Goal: Task Accomplishment & Management: Manage account settings

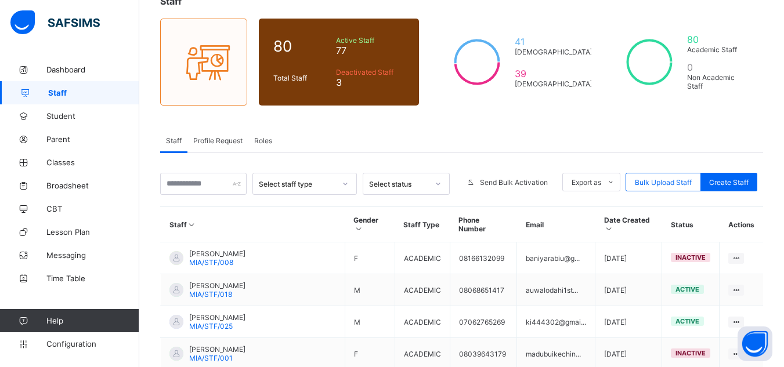
scroll to position [80, 0]
click at [206, 181] on input "text" at bounding box center [203, 184] width 86 height 22
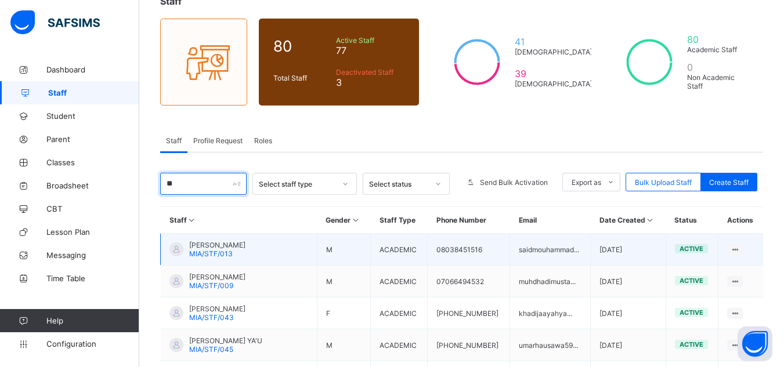
type input "*****"
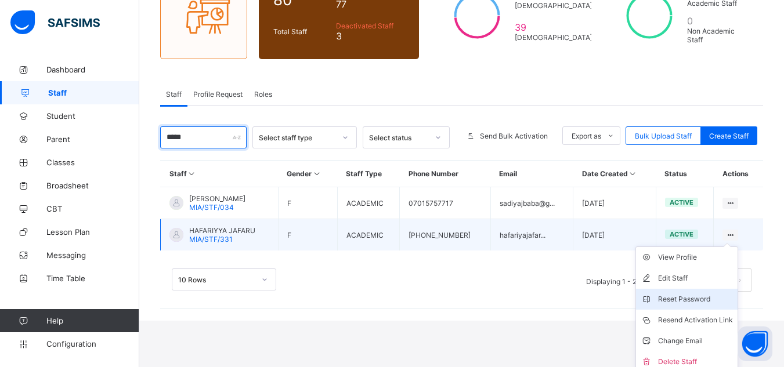
scroll to position [132, 0]
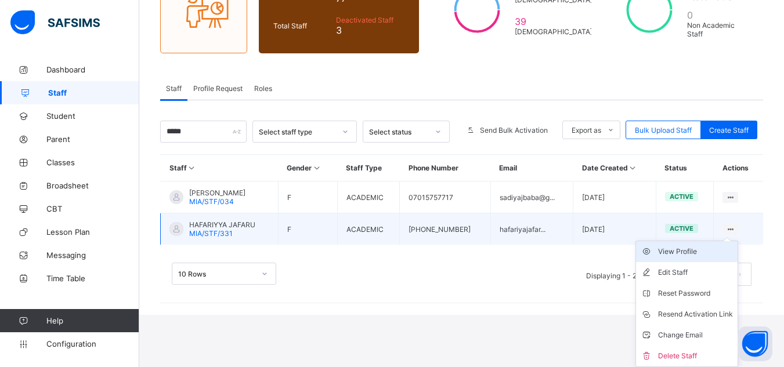
click at [688, 256] on div "View Profile" at bounding box center [695, 252] width 75 height 12
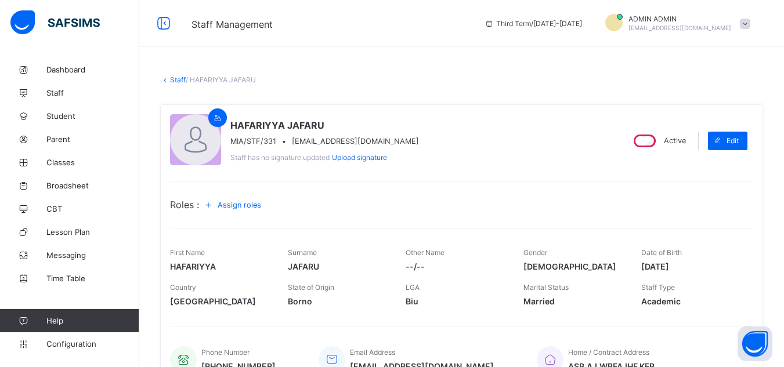
click at [172, 80] on link "Staff" at bounding box center [178, 79] width 16 height 9
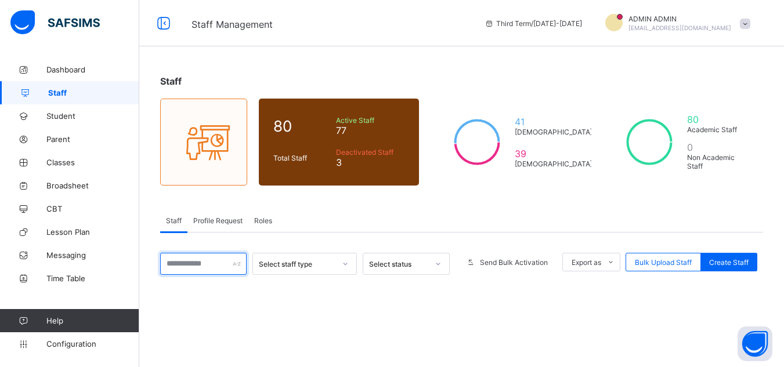
click at [211, 259] on input "text" at bounding box center [203, 264] width 86 height 22
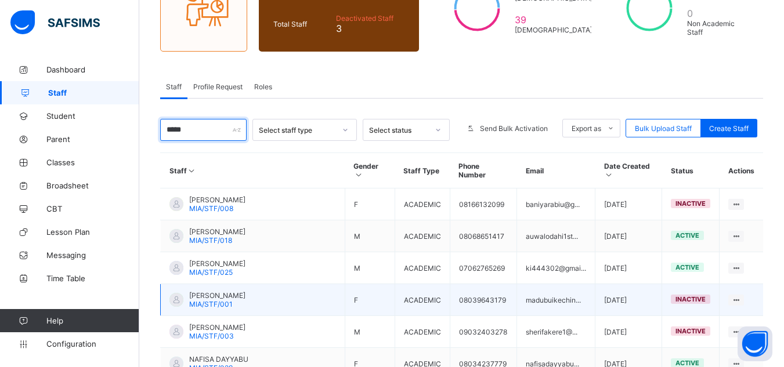
scroll to position [138, 0]
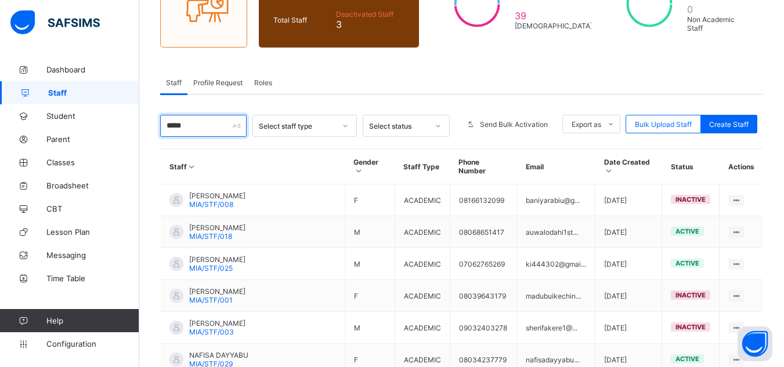
click at [197, 126] on input "*****" at bounding box center [203, 126] width 86 height 22
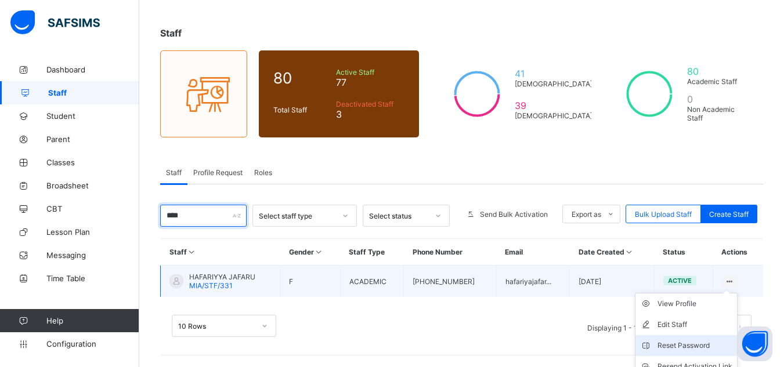
scroll to position [100, 0]
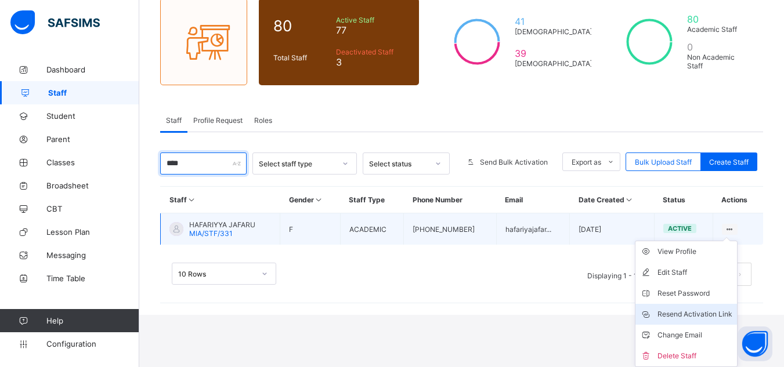
type input "****"
click at [700, 314] on div "Resend Activation Link" at bounding box center [694, 315] width 75 height 12
click at [692, 314] on div "Resend Activation Link" at bounding box center [694, 315] width 75 height 12
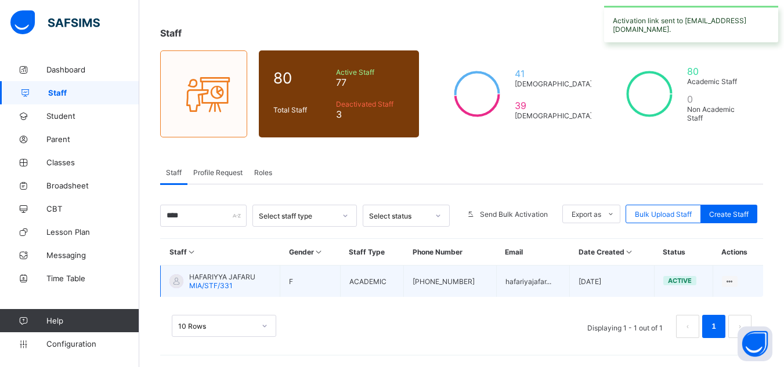
scroll to position [48, 0]
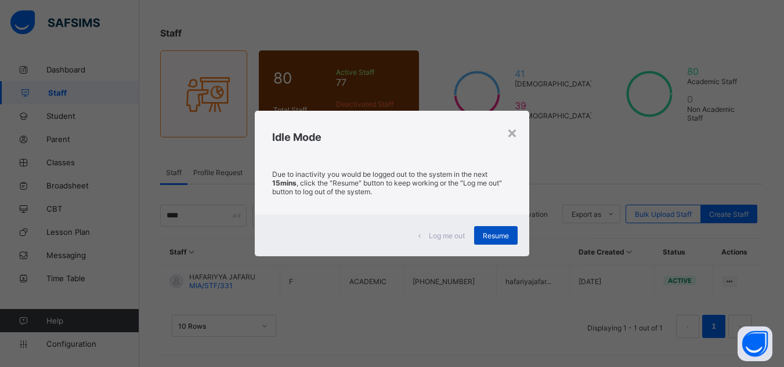
click at [513, 236] on div "Resume" at bounding box center [496, 235] width 44 height 19
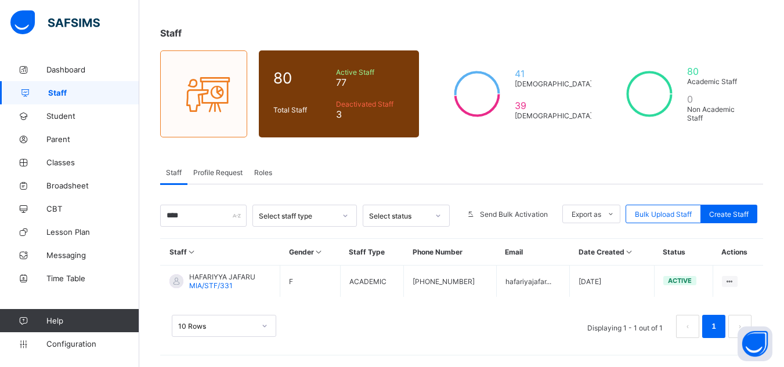
click at [503, 30] on div "Staff" at bounding box center [461, 33] width 603 height 12
click at [70, 73] on span "Dashboard" at bounding box center [92, 69] width 93 height 9
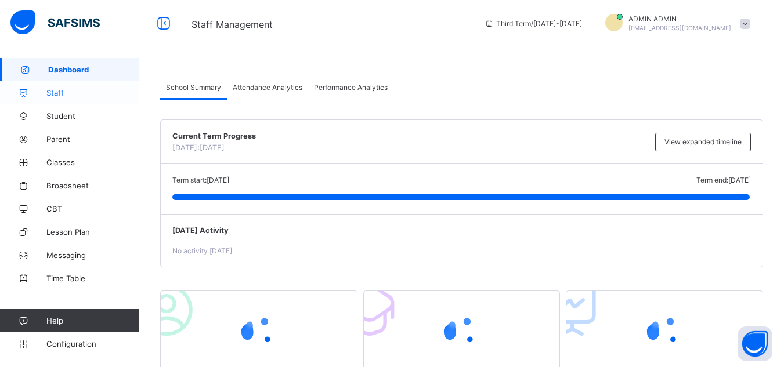
click at [77, 88] on link "Staff" at bounding box center [69, 92] width 139 height 23
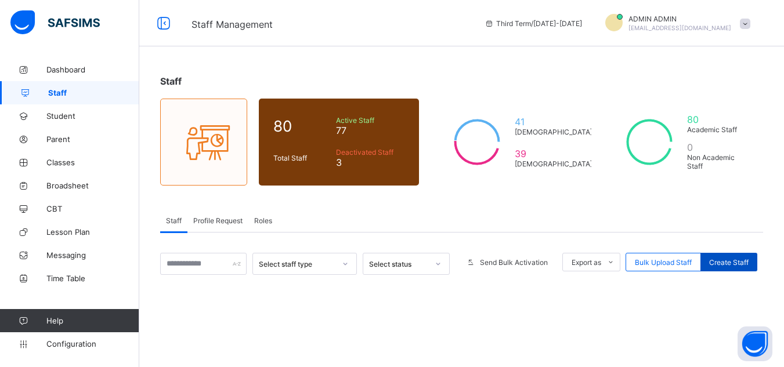
click at [729, 259] on span "Create Staff" at bounding box center [728, 262] width 39 height 9
select select "**"
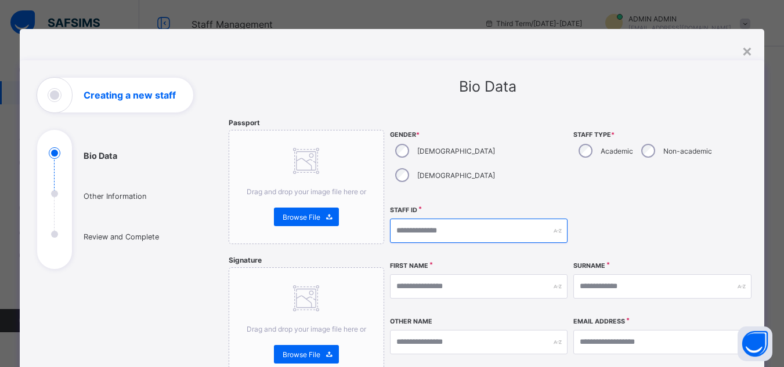
click at [414, 219] on input "text" at bounding box center [479, 231] width 178 height 24
type input "********"
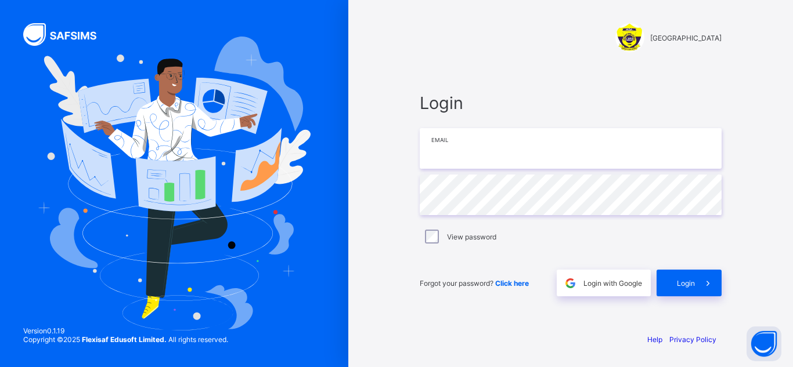
type input "**********"
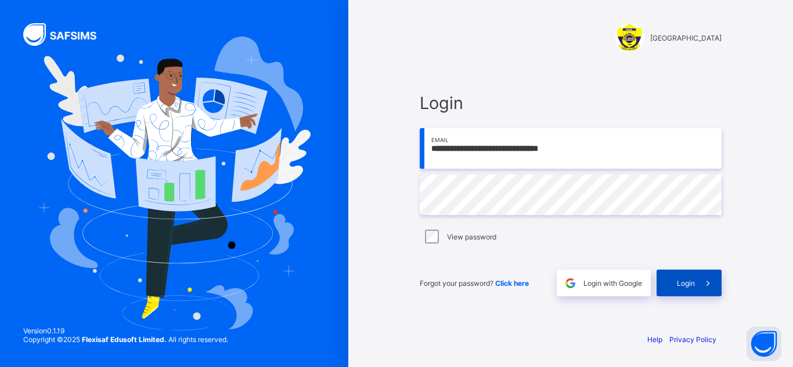
click at [672, 287] on div "Login" at bounding box center [688, 283] width 65 height 27
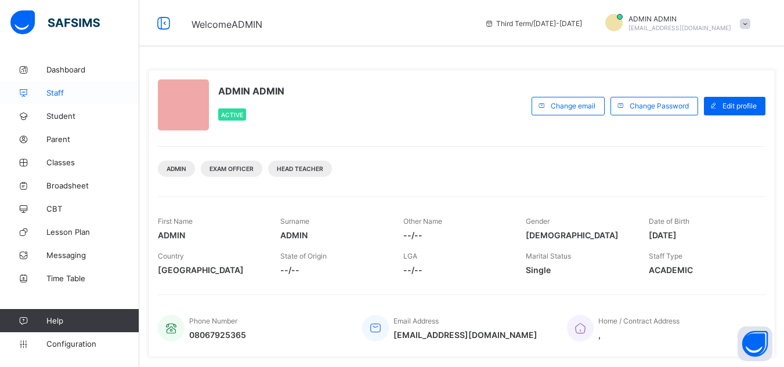
click at [55, 93] on span "Staff" at bounding box center [92, 92] width 93 height 9
select select "**"
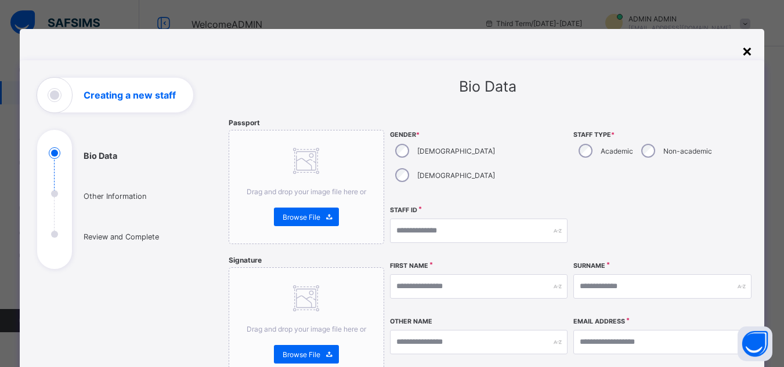
click at [744, 50] on div "×" at bounding box center [747, 51] width 11 height 20
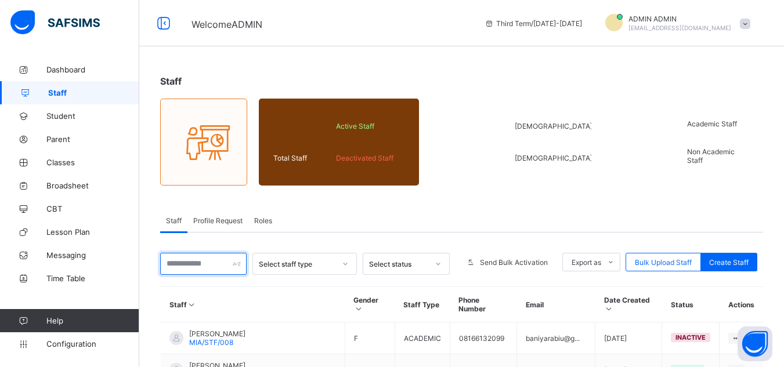
click at [220, 267] on input "text" at bounding box center [203, 264] width 86 height 22
type input "*****"
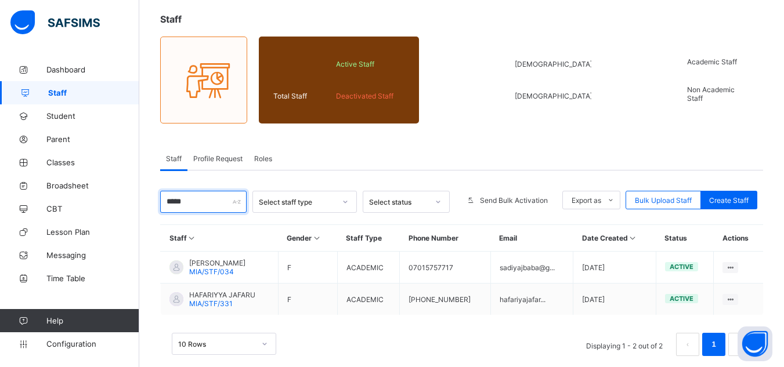
scroll to position [80, 0]
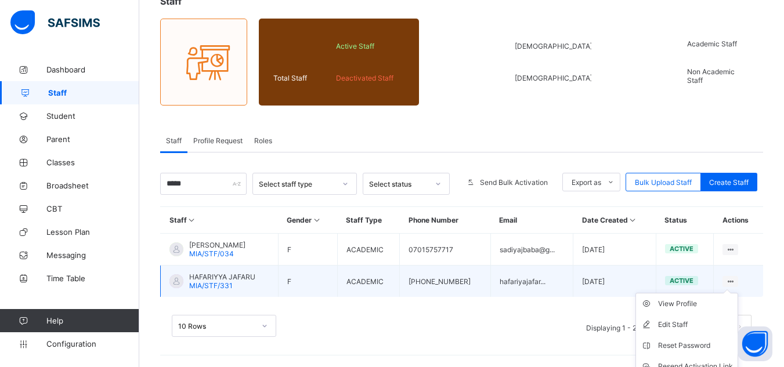
click at [738, 293] on ul "View Profile Edit Staff Reset Password Resend Activation Link Change Email Dele…" at bounding box center [686, 356] width 103 height 126
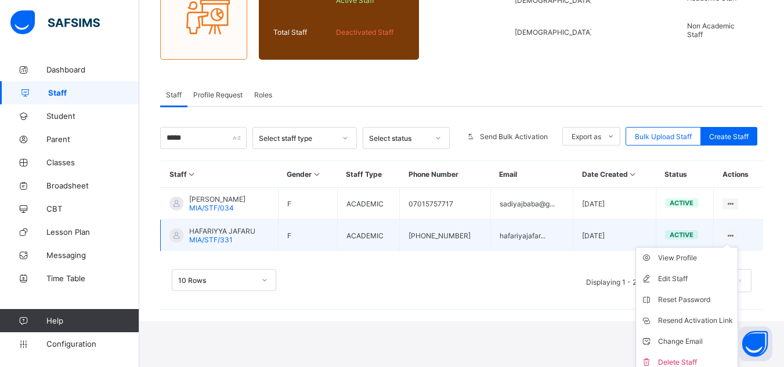
scroll to position [132, 0]
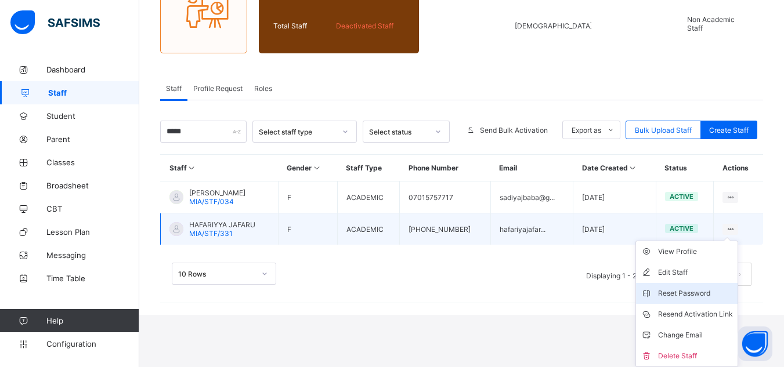
click at [718, 295] on div "Reset Password" at bounding box center [695, 294] width 75 height 12
click at [681, 292] on div "Reset Password" at bounding box center [695, 294] width 75 height 12
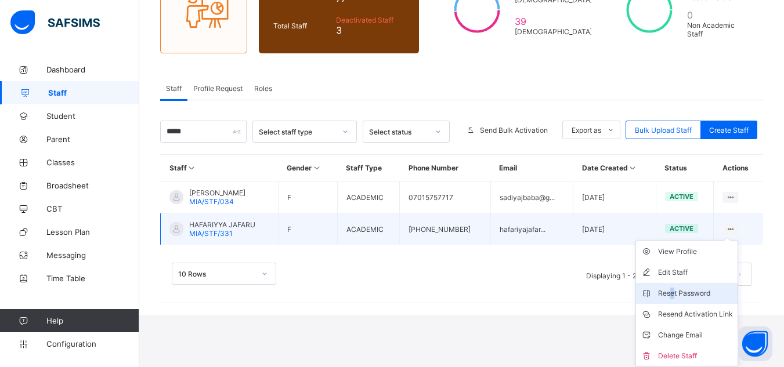
click at [679, 294] on div "Reset Password" at bounding box center [695, 294] width 75 height 12
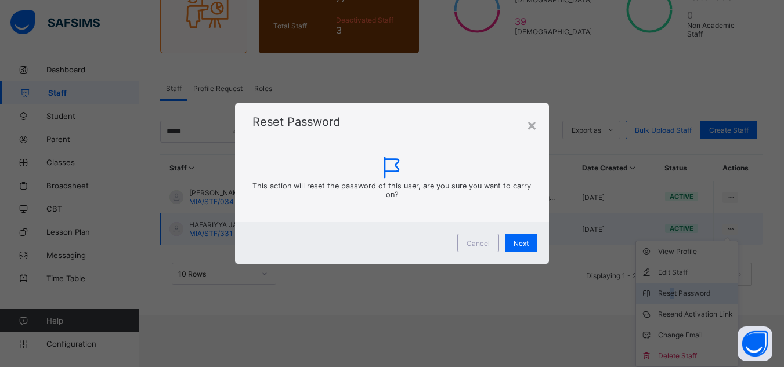
scroll to position [80, 0]
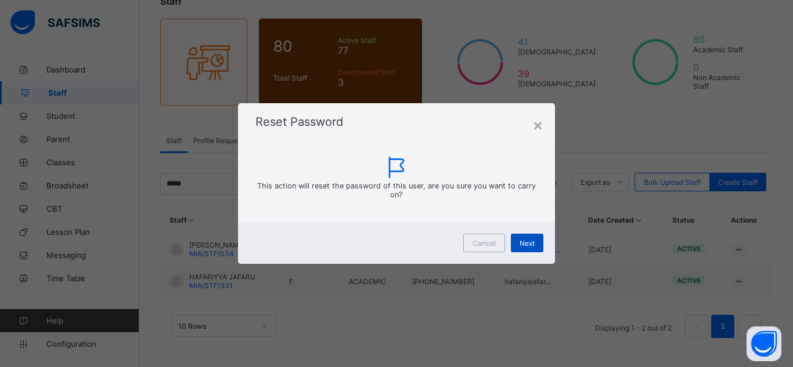
click at [526, 246] on span "Next" at bounding box center [526, 243] width 15 height 9
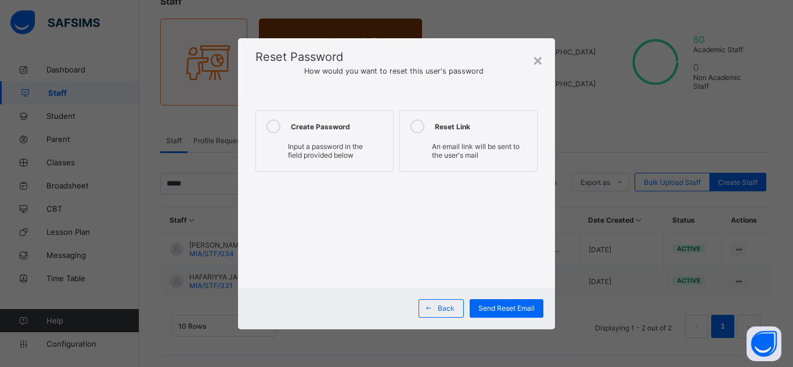
click at [334, 151] on span "Input a password in the field provided below" at bounding box center [325, 150] width 75 height 17
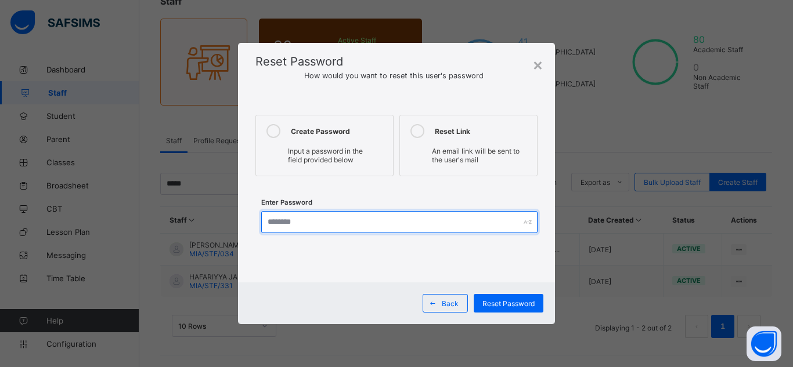
click at [317, 230] on input "text" at bounding box center [399, 222] width 276 height 22
type input "**********"
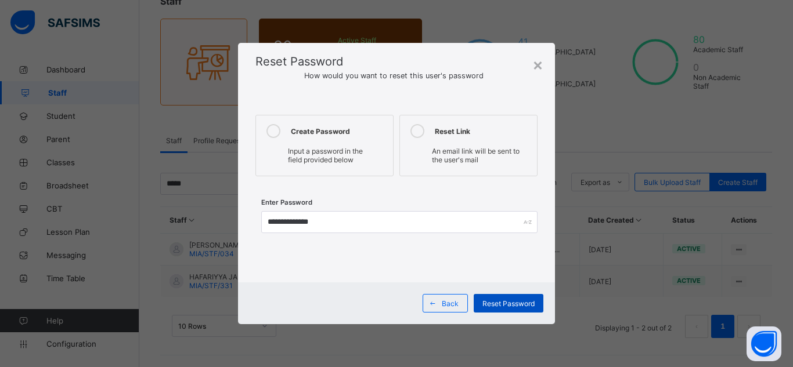
click at [487, 302] on span "Reset Password" at bounding box center [508, 303] width 52 height 9
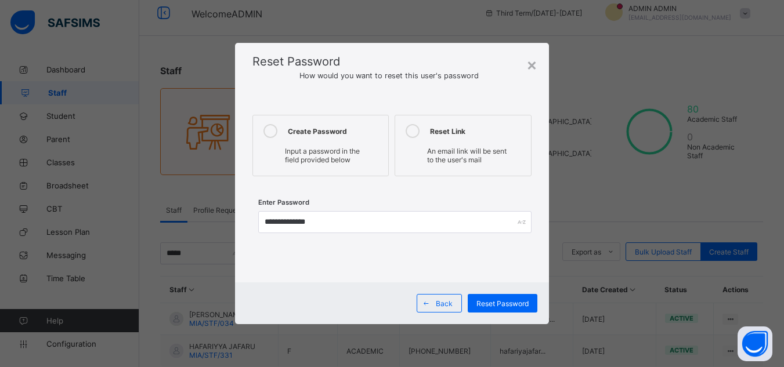
scroll to position [0, 0]
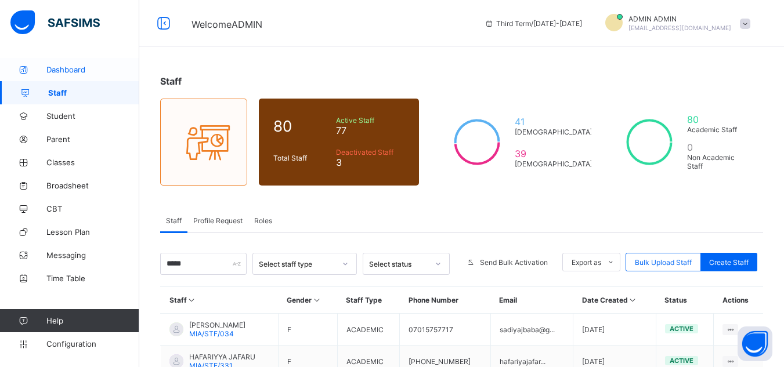
click at [86, 68] on span "Dashboard" at bounding box center [92, 69] width 93 height 9
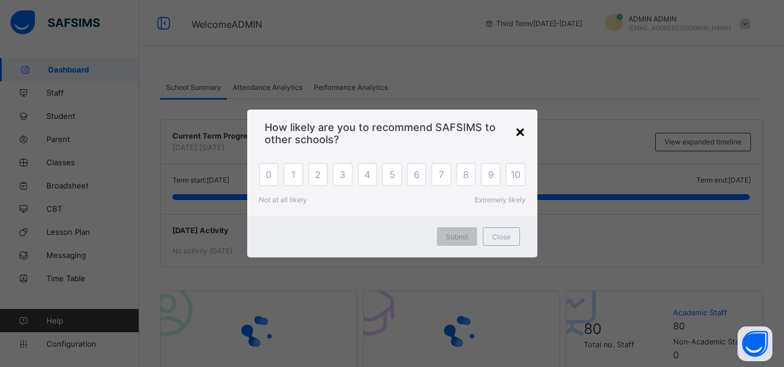
click at [517, 129] on div "×" at bounding box center [520, 131] width 11 height 20
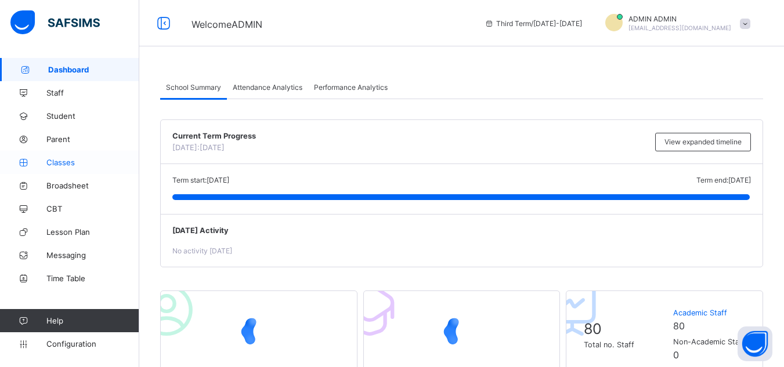
click at [75, 162] on span "Classes" at bounding box center [92, 162] width 93 height 9
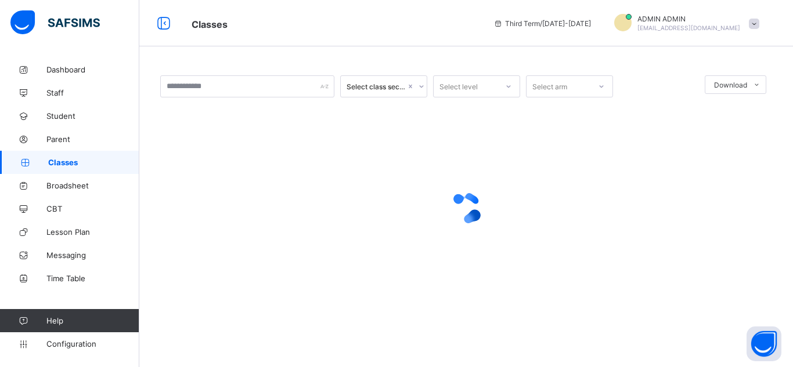
click at [58, 160] on span "Classes" at bounding box center [93, 162] width 91 height 9
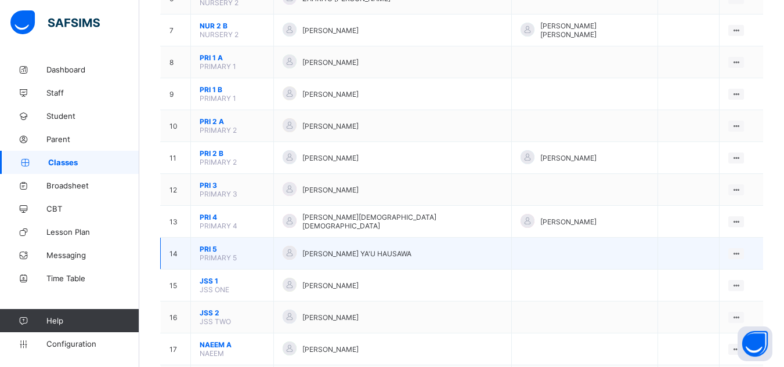
scroll to position [290, 0]
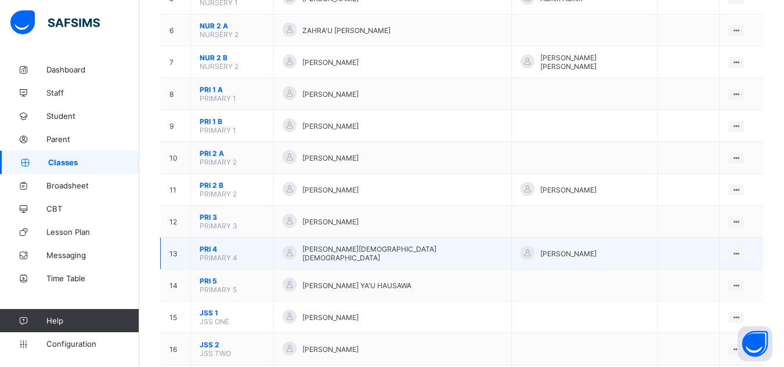
click at [211, 245] on span "PRI 4" at bounding box center [232, 249] width 65 height 9
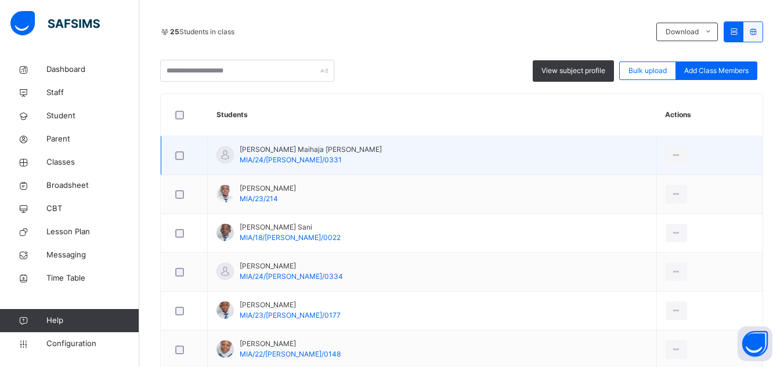
scroll to position [174, 0]
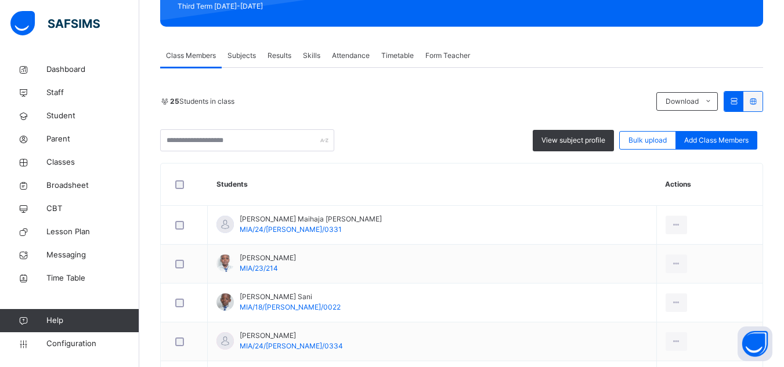
click at [442, 59] on span "Form Teacher" at bounding box center [447, 55] width 45 height 10
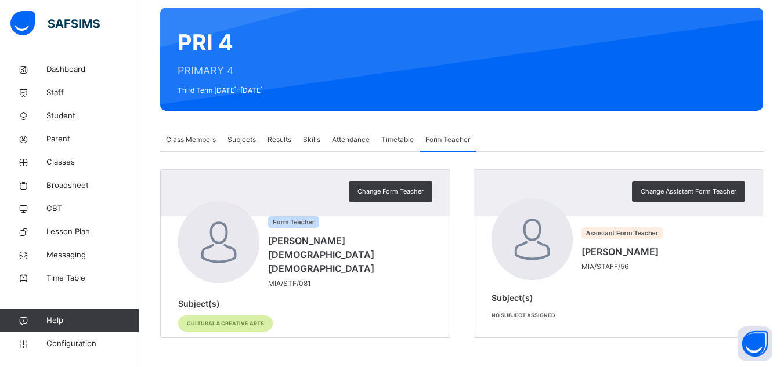
scroll to position [90, 0]
click at [409, 186] on div "Change Form Teacher" at bounding box center [391, 192] width 84 height 20
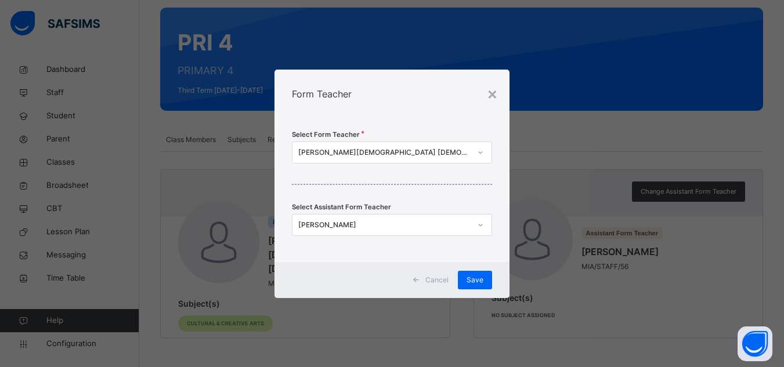
click at [435, 152] on div "[PERSON_NAME][DEMOGRAPHIC_DATA] [DEMOGRAPHIC_DATA]" at bounding box center [384, 152] width 172 height 10
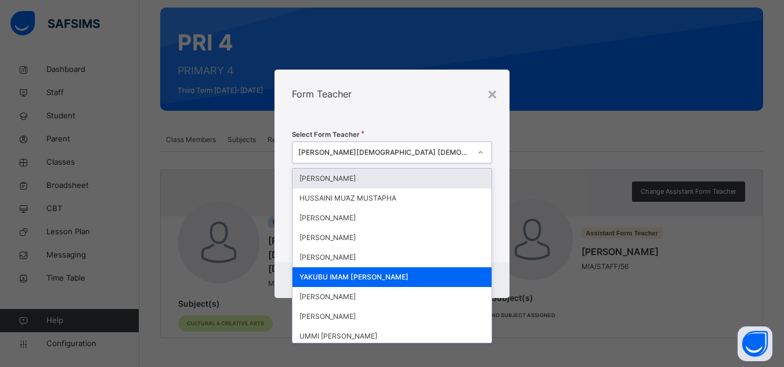
click at [397, 149] on div "[PERSON_NAME][DEMOGRAPHIC_DATA] [DEMOGRAPHIC_DATA]" at bounding box center [384, 152] width 172 height 10
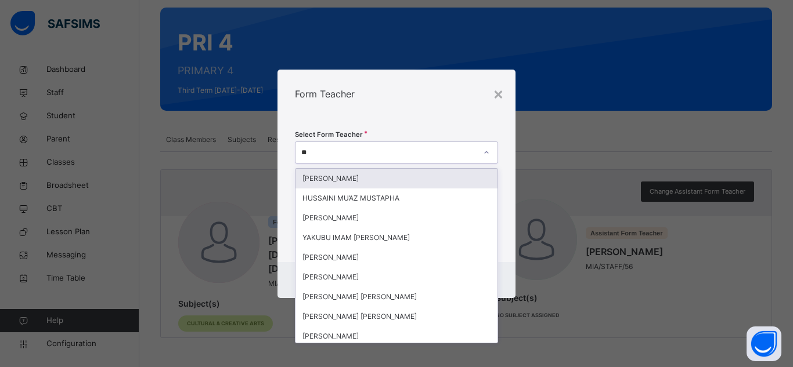
type input "***"
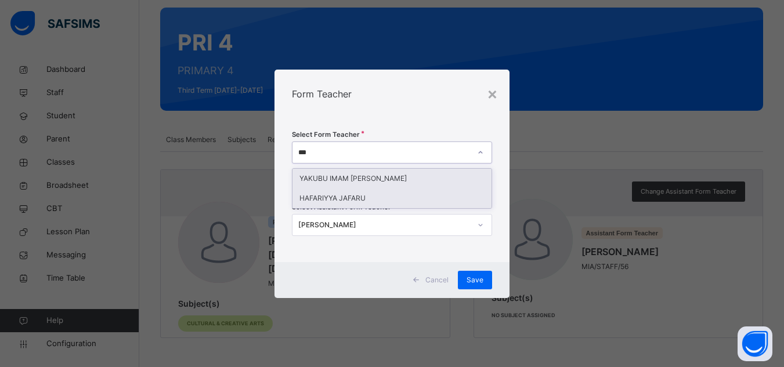
click at [352, 201] on div "HAFARIYYA JAFARU" at bounding box center [391, 199] width 199 height 20
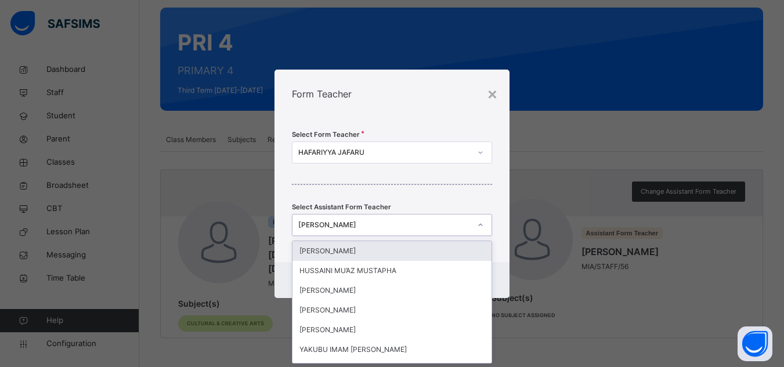
click at [378, 223] on div "[PERSON_NAME]" at bounding box center [384, 225] width 172 height 10
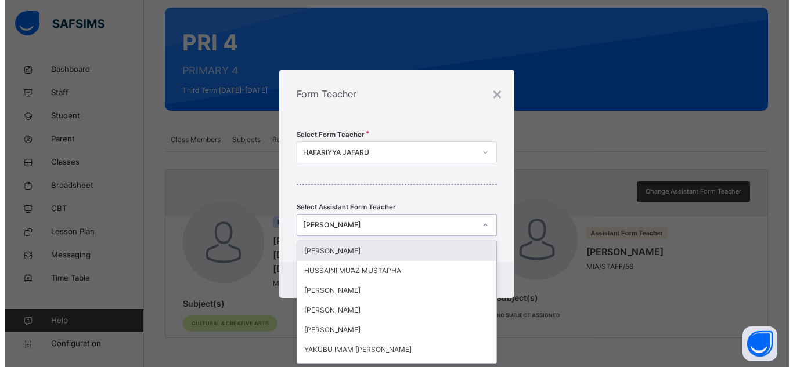
scroll to position [0, 0]
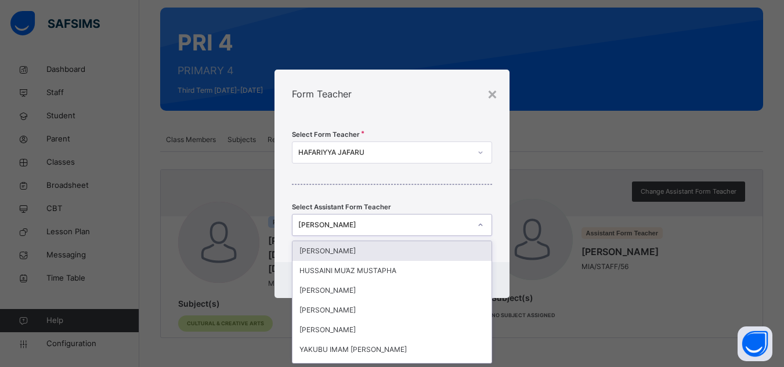
click at [414, 227] on div "[PERSON_NAME]" at bounding box center [384, 225] width 172 height 10
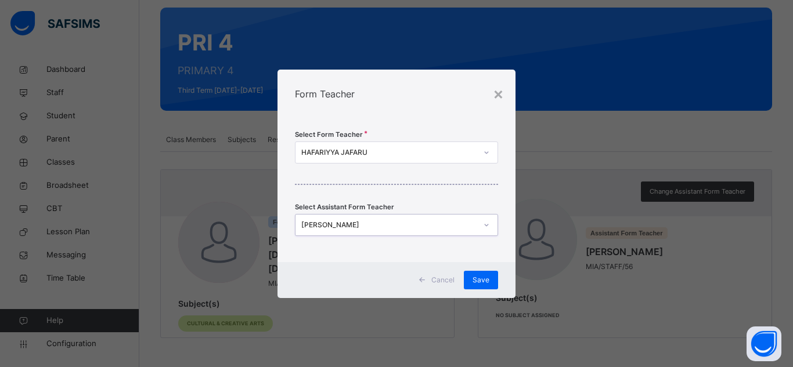
click at [425, 230] on div "[PERSON_NAME]" at bounding box center [388, 225] width 175 height 10
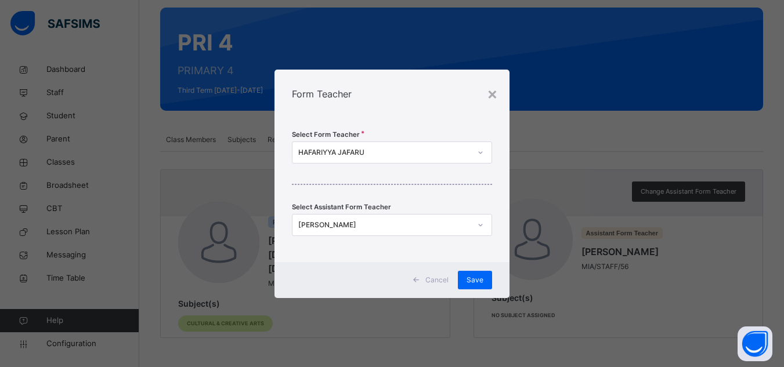
click at [447, 134] on div "Select Form Teacher [PERSON_NAME] Select Assistant Form Teacher [PERSON_NAME]" at bounding box center [391, 190] width 235 height 144
click at [479, 280] on span "Save" at bounding box center [474, 280] width 17 height 10
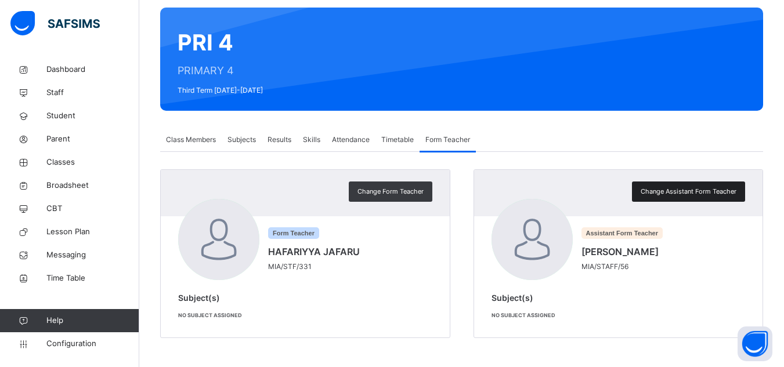
click at [693, 196] on span "Change Assistant Form Teacher" at bounding box center [689, 192] width 96 height 10
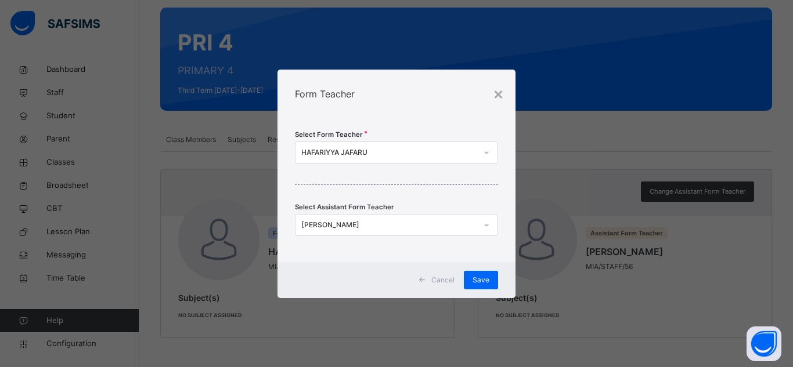
click at [378, 226] on div "[PERSON_NAME]" at bounding box center [388, 225] width 175 height 10
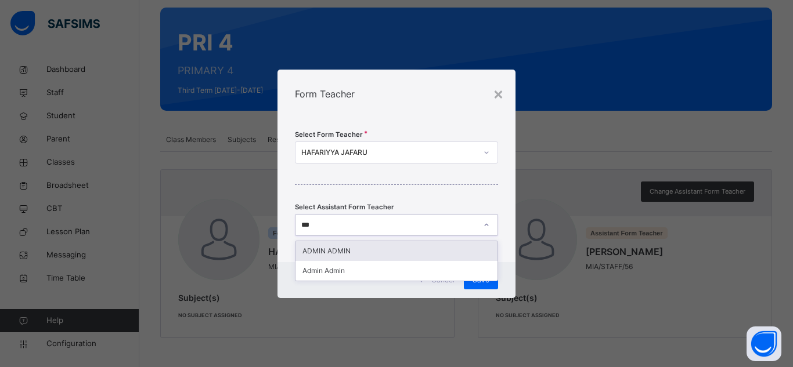
type input "****"
click at [348, 251] on div "ADMIN ADMIN" at bounding box center [396, 251] width 202 height 20
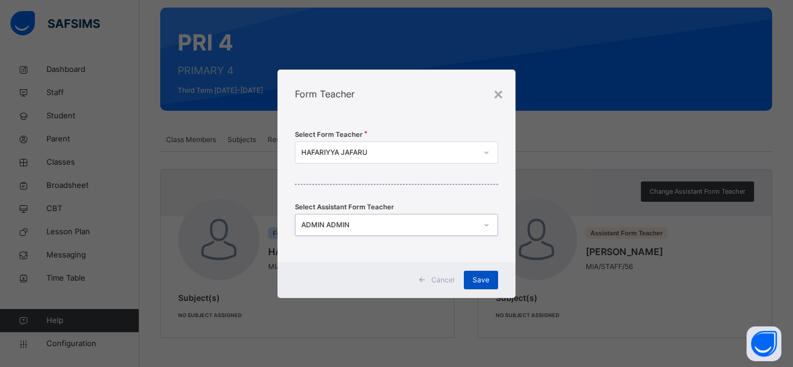
click at [482, 276] on span "Save" at bounding box center [480, 280] width 17 height 10
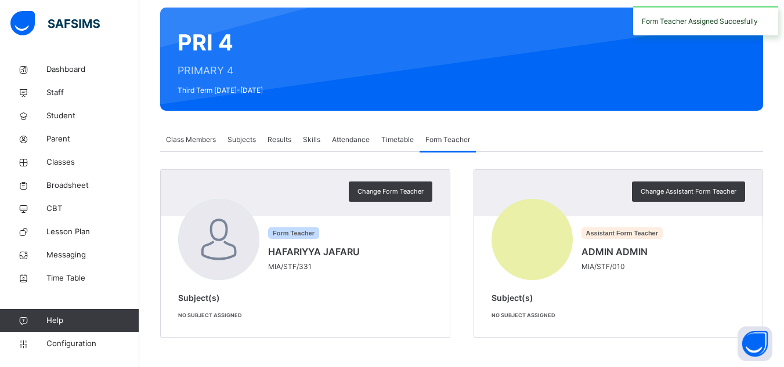
click at [538, 139] on div "Class Members Subjects Results Skills Attendance Timetable Form Teacher" at bounding box center [461, 140] width 603 height 24
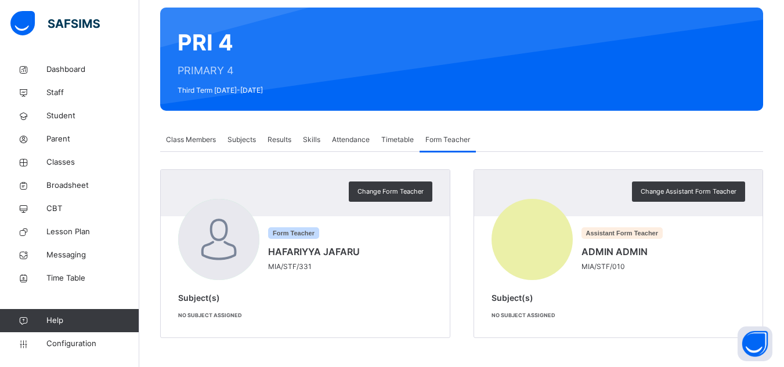
click at [208, 136] on span "Class Members" at bounding box center [191, 140] width 50 height 10
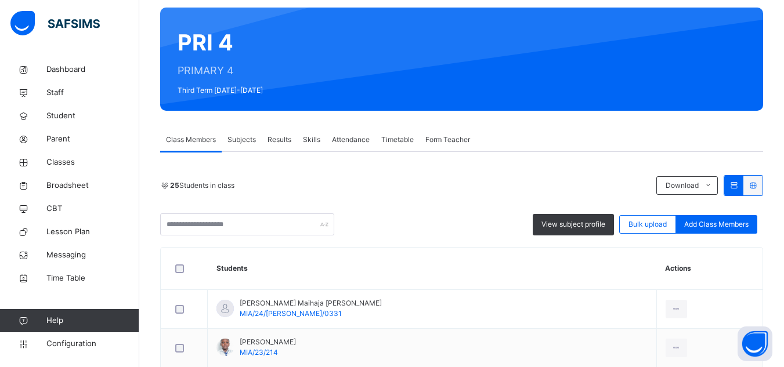
click at [245, 140] on span "Subjects" at bounding box center [241, 140] width 28 height 10
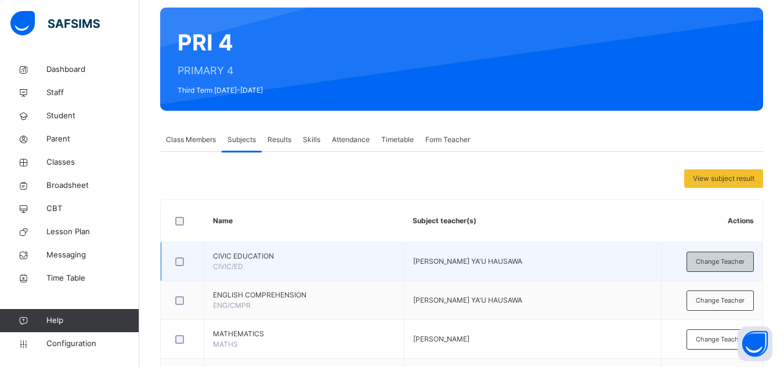
click at [717, 267] on div "Change Teacher" at bounding box center [719, 262] width 67 height 20
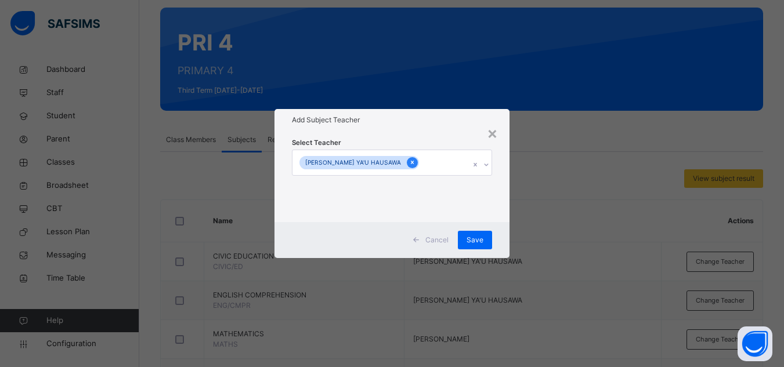
click at [409, 164] on icon at bounding box center [412, 162] width 6 height 8
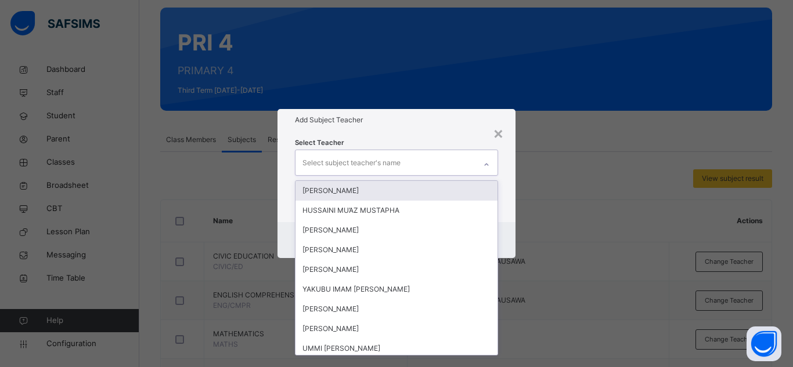
click at [389, 164] on div "Select subject teacher's name" at bounding box center [351, 163] width 98 height 22
type input "****"
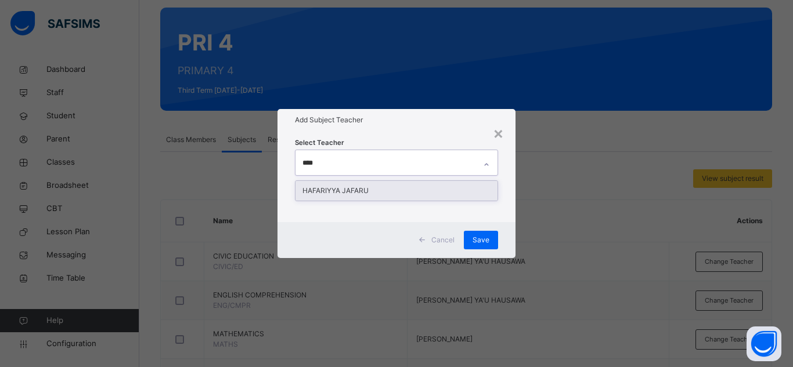
click at [367, 182] on div "HAFARIYYA JAFARU" at bounding box center [396, 191] width 202 height 20
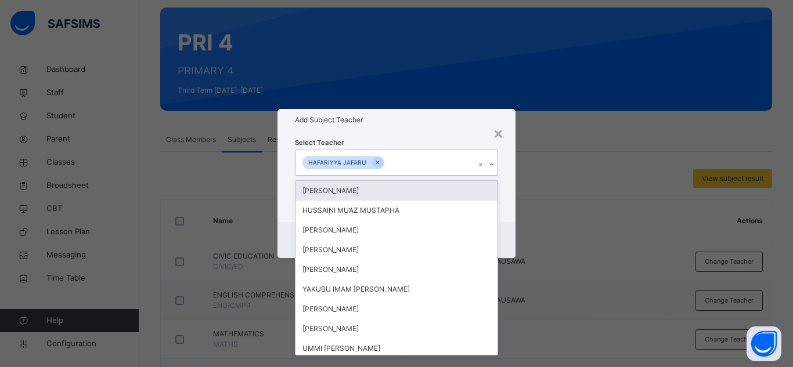
click at [445, 139] on div "Select Teacher option [PERSON_NAME], selected. option [PERSON_NAME] focused, 1 …" at bounding box center [396, 176] width 203 height 79
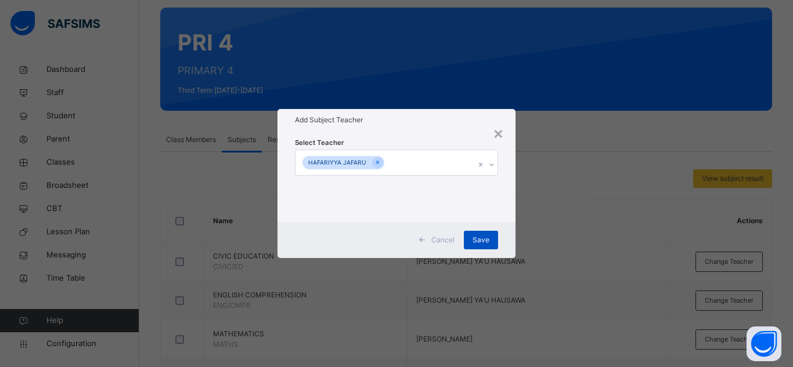
click at [489, 244] on div "Save" at bounding box center [481, 240] width 34 height 19
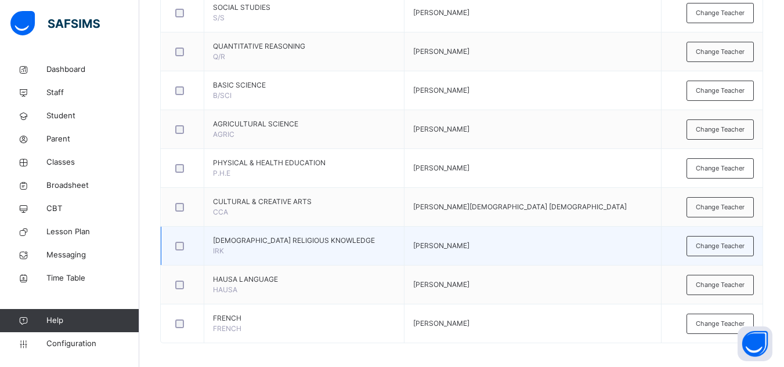
scroll to position [655, 0]
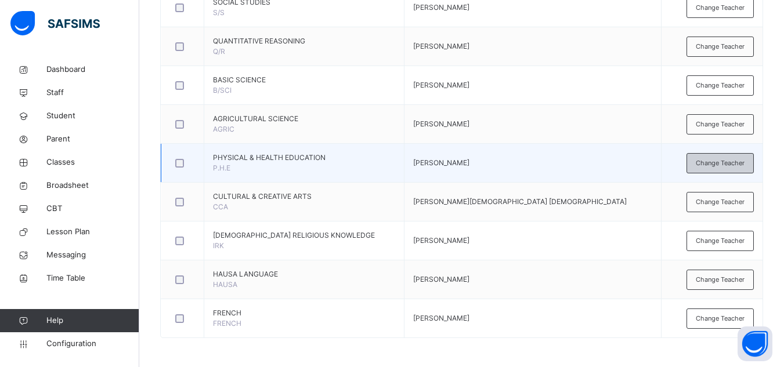
click at [727, 167] on span "Change Teacher" at bounding box center [720, 163] width 49 height 10
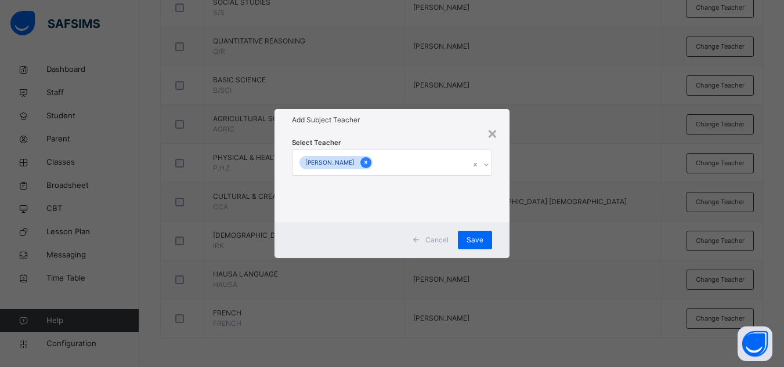
click at [364, 164] on icon at bounding box center [365, 162] width 3 height 3
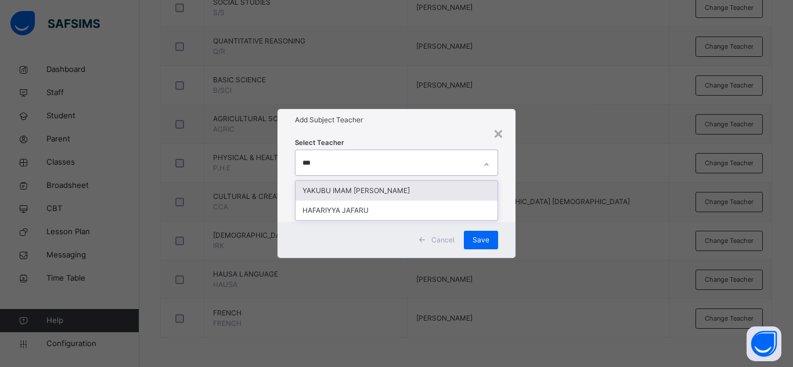
type input "****"
click at [344, 187] on div "HAFARIYYA JAFARU" at bounding box center [396, 191] width 202 height 20
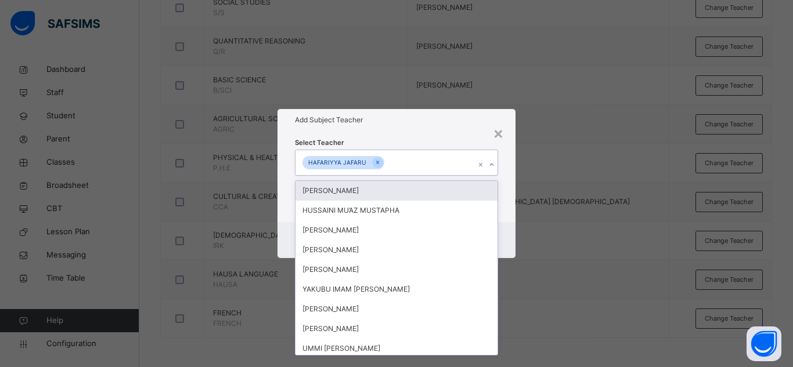
click at [437, 144] on div "Select Teacher option [PERSON_NAME], selected. option [PERSON_NAME] focused, 1 …" at bounding box center [396, 176] width 203 height 79
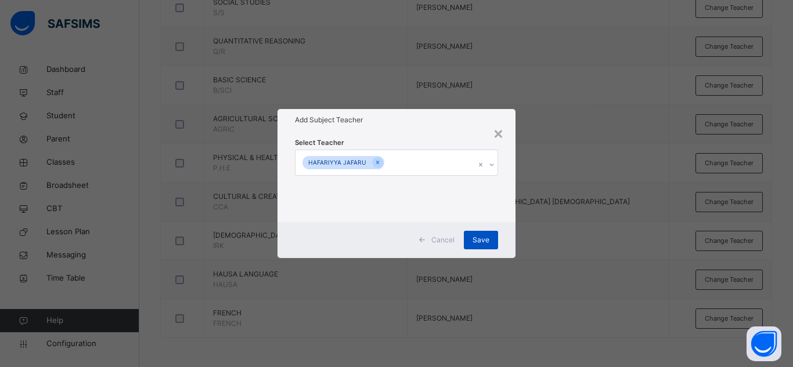
click at [478, 240] on span "Save" at bounding box center [480, 240] width 17 height 10
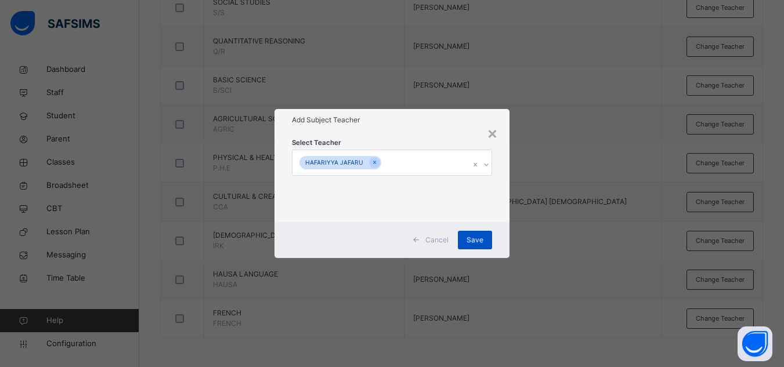
click at [475, 236] on div "Save" at bounding box center [475, 240] width 34 height 19
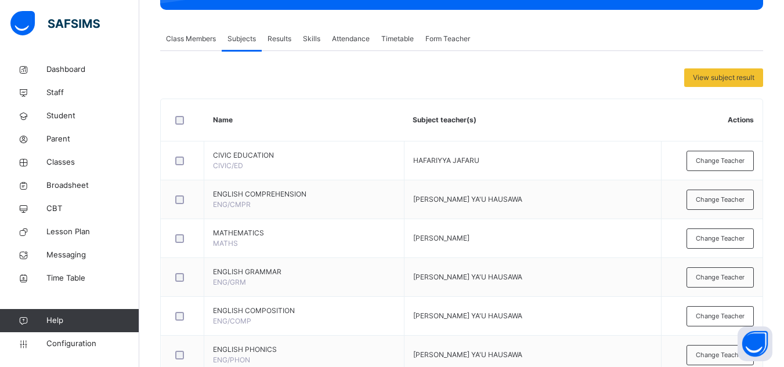
scroll to position [0, 0]
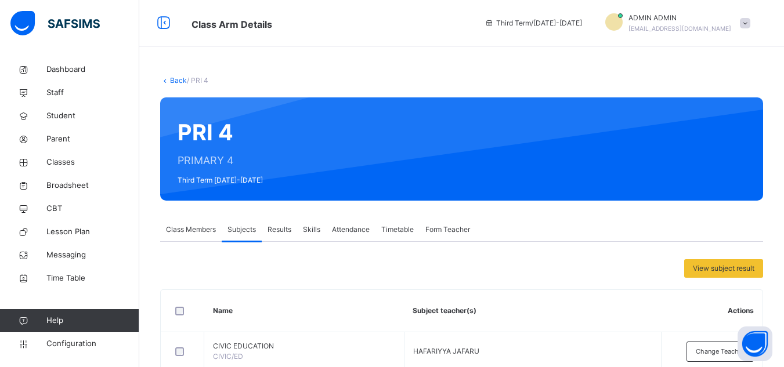
click at [171, 82] on link "Back" at bounding box center [178, 80] width 17 height 9
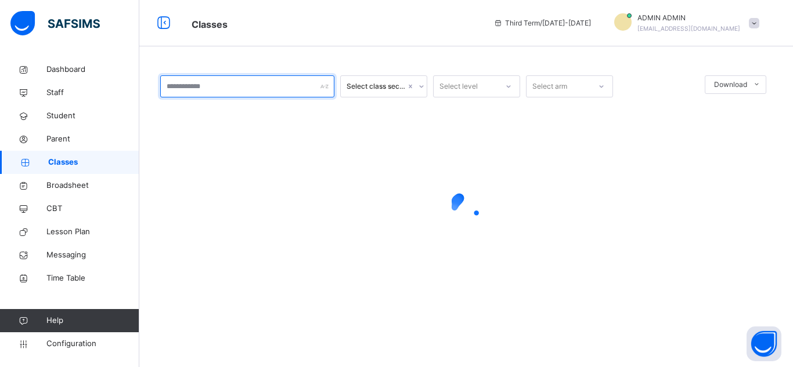
click at [274, 89] on input "text" at bounding box center [247, 86] width 174 height 22
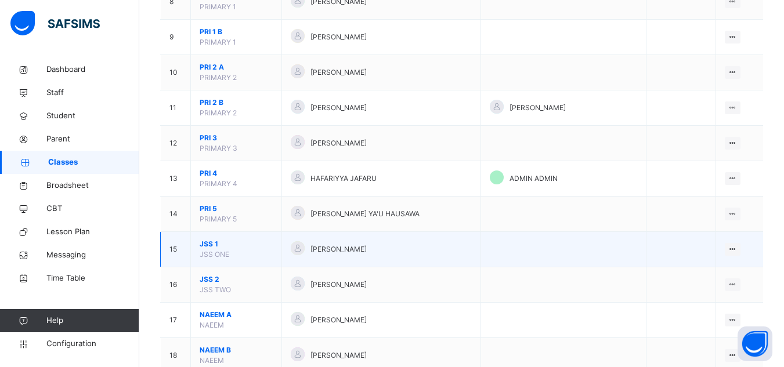
scroll to position [406, 0]
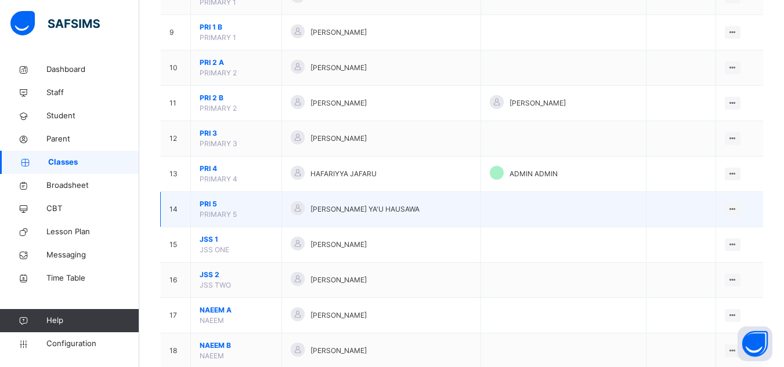
click at [207, 204] on span "PRI 5" at bounding box center [236, 204] width 73 height 10
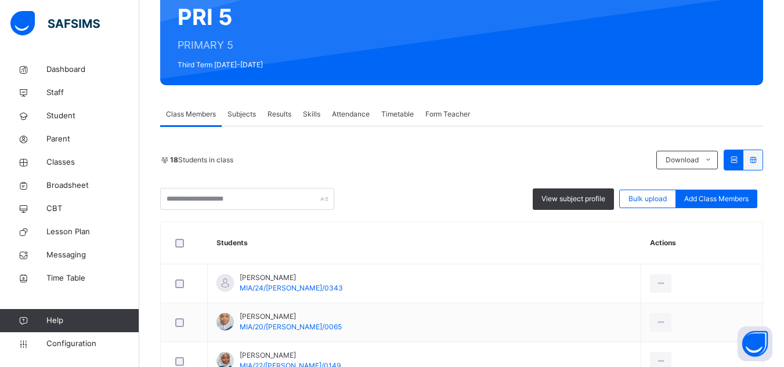
scroll to position [116, 0]
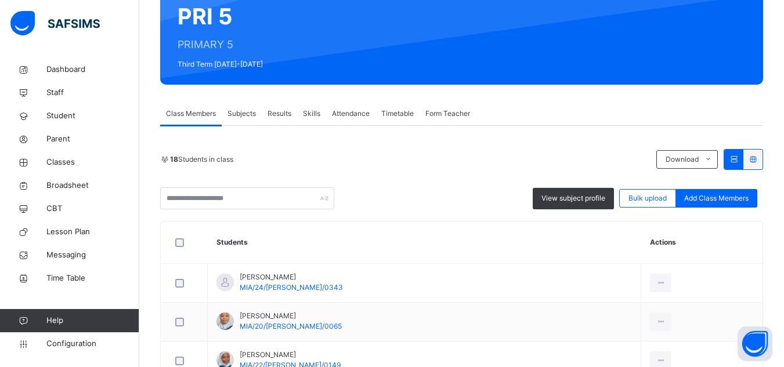
click at [245, 118] on span "Subjects" at bounding box center [241, 113] width 28 height 10
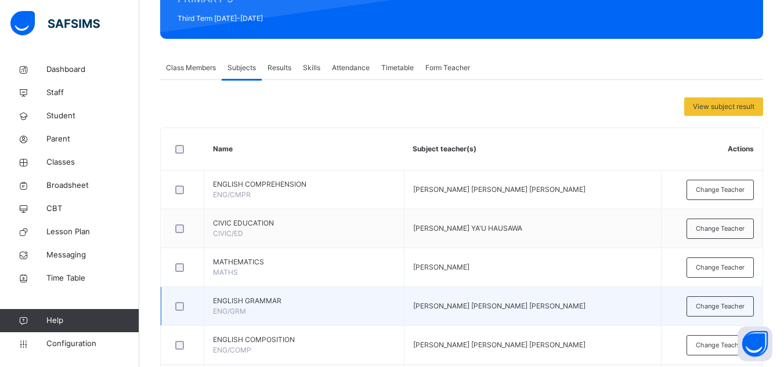
scroll to position [174, 0]
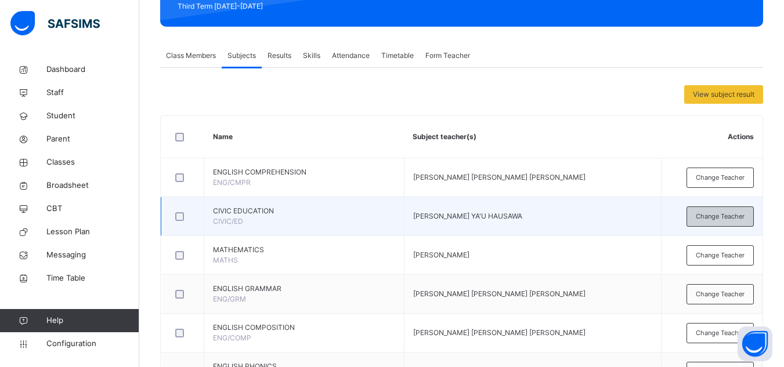
click at [724, 222] on div "Change Teacher" at bounding box center [719, 217] width 67 height 20
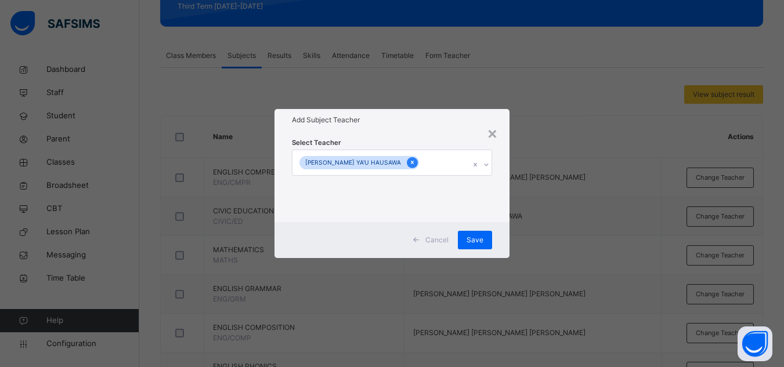
click at [411, 162] on icon at bounding box center [412, 162] width 3 height 3
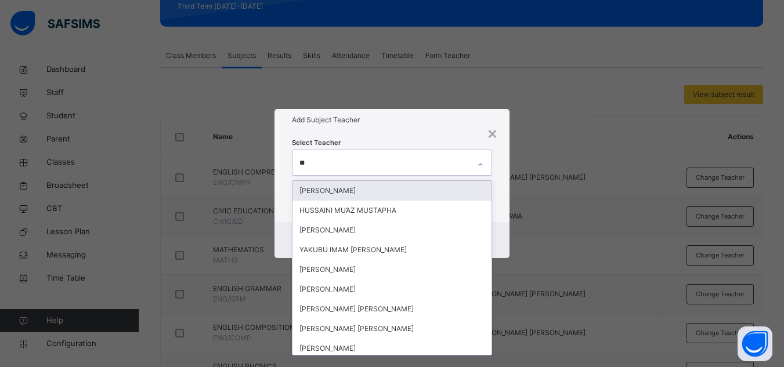
type input "***"
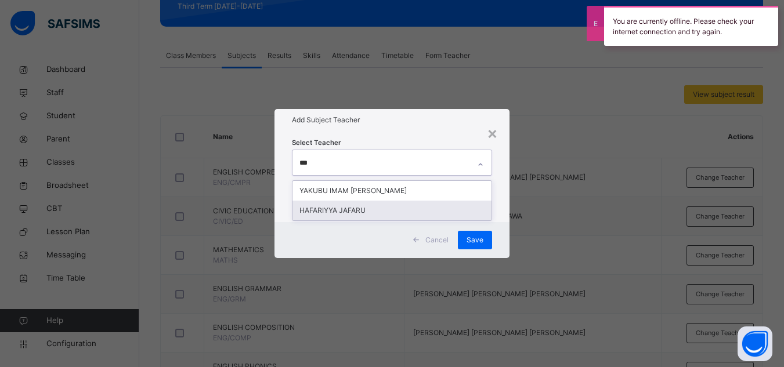
click at [335, 207] on div "HAFARIYYA JAFARU" at bounding box center [391, 211] width 199 height 20
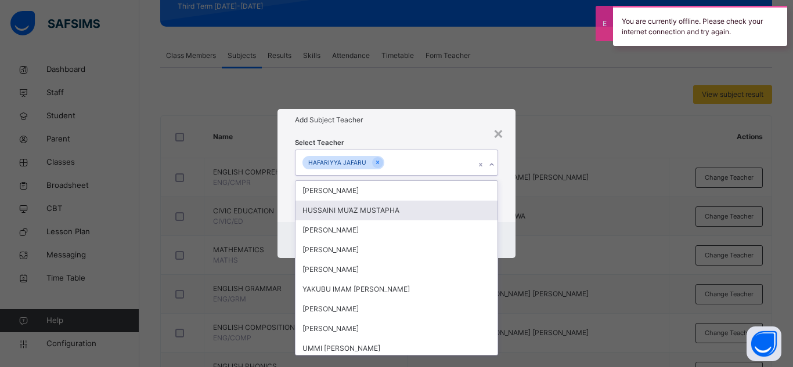
click at [450, 139] on div "Select Teacher option [PERSON_NAME], selected. option HUSSAINI MU’AZ MUSTAPHA f…" at bounding box center [396, 176] width 203 height 79
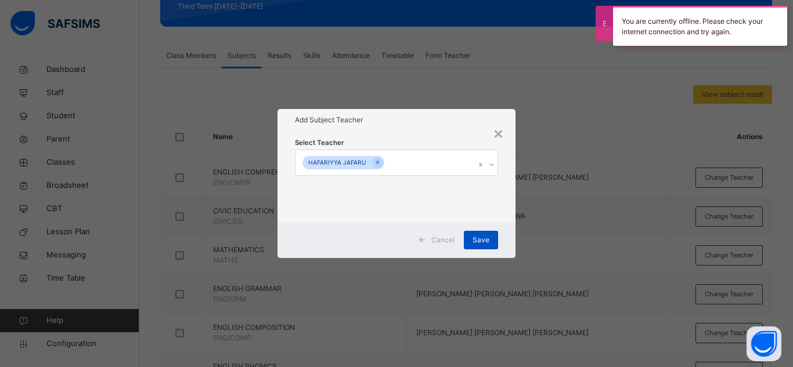
click at [484, 236] on span "Save" at bounding box center [480, 240] width 17 height 10
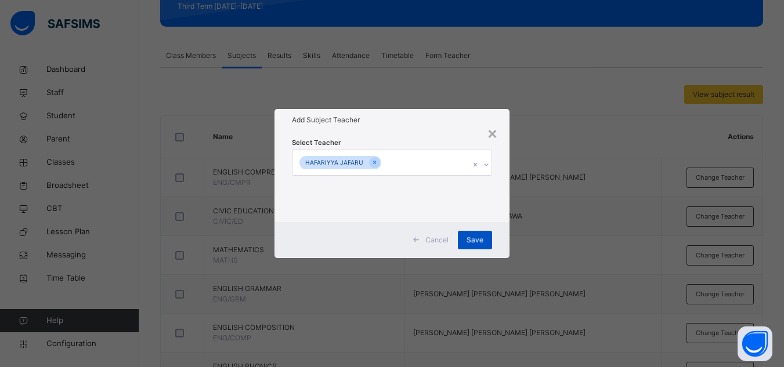
click at [478, 245] on span "Save" at bounding box center [474, 240] width 17 height 10
click at [480, 246] on div "Save" at bounding box center [475, 240] width 34 height 19
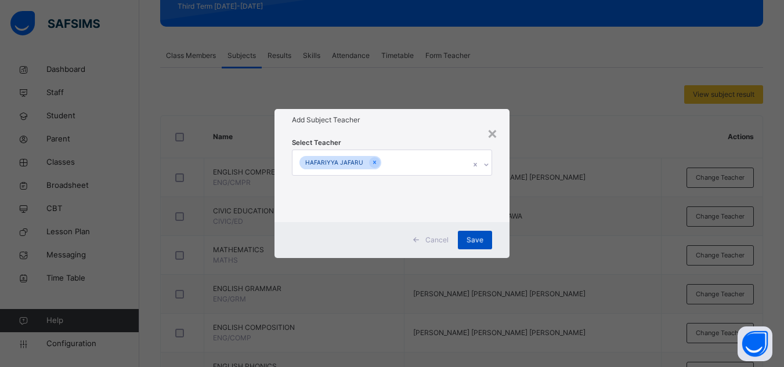
click at [480, 246] on div "Save" at bounding box center [475, 240] width 34 height 19
click at [480, 245] on div "Save" at bounding box center [475, 240] width 34 height 19
click at [480, 235] on div "Save" at bounding box center [475, 240] width 34 height 19
click at [480, 235] on span "Save" at bounding box center [474, 240] width 17 height 10
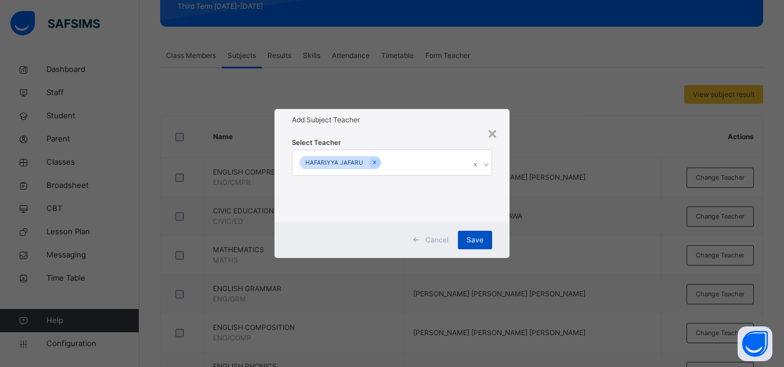
click at [480, 235] on span "Save" at bounding box center [474, 240] width 17 height 10
click at [481, 235] on span "Save" at bounding box center [474, 240] width 17 height 10
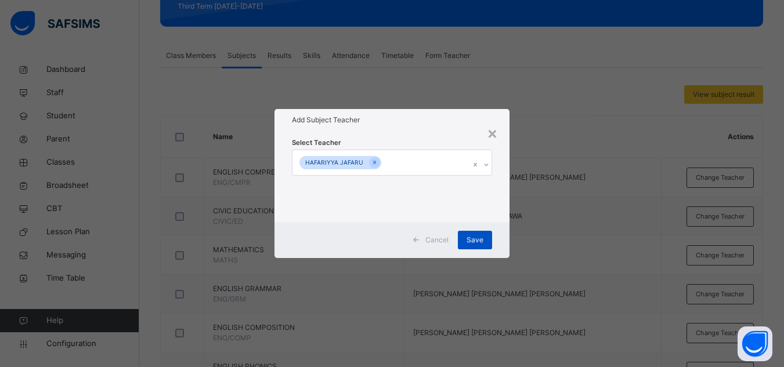
click at [482, 234] on div "Save" at bounding box center [475, 240] width 34 height 19
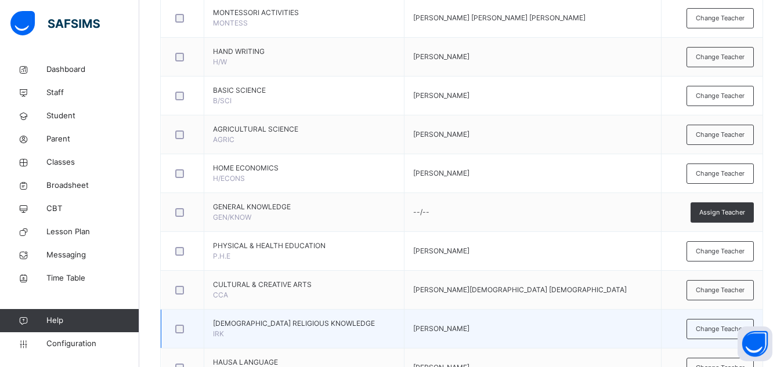
scroll to position [754, 0]
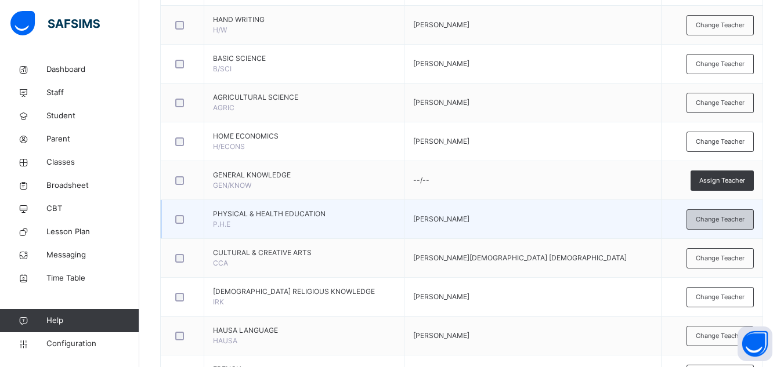
click at [719, 218] on span "Change Teacher" at bounding box center [720, 220] width 49 height 10
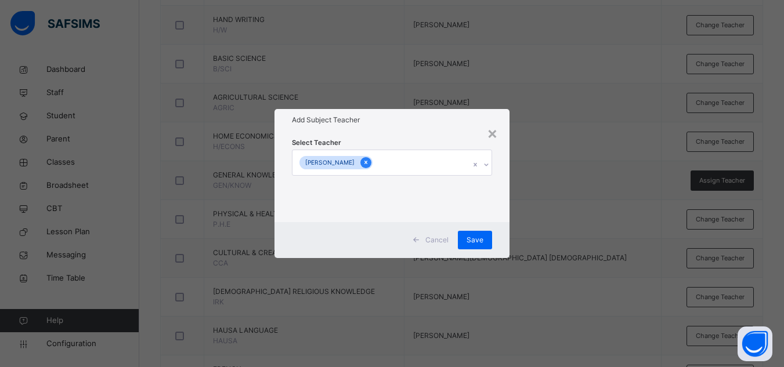
click at [361, 157] on div at bounding box center [365, 162] width 11 height 11
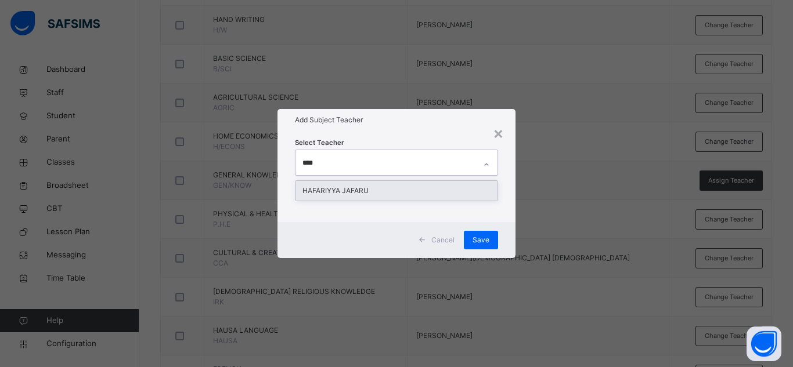
type input "*****"
click at [350, 186] on div "HAFARIYYA JAFARU" at bounding box center [396, 191] width 202 height 20
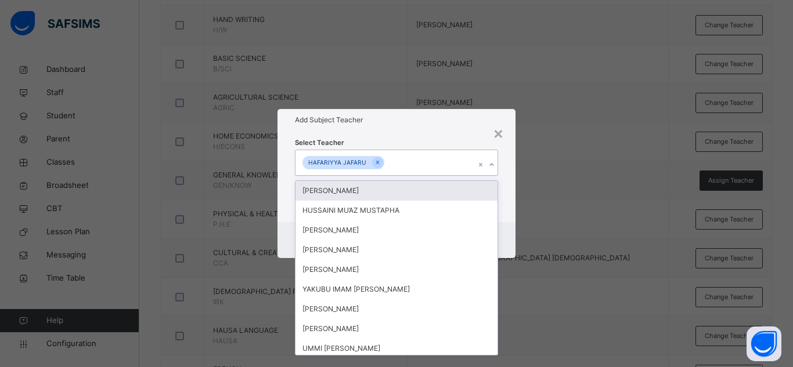
click at [389, 142] on div "Select Teacher option [PERSON_NAME], selected. option [PERSON_NAME] focused, 1 …" at bounding box center [396, 176] width 203 height 79
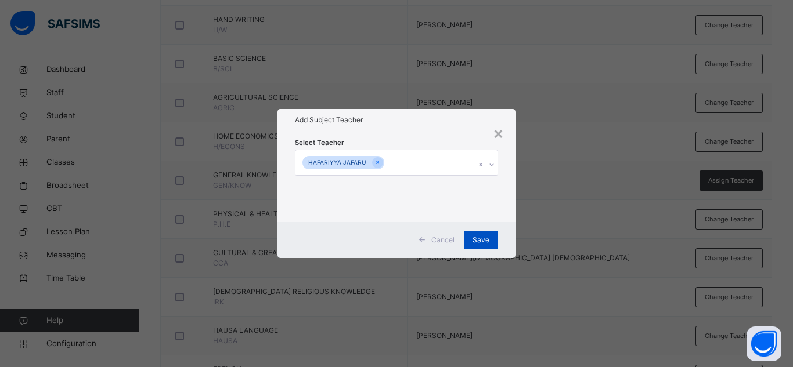
click at [476, 239] on span "Save" at bounding box center [480, 240] width 17 height 10
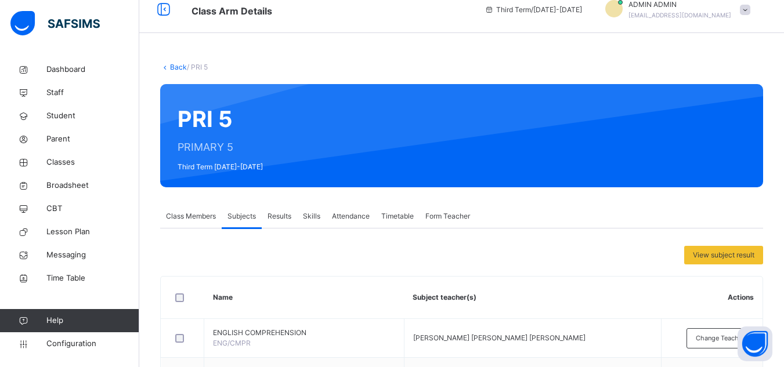
scroll to position [0, 0]
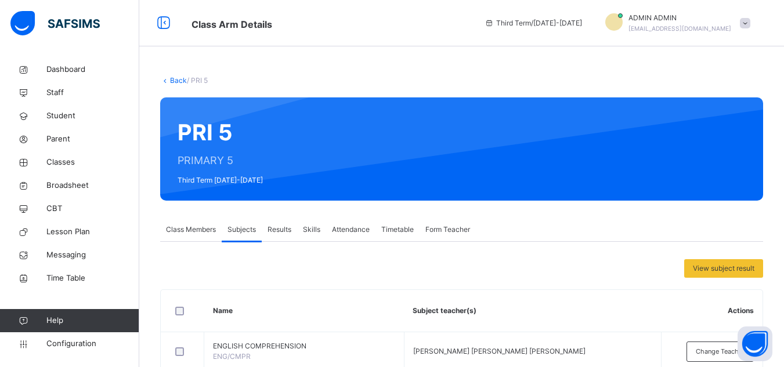
click at [175, 79] on link "Back" at bounding box center [178, 80] width 17 height 9
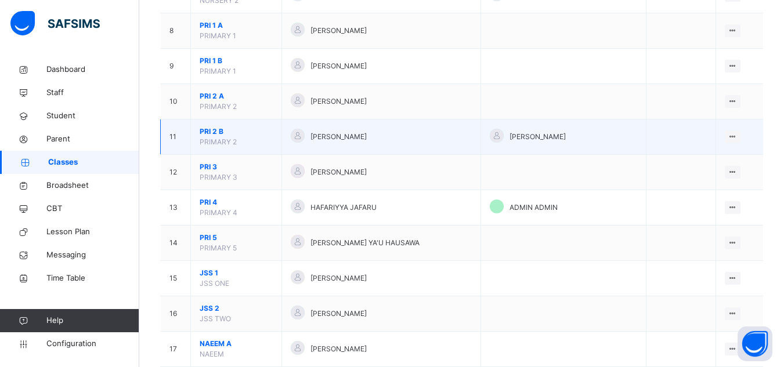
scroll to position [348, 0]
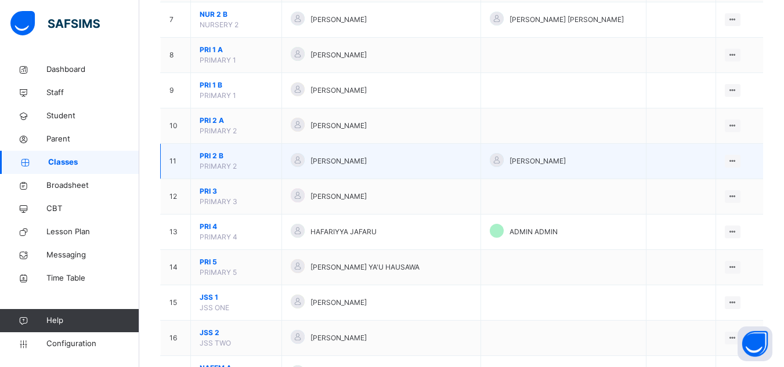
click at [214, 153] on span "PRI 2 B" at bounding box center [236, 156] width 73 height 10
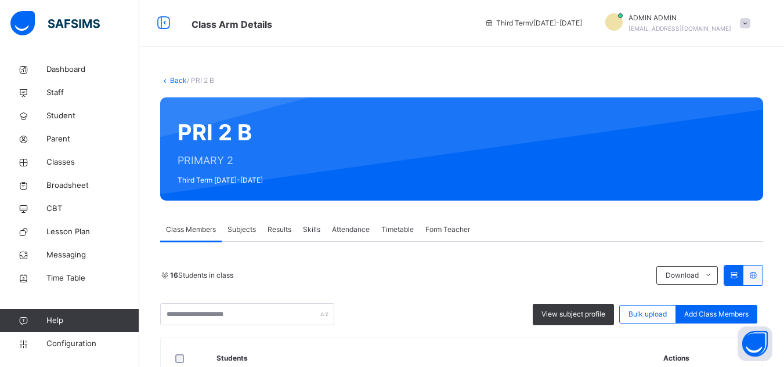
drag, startPoint x: 789, startPoint y: 278, endPoint x: 245, endPoint y: 228, distance: 545.4
click at [245, 228] on span "Subjects" at bounding box center [241, 230] width 28 height 10
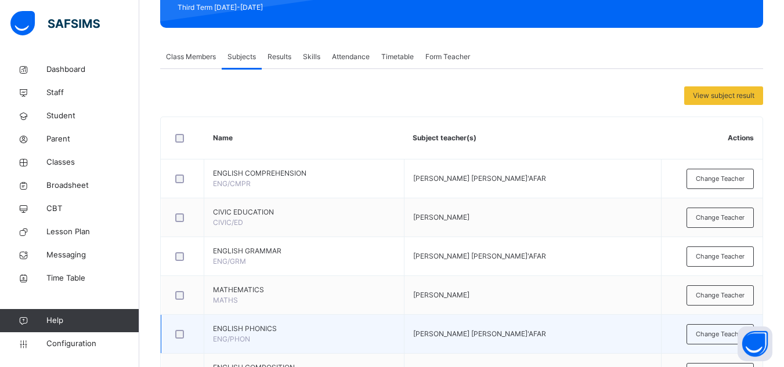
scroll to position [232, 0]
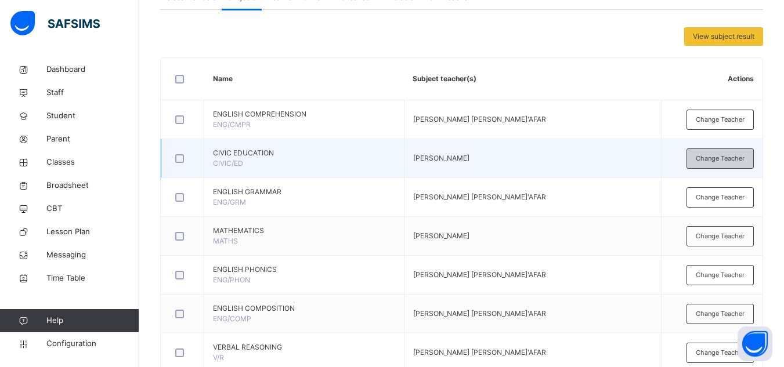
click at [722, 160] on span "Change Teacher" at bounding box center [720, 159] width 49 height 10
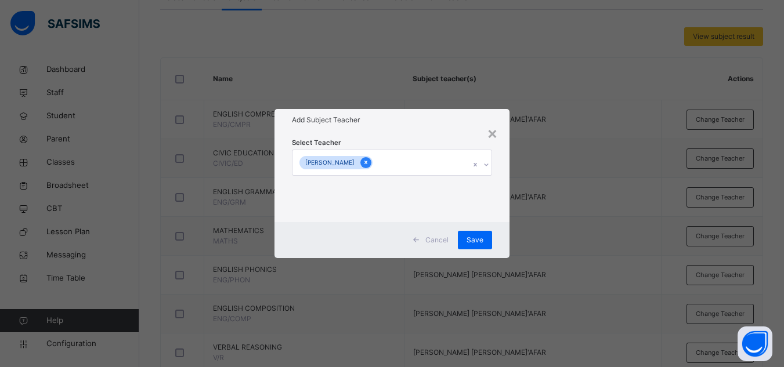
click at [369, 161] on icon at bounding box center [366, 162] width 6 height 8
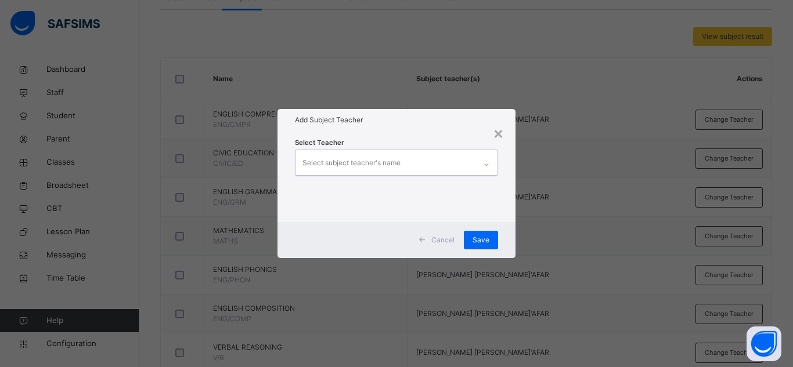
click at [371, 164] on div "Select subject teacher's name" at bounding box center [351, 163] width 98 height 22
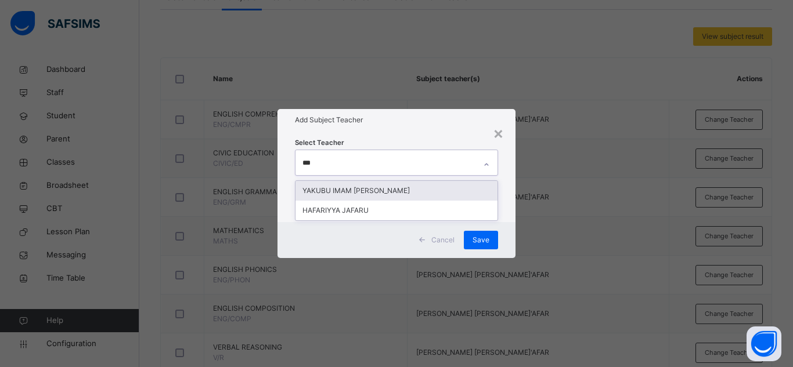
type input "****"
click at [366, 193] on div "HAFARIYYA JAFARU" at bounding box center [396, 191] width 202 height 20
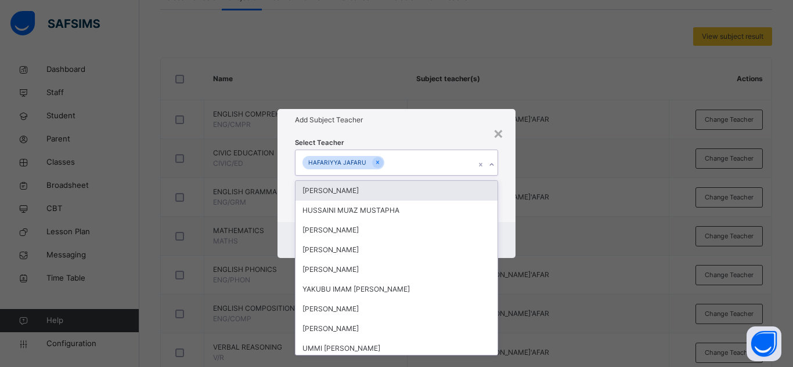
click at [439, 131] on div "Add Subject Teacher" at bounding box center [396, 120] width 238 height 22
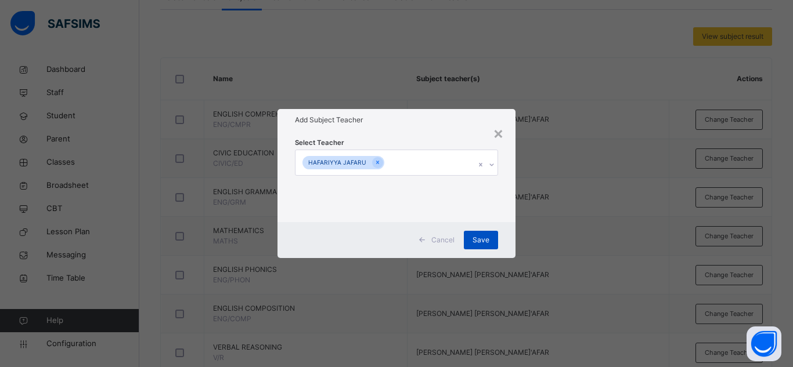
click at [479, 240] on span "Save" at bounding box center [480, 240] width 17 height 10
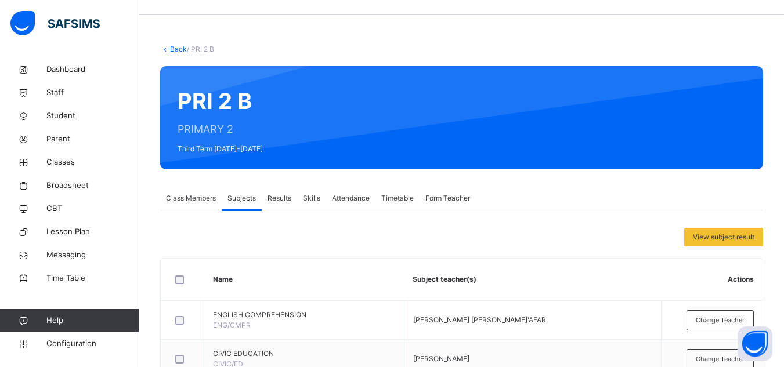
scroll to position [0, 0]
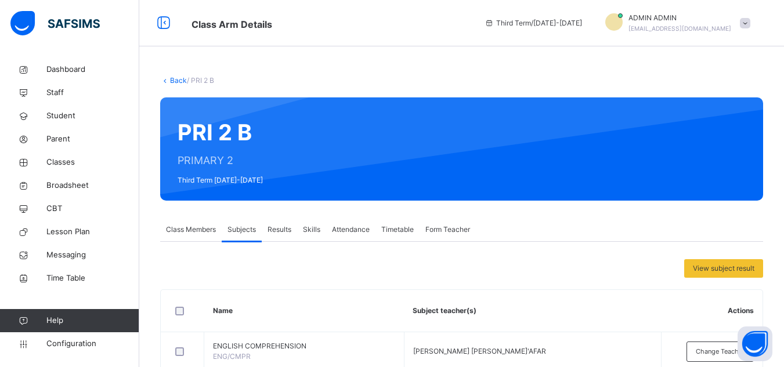
click at [176, 78] on link "Back" at bounding box center [178, 80] width 17 height 9
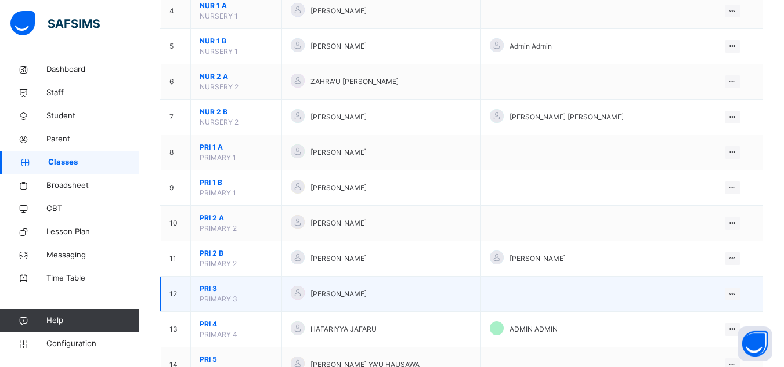
scroll to position [290, 0]
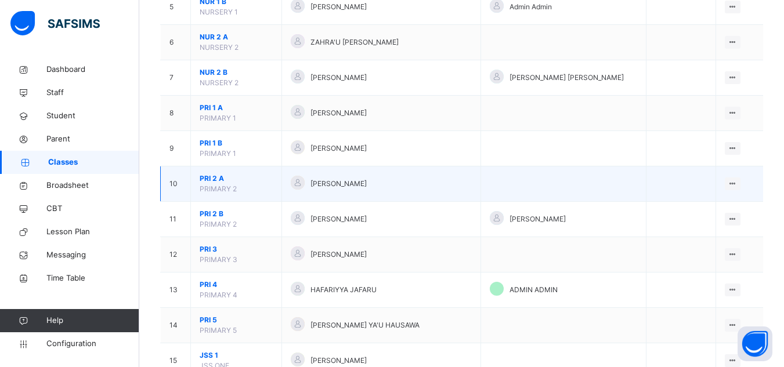
click at [209, 175] on span "PRI 2 A" at bounding box center [236, 178] width 73 height 10
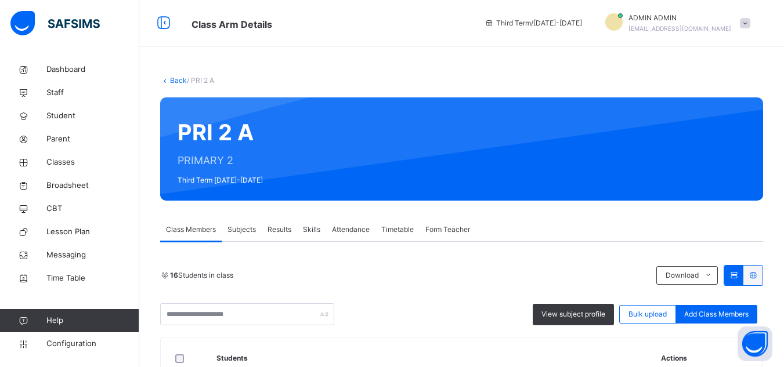
click at [241, 226] on span "Subjects" at bounding box center [241, 230] width 28 height 10
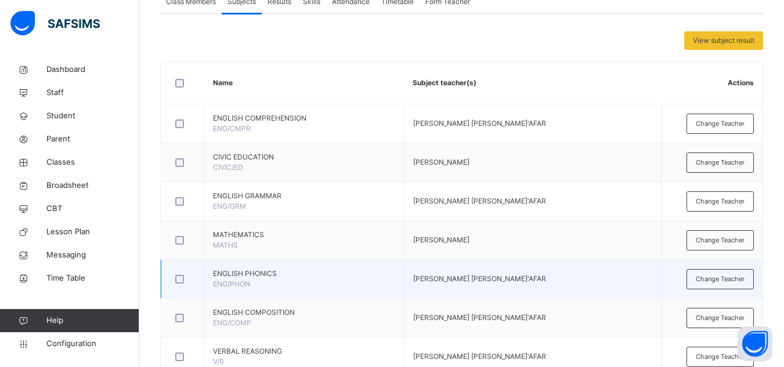
scroll to position [232, 0]
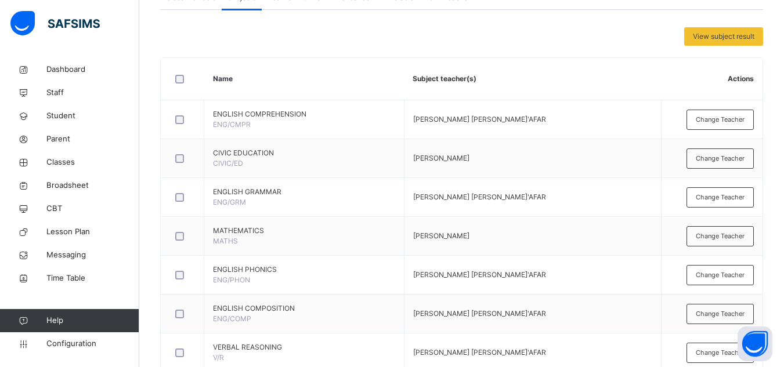
click at [722, 165] on div "Change Teacher" at bounding box center [719, 159] width 67 height 20
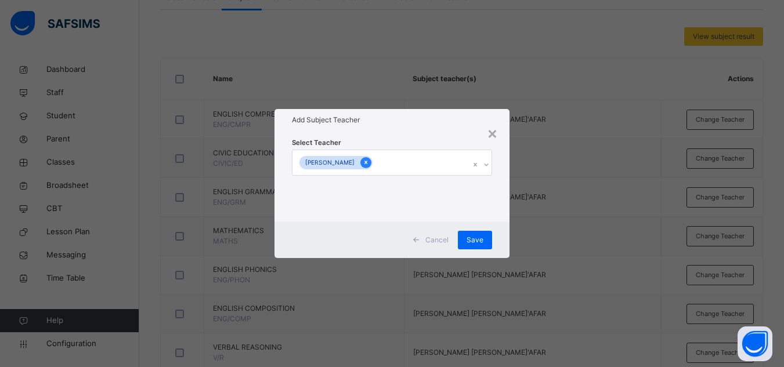
click at [369, 162] on icon at bounding box center [366, 162] width 6 height 8
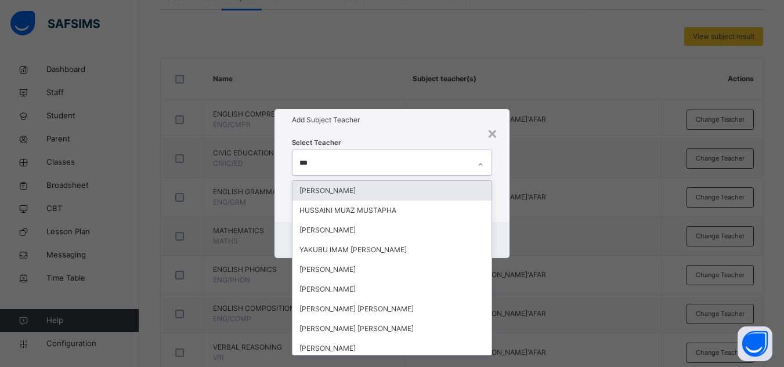
type input "****"
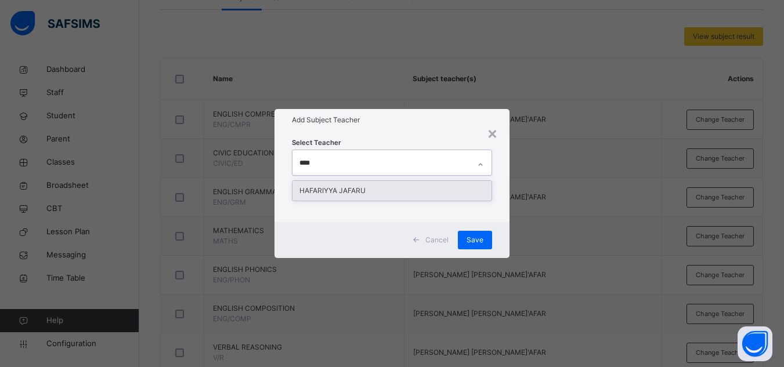
click at [345, 185] on div "HAFARIYYA JAFARU" at bounding box center [391, 191] width 199 height 20
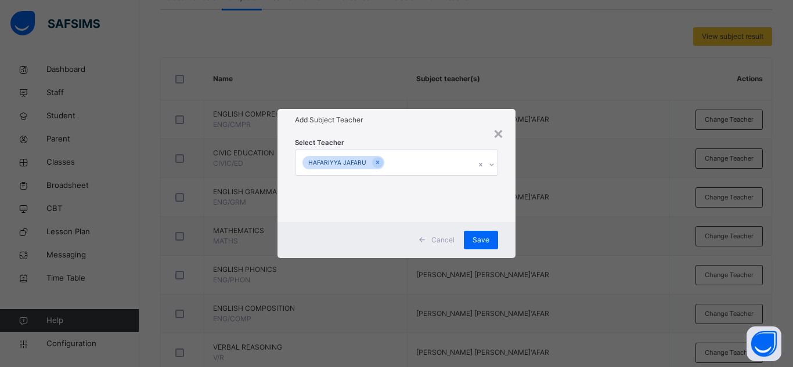
click at [397, 142] on div "Select Teacher [PERSON_NAME]" at bounding box center [396, 176] width 203 height 79
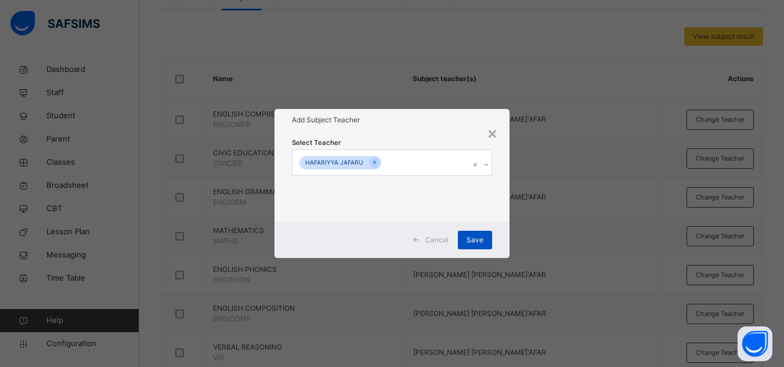
click at [476, 242] on span "Save" at bounding box center [474, 240] width 17 height 10
click at [483, 243] on span "Save" at bounding box center [474, 240] width 17 height 10
click at [475, 239] on div "Save" at bounding box center [475, 240] width 34 height 19
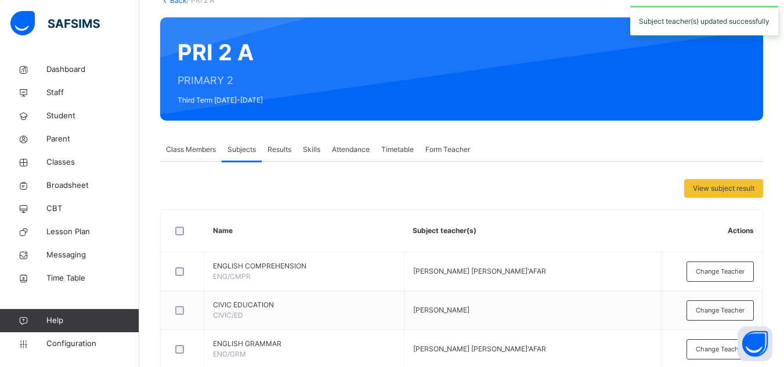
scroll to position [0, 0]
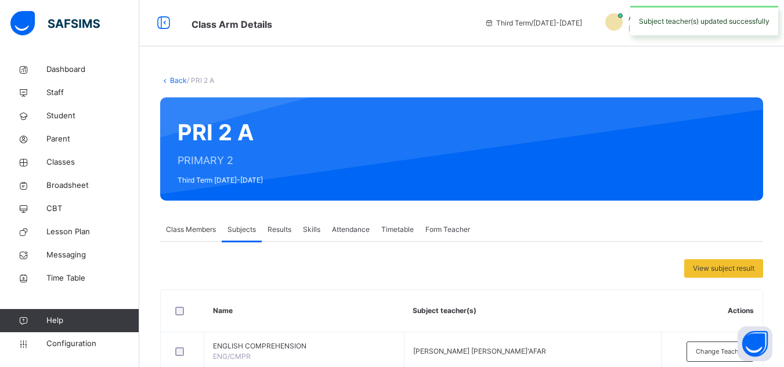
click at [173, 79] on link "Back" at bounding box center [178, 80] width 17 height 9
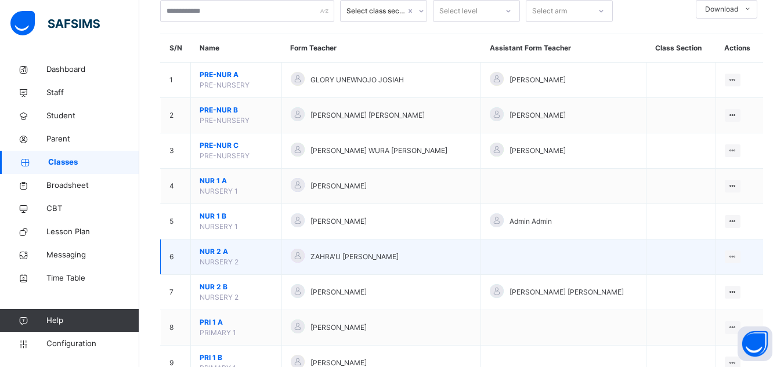
scroll to position [116, 0]
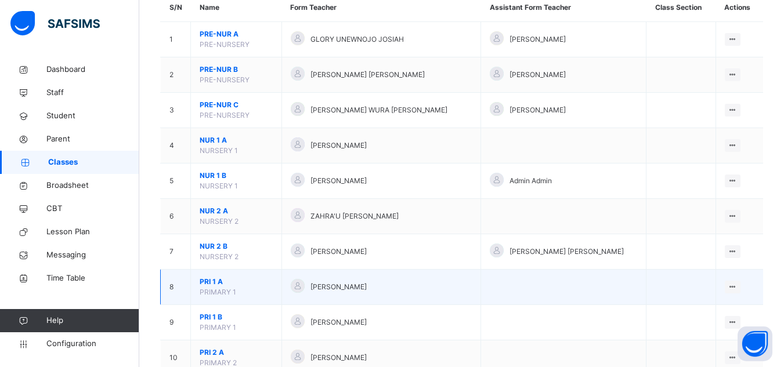
click at [211, 281] on span "PRI 1 A" at bounding box center [236, 282] width 73 height 10
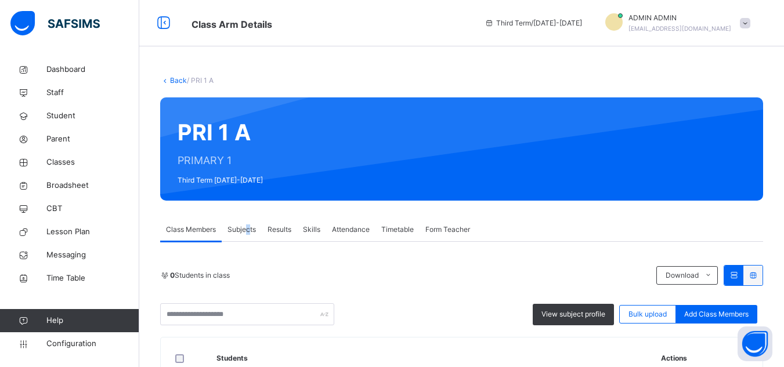
click at [252, 225] on span "Subjects" at bounding box center [241, 230] width 28 height 10
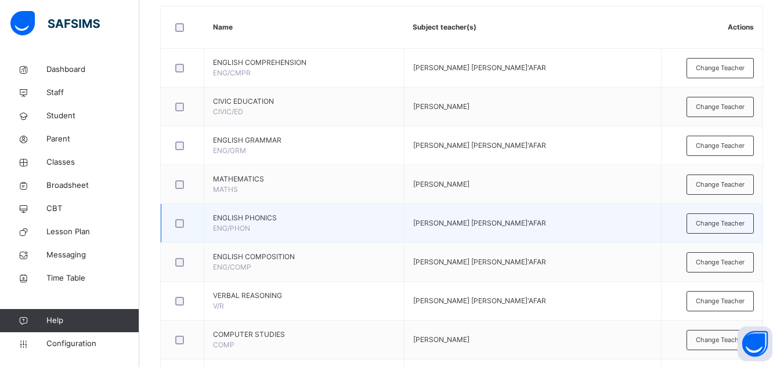
scroll to position [290, 0]
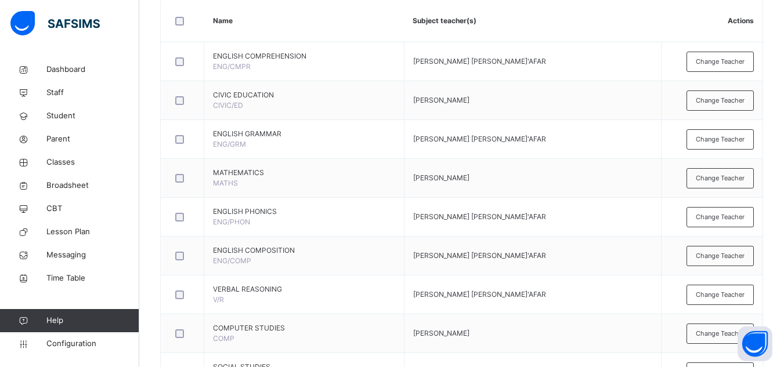
click at [714, 99] on span "Change Teacher" at bounding box center [720, 101] width 49 height 10
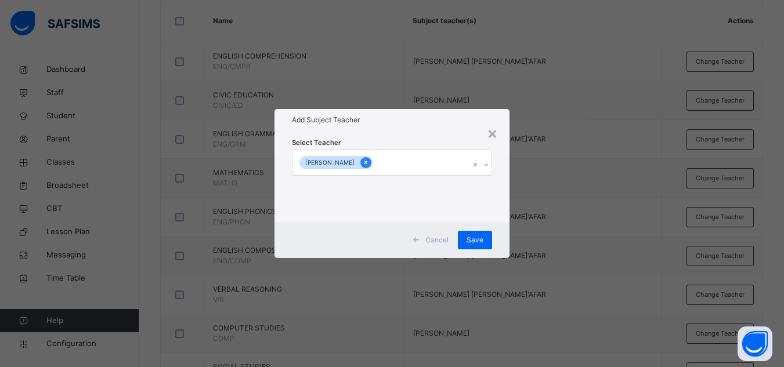
click at [368, 162] on icon at bounding box center [366, 162] width 6 height 8
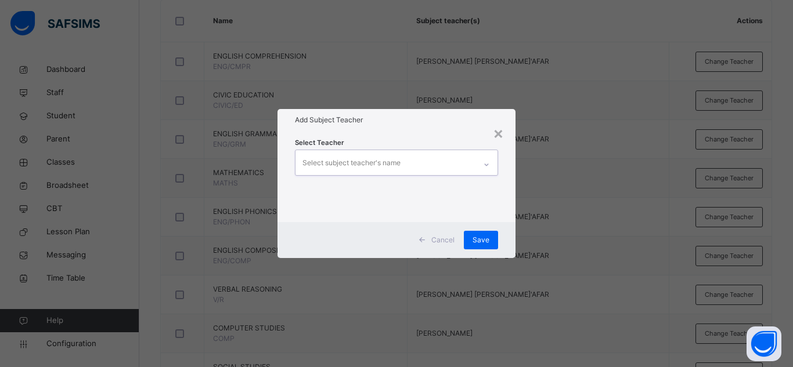
click at [368, 162] on div "Select subject teacher's name" at bounding box center [351, 163] width 98 height 22
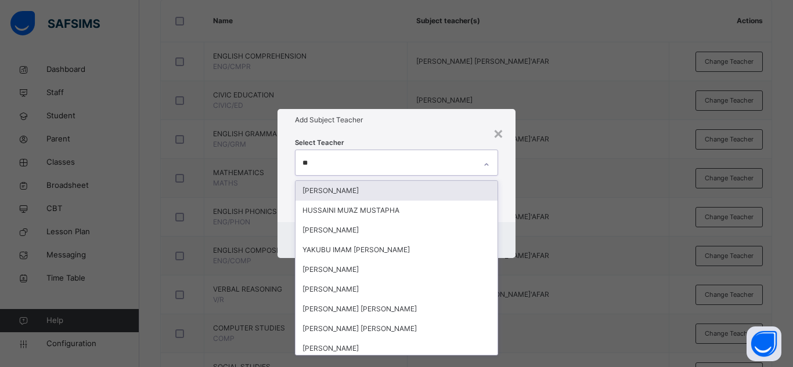
type input "***"
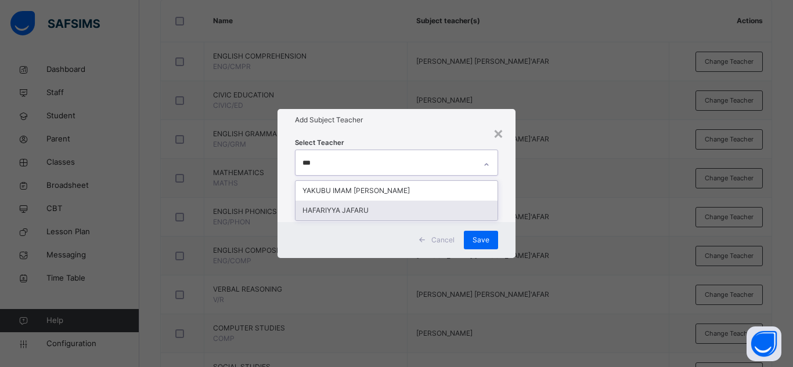
click at [341, 213] on div "HAFARIYYA JAFARU" at bounding box center [396, 211] width 202 height 20
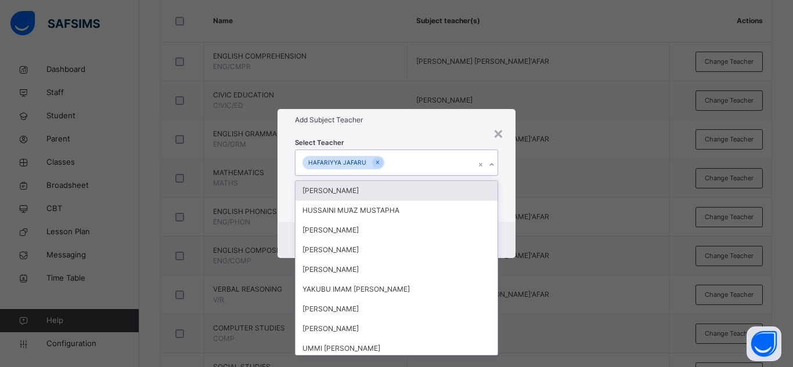
click at [453, 134] on div "Select Teacher option [PERSON_NAME], selected. option [PERSON_NAME] focused, 1 …" at bounding box center [396, 176] width 238 height 91
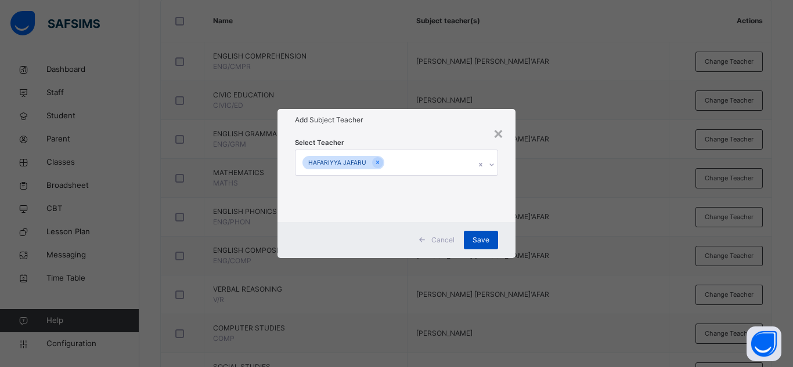
click at [473, 240] on span "Save" at bounding box center [480, 240] width 17 height 10
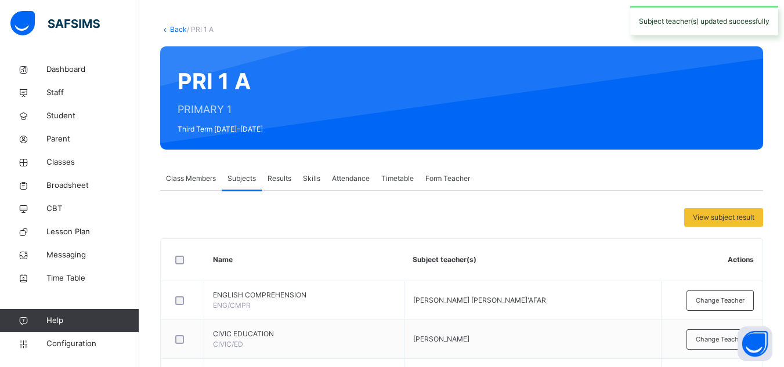
scroll to position [58, 0]
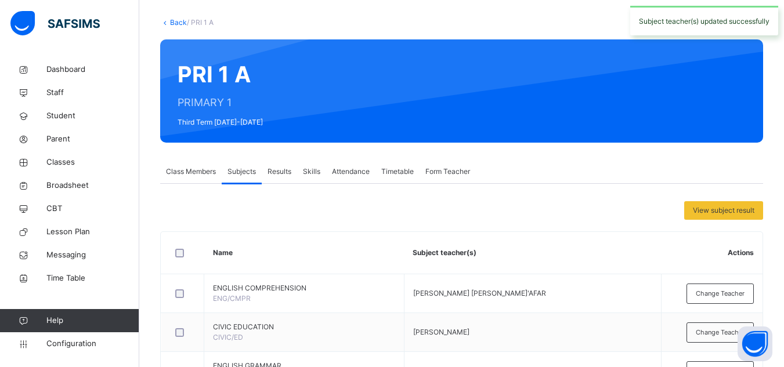
click at [182, 24] on link "Back" at bounding box center [178, 22] width 17 height 9
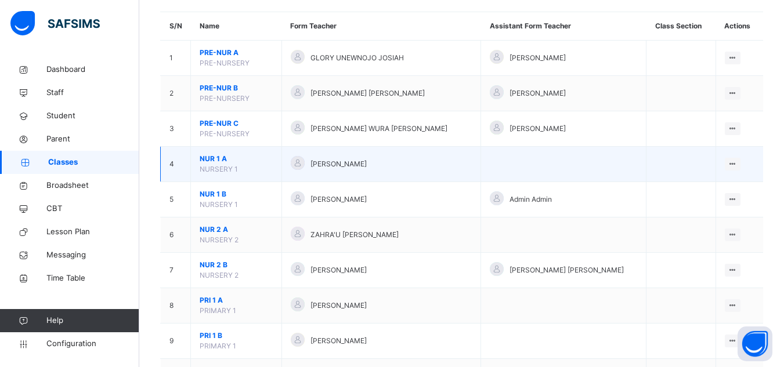
scroll to position [116, 0]
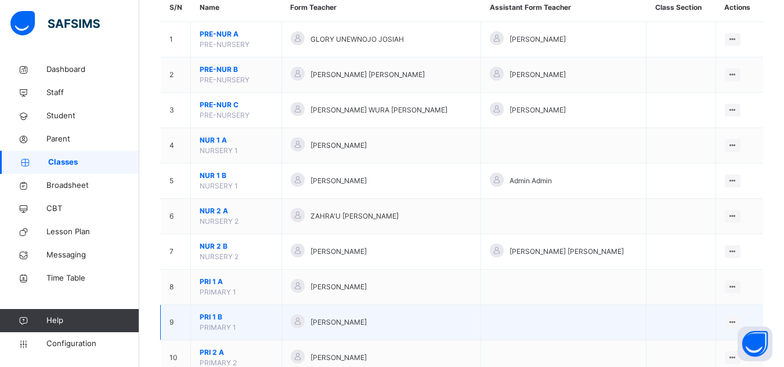
click at [222, 315] on span "PRI 1 B" at bounding box center [236, 317] width 73 height 10
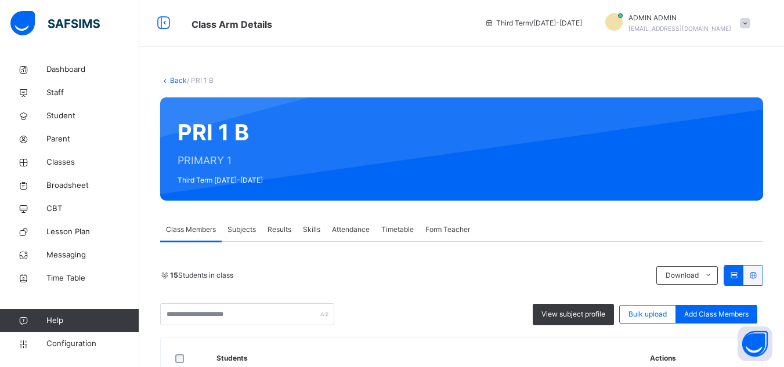
click at [254, 230] on span "Subjects" at bounding box center [241, 230] width 28 height 10
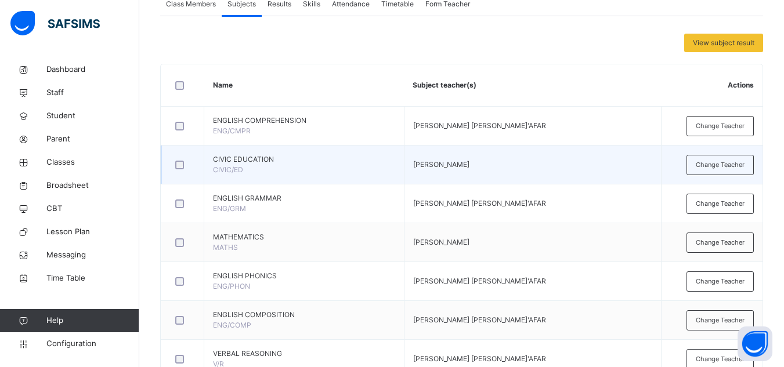
scroll to position [290, 0]
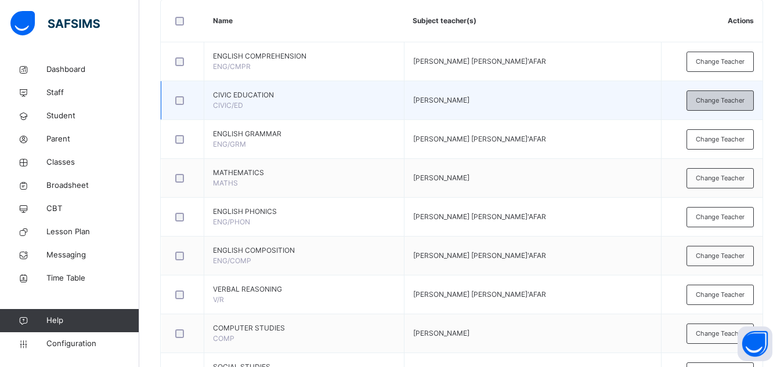
click at [712, 102] on span "Change Teacher" at bounding box center [720, 101] width 49 height 10
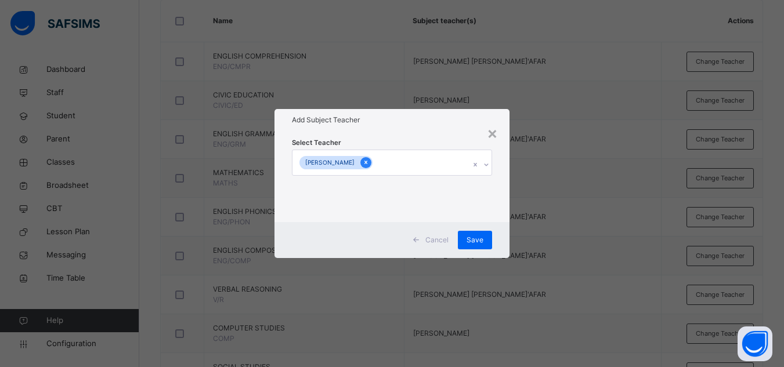
click at [369, 167] on icon at bounding box center [366, 162] width 6 height 8
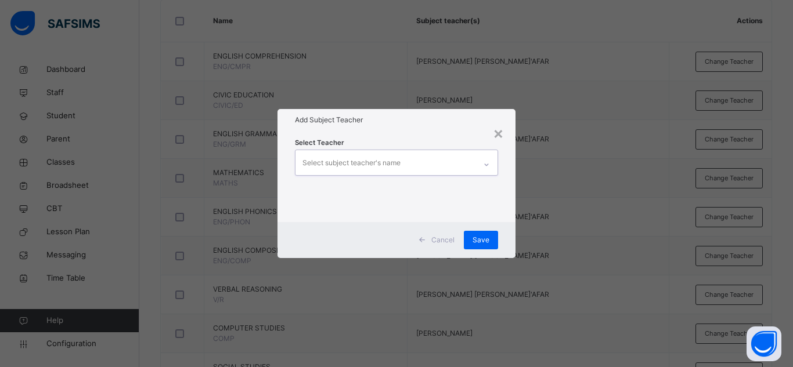
click at [372, 167] on div "Select subject teacher's name" at bounding box center [351, 163] width 98 height 22
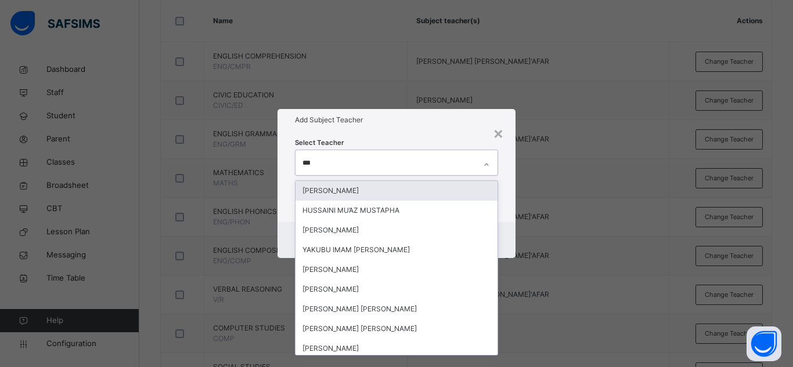
type input "****"
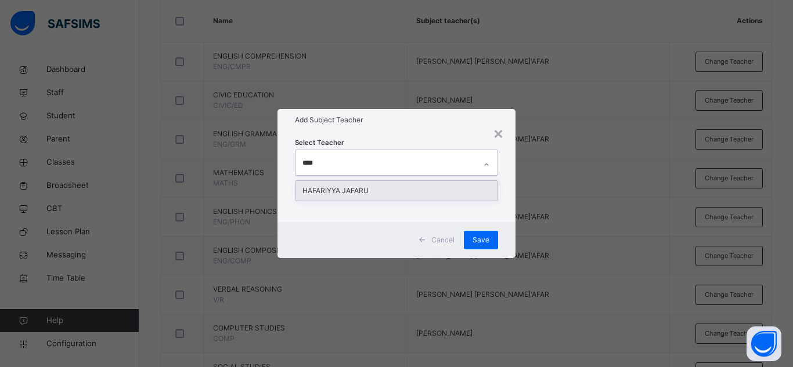
click at [368, 185] on div "HAFARIYYA JAFARU" at bounding box center [396, 191] width 202 height 20
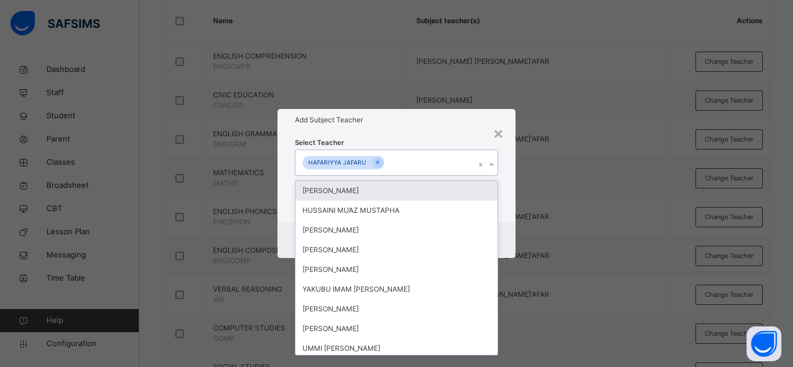
click at [408, 137] on div "Select Teacher option [PERSON_NAME], selected. option [PERSON_NAME] focused, 1 …" at bounding box center [396, 176] width 203 height 79
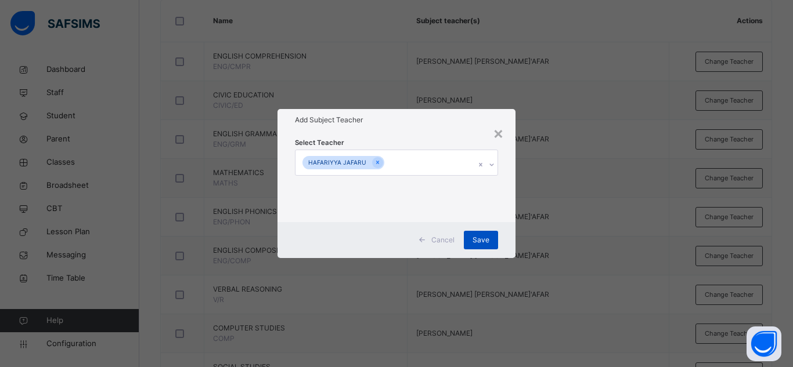
click at [489, 243] on span "Save" at bounding box center [480, 240] width 17 height 10
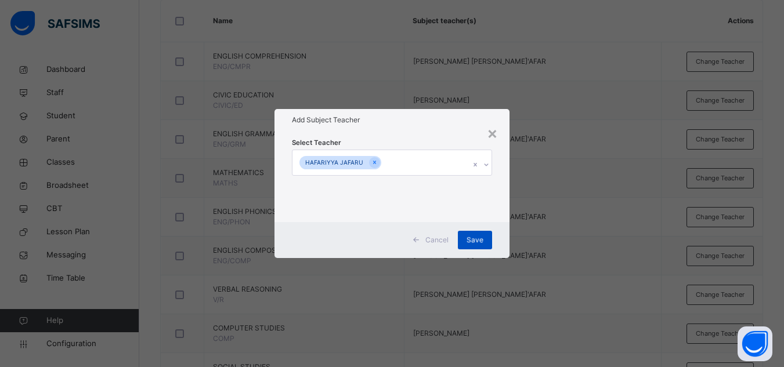
click at [480, 243] on span "Save" at bounding box center [474, 240] width 17 height 10
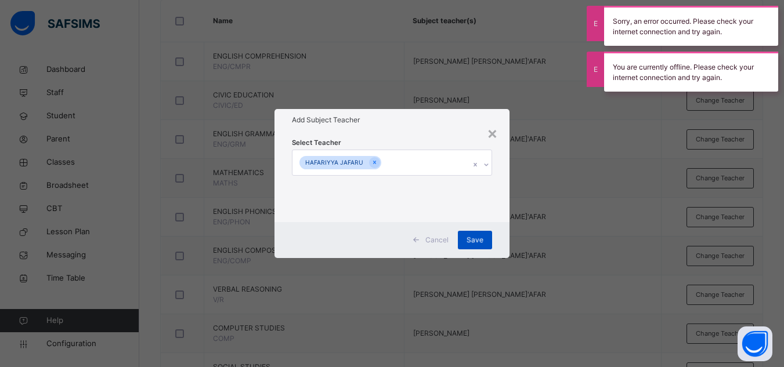
click at [477, 239] on div "Save" at bounding box center [475, 240] width 34 height 19
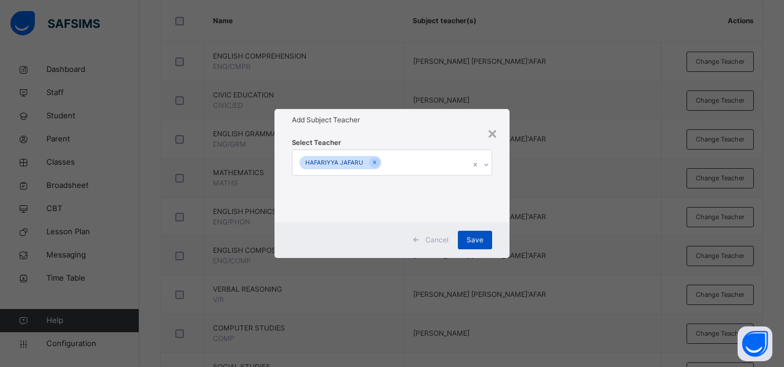
click at [486, 243] on div "Save" at bounding box center [475, 240] width 34 height 19
click at [530, 230] on div "× Add Subject Teacher Select Teacher [PERSON_NAME] Cancel Save" at bounding box center [392, 183] width 784 height 367
click at [475, 238] on div "Save" at bounding box center [475, 240] width 34 height 19
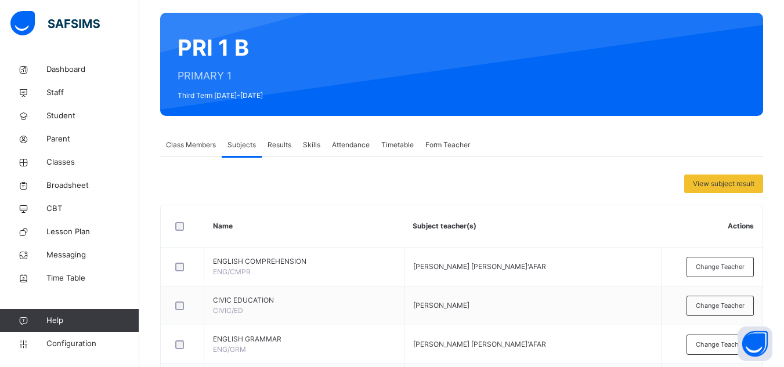
scroll to position [58, 0]
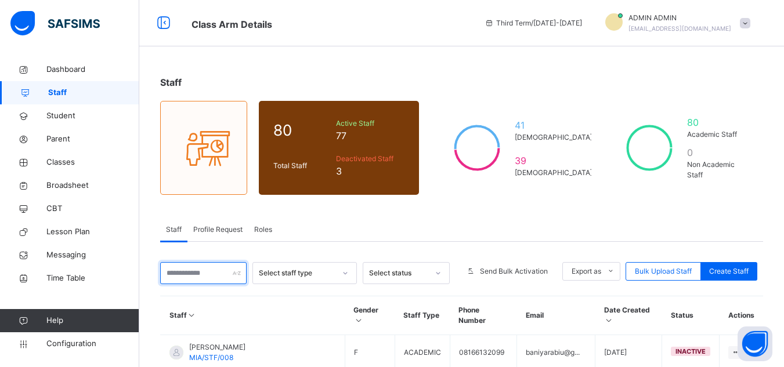
click at [209, 272] on input "text" at bounding box center [203, 273] width 86 height 22
click at [210, 271] on input "text" at bounding box center [203, 273] width 86 height 22
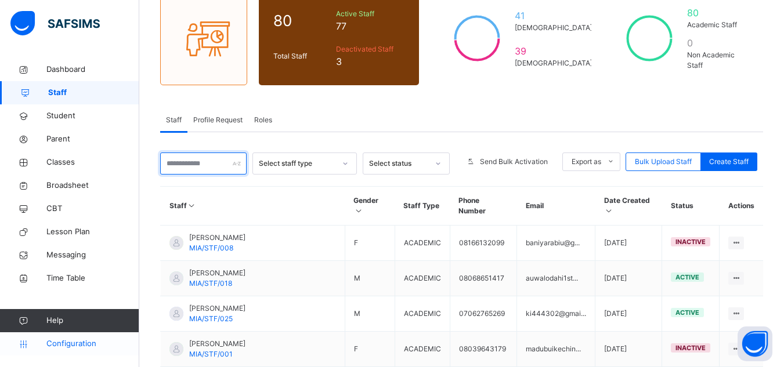
scroll to position [116, 0]
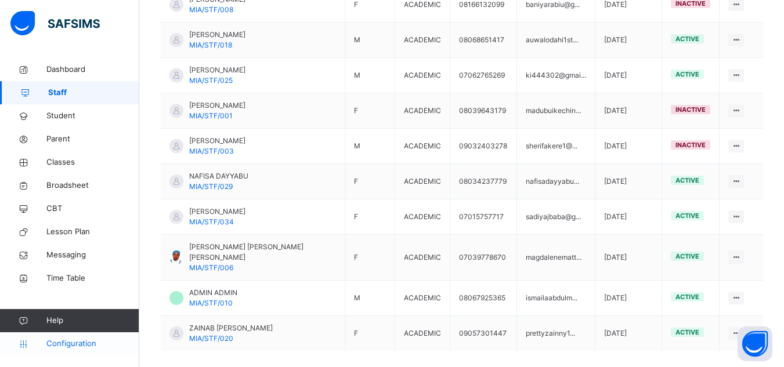
click at [64, 339] on span "Configuration" at bounding box center [92, 344] width 92 height 12
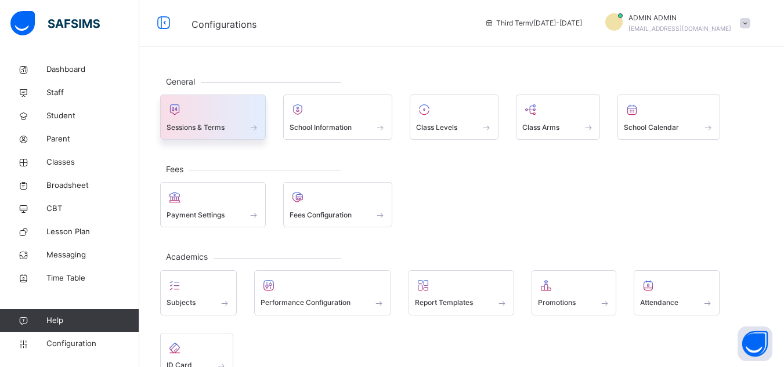
click at [235, 115] on div at bounding box center [213, 109] width 93 height 17
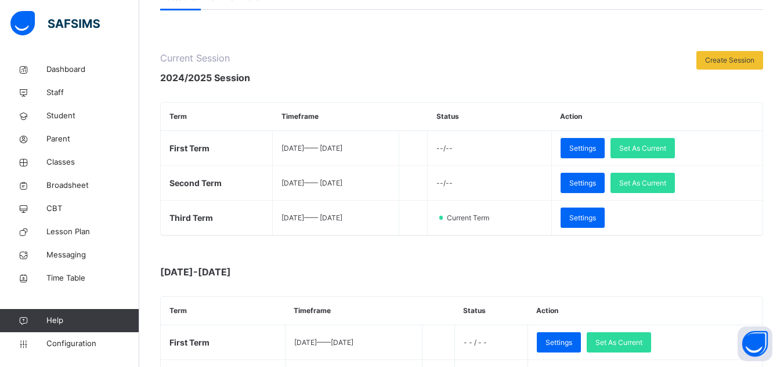
scroll to position [116, 0]
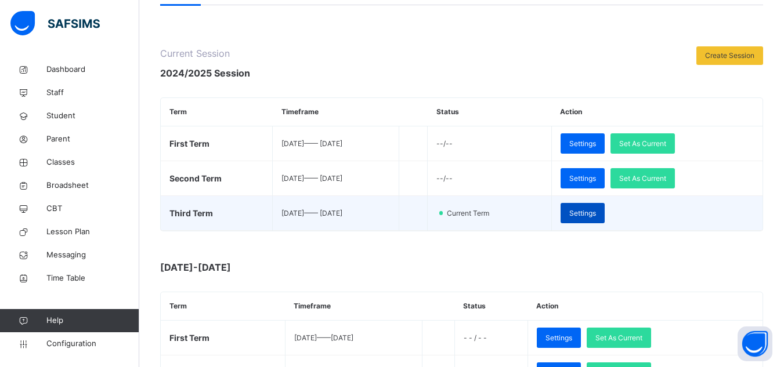
click at [596, 215] on span "Settings" at bounding box center [582, 213] width 27 height 10
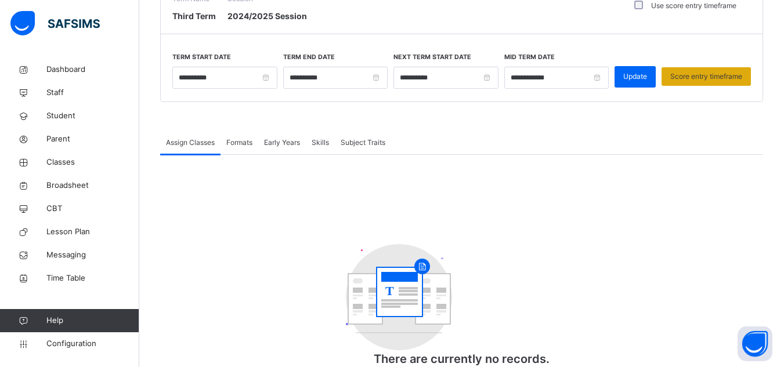
click at [726, 77] on span "Score entry timeframe" at bounding box center [706, 76] width 72 height 10
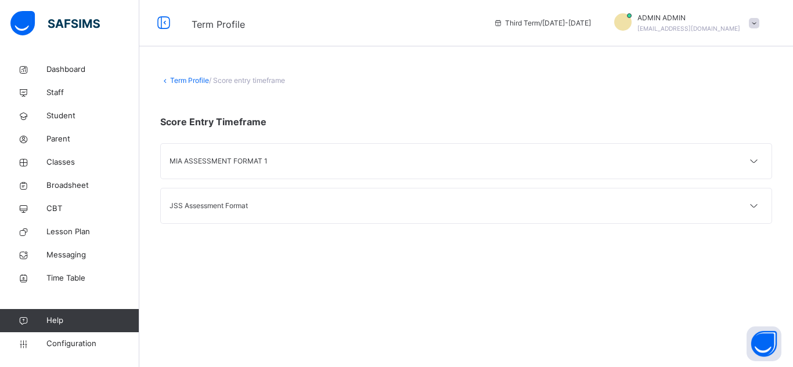
click at [560, 154] on div "MIA ASSESSMENT FORMAT 1" at bounding box center [466, 161] width 610 height 35
click at [563, 174] on div "MIA ASSESSMENT FORMAT 1" at bounding box center [466, 161] width 610 height 35
click at [570, 159] on div "MIA ASSESSMENT FORMAT 1" at bounding box center [466, 161] width 610 height 35
click at [755, 159] on icon at bounding box center [754, 161] width 14 height 15
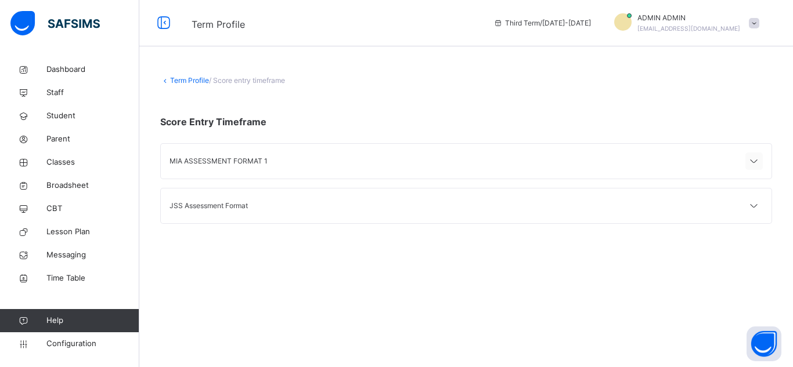
click at [755, 159] on icon at bounding box center [754, 161] width 14 height 15
click at [276, 77] on span "/ Score entry timeframe" at bounding box center [247, 80] width 76 height 9
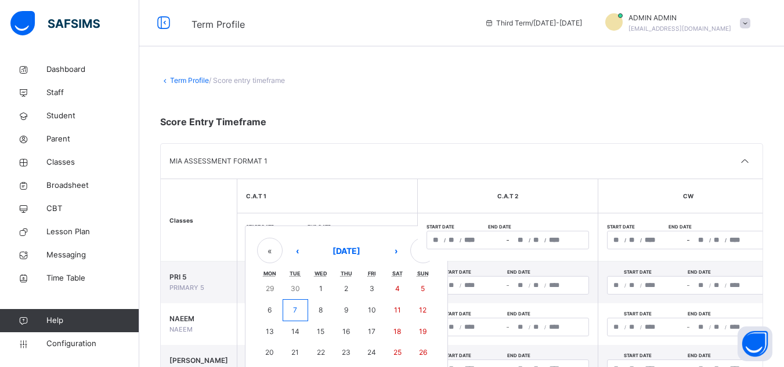
click at [258, 243] on div "/ / – / / « ‹ October 2025 › » Mon Tue Wed Thu Fri Sat Sun 29 30 1 2 3 4 5 6 7 …" at bounding box center [327, 240] width 162 height 19
click at [293, 312] on abbr "7" at bounding box center [295, 310] width 4 height 9
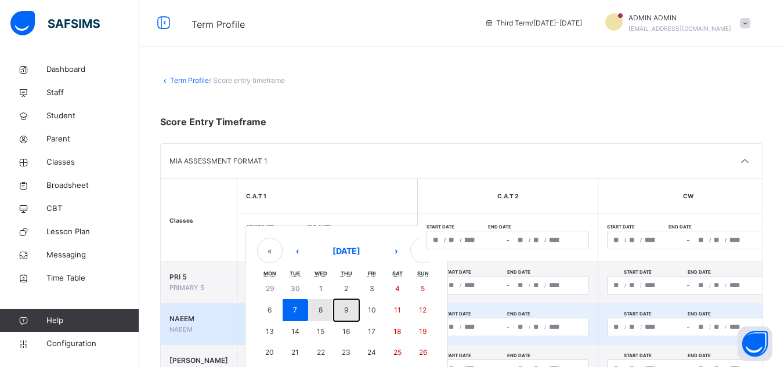
click at [344, 312] on abbr "9" at bounding box center [346, 310] width 4 height 9
type input "**********"
type input "*"
type input "**"
type input "****"
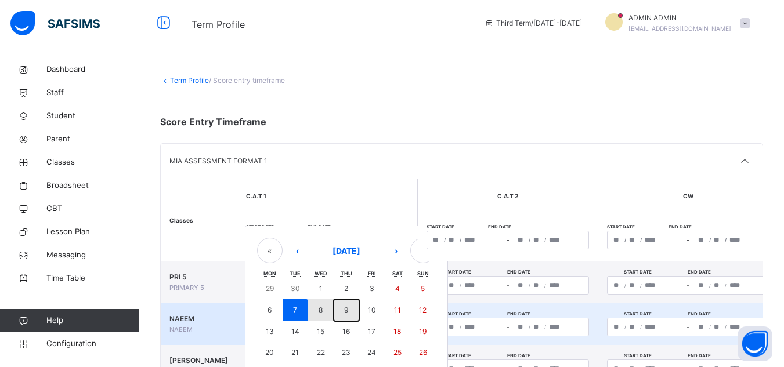
type input "**********"
type input "*"
type input "**"
type input "****"
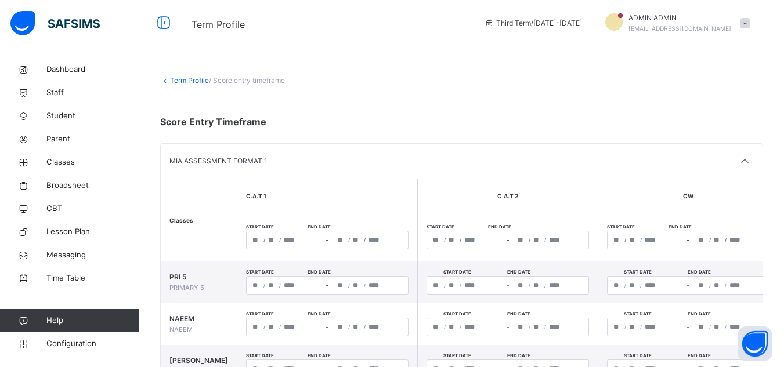
click at [426, 240] on div "/ / – / /" at bounding box center [507, 240] width 162 height 19
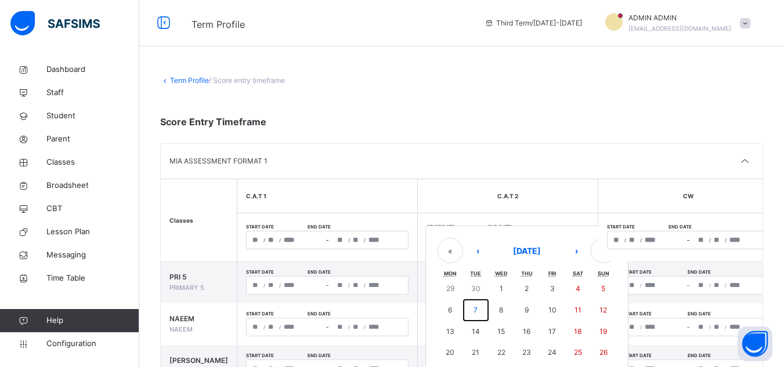
click at [463, 306] on button "7" at bounding box center [476, 310] width 26 height 22
click at [548, 310] on abbr "10" at bounding box center [552, 310] width 8 height 9
type input "**********"
type input "*"
type input "**"
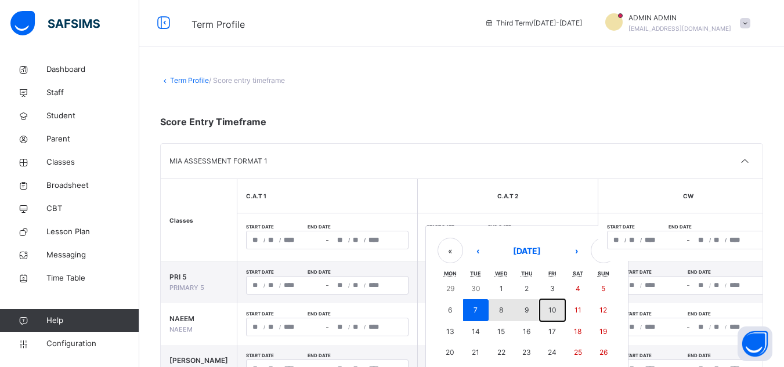
type input "****"
type input "**********"
type input "**"
type input "****"
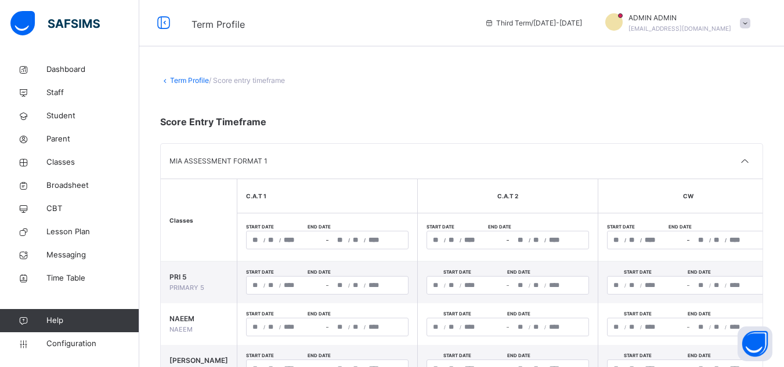
click at [612, 237] on div "/ /" at bounding box center [645, 240] width 77 height 17
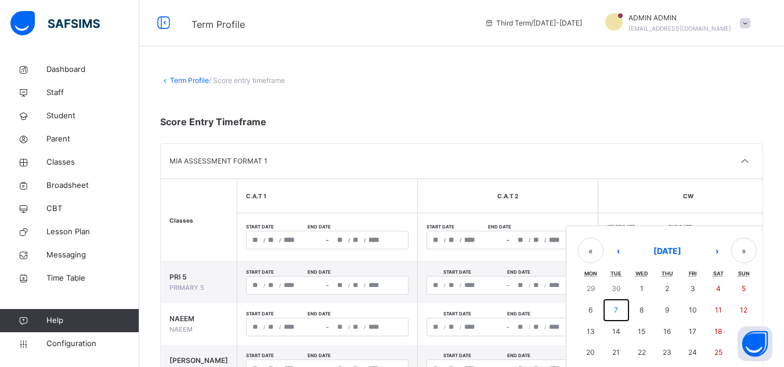
click at [603, 309] on button "7" at bounding box center [616, 310] width 26 height 22
click at [689, 309] on abbr "10" at bounding box center [693, 310] width 8 height 9
type input "**********"
type input "*"
type input "**"
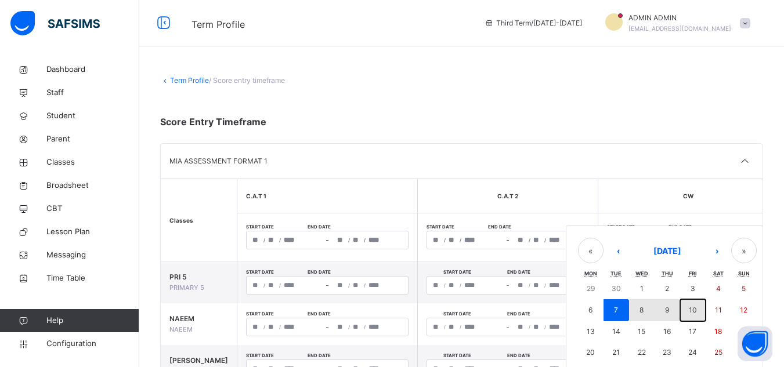
type input "****"
type input "**********"
type input "**"
type input "****"
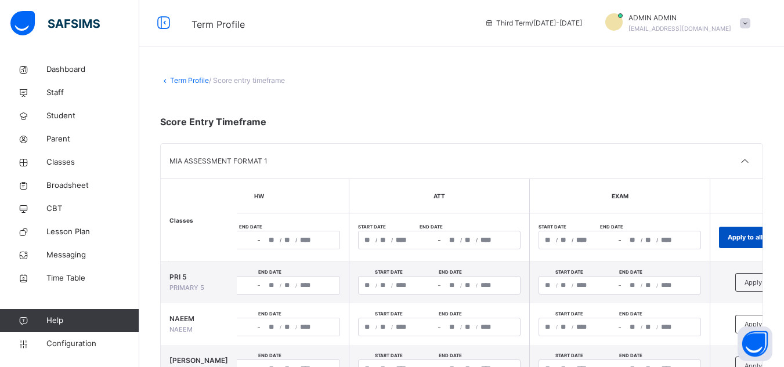
click at [733, 234] on span "Apply to all" at bounding box center [745, 238] width 35 height 10
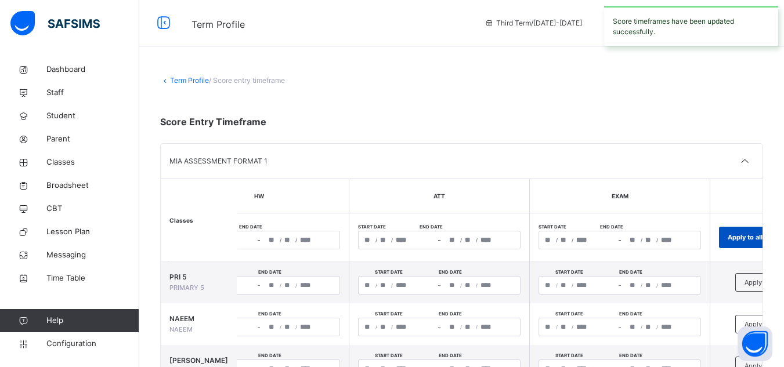
type input "**********"
type input "*"
type input "**"
type input "**********"
type input "*"
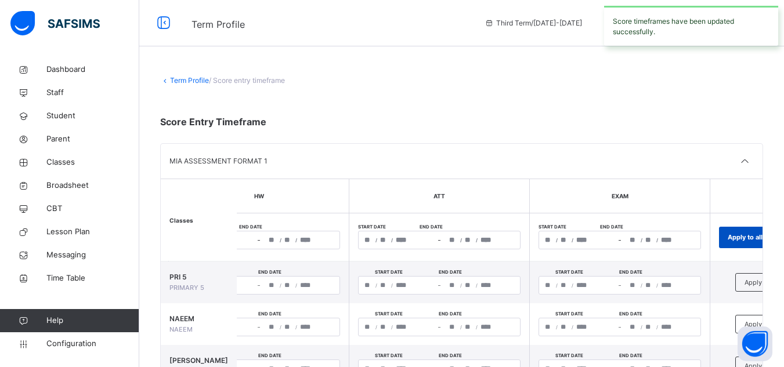
type input "**"
type input "**********"
type input "*"
type input "**"
type input "**********"
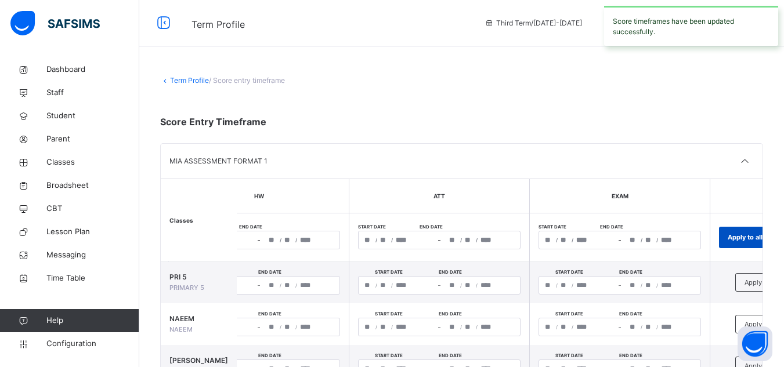
type input "**"
type input "**********"
type input "*"
type input "**"
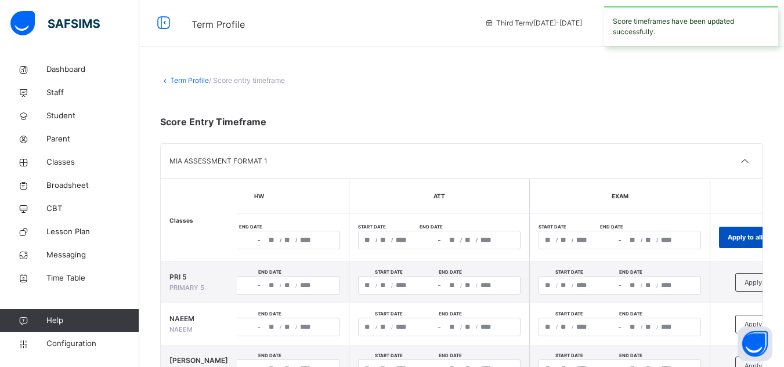
type input "**********"
type input "**"
type input "**********"
type input "*"
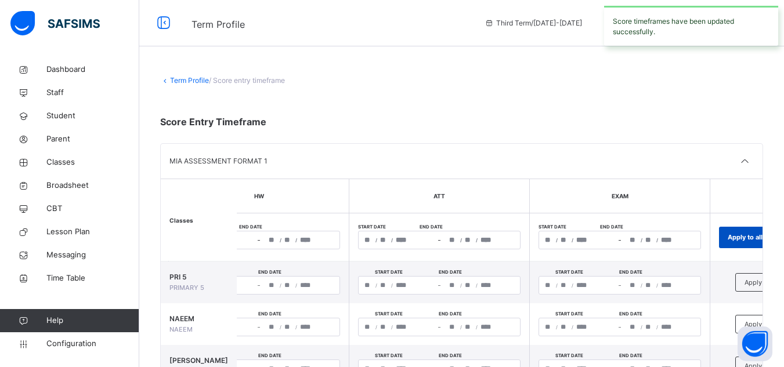
type input "**"
type input "**********"
type input "*"
type input "**"
type input "**********"
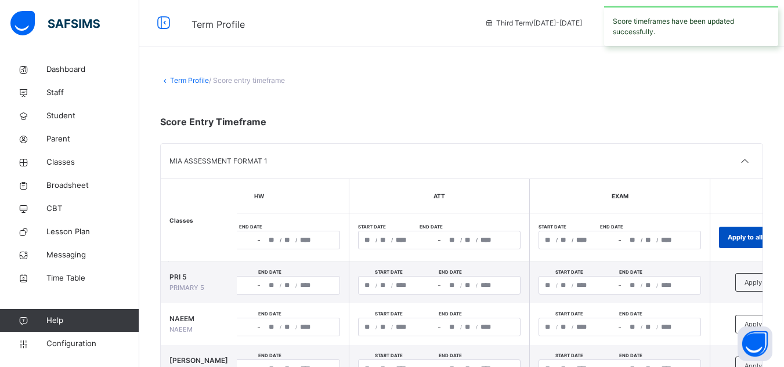
type input "*"
type input "**"
type input "**********"
type input "**"
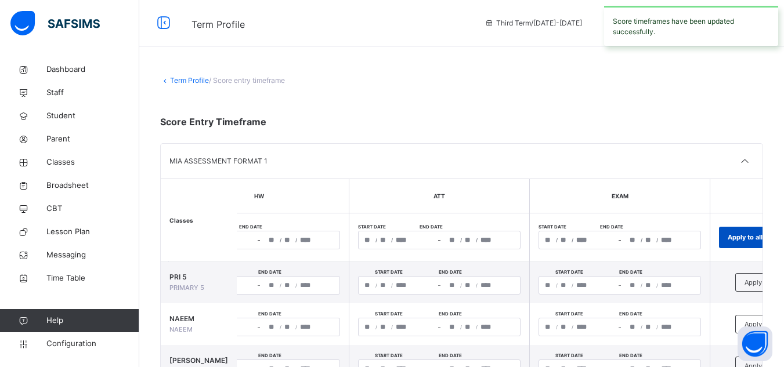
type input "**********"
type input "*"
type input "**"
type input "**********"
type input "**"
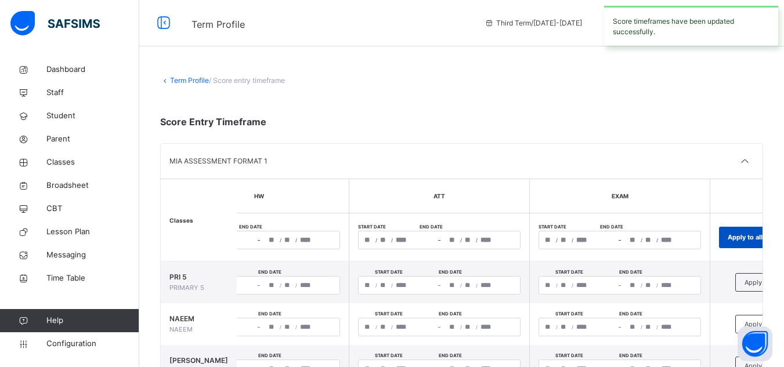
type input "**"
type input "**********"
type input "*"
type input "**"
type input "**********"
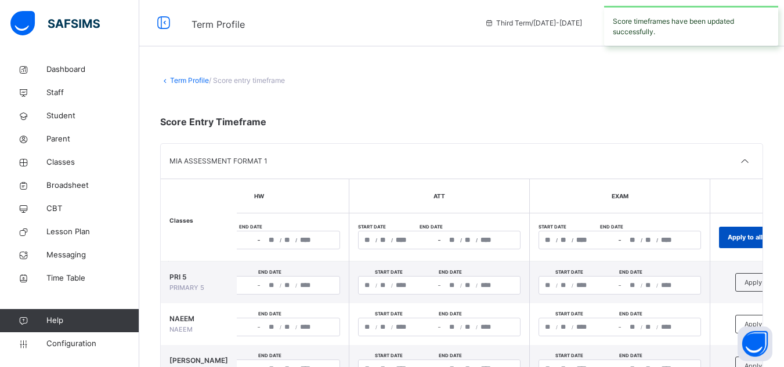
type input "*"
type input "**"
type input "**********"
type input "*"
type input "**"
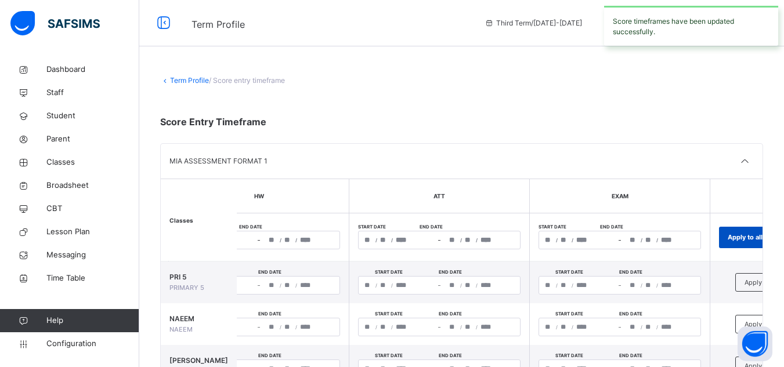
type input "**********"
type input "**"
type input "**********"
type input "*"
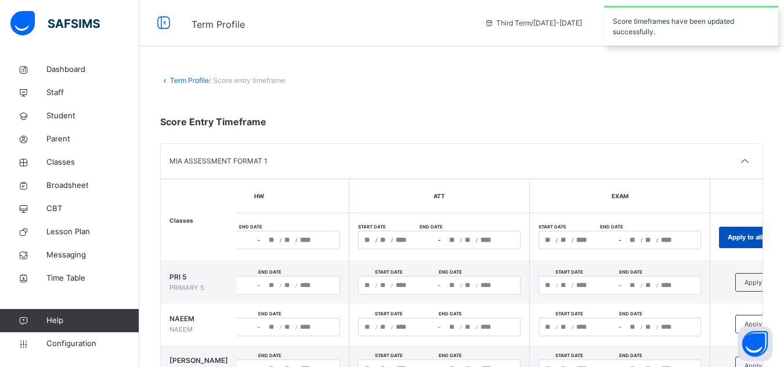
type input "**"
type input "**********"
type input "**"
type input "**********"
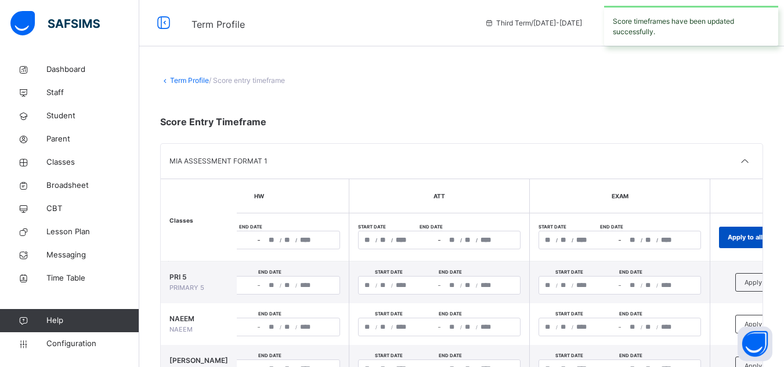
type input "*"
type input "**"
type input "**********"
type input "*"
type input "**"
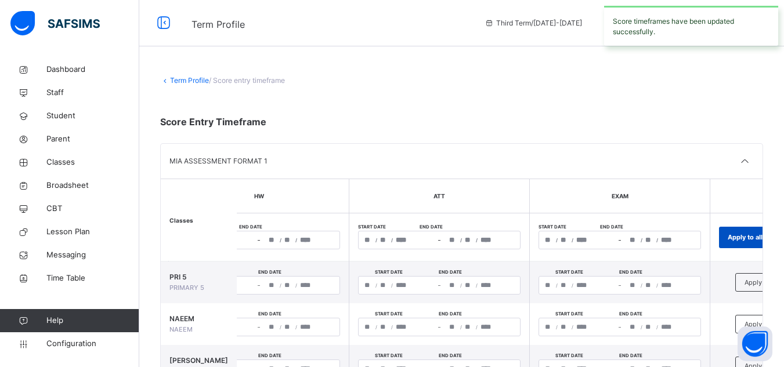
type input "**********"
type input "*"
type input "**"
type input "**********"
type input "**"
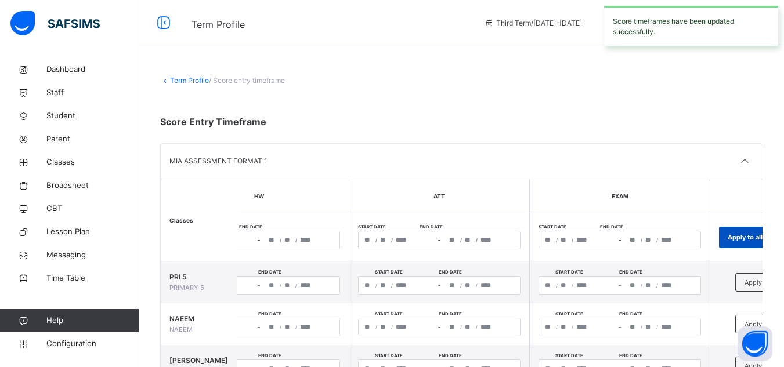
type input "**"
type input "**********"
type input "*"
type input "**"
type input "**********"
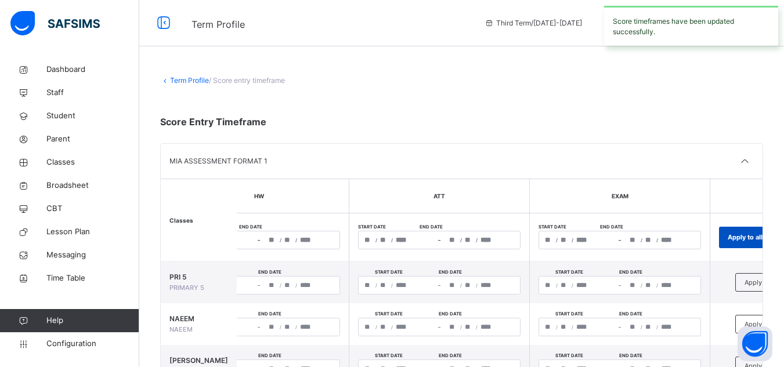
type input "**"
type input "**********"
type input "*"
type input "**"
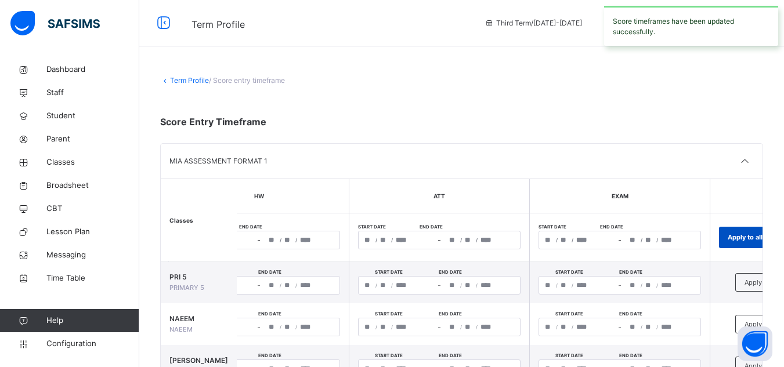
type input "**********"
type input "*"
type input "**"
type input "**********"
type input "*"
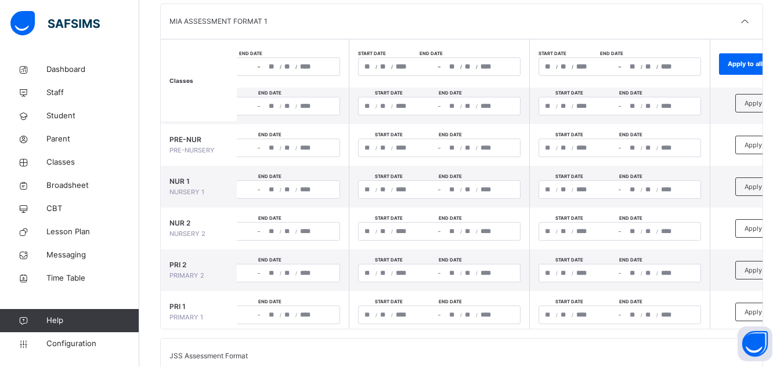
scroll to position [173, 0]
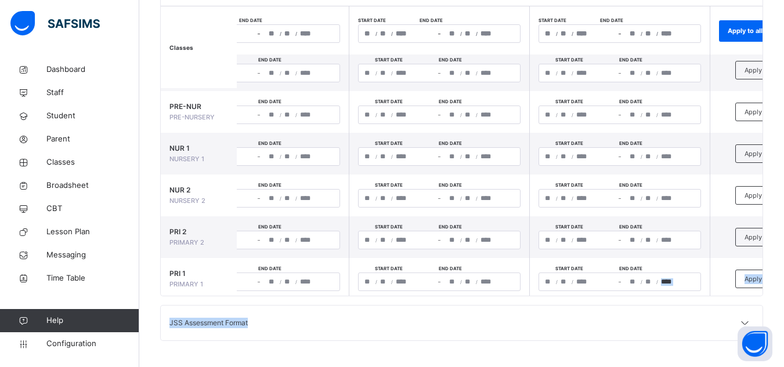
drag, startPoint x: 618, startPoint y: 296, endPoint x: 577, endPoint y: 295, distance: 40.6
click at [577, 295] on div "**********" at bounding box center [461, 122] width 603 height 439
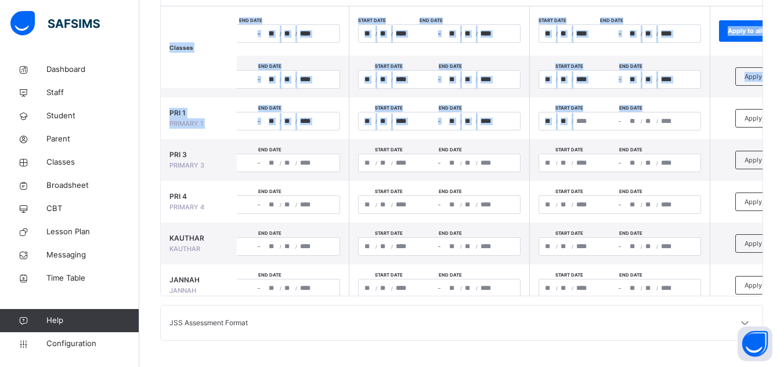
scroll to position [508, 610]
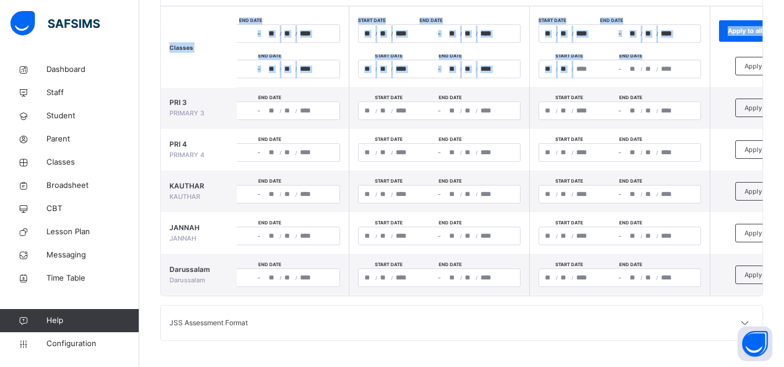
drag, startPoint x: 581, startPoint y: 290, endPoint x: 548, endPoint y: 294, distance: 33.3
click at [548, 294] on div "**********" at bounding box center [462, 151] width 602 height 290
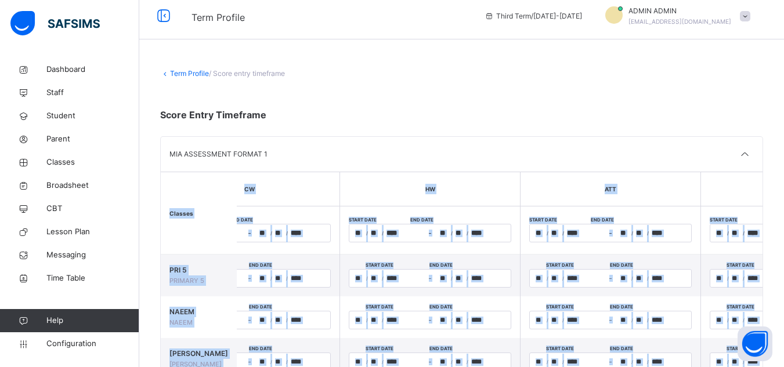
scroll to position [0, 0]
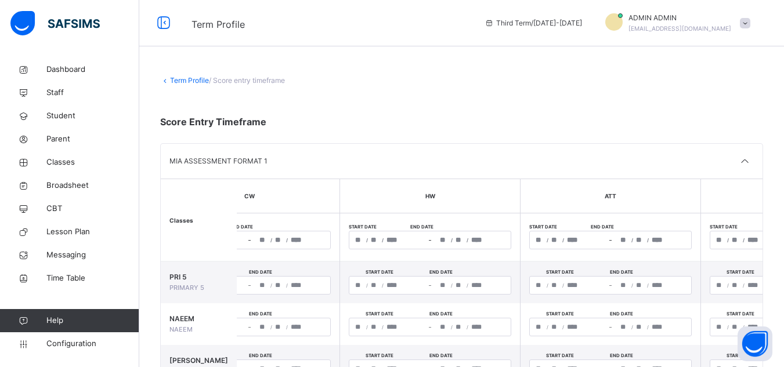
click at [392, 140] on div "**********" at bounding box center [461, 294] width 603 height 439
click at [356, 243] on div "/ / – / /" at bounding box center [430, 240] width 162 height 19
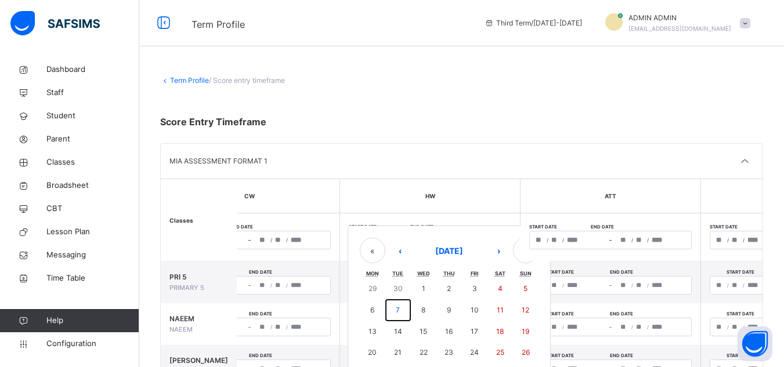
drag, startPoint x: 390, startPoint y: 310, endPoint x: 404, endPoint y: 308, distance: 14.1
click at [392, 309] on button "7" at bounding box center [398, 310] width 26 height 22
click at [468, 309] on button "10" at bounding box center [475, 310] width 26 height 22
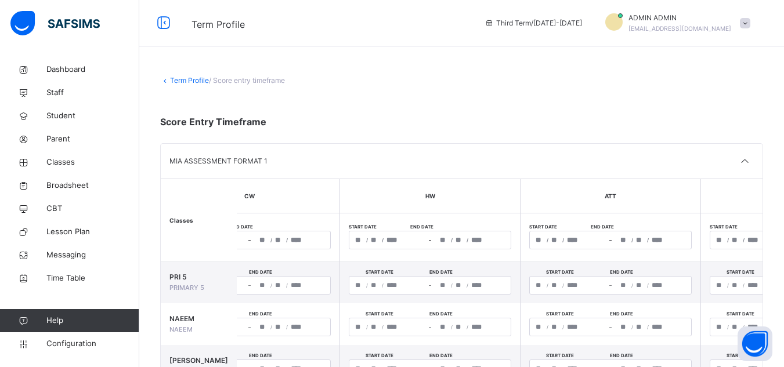
click at [541, 244] on div "/ / – / /" at bounding box center [610, 240] width 162 height 19
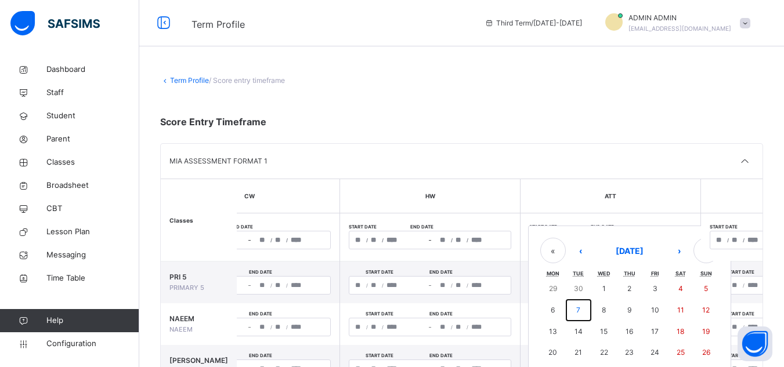
click at [570, 308] on button "7" at bounding box center [579, 310] width 26 height 22
click at [651, 309] on abbr "10" at bounding box center [655, 310] width 8 height 9
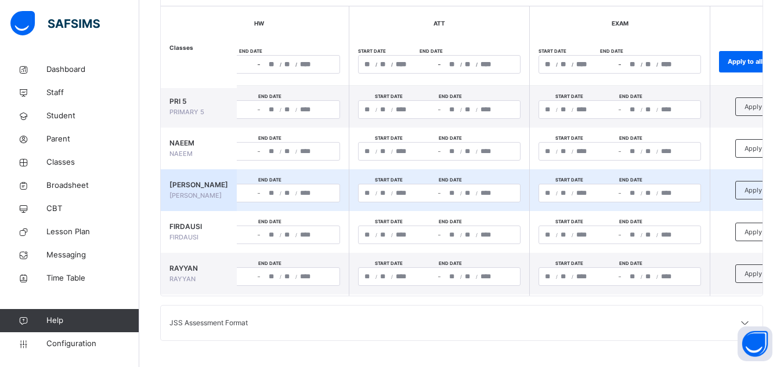
scroll to position [0, 610]
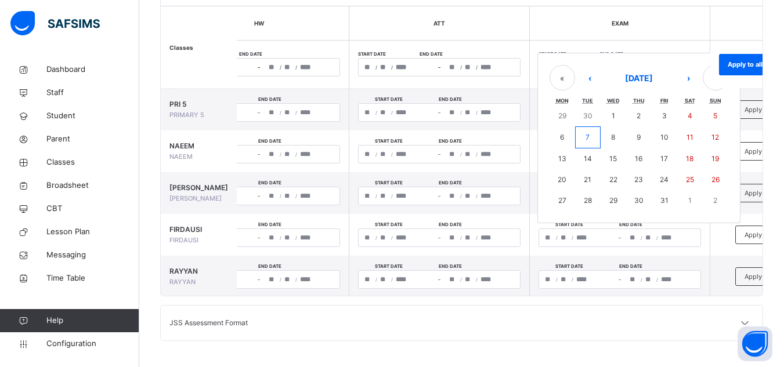
click at [547, 64] on div "/ / – / / « ‹ October 2025 › » Mon Tue Wed Thu Fri Sat Sun 29 30 1 2 3 4 5 6 7 …" at bounding box center [619, 67] width 162 height 19
click at [585, 138] on abbr "7" at bounding box center [587, 137] width 4 height 9
click at [660, 136] on abbr "10" at bounding box center [664, 137] width 8 height 9
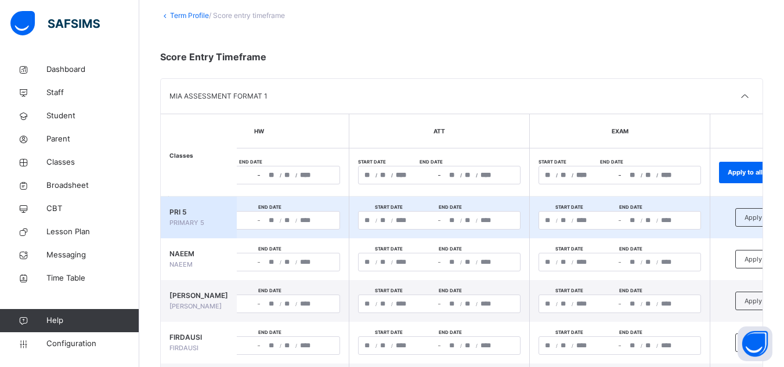
scroll to position [0, 0]
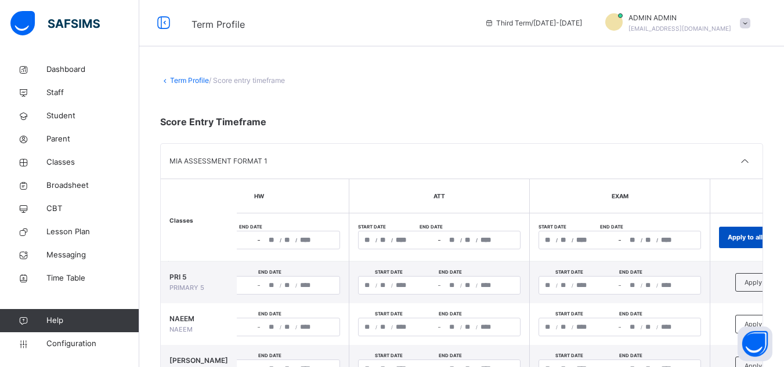
click at [728, 240] on span "Apply to all" at bounding box center [745, 238] width 35 height 10
click at [41, 73] on icon at bounding box center [23, 70] width 46 height 9
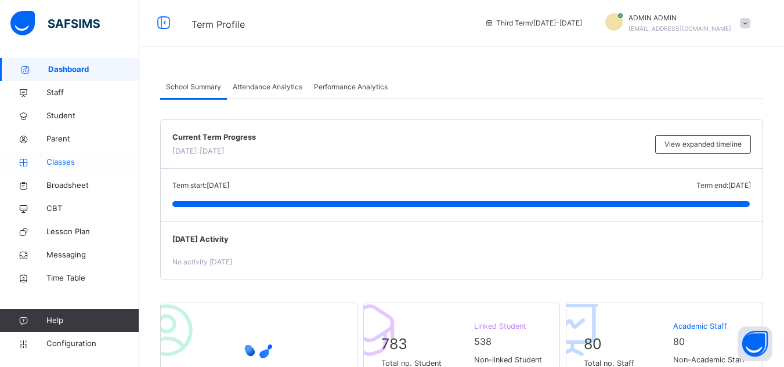
click at [73, 161] on span "Classes" at bounding box center [92, 163] width 93 height 12
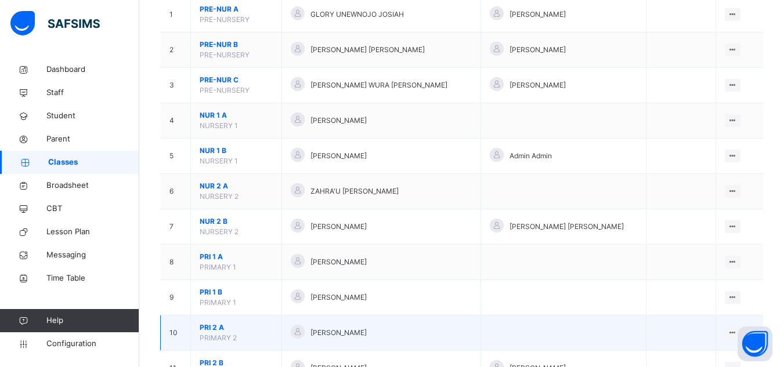
scroll to position [174, 0]
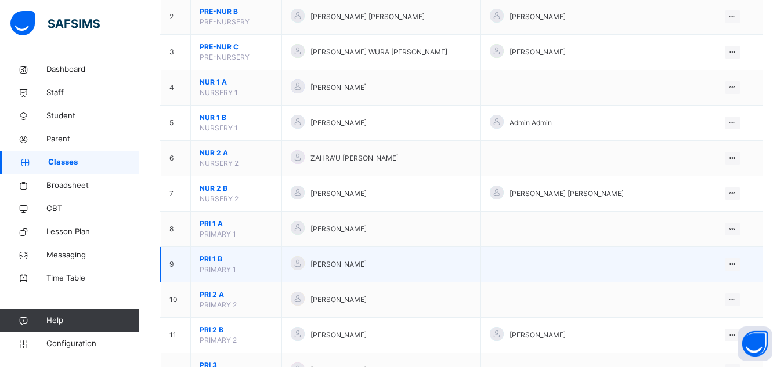
click at [221, 258] on span "PRI 1 B" at bounding box center [236, 259] width 73 height 10
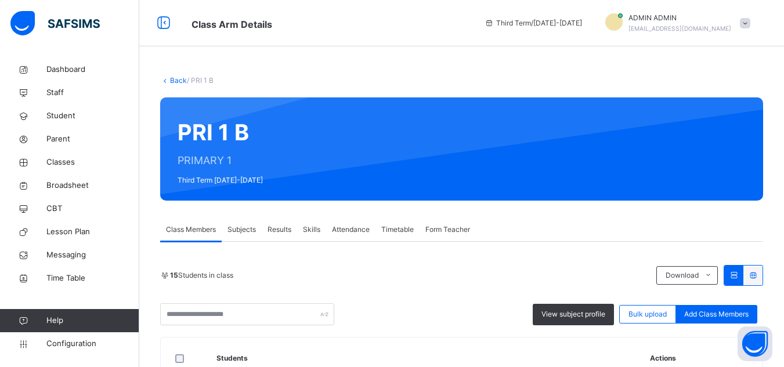
click at [241, 229] on span "Subjects" at bounding box center [241, 230] width 28 height 10
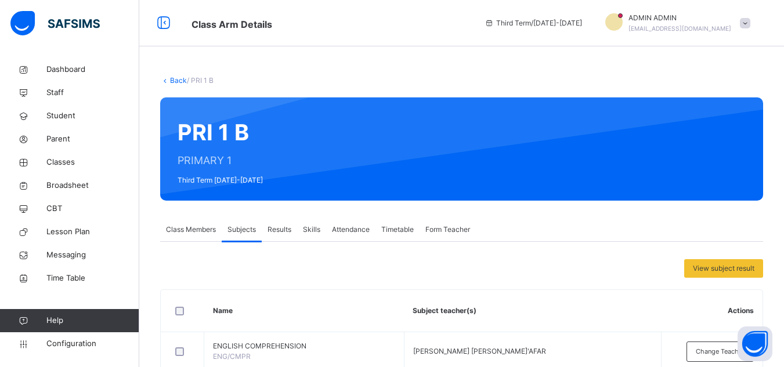
click at [208, 227] on span "Class Members" at bounding box center [191, 230] width 50 height 10
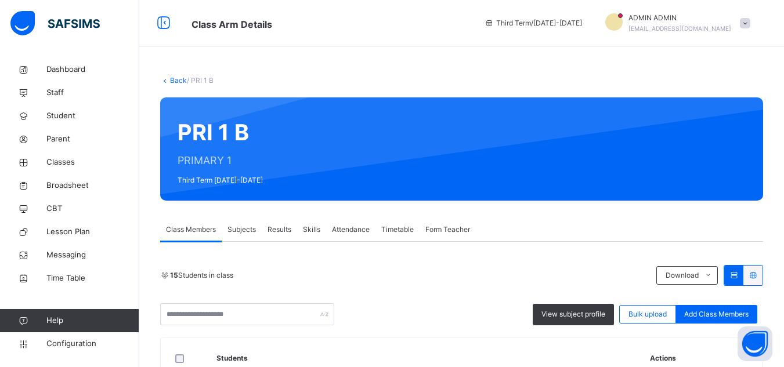
click at [457, 230] on span "Form Teacher" at bounding box center [447, 230] width 45 height 10
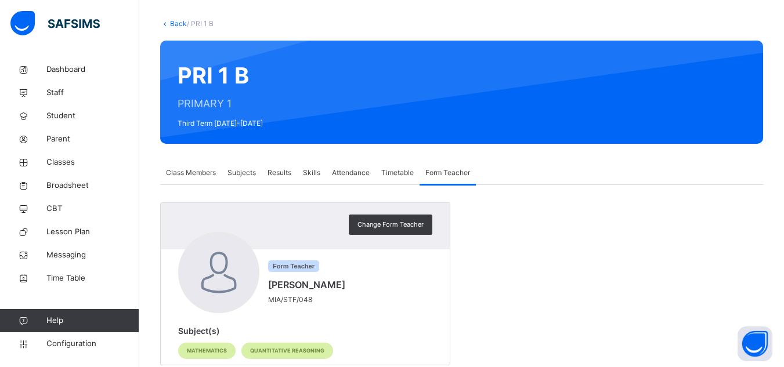
scroll to position [84, 0]
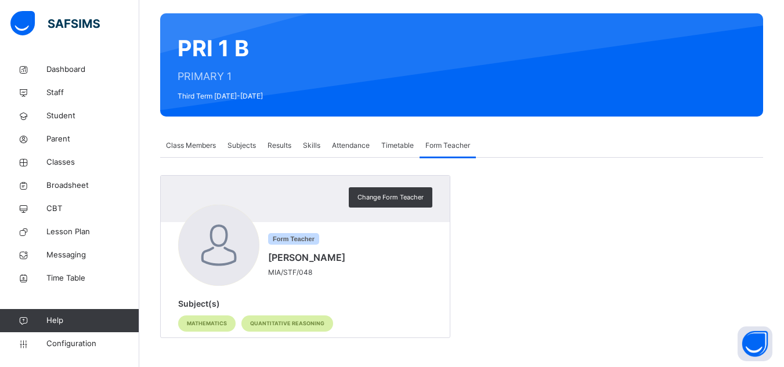
click at [243, 147] on span "Subjects" at bounding box center [241, 145] width 28 height 10
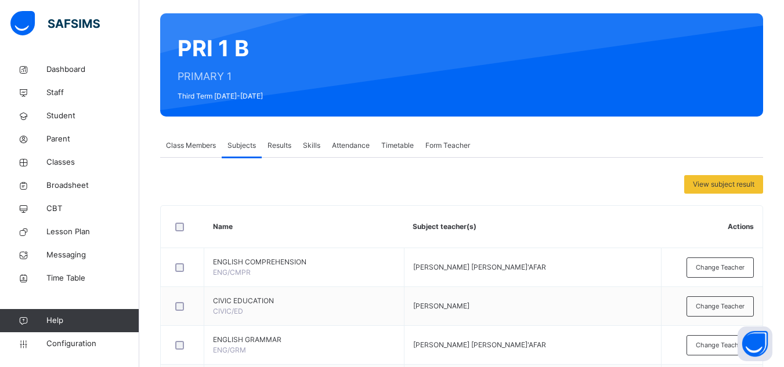
click at [185, 141] on span "Class Members" at bounding box center [191, 145] width 50 height 10
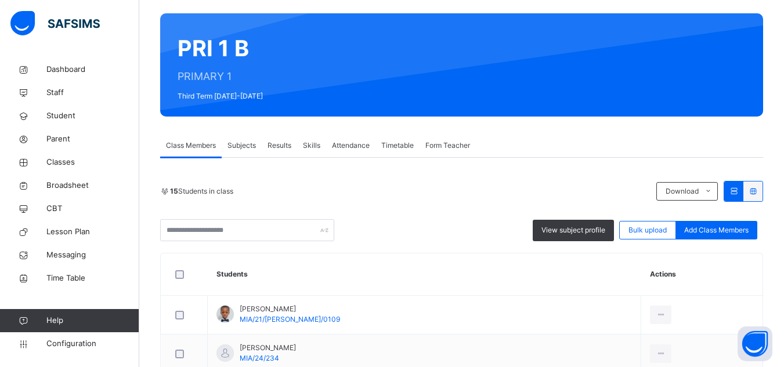
click at [230, 139] on div "Subjects" at bounding box center [242, 145] width 40 height 23
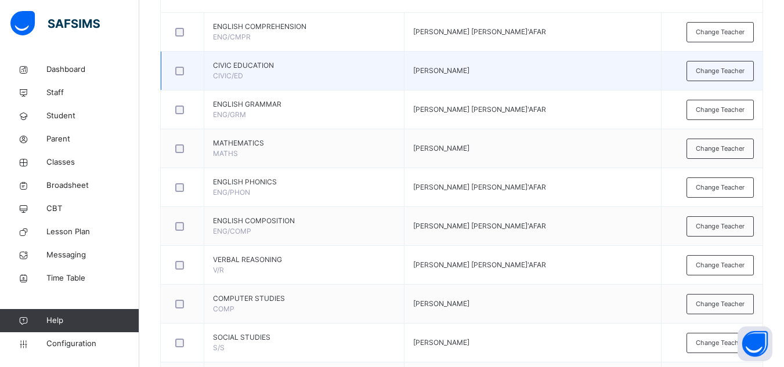
scroll to position [316, 0]
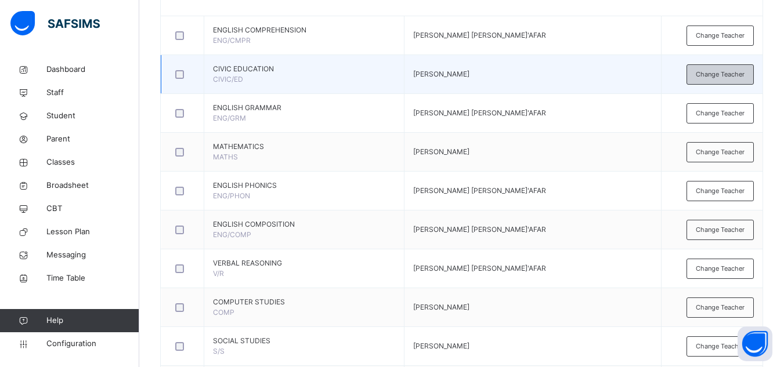
click at [743, 75] on span "Change Teacher" at bounding box center [720, 75] width 49 height 10
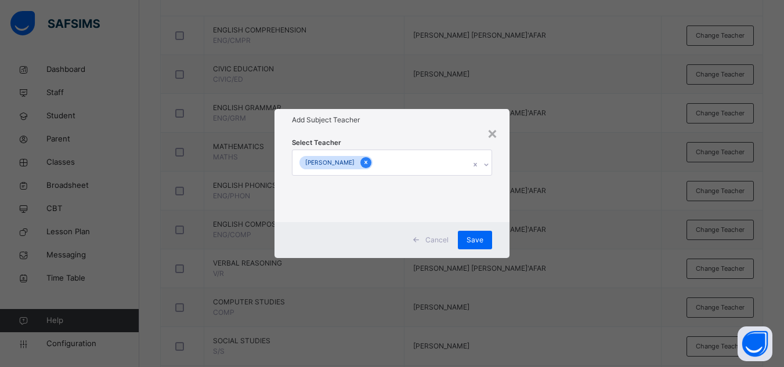
click at [369, 162] on icon at bounding box center [366, 162] width 6 height 8
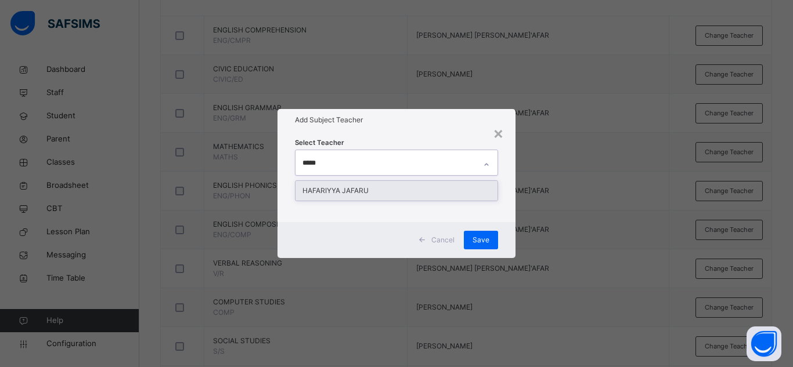
click at [322, 182] on div "HAFARIYYA JAFARU" at bounding box center [396, 191] width 202 height 20
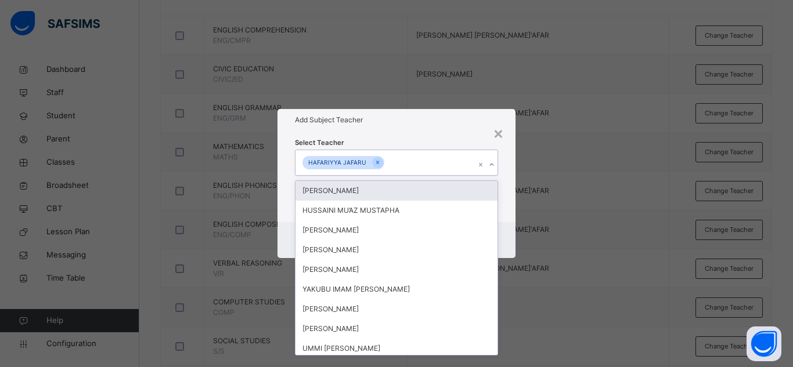
drag, startPoint x: 460, startPoint y: 158, endPoint x: 466, endPoint y: 169, distance: 13.2
click at [460, 160] on div "HAFARIYYA JAFARU" at bounding box center [385, 162] width 180 height 24
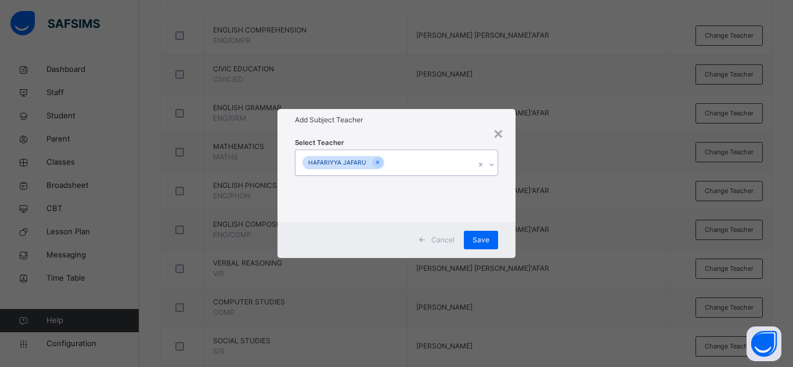
click at [474, 229] on div "Cancel Save" at bounding box center [396, 240] width 238 height 36
click at [473, 233] on div "Save" at bounding box center [481, 240] width 34 height 19
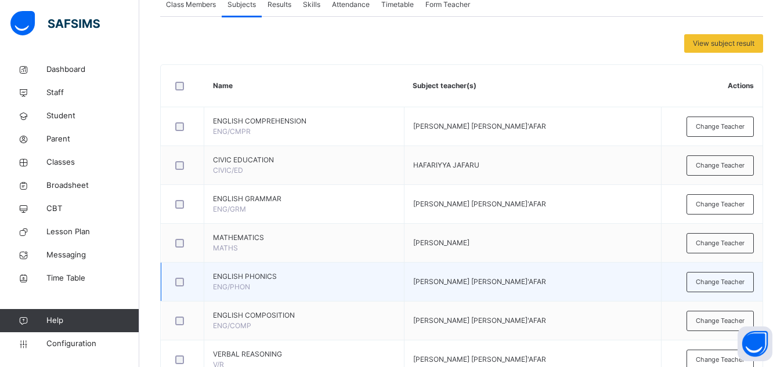
scroll to position [232, 0]
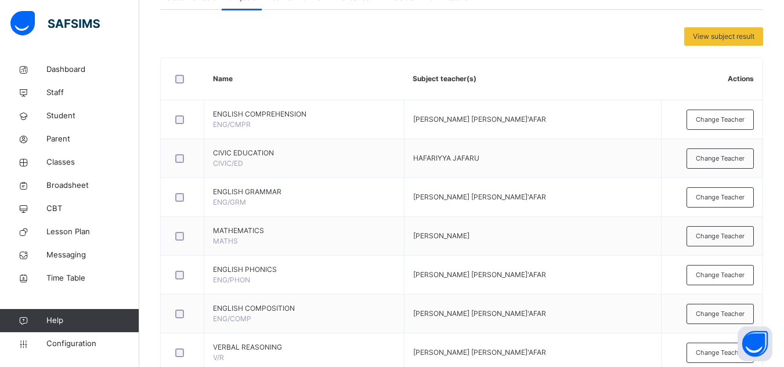
click at [147, 49] on div "Back / PRI 1 B PRI 1 B PRIMARY 1 Third Term 2024-2025 Class Members Subjects Re…" at bounding box center [461, 308] width 645 height 964
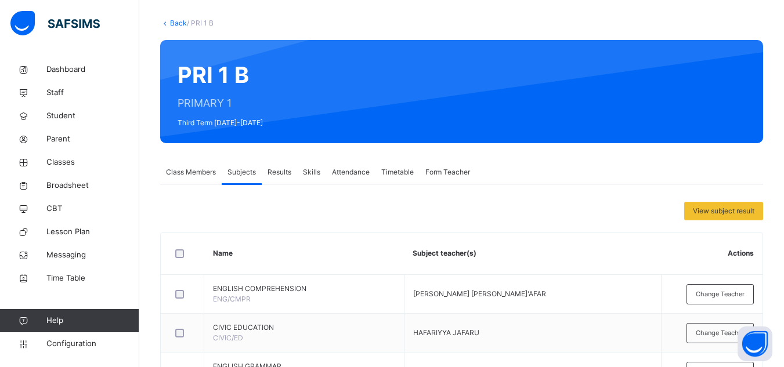
scroll to position [0, 0]
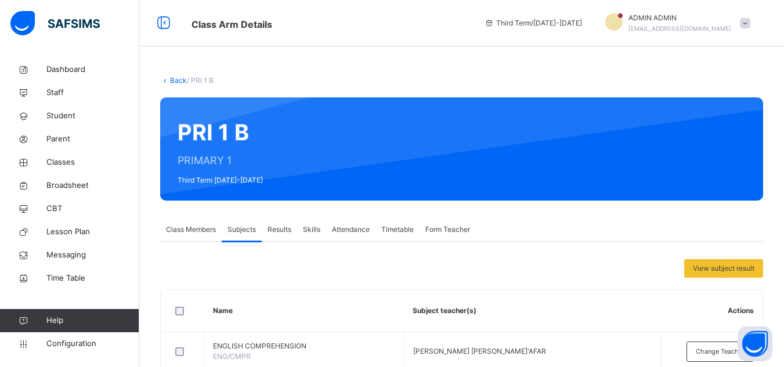
click at [180, 81] on link "Back" at bounding box center [178, 80] width 17 height 9
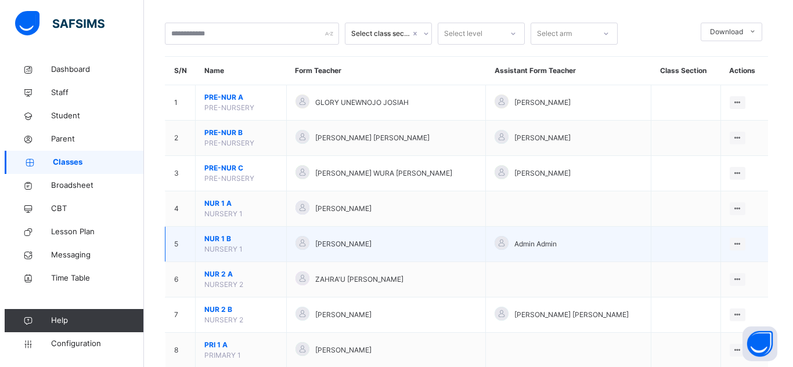
scroll to position [58, 0]
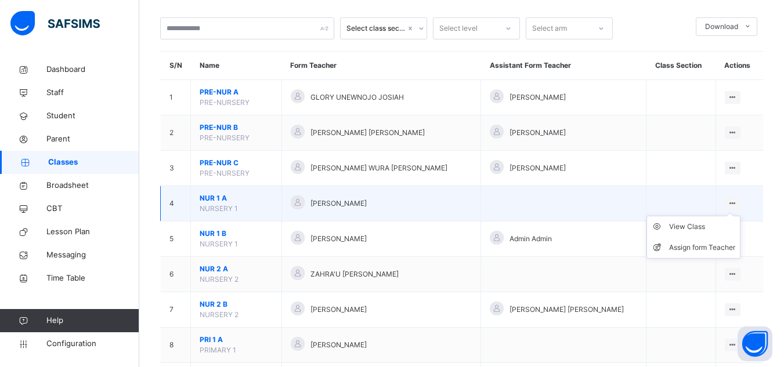
click at [735, 204] on icon at bounding box center [733, 203] width 10 height 9
click at [683, 245] on div "Assign form Teacher" at bounding box center [702, 248] width 66 height 12
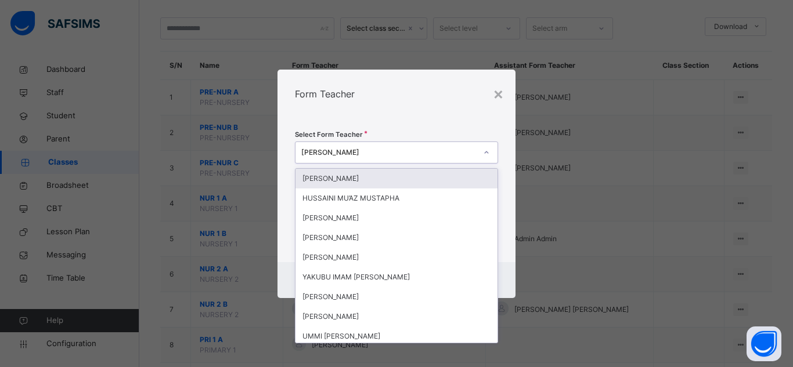
click at [400, 149] on div "[PERSON_NAME]" at bounding box center [388, 152] width 175 height 10
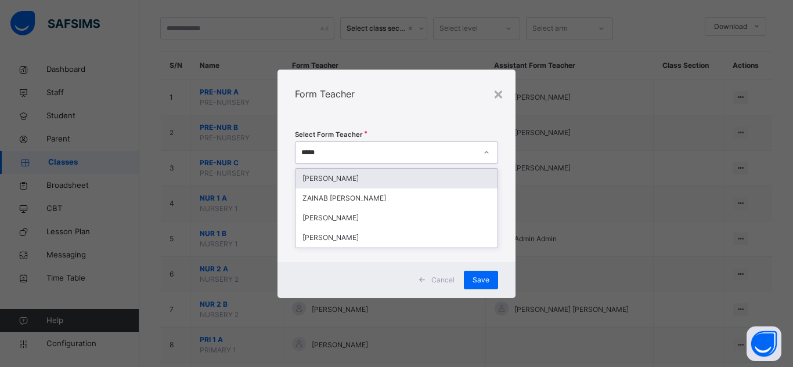
click at [361, 174] on div "[PERSON_NAME]" at bounding box center [396, 179] width 202 height 20
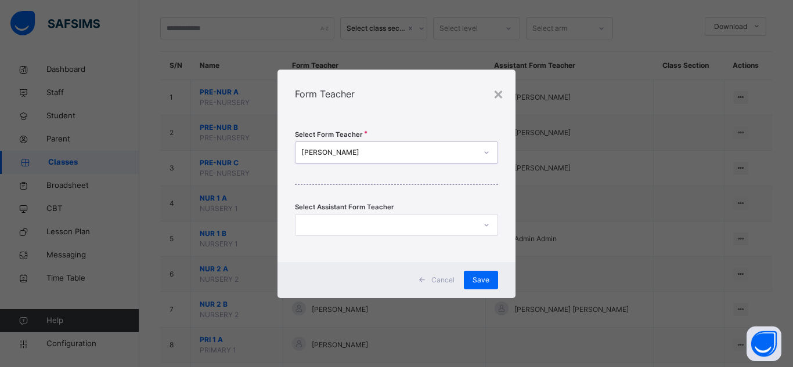
click at [402, 118] on div "Select Form Teacher option ZAINAB RAFIU, selected. 0 results available. Select …" at bounding box center [396, 190] width 238 height 144
click at [381, 215] on div at bounding box center [396, 225] width 203 height 22
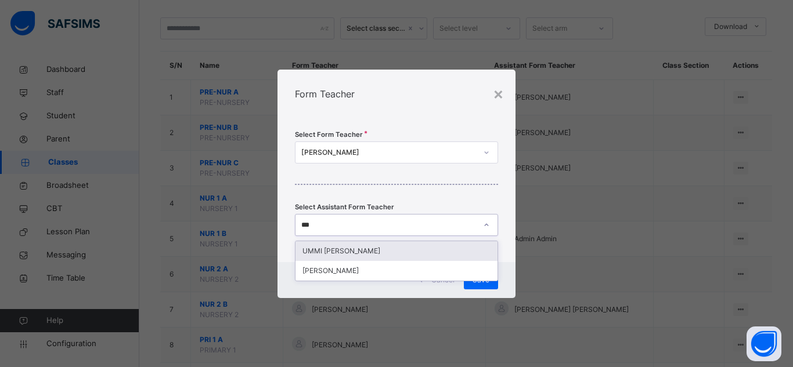
click at [366, 256] on div "UMMI [PERSON_NAME]" at bounding box center [396, 251] width 202 height 20
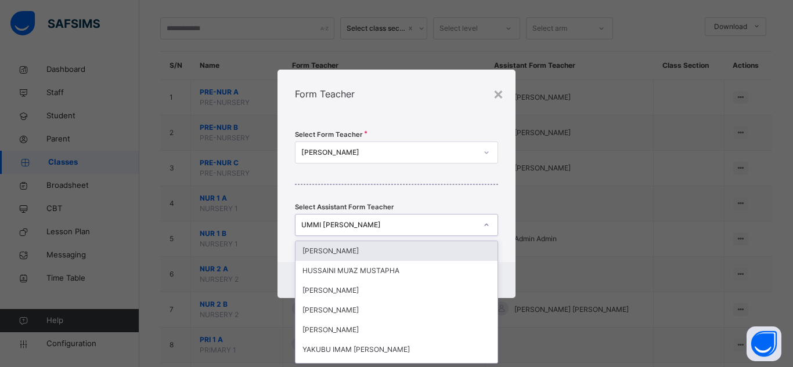
click at [388, 227] on div "UMMI [PERSON_NAME]" at bounding box center [388, 225] width 175 height 10
click at [401, 226] on div "UMMI [PERSON_NAME]" at bounding box center [388, 225] width 175 height 10
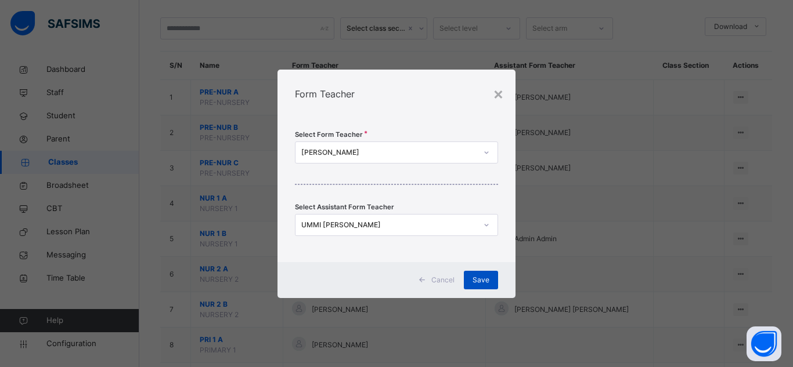
click at [482, 283] on span "Save" at bounding box center [480, 280] width 17 height 10
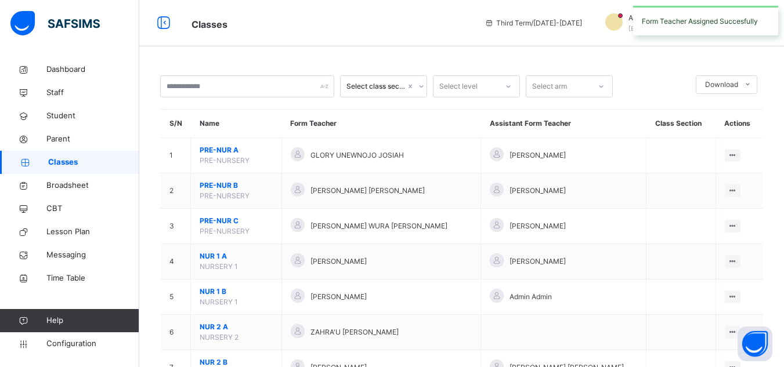
click at [437, 36] on div "Classes Third Term / 2024-2025 ADMIN ADMIN ismailaabdulmalik2023@gmail.com" at bounding box center [392, 23] width 784 height 46
click at [390, 31] on span "Classes" at bounding box center [329, 23] width 276 height 19
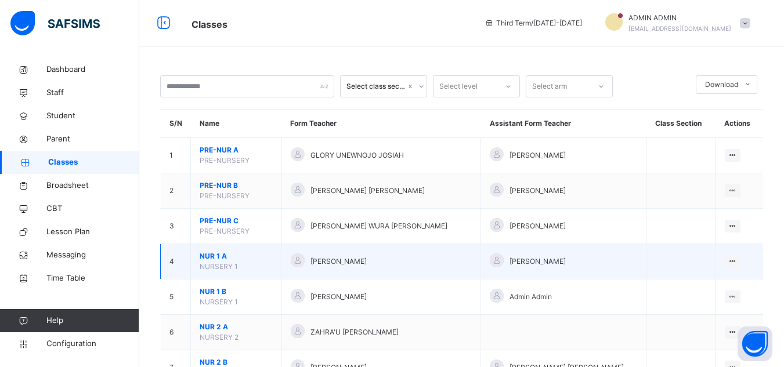
click at [226, 258] on span "NUR 1 A" at bounding box center [236, 256] width 73 height 10
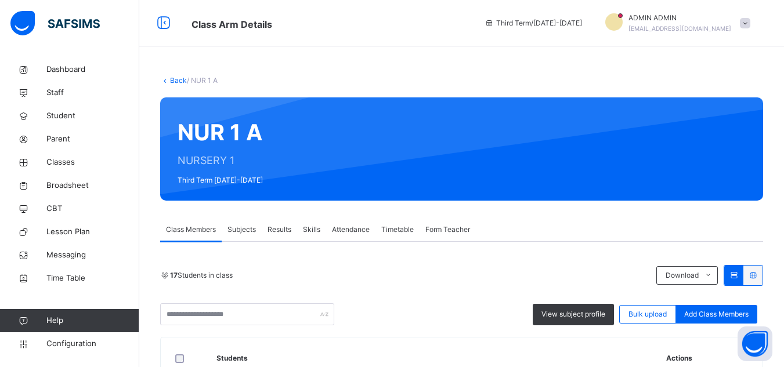
click at [249, 228] on span "Subjects" at bounding box center [241, 230] width 28 height 10
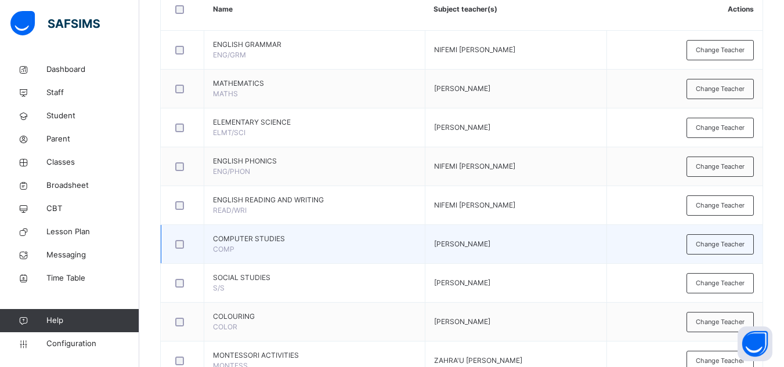
scroll to position [306, 0]
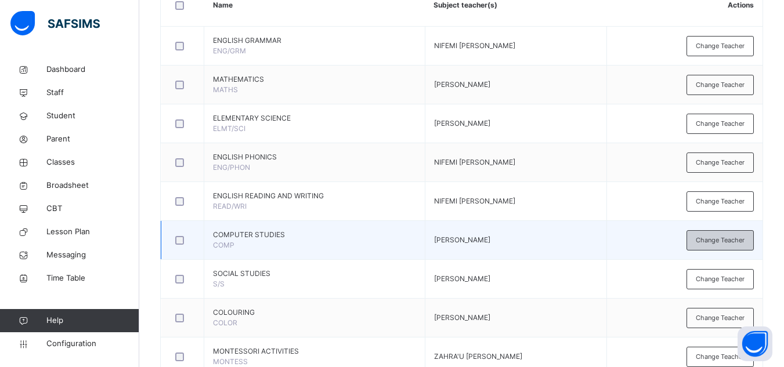
click at [738, 242] on span "Change Teacher" at bounding box center [720, 241] width 49 height 10
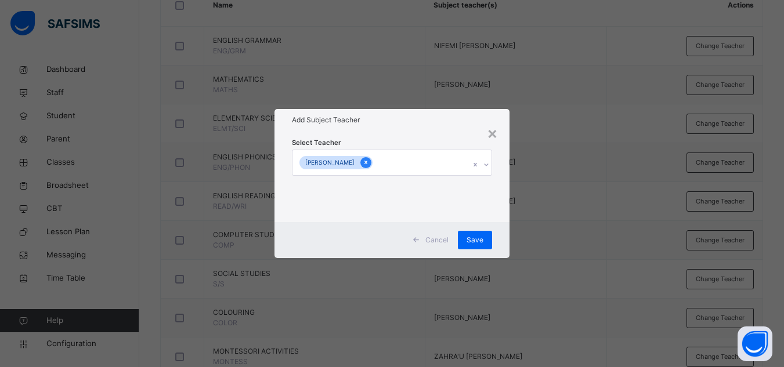
click at [367, 163] on icon at bounding box center [365, 162] width 3 height 3
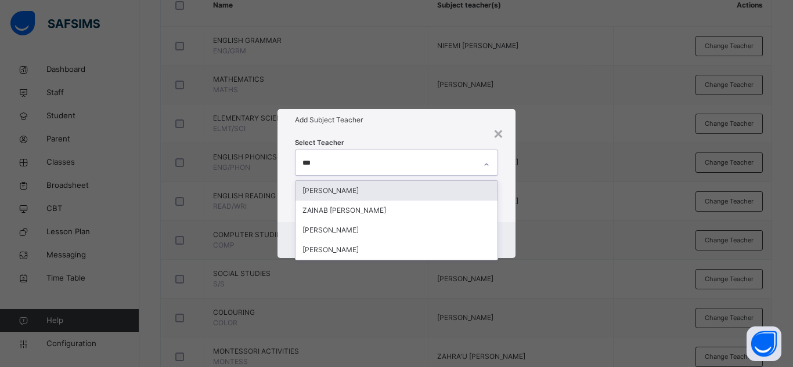
click at [355, 191] on div "[PERSON_NAME]" at bounding box center [396, 191] width 202 height 20
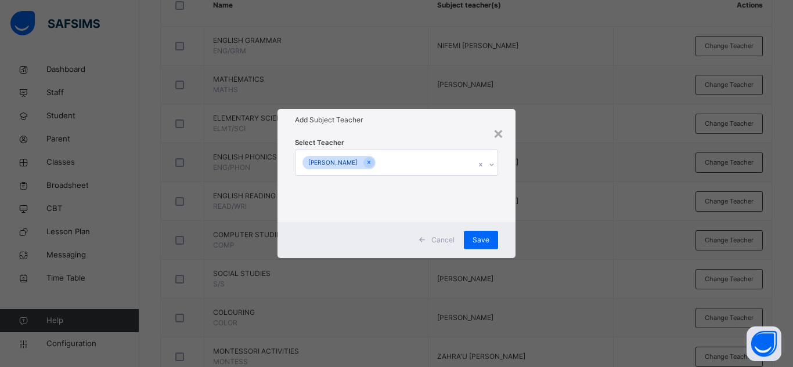
click at [425, 133] on div "Select Teacher ZAINAB RAFIU" at bounding box center [396, 176] width 238 height 91
click at [486, 242] on span "Save" at bounding box center [480, 240] width 17 height 10
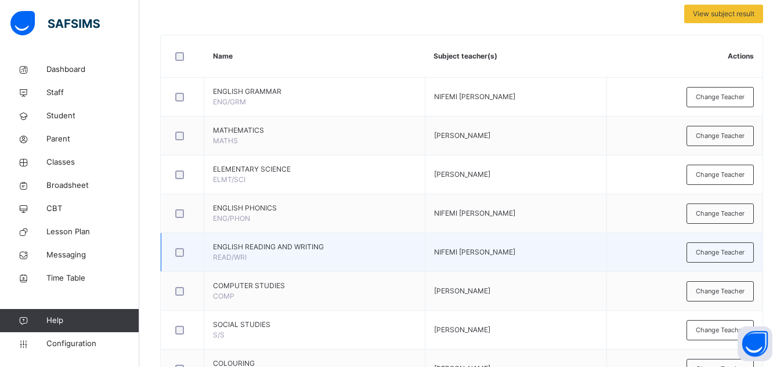
scroll to position [248, 0]
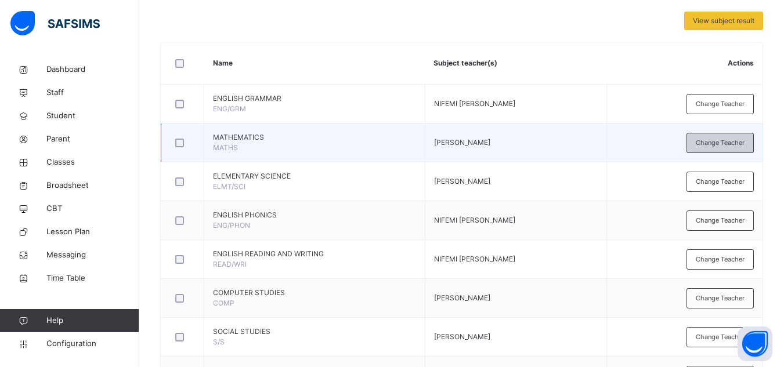
click at [717, 144] on span "Change Teacher" at bounding box center [720, 143] width 49 height 10
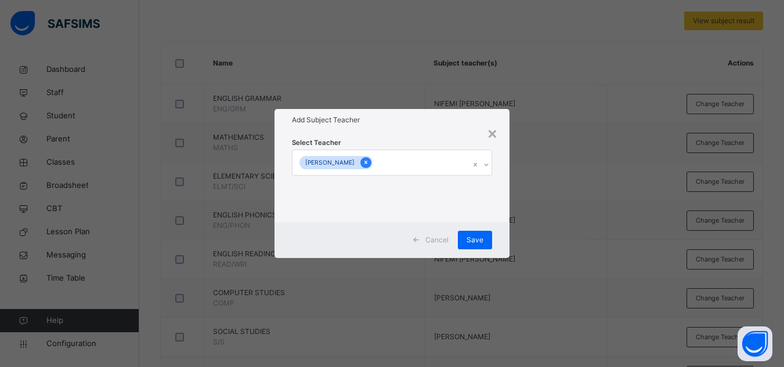
click at [365, 164] on div at bounding box center [365, 162] width 11 height 11
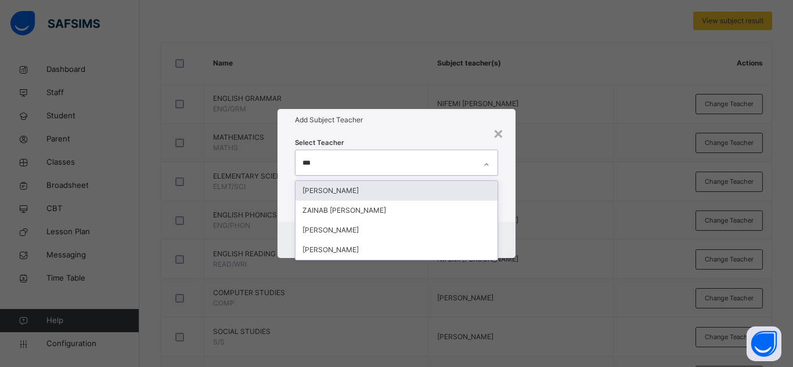
click at [345, 185] on div "[PERSON_NAME]" at bounding box center [396, 191] width 202 height 20
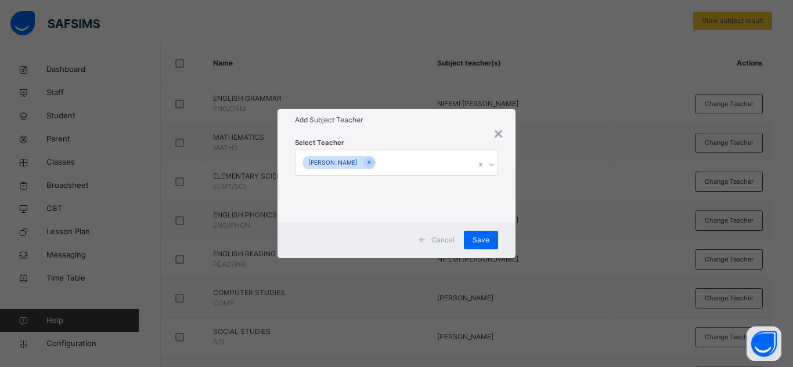
click at [406, 141] on div "Select Teacher ZAINAB RAFIU" at bounding box center [396, 176] width 203 height 79
click at [489, 243] on span "Save" at bounding box center [480, 240] width 17 height 10
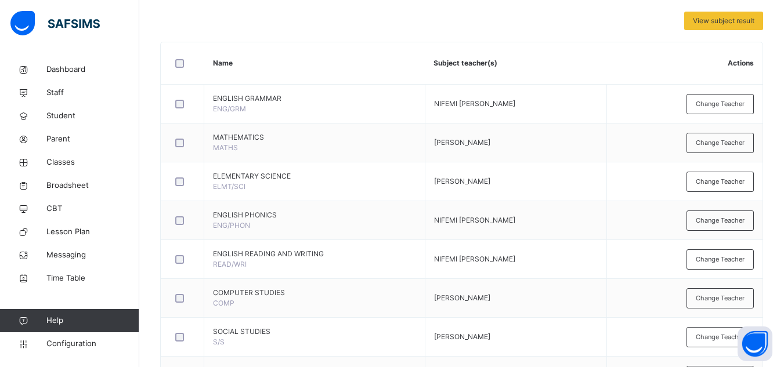
click at [717, 145] on span "Change Teacher" at bounding box center [720, 143] width 49 height 10
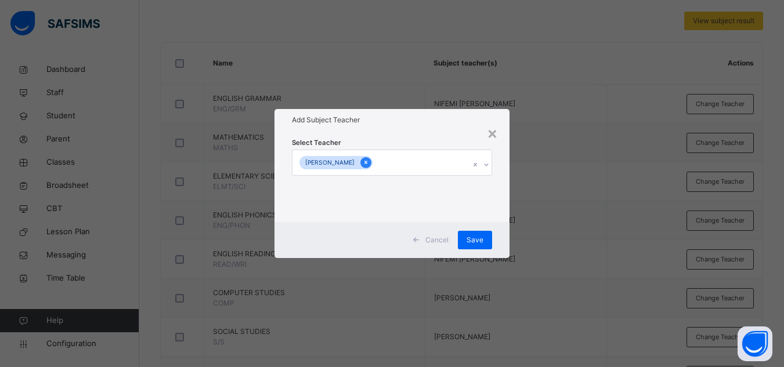
click at [368, 162] on icon at bounding box center [366, 162] width 6 height 8
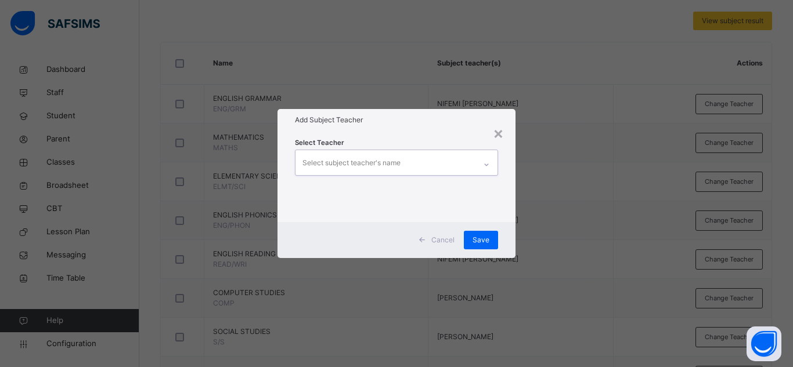
click at [368, 162] on div "Select subject teacher's name" at bounding box center [351, 163] width 98 height 22
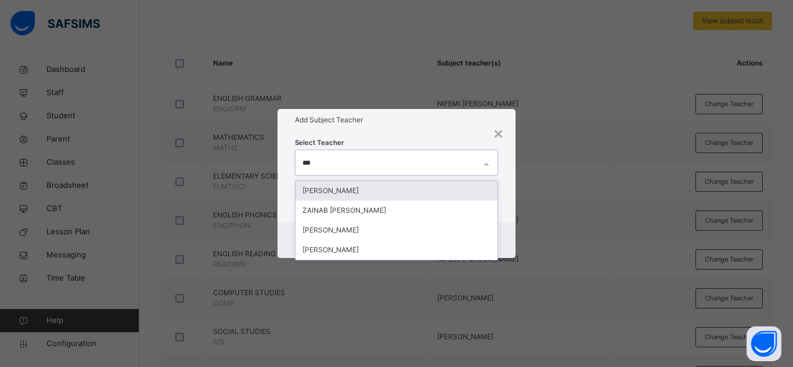
click at [392, 189] on div "[PERSON_NAME]" at bounding box center [396, 191] width 202 height 20
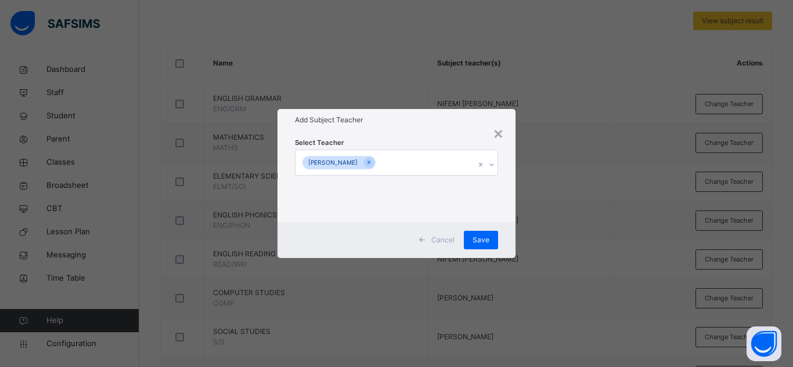
click at [401, 103] on div "× Add Subject Teacher Select Teacher ZAINAB RAFIU Cancel Save" at bounding box center [396, 183] width 793 height 367
click at [475, 239] on span "Save" at bounding box center [480, 240] width 17 height 10
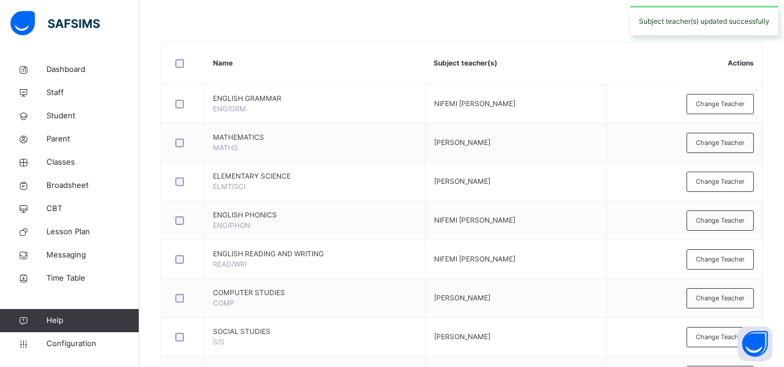
click at [415, 21] on div "View subject result" at bounding box center [461, 21] width 603 height 19
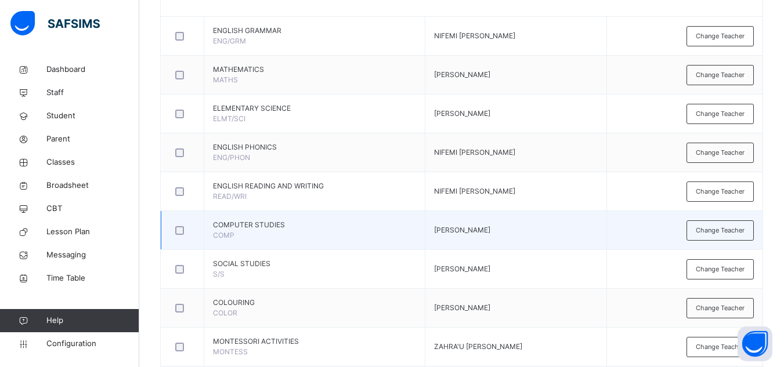
scroll to position [422, 0]
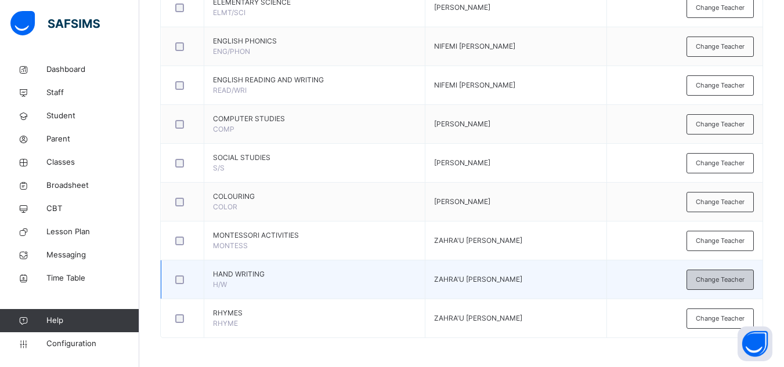
click at [714, 283] on span "Change Teacher" at bounding box center [720, 280] width 49 height 10
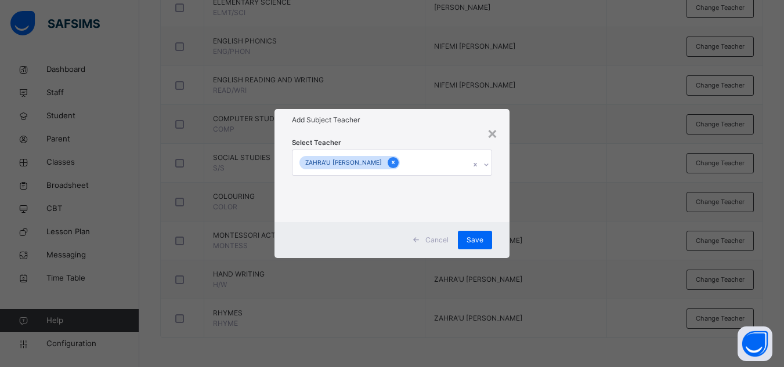
click at [392, 164] on icon at bounding box center [393, 162] width 6 height 8
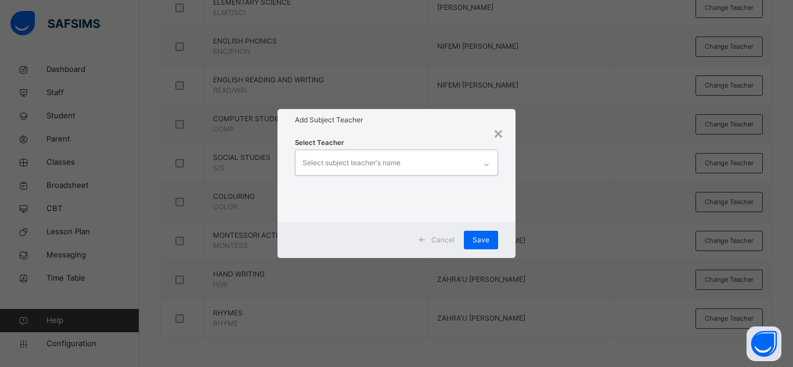
click at [392, 164] on div "Select subject teacher's name" at bounding box center [351, 163] width 98 height 22
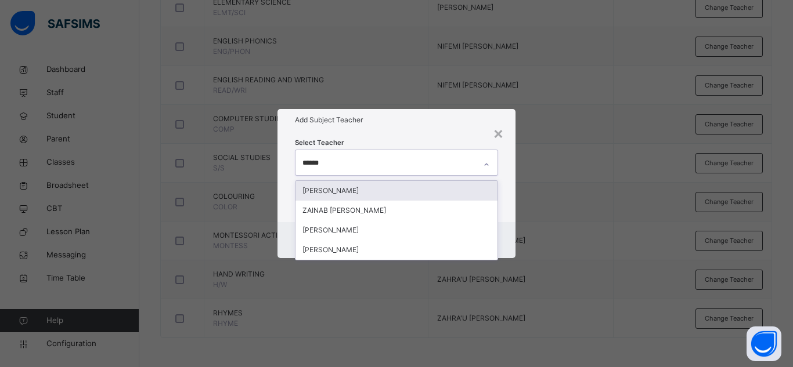
click at [353, 190] on div "[PERSON_NAME]" at bounding box center [396, 191] width 202 height 20
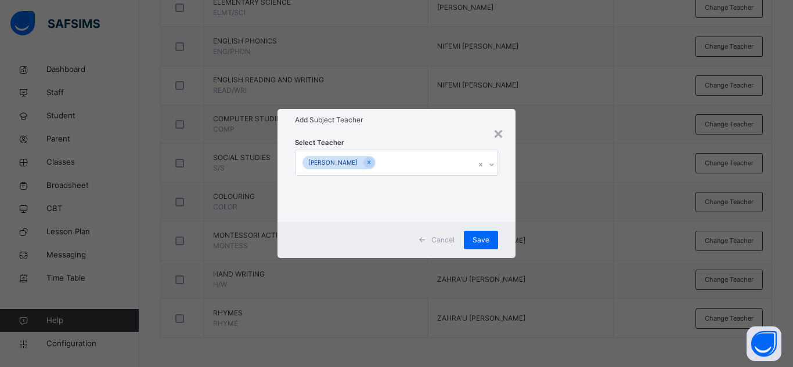
click at [419, 131] on div "Select Teacher ZAINAB RAFIU" at bounding box center [396, 176] width 238 height 91
click at [484, 239] on span "Save" at bounding box center [480, 240] width 17 height 10
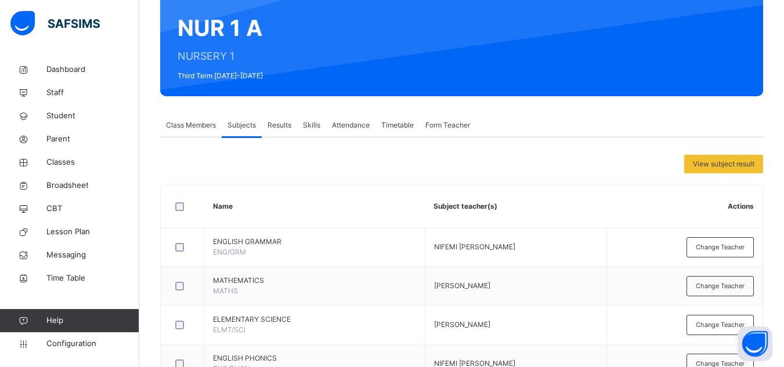
scroll to position [16, 0]
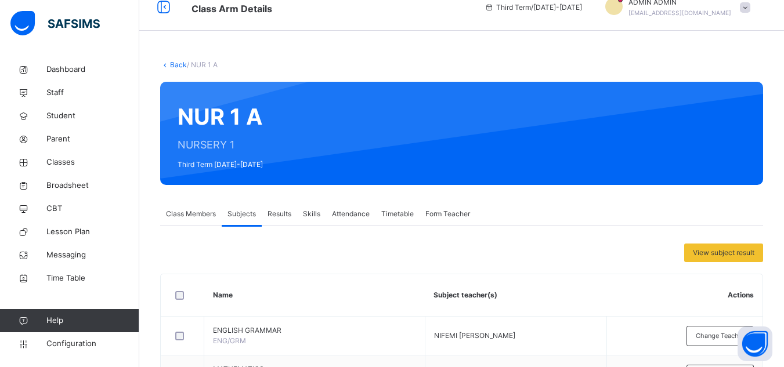
click at [171, 63] on link "Back" at bounding box center [178, 64] width 17 height 9
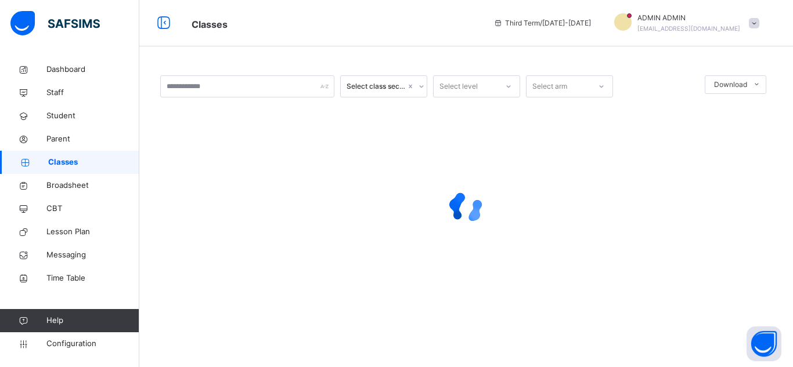
click at [232, 185] on div at bounding box center [466, 208] width 612 height 46
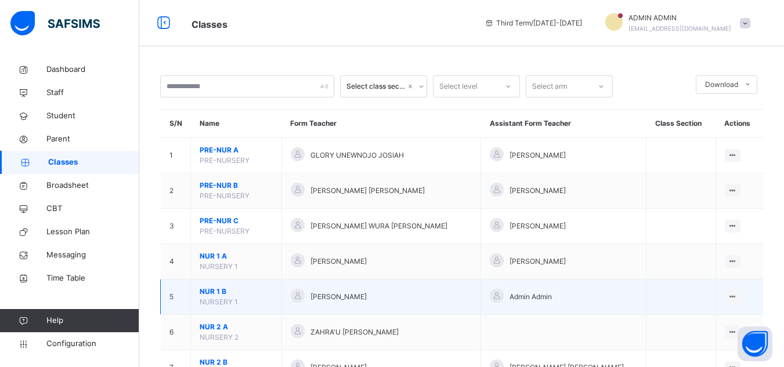
click at [213, 290] on span "NUR 1 B" at bounding box center [236, 292] width 73 height 10
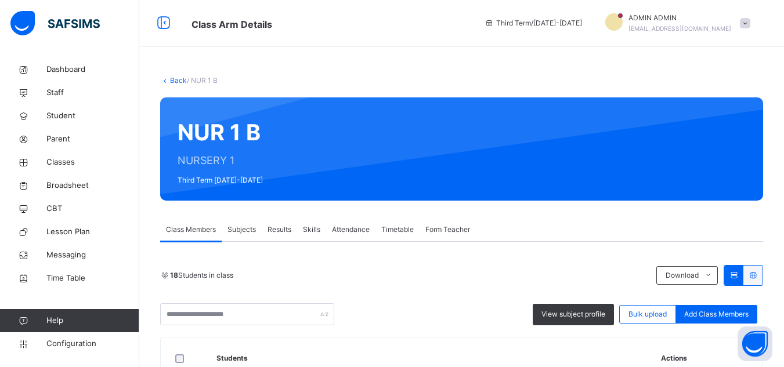
click at [244, 225] on span "Subjects" at bounding box center [241, 230] width 28 height 10
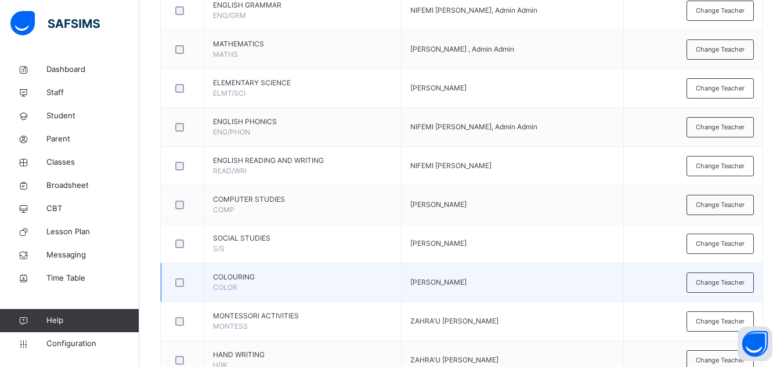
scroll to position [348, 0]
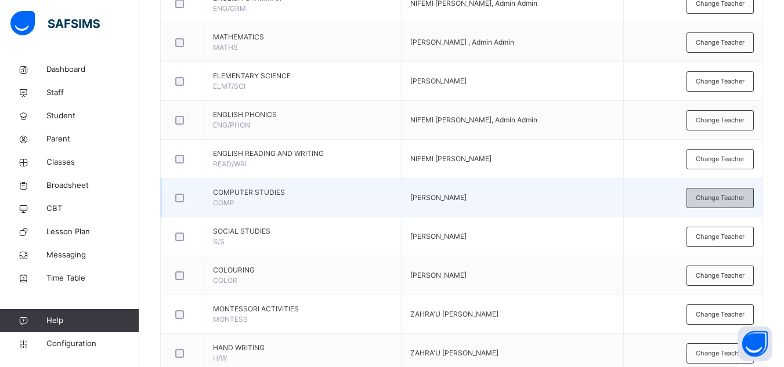
click at [733, 201] on span "Change Teacher" at bounding box center [720, 198] width 49 height 10
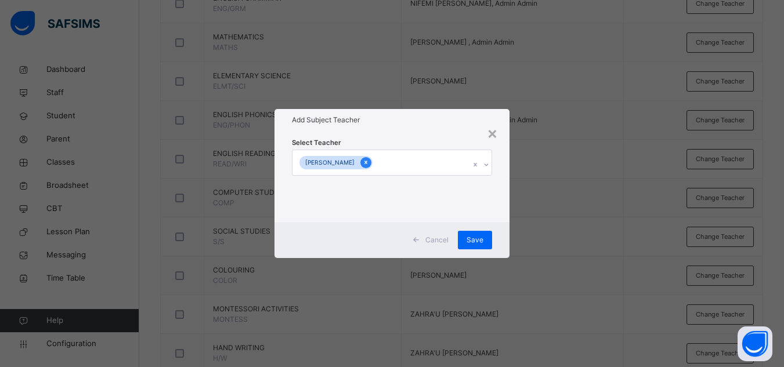
click at [369, 165] on icon at bounding box center [366, 162] width 6 height 8
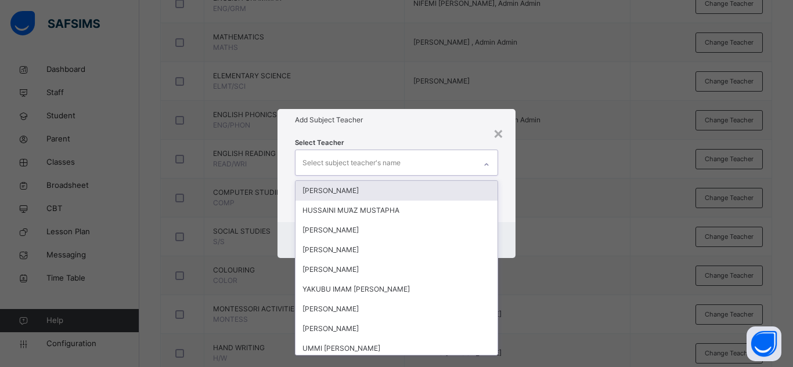
click at [381, 165] on div "Select subject teacher's name" at bounding box center [351, 163] width 98 height 22
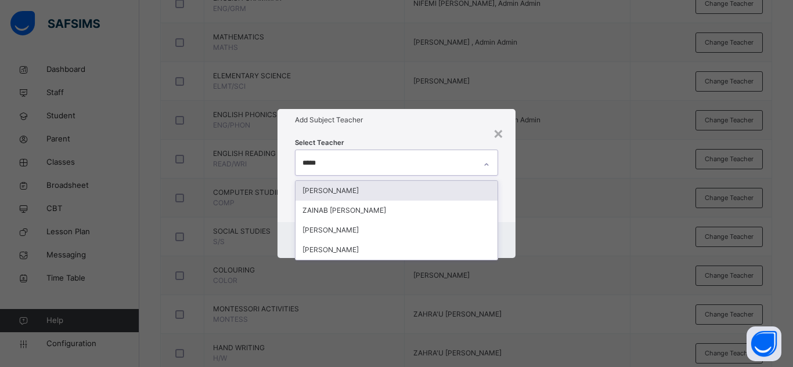
click at [345, 185] on div "[PERSON_NAME]" at bounding box center [396, 191] width 202 height 20
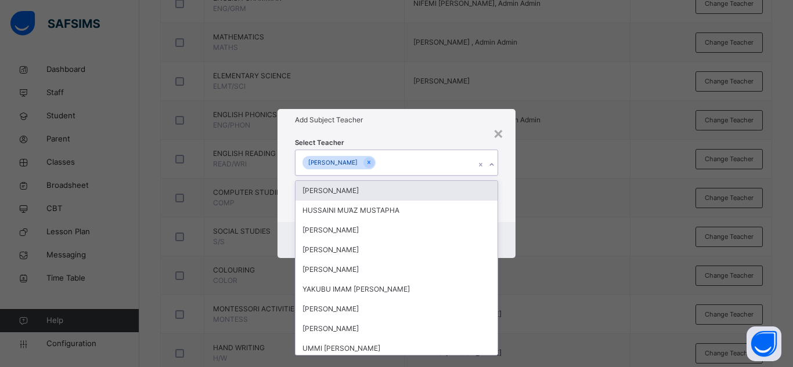
click at [419, 138] on div "Select Teacher option ZAINAB RAFIU, selected. option ADAM ISHAQ focused, 1 of 8…" at bounding box center [396, 176] width 203 height 79
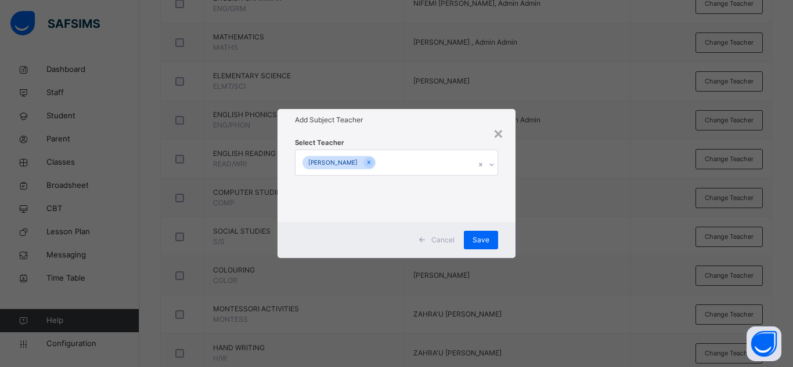
drag, startPoint x: 478, startPoint y: 239, endPoint x: 399, endPoint y: 243, distance: 79.0
click at [478, 240] on span "Save" at bounding box center [480, 240] width 17 height 10
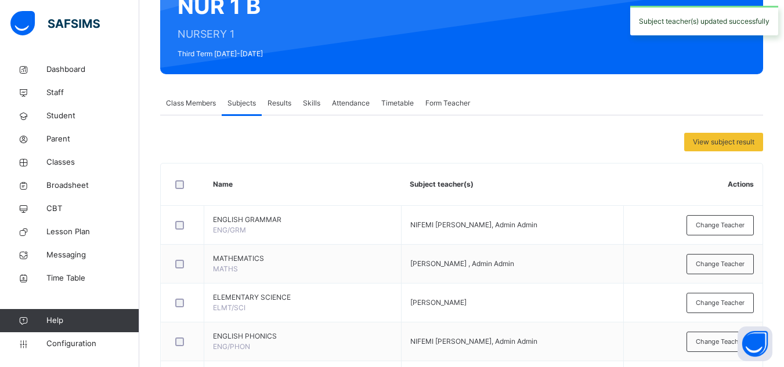
scroll to position [58, 0]
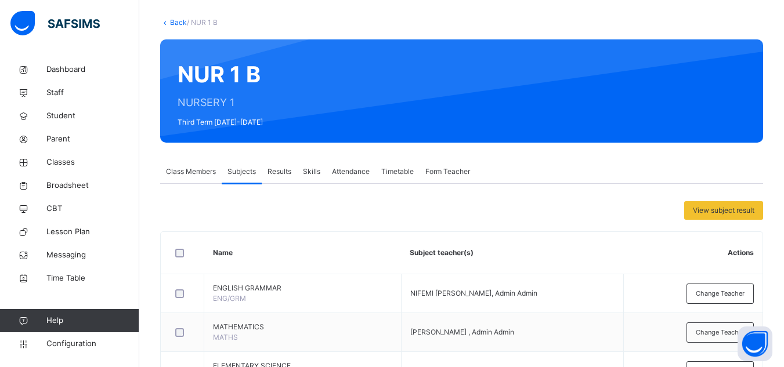
click at [178, 19] on link "Back" at bounding box center [178, 22] width 17 height 9
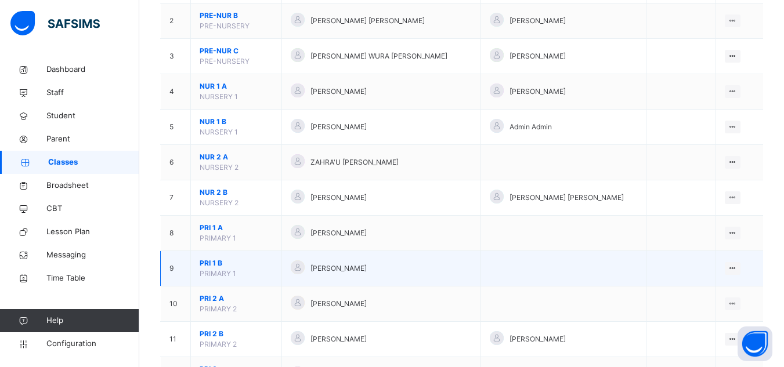
scroll to position [174, 0]
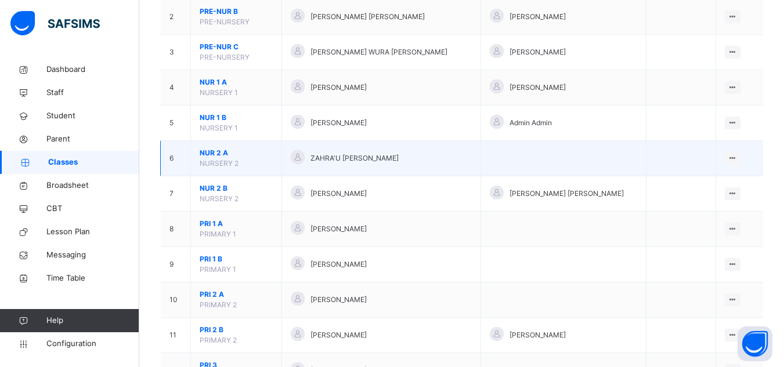
click at [216, 156] on span "NUR 2 A" at bounding box center [236, 153] width 73 height 10
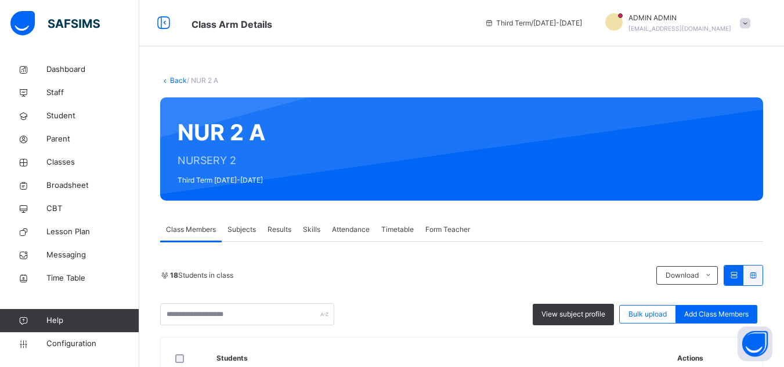
click at [258, 224] on div "Subjects" at bounding box center [242, 229] width 40 height 23
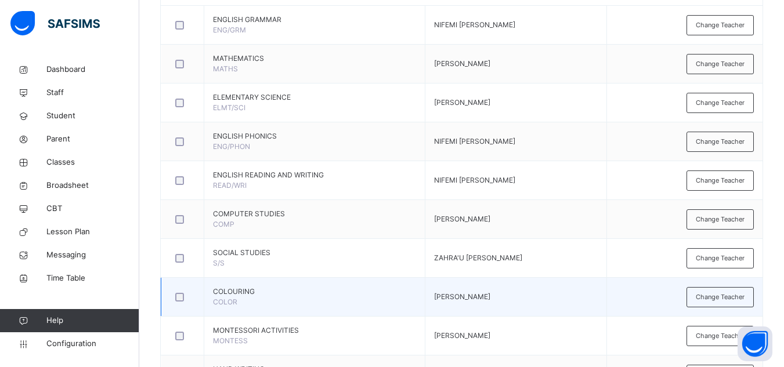
scroll to position [348, 0]
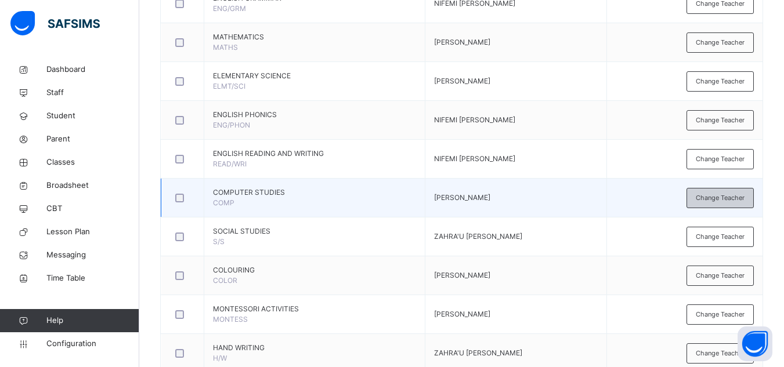
click at [731, 207] on div "Change Teacher" at bounding box center [719, 198] width 67 height 20
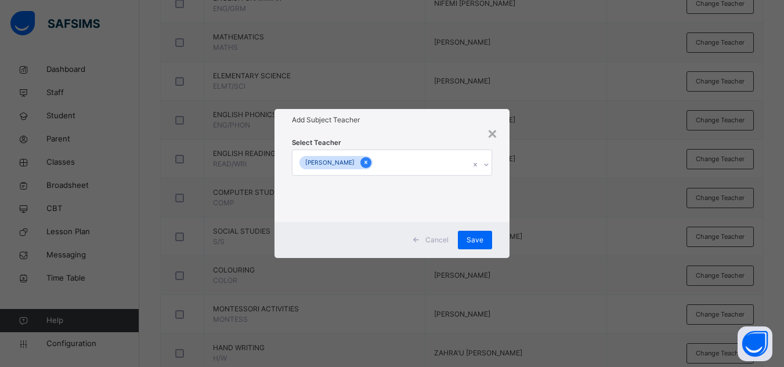
click at [369, 163] on icon at bounding box center [366, 162] width 6 height 8
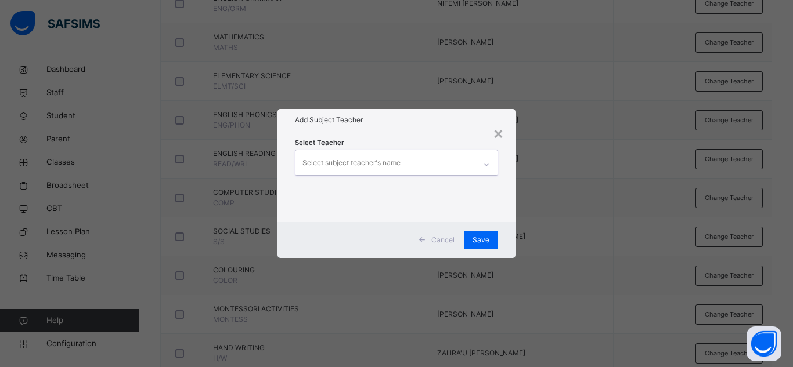
click at [375, 166] on div "Select subject teacher's name" at bounding box center [351, 163] width 98 height 22
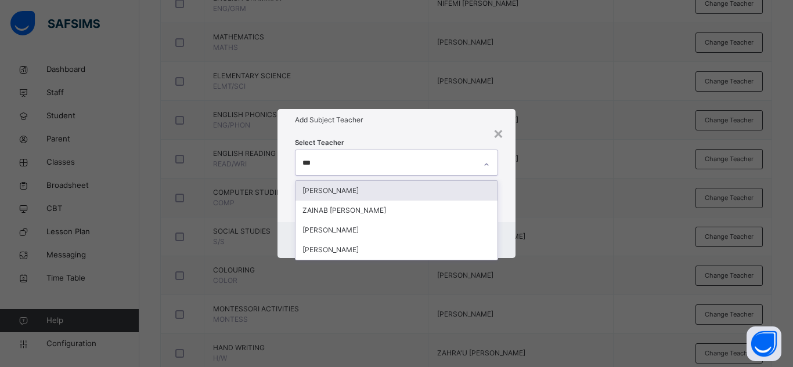
click at [349, 184] on div "[PERSON_NAME]" at bounding box center [396, 191] width 202 height 20
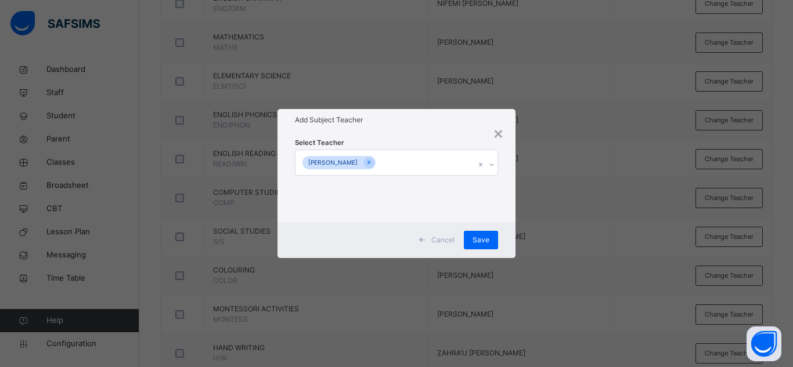
click at [400, 131] on div "Add Subject Teacher" at bounding box center [396, 120] width 238 height 22
click at [477, 240] on span "Save" at bounding box center [480, 240] width 17 height 10
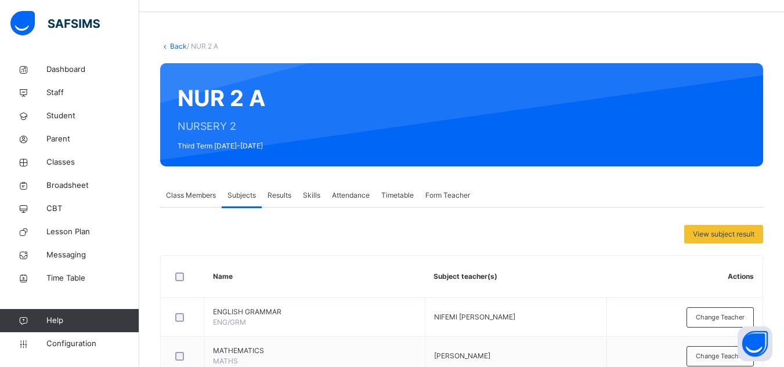
scroll to position [0, 0]
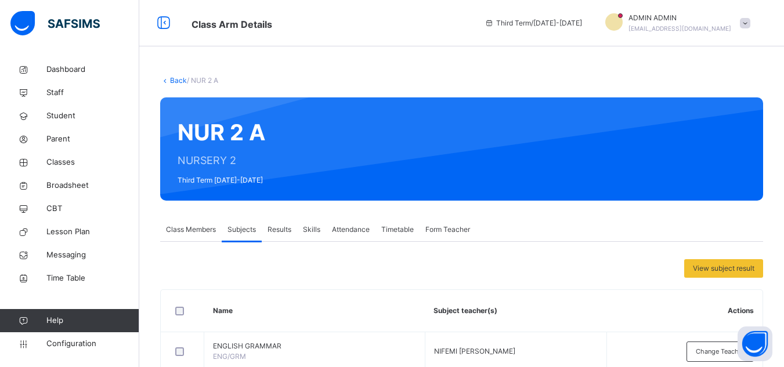
click at [177, 77] on link "Back" at bounding box center [178, 80] width 17 height 9
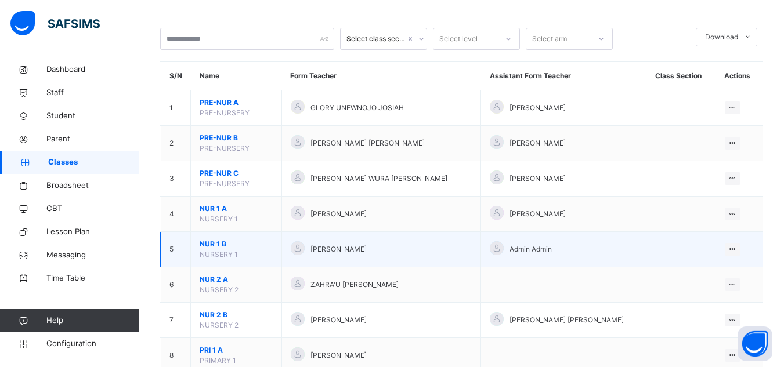
scroll to position [58, 0]
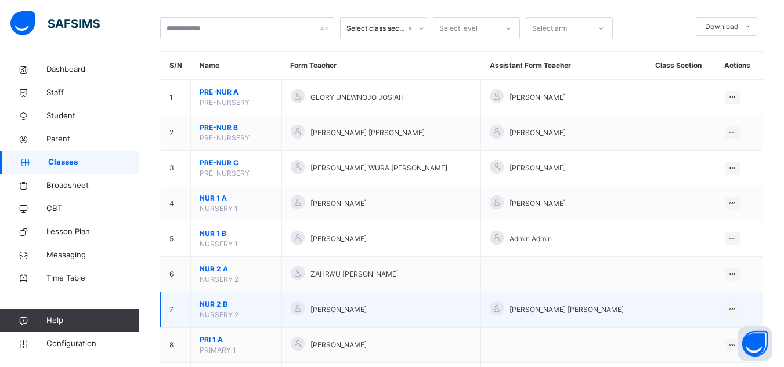
click at [215, 298] on td "NUR 2 B NURSERY 2" at bounding box center [236, 309] width 91 height 35
click at [214, 303] on span "NUR 2 B" at bounding box center [236, 304] width 73 height 10
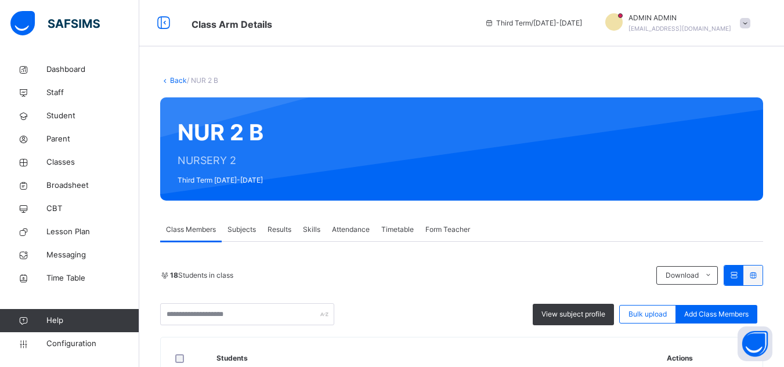
click at [249, 232] on span "Subjects" at bounding box center [241, 230] width 28 height 10
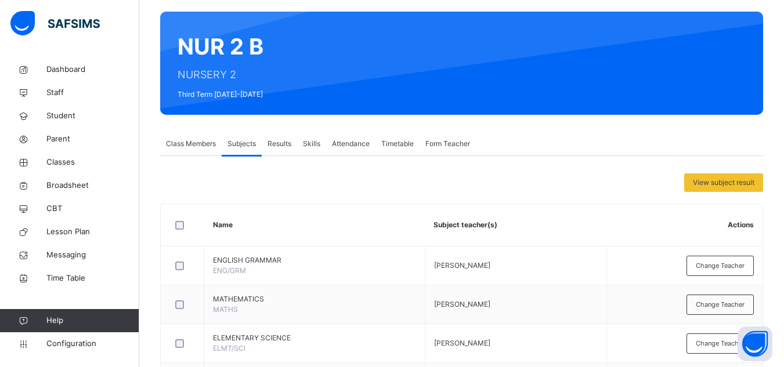
scroll to position [290, 0]
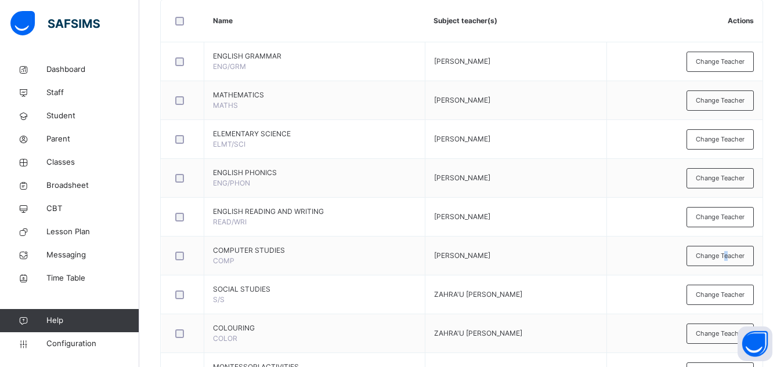
click at [733, 254] on span "Change Teacher" at bounding box center [720, 256] width 49 height 10
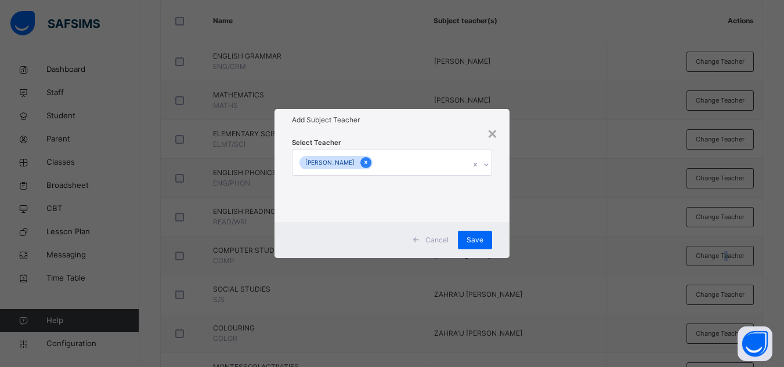
click at [360, 167] on div at bounding box center [365, 162] width 11 height 11
click at [356, 168] on div "Select subject teacher's name" at bounding box center [348, 163] width 98 height 22
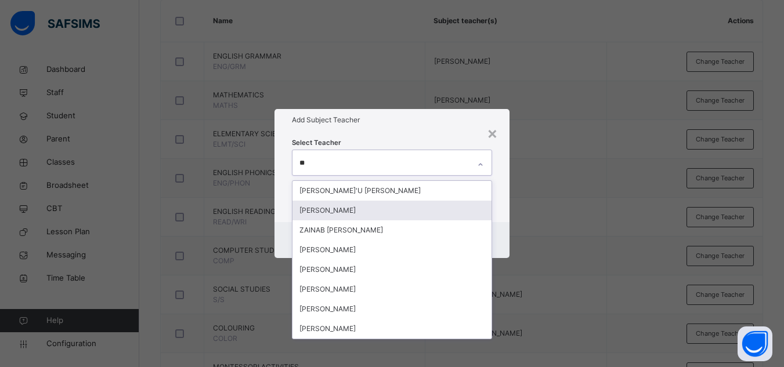
click at [335, 209] on div "[PERSON_NAME]" at bounding box center [391, 211] width 199 height 20
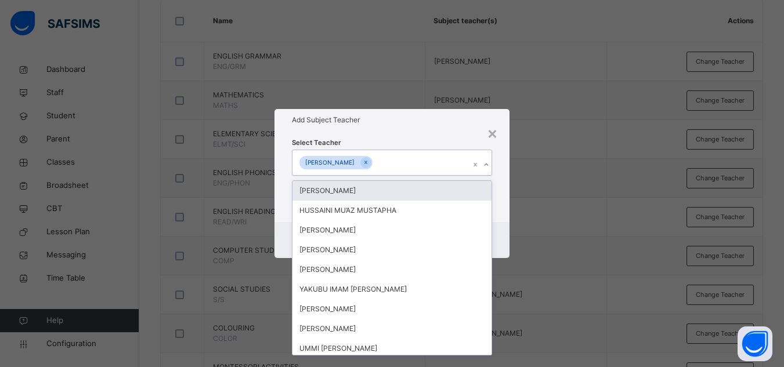
drag, startPoint x: 378, startPoint y: 139, endPoint x: 436, endPoint y: 213, distance: 93.8
click at [380, 142] on div "Select Teacher option ZAINAB RAFIU, selected. option ADAM ISHAQ focused, 1 of 8…" at bounding box center [392, 176] width 200 height 79
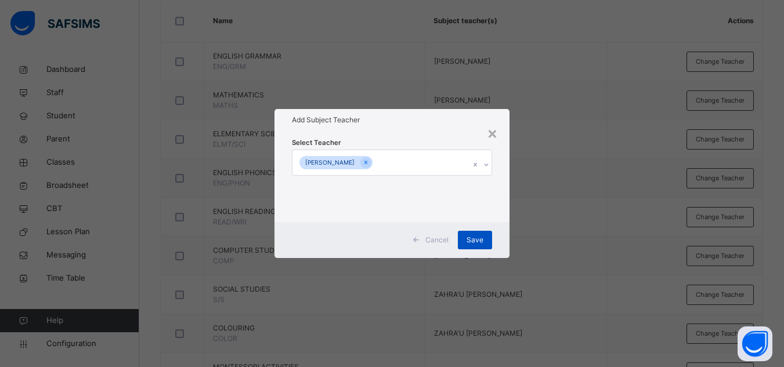
click at [473, 236] on span "Save" at bounding box center [474, 240] width 17 height 10
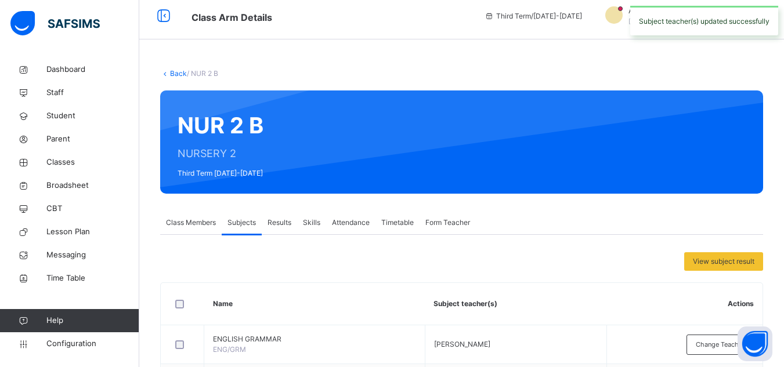
scroll to position [0, 0]
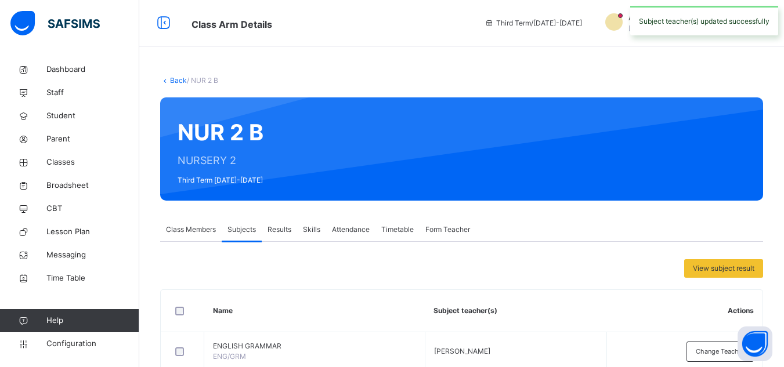
click at [177, 80] on link "Back" at bounding box center [178, 80] width 17 height 9
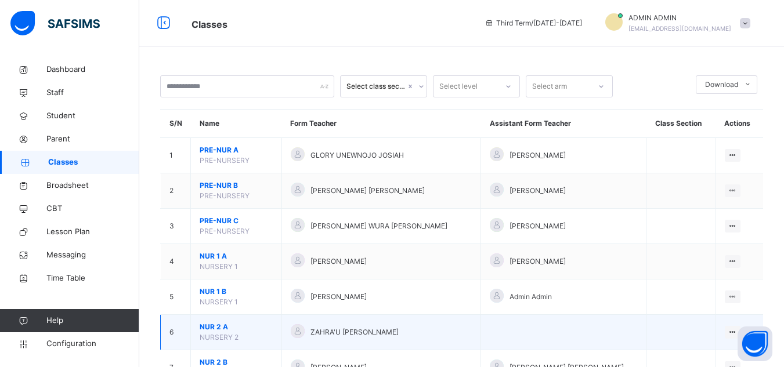
click at [216, 327] on span "NUR 2 A" at bounding box center [236, 327] width 73 height 10
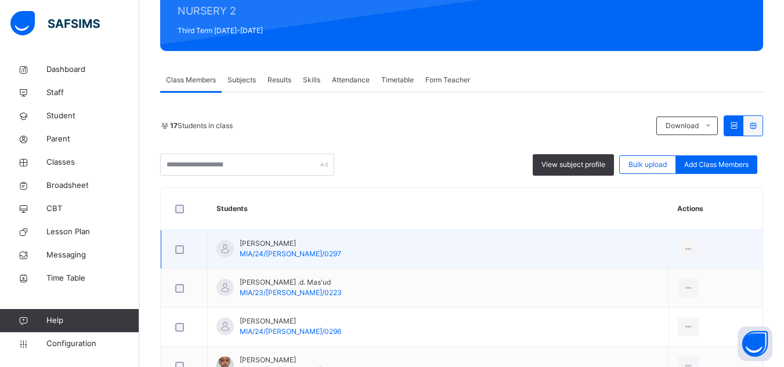
scroll to position [174, 0]
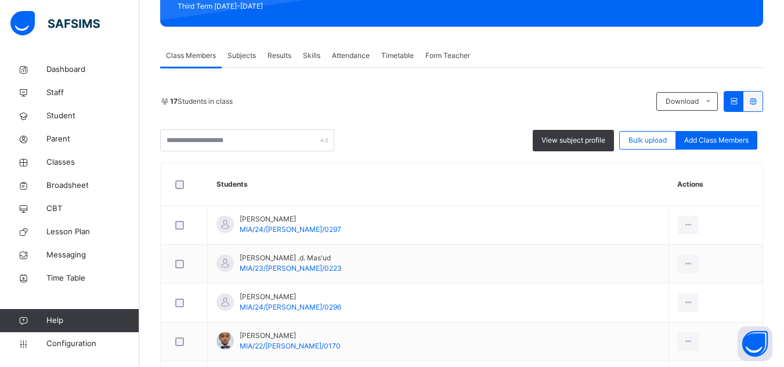
click at [241, 59] on span "Subjects" at bounding box center [241, 55] width 28 height 10
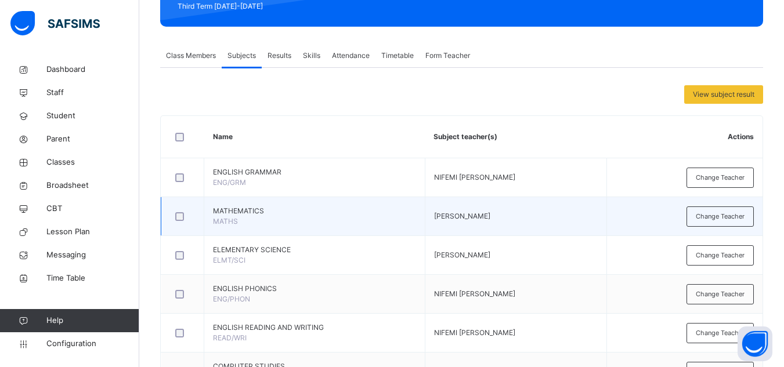
scroll to position [232, 0]
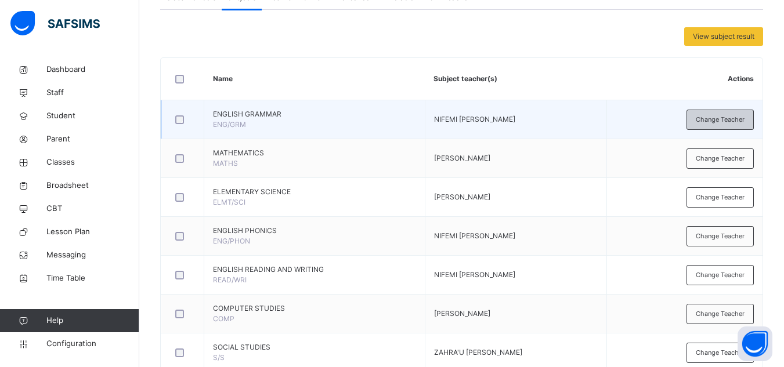
click at [736, 126] on div "Change Teacher" at bounding box center [719, 120] width 67 height 20
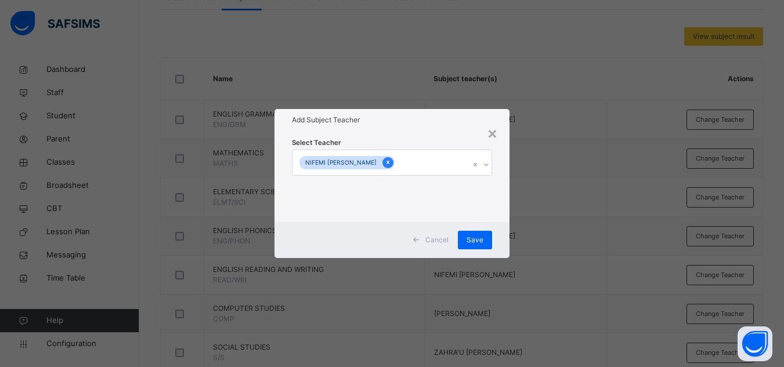
click at [385, 164] on icon at bounding box center [388, 162] width 6 height 8
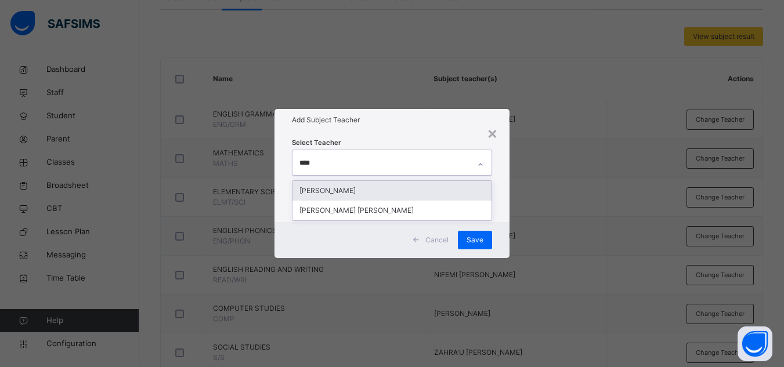
click at [363, 190] on div "[PERSON_NAME]" at bounding box center [391, 191] width 199 height 20
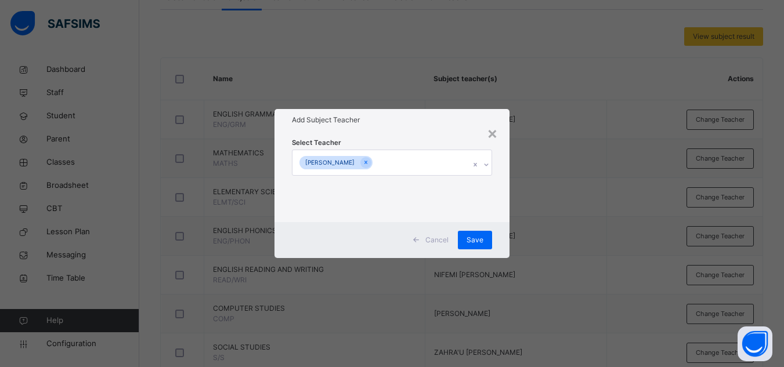
drag, startPoint x: 428, startPoint y: 126, endPoint x: 437, endPoint y: 177, distance: 52.0
click at [428, 132] on div "× Add Subject Teacher Select Teacher AISHA ABUBAKAR ALIYU Cancel Save" at bounding box center [391, 183] width 235 height 149
click at [471, 237] on span "Save" at bounding box center [474, 240] width 17 height 10
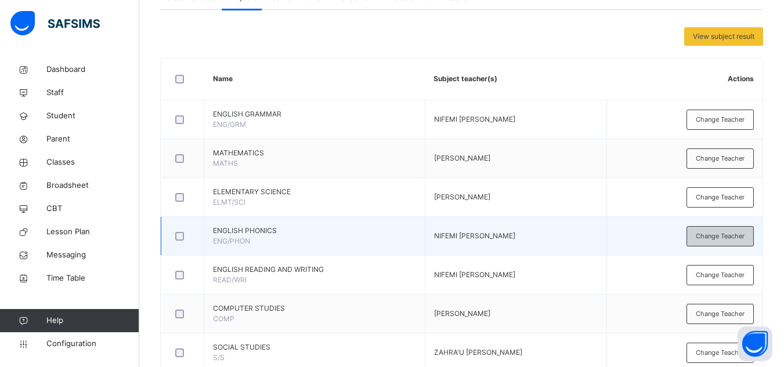
click at [717, 232] on span "Change Teacher" at bounding box center [720, 237] width 49 height 10
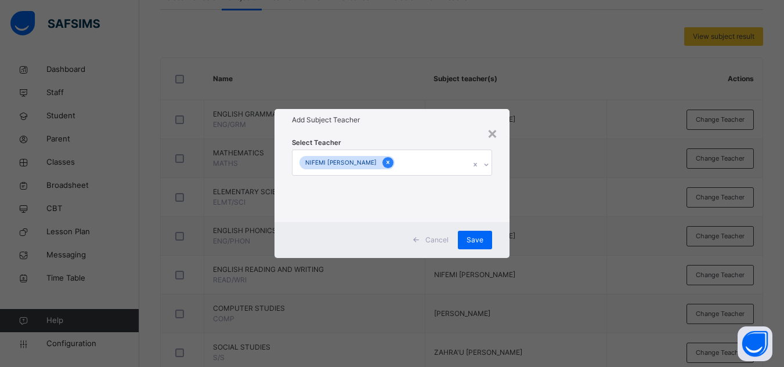
click at [385, 159] on icon at bounding box center [388, 162] width 6 height 8
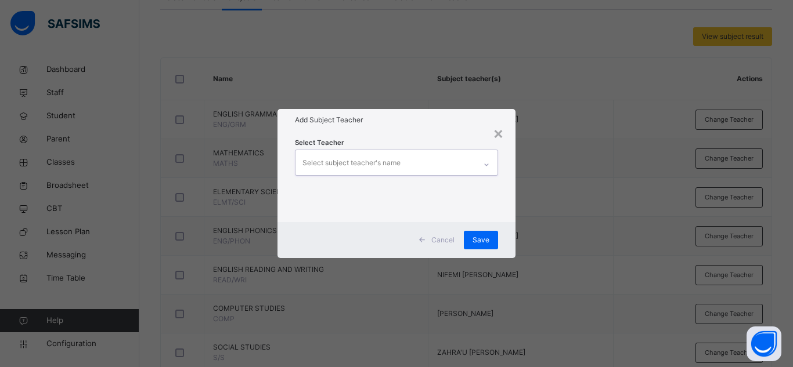
click at [380, 159] on div "Select subject teacher's name" at bounding box center [351, 163] width 98 height 22
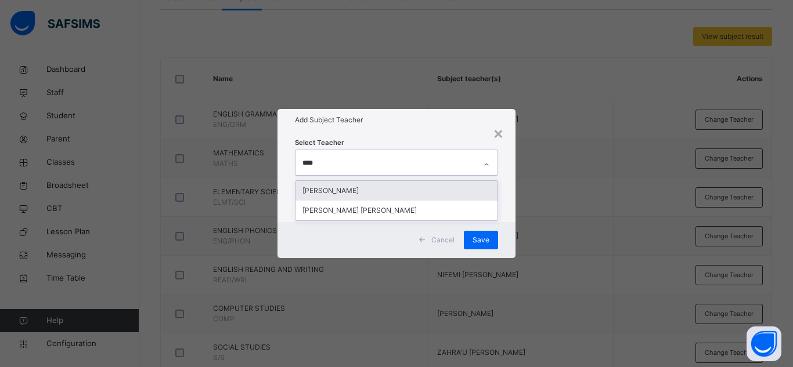
click at [352, 194] on div "[PERSON_NAME]" at bounding box center [396, 191] width 202 height 20
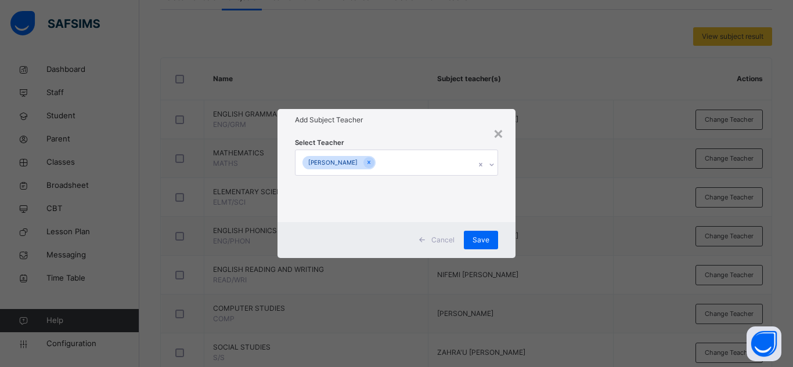
click at [393, 142] on div "Select Teacher AISHA ABUBAKAR ALIYU" at bounding box center [396, 176] width 203 height 79
click at [473, 244] on span "Save" at bounding box center [480, 240] width 17 height 10
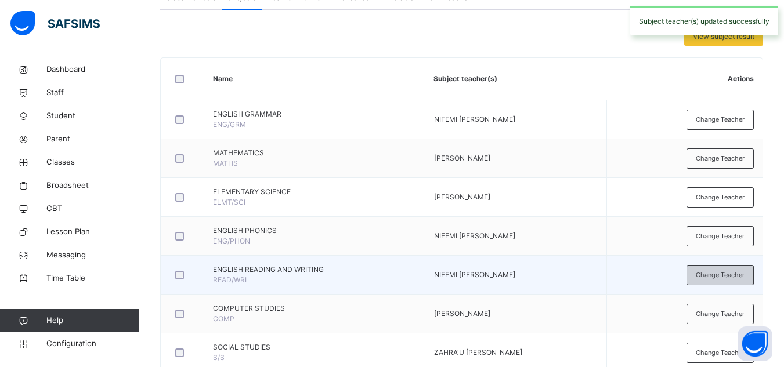
click at [712, 275] on span "Change Teacher" at bounding box center [720, 275] width 49 height 10
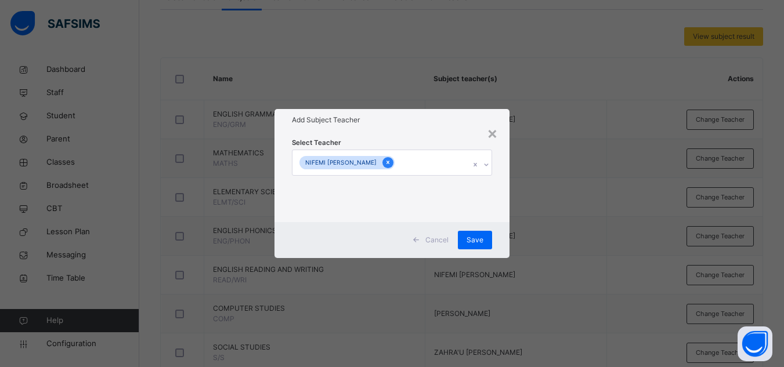
click at [386, 164] on icon at bounding box center [387, 162] width 3 height 3
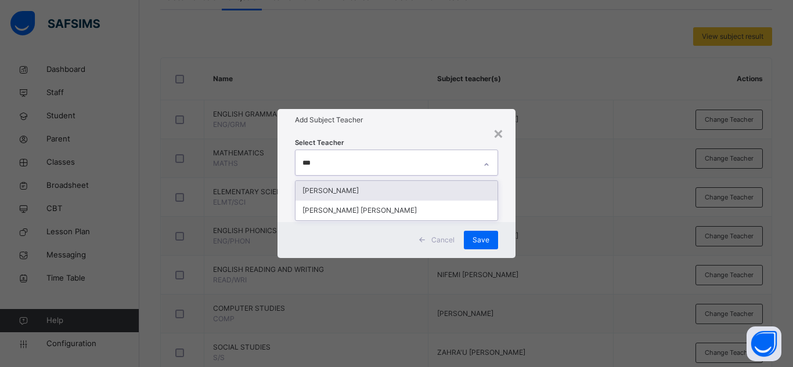
click at [350, 191] on div "[PERSON_NAME]" at bounding box center [396, 191] width 202 height 20
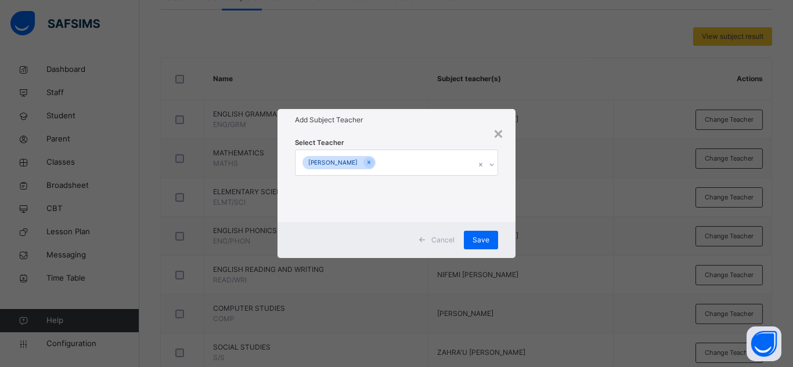
click at [398, 143] on div "Select Teacher AISHA ABUBAKAR ALIYU" at bounding box center [396, 176] width 203 height 79
click at [477, 247] on div "Save" at bounding box center [481, 240] width 34 height 19
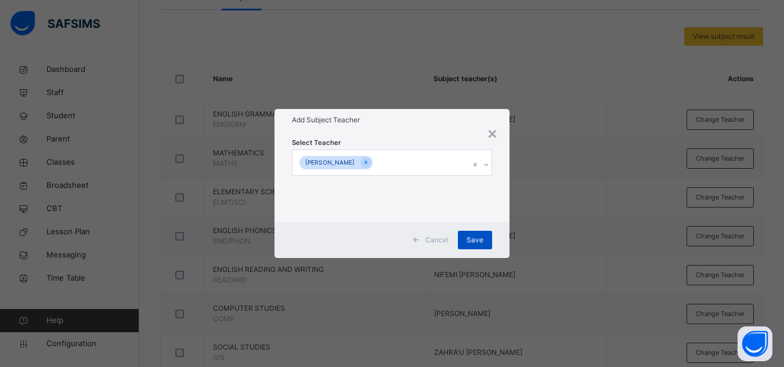
click at [482, 235] on div "Save" at bounding box center [475, 240] width 34 height 19
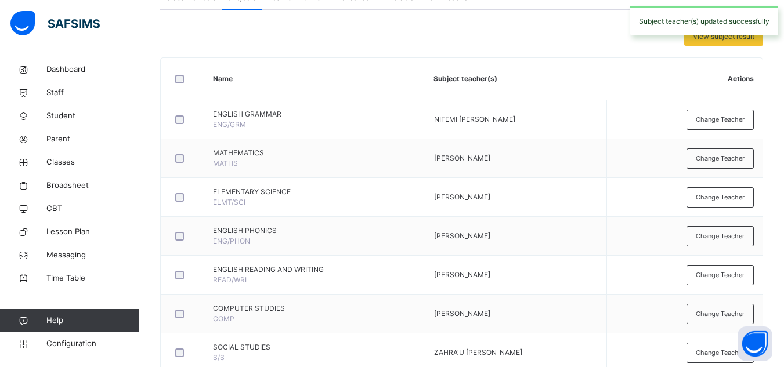
scroll to position [290, 0]
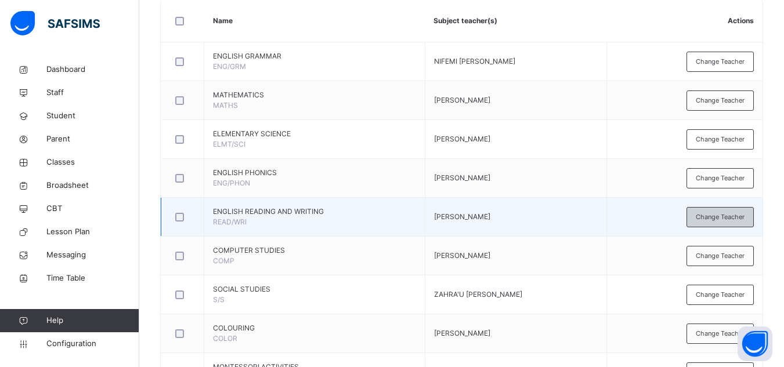
click at [726, 221] on span "Change Teacher" at bounding box center [720, 217] width 49 height 10
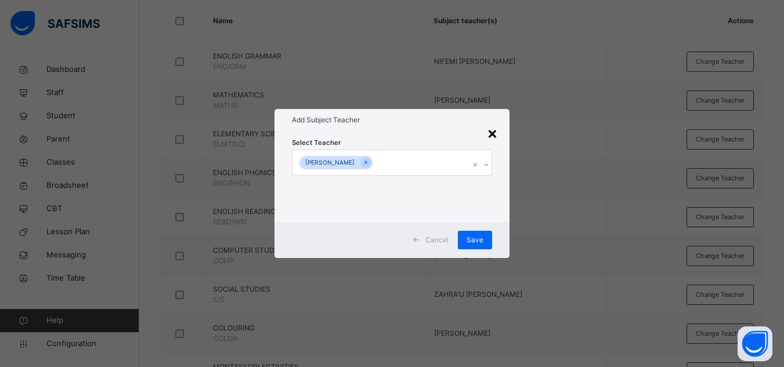
click at [495, 137] on div "×" at bounding box center [492, 133] width 11 height 24
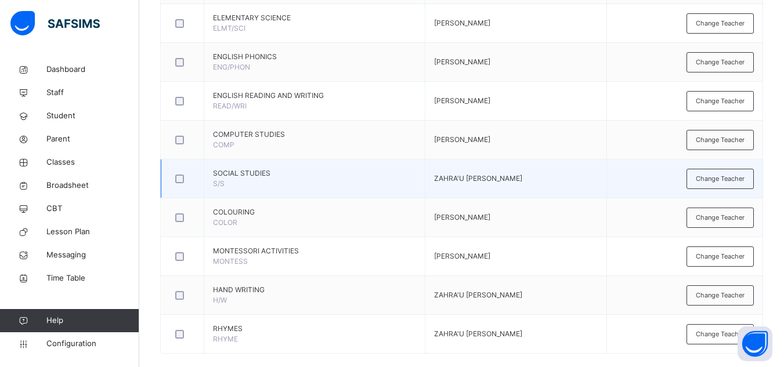
scroll to position [422, 0]
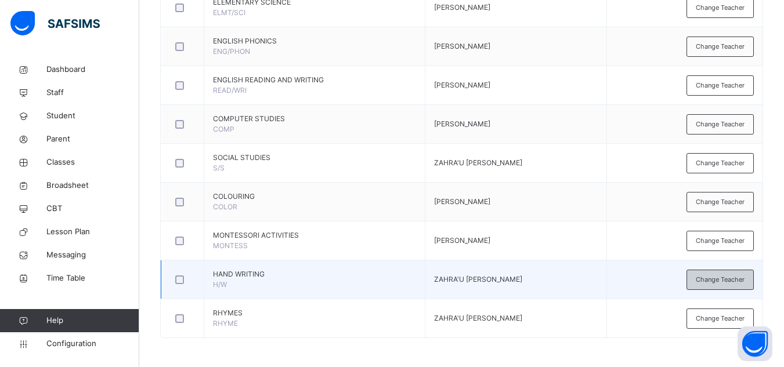
click at [725, 280] on span "Change Teacher" at bounding box center [720, 280] width 49 height 10
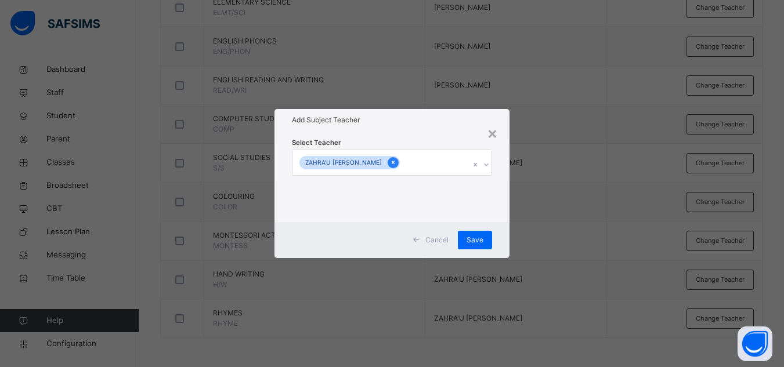
click at [399, 161] on div at bounding box center [393, 162] width 11 height 11
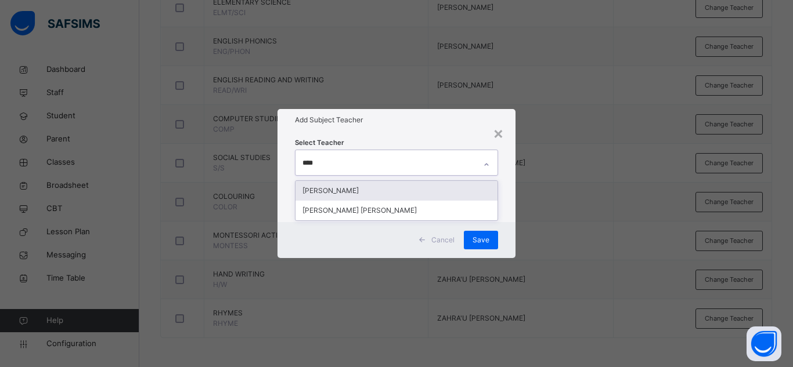
click at [382, 192] on div "[PERSON_NAME]" at bounding box center [396, 191] width 202 height 20
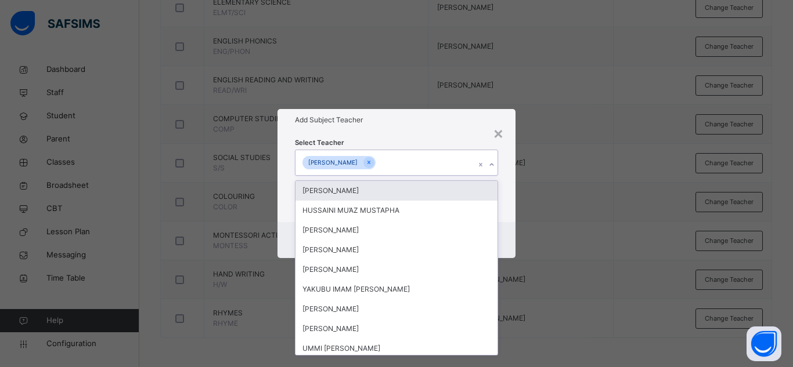
drag, startPoint x: 435, startPoint y: 135, endPoint x: 444, endPoint y: 132, distance: 9.6
click at [442, 133] on div "Select Teacher option AISHA ABUBAKAR ALIYU , selected. option ADAM ISHAQ focuse…" at bounding box center [396, 176] width 238 height 91
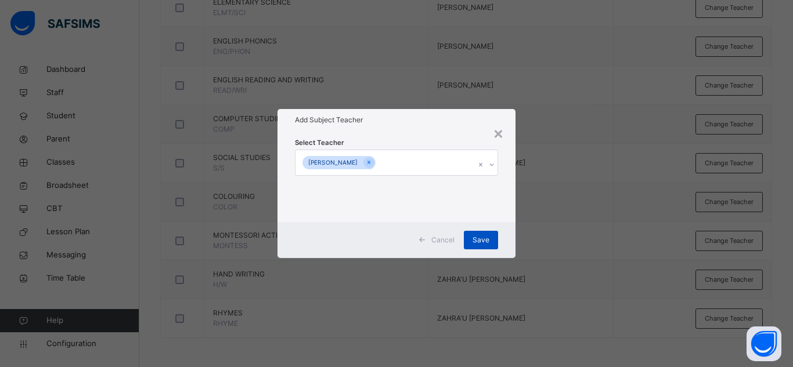
click at [478, 237] on span "Save" at bounding box center [480, 240] width 17 height 10
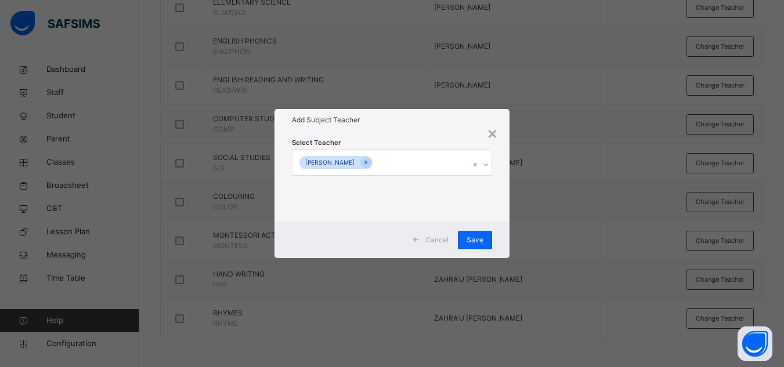
click at [396, 70] on div "× Add Subject Teacher Select Teacher AISHA ABUBAKAR ALIYU Cancel Save" at bounding box center [392, 183] width 784 height 367
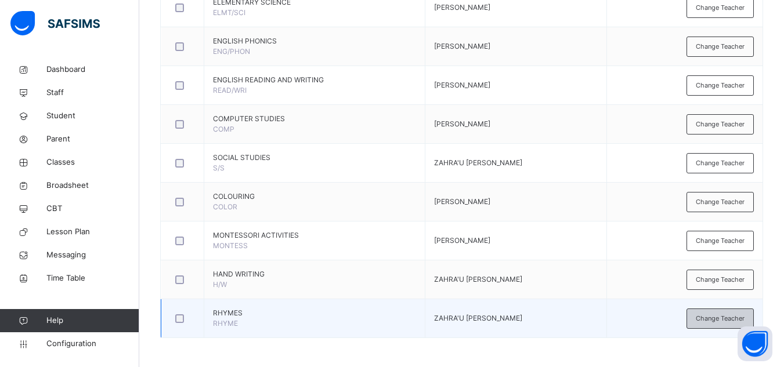
click at [729, 321] on span "Change Teacher" at bounding box center [720, 319] width 49 height 10
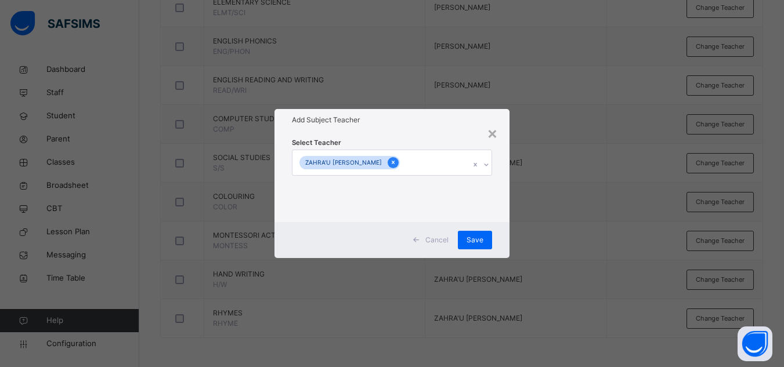
click at [393, 161] on icon at bounding box center [393, 162] width 6 height 8
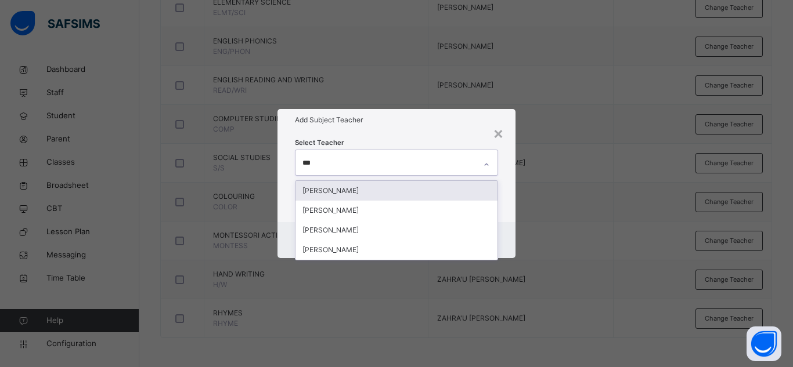
click at [344, 190] on div "[PERSON_NAME]" at bounding box center [396, 191] width 202 height 20
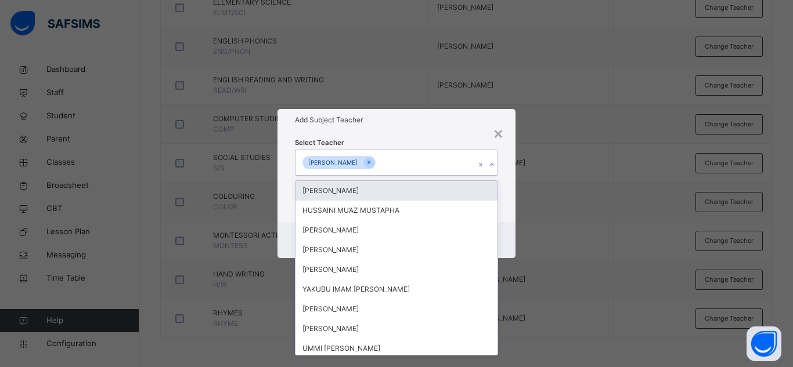
drag, startPoint x: 426, startPoint y: 127, endPoint x: 431, endPoint y: 133, distance: 7.1
click at [426, 128] on div "Add Subject Teacher" at bounding box center [396, 120] width 238 height 22
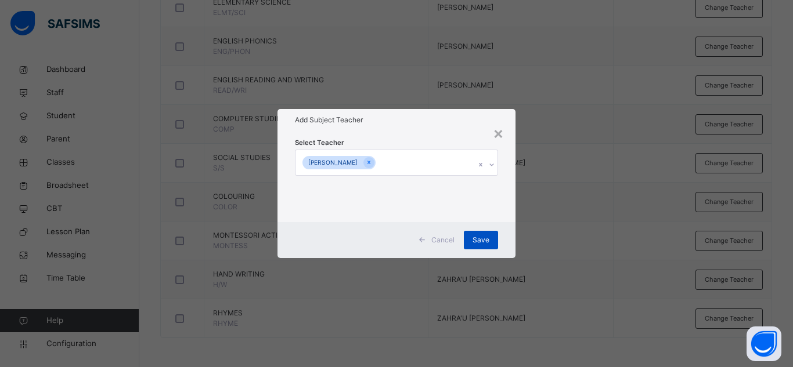
click at [486, 242] on span "Save" at bounding box center [480, 240] width 17 height 10
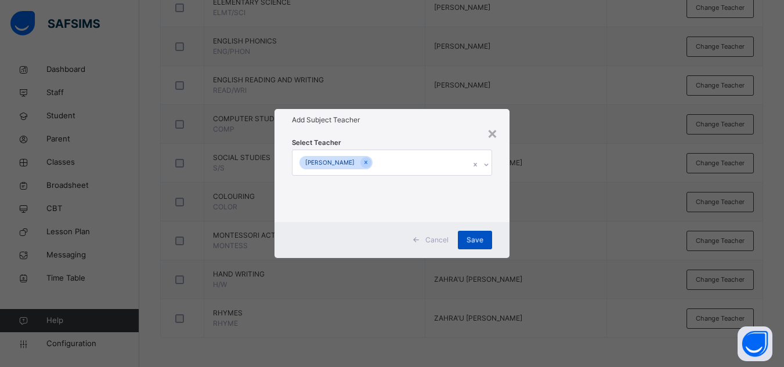
click at [481, 241] on div "Save" at bounding box center [475, 240] width 34 height 19
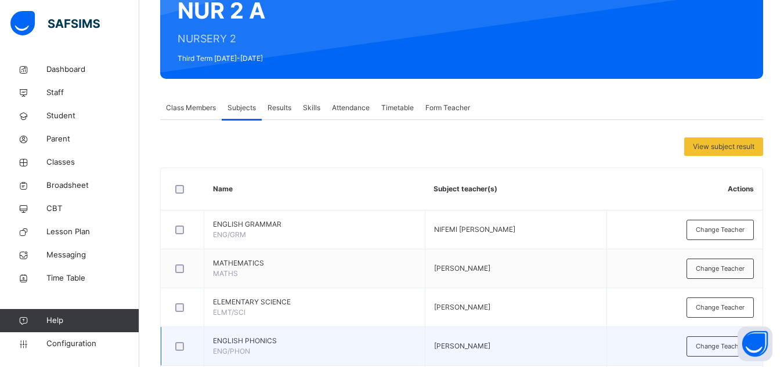
scroll to position [74, 0]
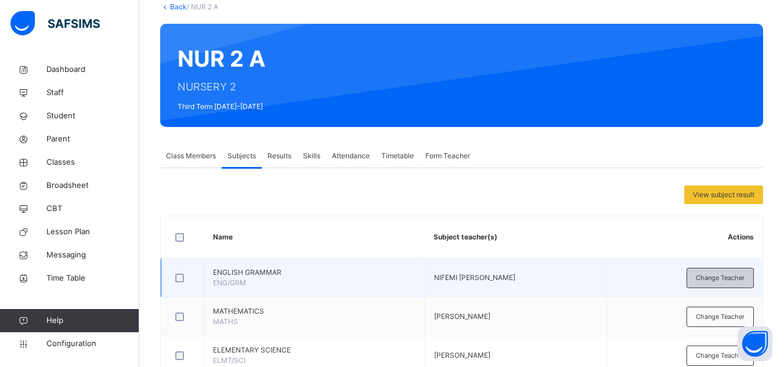
click at [699, 281] on div "Change Teacher" at bounding box center [719, 278] width 67 height 20
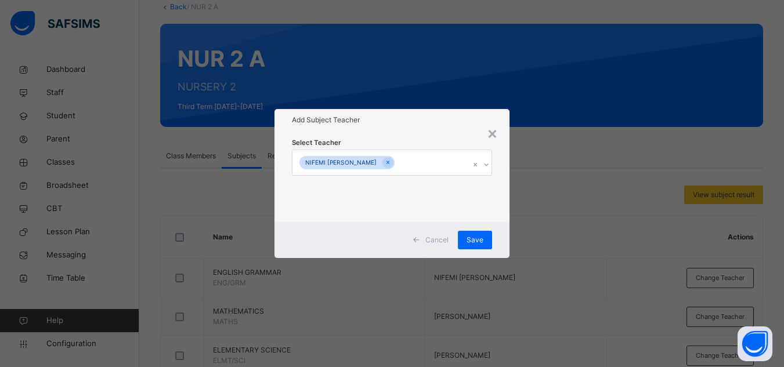
click at [439, 124] on h1 "Add Subject Teacher" at bounding box center [392, 120] width 200 height 10
click at [493, 132] on div "×" at bounding box center [492, 133] width 11 height 24
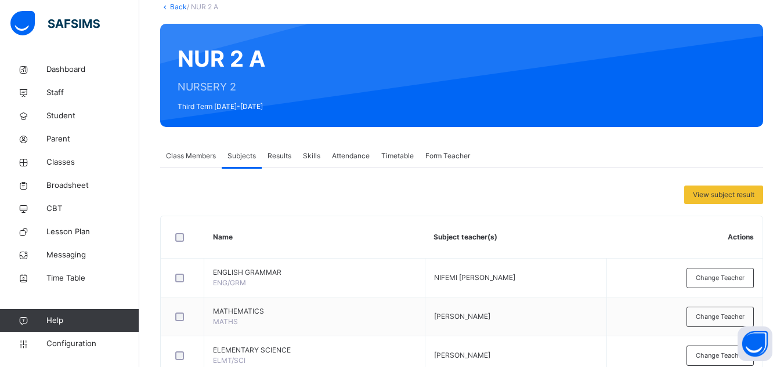
click at [178, 6] on link "Back" at bounding box center [178, 6] width 17 height 9
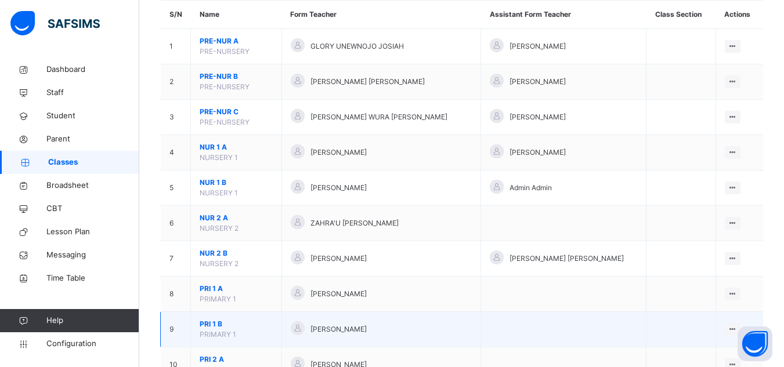
scroll to position [116, 0]
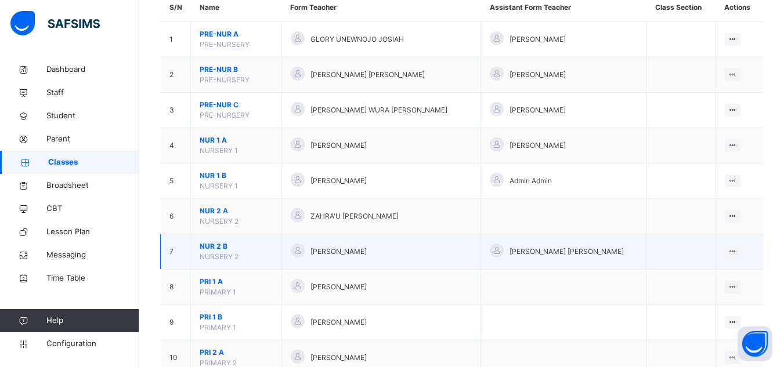
click at [220, 247] on span "NUR 2 B" at bounding box center [236, 246] width 73 height 10
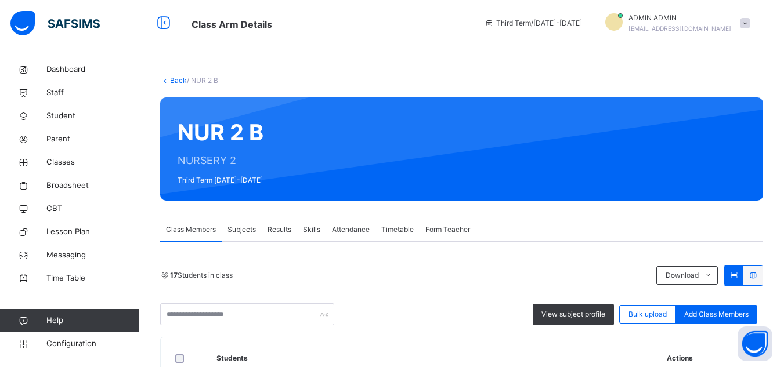
click at [237, 229] on span "Subjects" at bounding box center [241, 230] width 28 height 10
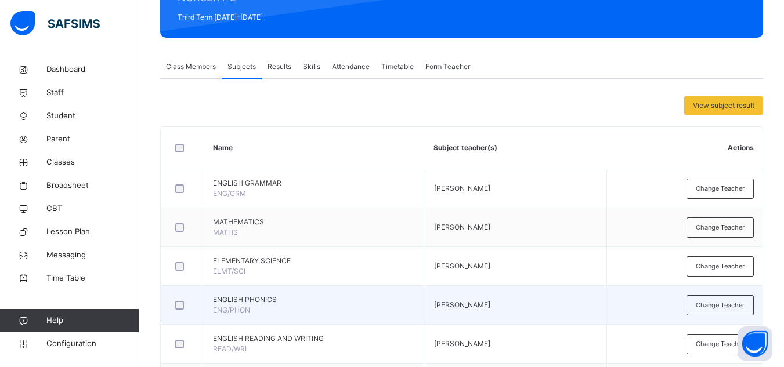
scroll to position [174, 0]
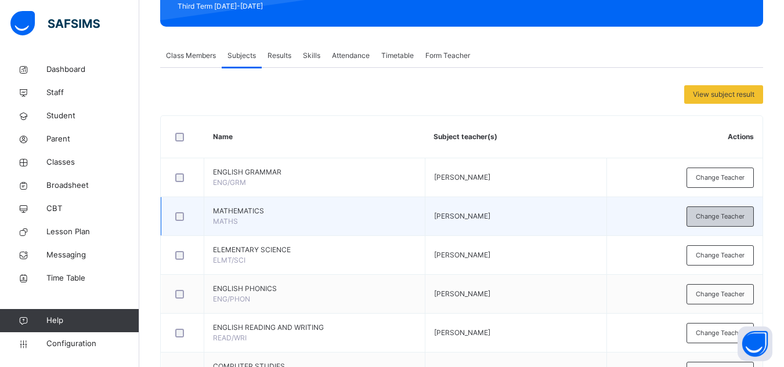
click at [707, 207] on div "Change Teacher" at bounding box center [719, 217] width 67 height 20
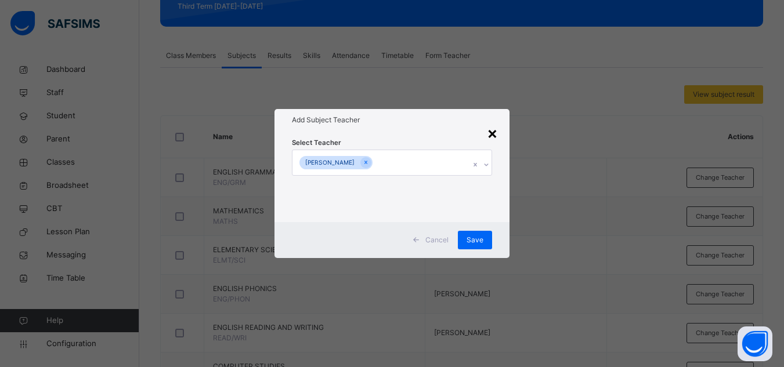
click at [493, 138] on div "×" at bounding box center [492, 133] width 11 height 24
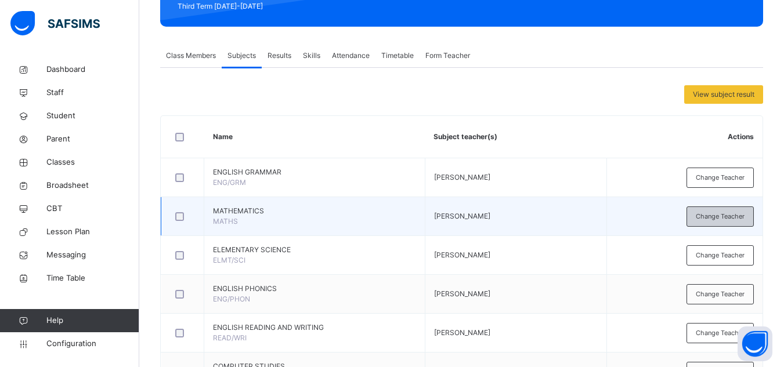
click at [733, 217] on span "Change Teacher" at bounding box center [720, 217] width 49 height 10
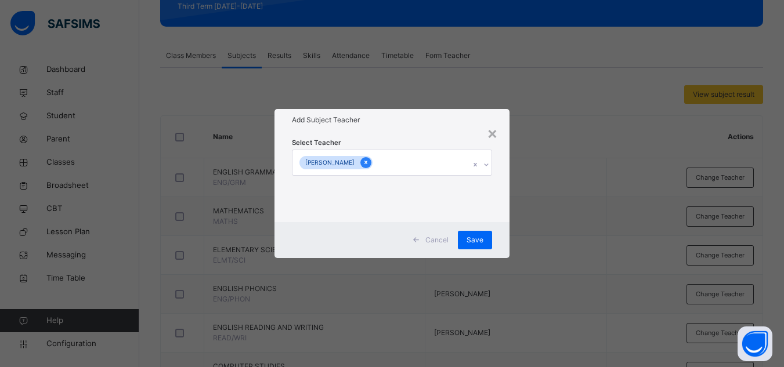
click at [369, 161] on icon at bounding box center [366, 162] width 6 height 8
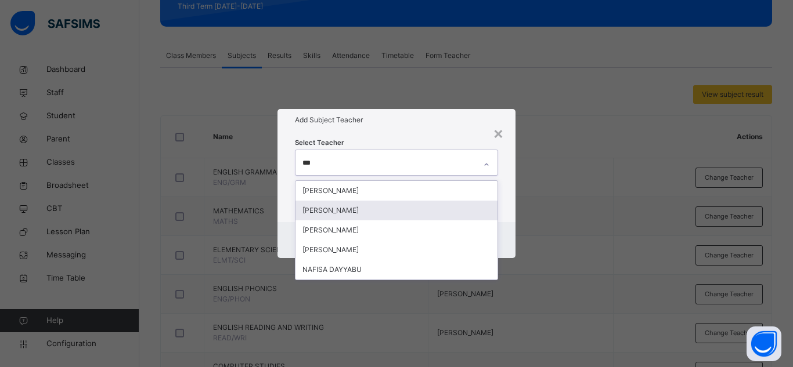
click at [348, 210] on div "[PERSON_NAME]" at bounding box center [396, 211] width 202 height 20
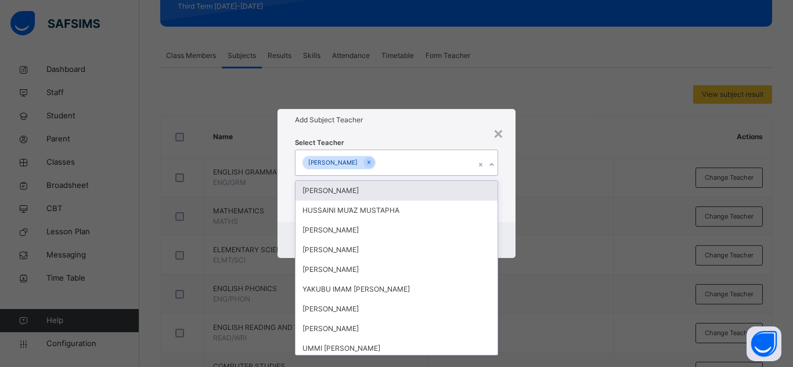
click at [414, 143] on div "Select Teacher option ISAH SANI IBRAHIM, selected. option ADAM ISHAQ focused, 1…" at bounding box center [396, 176] width 203 height 79
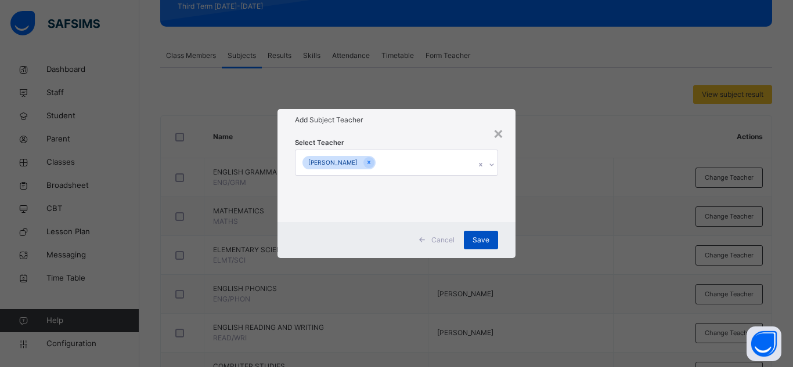
click at [481, 243] on span "Save" at bounding box center [480, 240] width 17 height 10
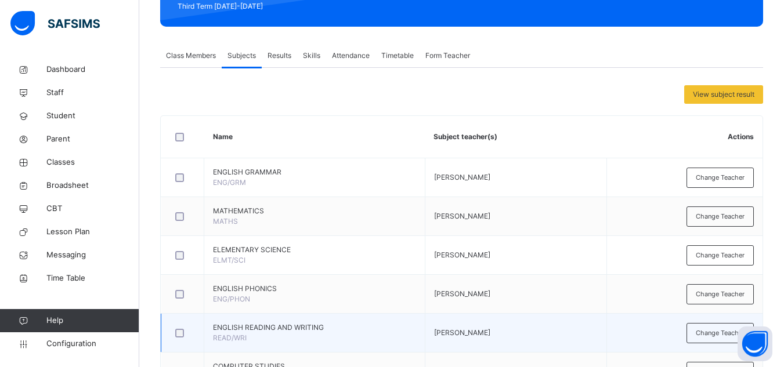
scroll to position [348, 0]
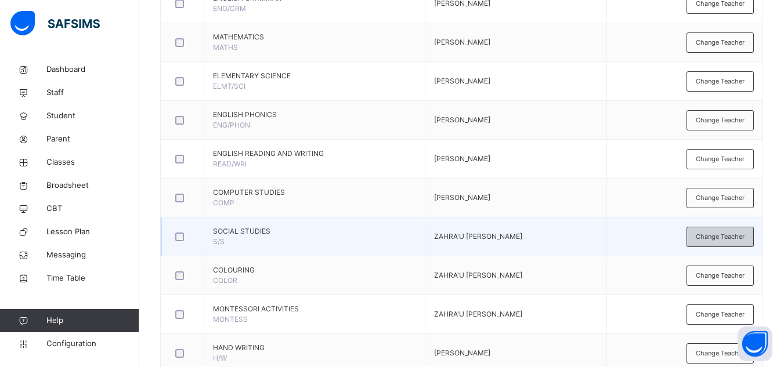
click at [711, 241] on span "Change Teacher" at bounding box center [720, 237] width 49 height 10
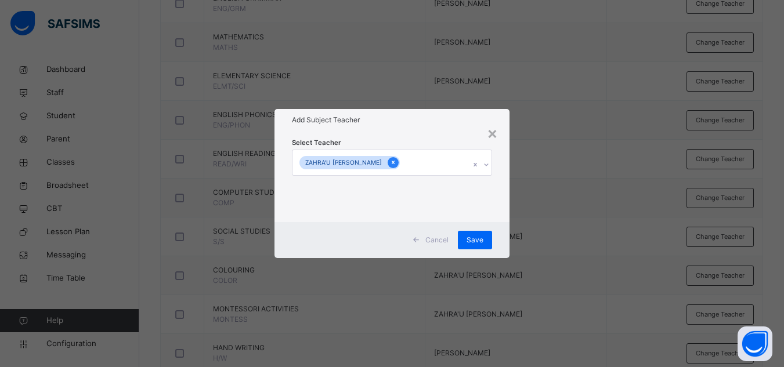
click at [396, 160] on icon at bounding box center [393, 162] width 6 height 8
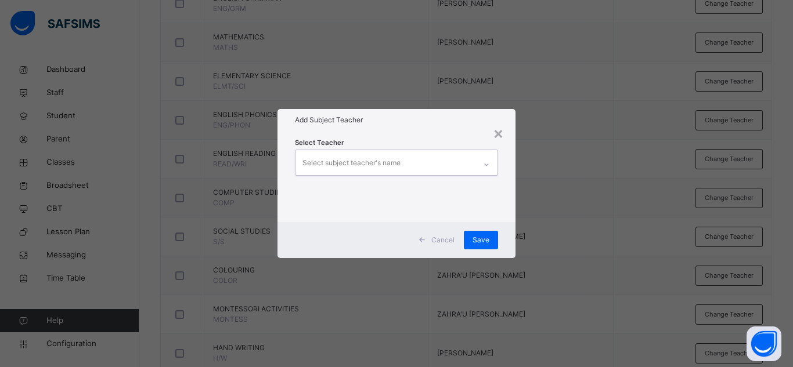
click at [422, 162] on div "Select subject teacher's name" at bounding box center [385, 162] width 180 height 24
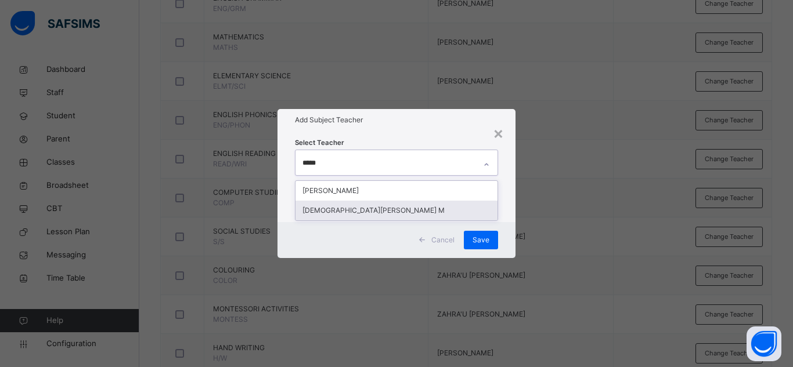
click at [341, 212] on div "[DEMOGRAPHIC_DATA][PERSON_NAME] M" at bounding box center [396, 211] width 202 height 20
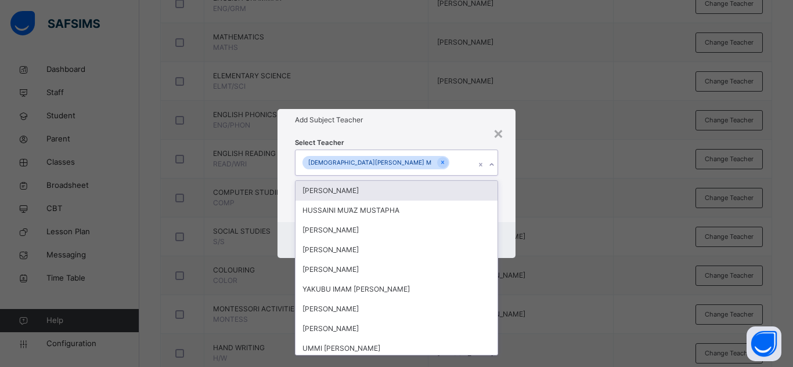
click at [441, 130] on div "Add Subject Teacher" at bounding box center [396, 120] width 238 height 22
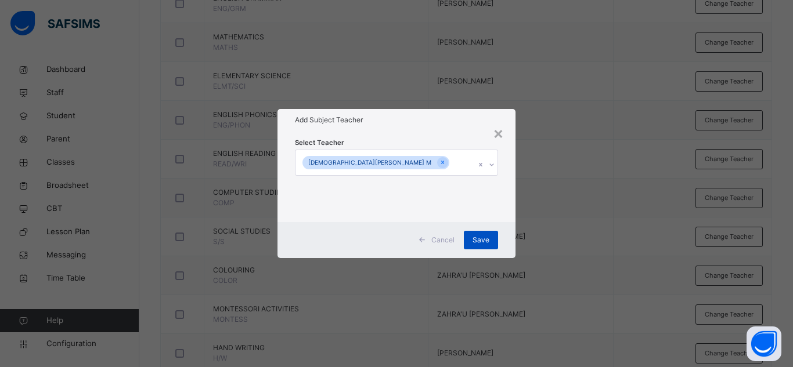
click at [482, 236] on span "Save" at bounding box center [480, 240] width 17 height 10
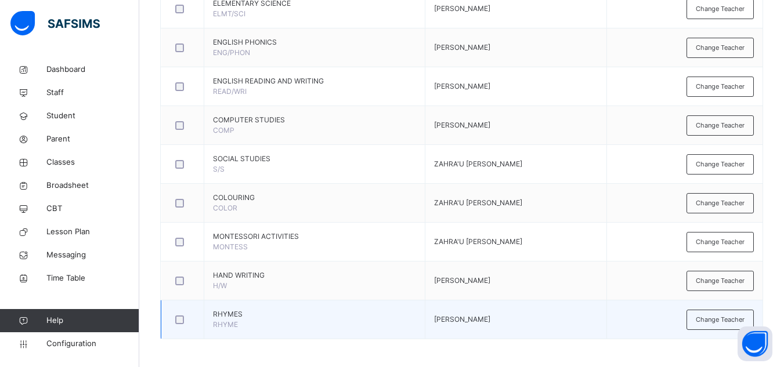
scroll to position [422, 0]
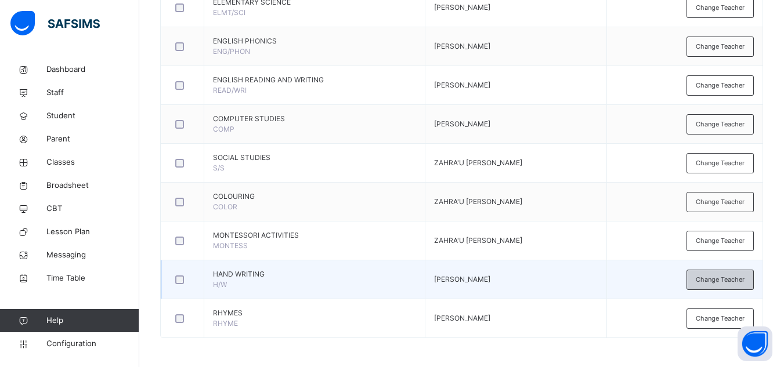
click at [729, 271] on div "Change Teacher" at bounding box center [719, 280] width 67 height 20
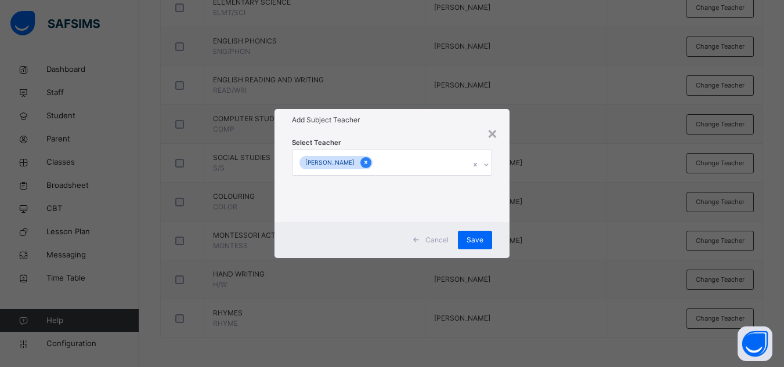
click at [367, 161] on icon at bounding box center [365, 162] width 3 height 3
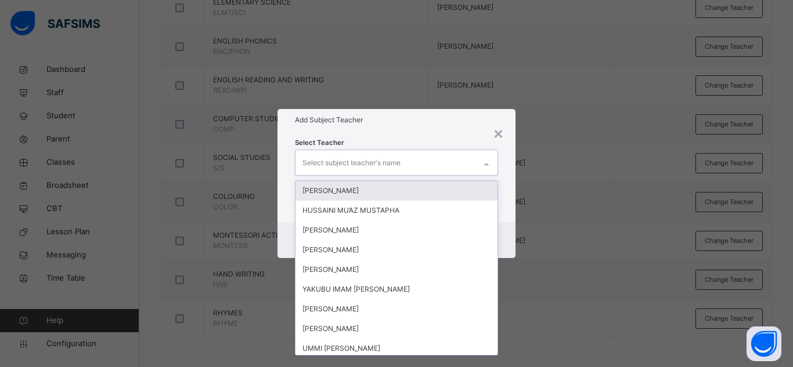
click at [387, 161] on div "Select subject teacher's name" at bounding box center [351, 163] width 98 height 22
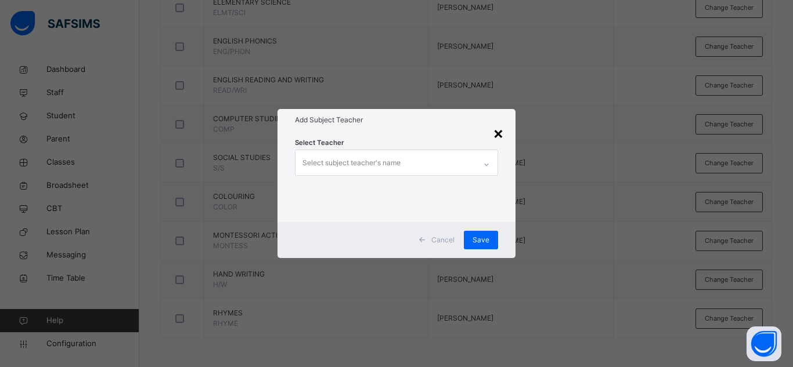
click at [498, 131] on div "×" at bounding box center [498, 133] width 11 height 24
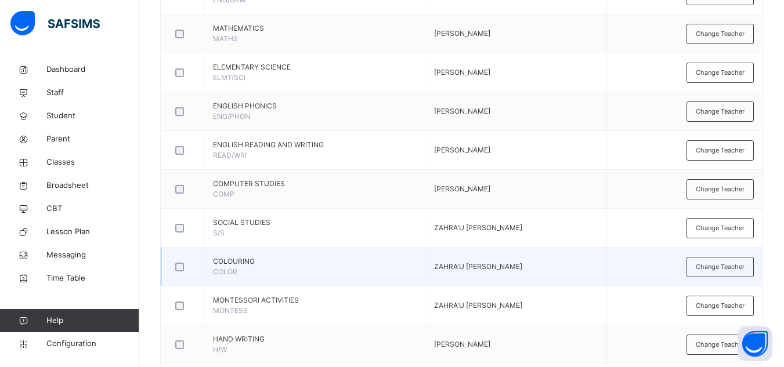
scroll to position [364, 0]
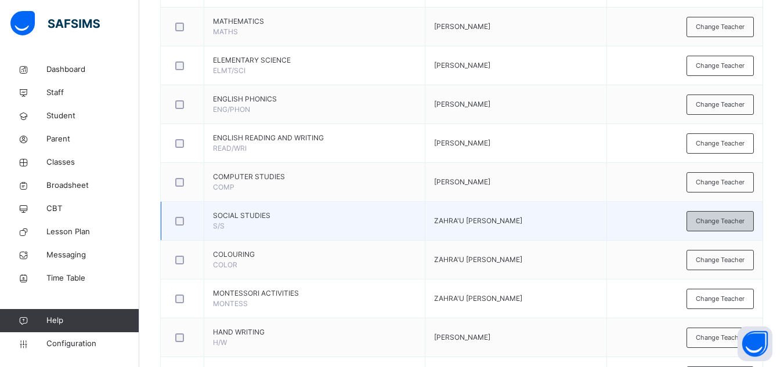
click at [705, 217] on span "Change Teacher" at bounding box center [720, 221] width 49 height 10
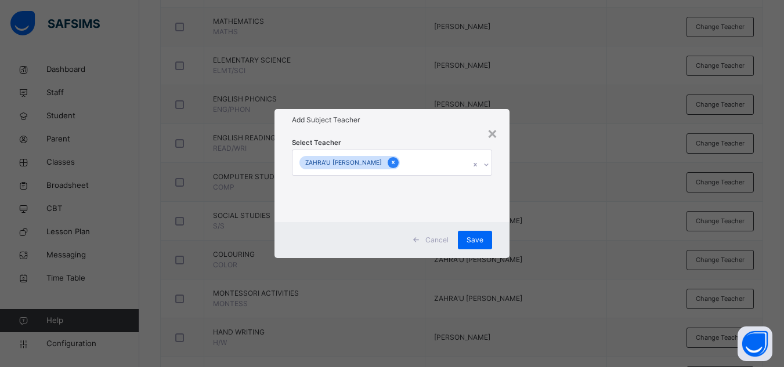
click at [395, 165] on icon at bounding box center [393, 162] width 6 height 8
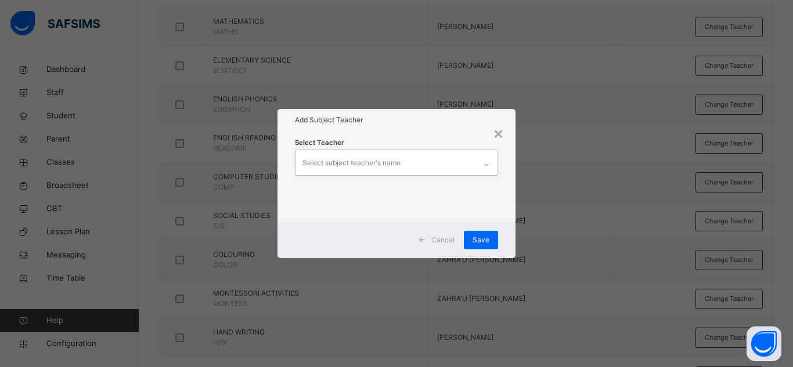
click at [397, 165] on div "Select subject teacher's name" at bounding box center [351, 163] width 98 height 22
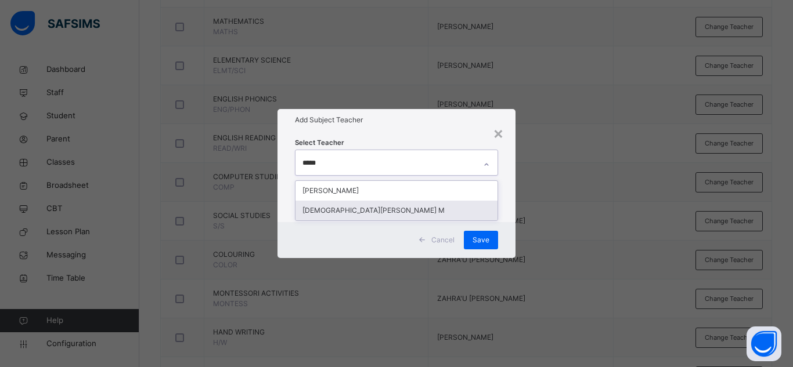
click at [338, 208] on div "[DEMOGRAPHIC_DATA][PERSON_NAME] M" at bounding box center [396, 211] width 202 height 20
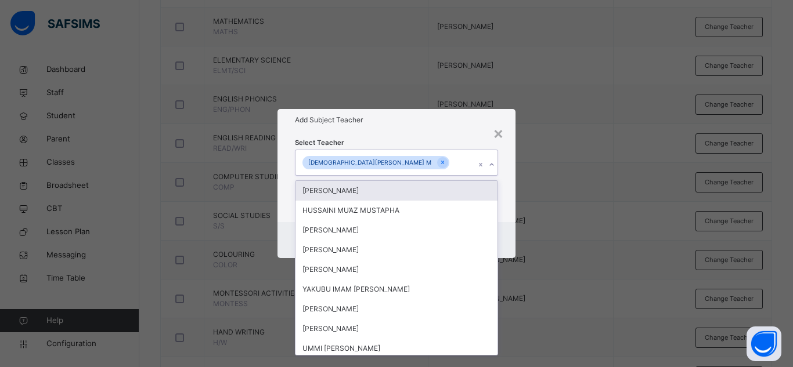
click at [440, 144] on div "Select Teacher option USMAN KABIR M, selected. option ADAM ISHAQ focused, 1 of …" at bounding box center [396, 176] width 203 height 79
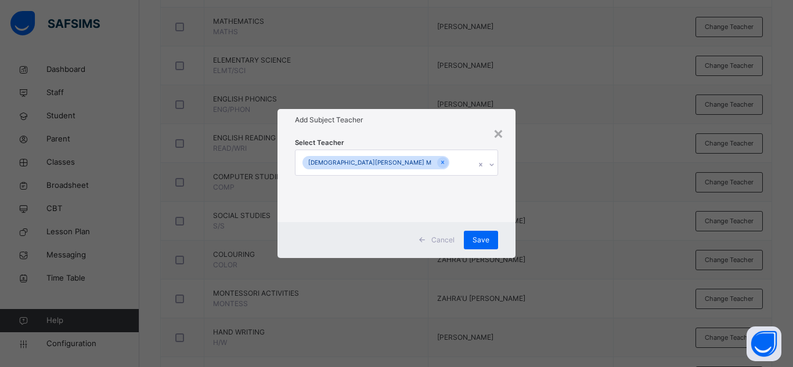
click at [492, 226] on div "Cancel Save" at bounding box center [396, 240] width 238 height 36
click at [483, 237] on span "Save" at bounding box center [480, 240] width 17 height 10
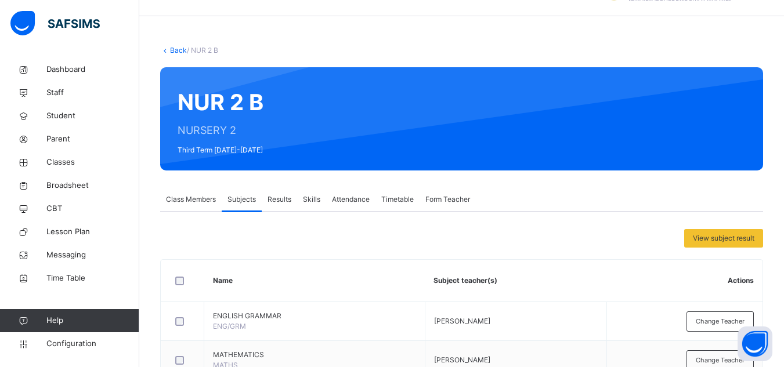
scroll to position [0, 0]
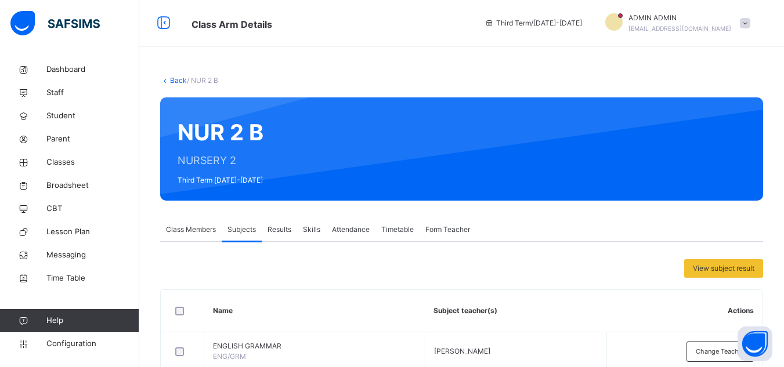
click at [171, 79] on link "Back" at bounding box center [178, 80] width 17 height 9
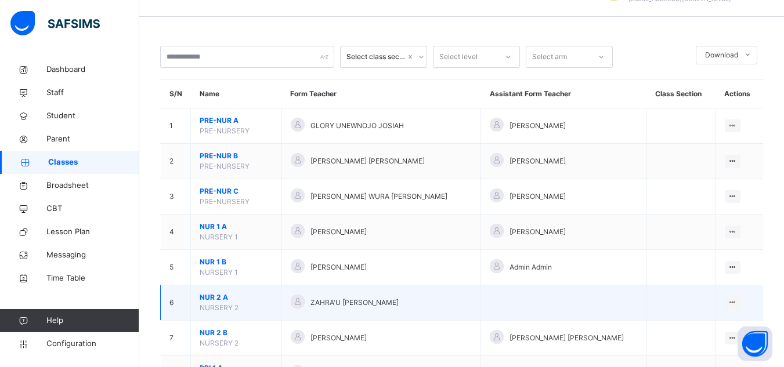
scroll to position [58, 0]
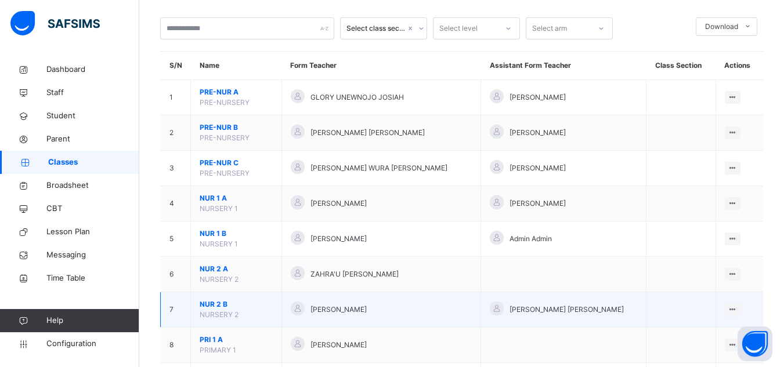
click at [211, 302] on span "NUR 2 B" at bounding box center [236, 304] width 73 height 10
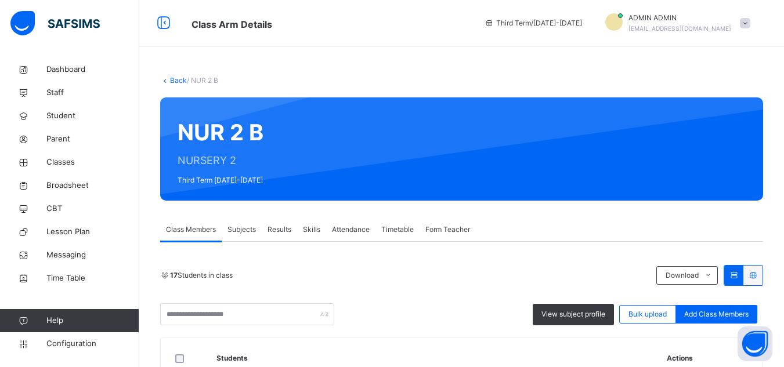
click at [249, 227] on span "Subjects" at bounding box center [241, 230] width 28 height 10
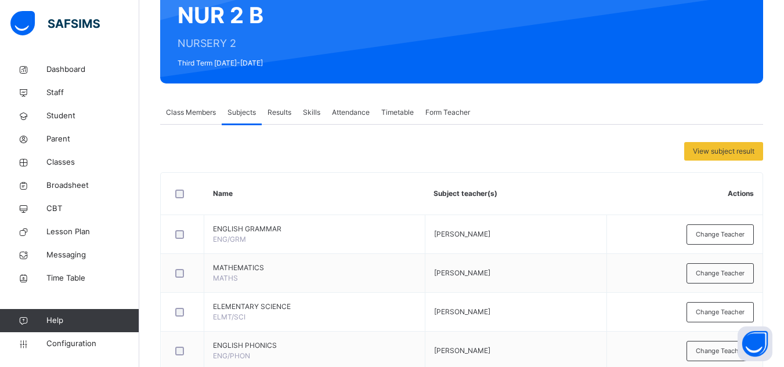
scroll to position [116, 0]
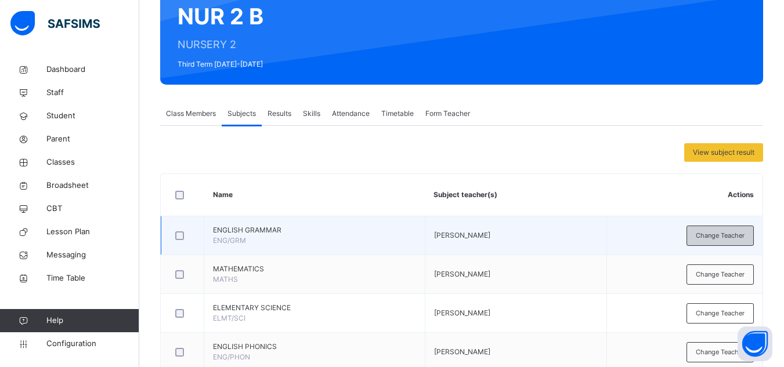
click at [714, 235] on span "Change Teacher" at bounding box center [720, 236] width 49 height 10
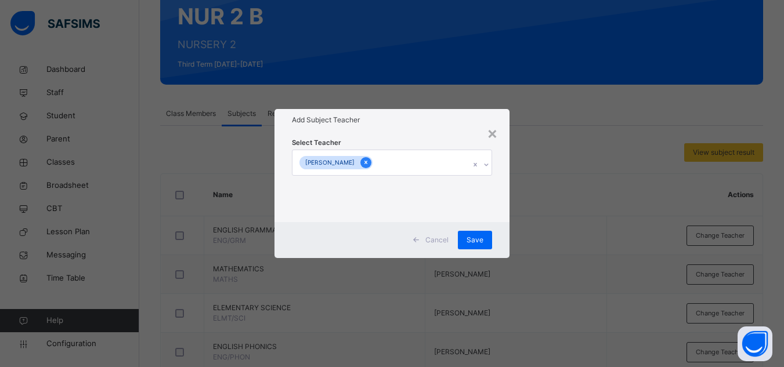
click at [369, 161] on icon at bounding box center [366, 162] width 6 height 8
click at [491, 134] on div "×" at bounding box center [492, 133] width 11 height 24
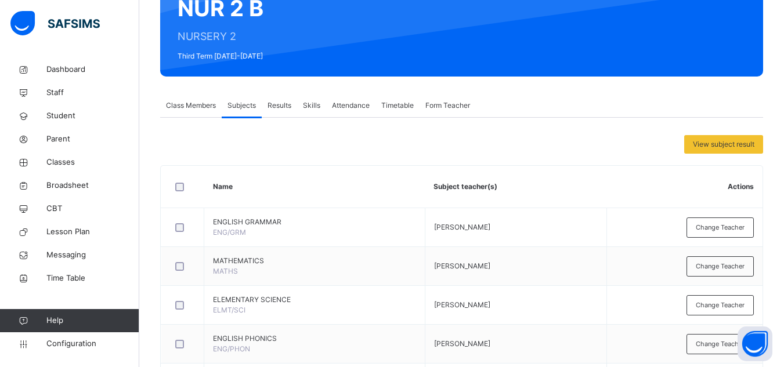
scroll to position [74, 0]
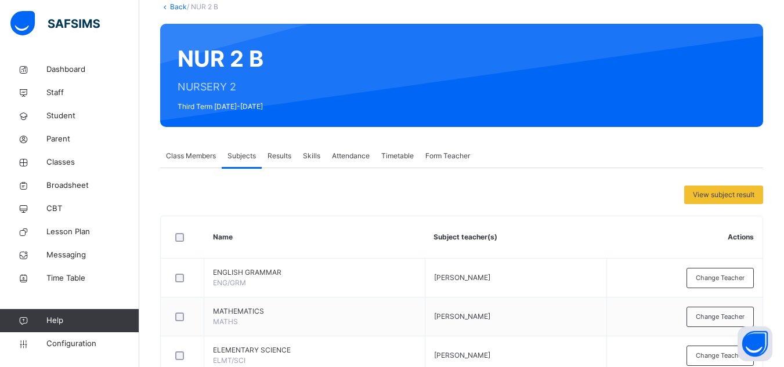
click at [178, 9] on link "Back" at bounding box center [178, 6] width 17 height 9
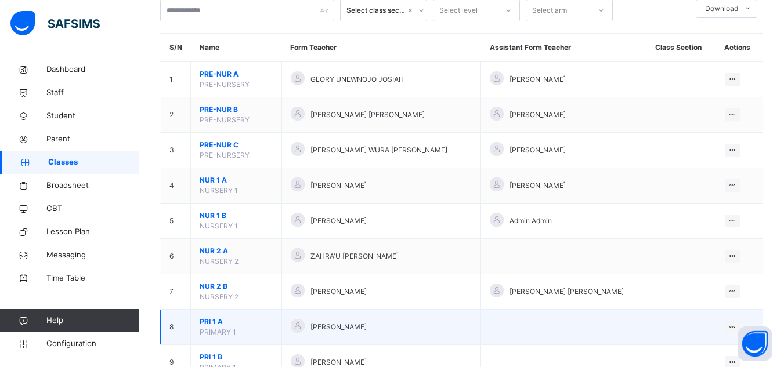
scroll to position [116, 0]
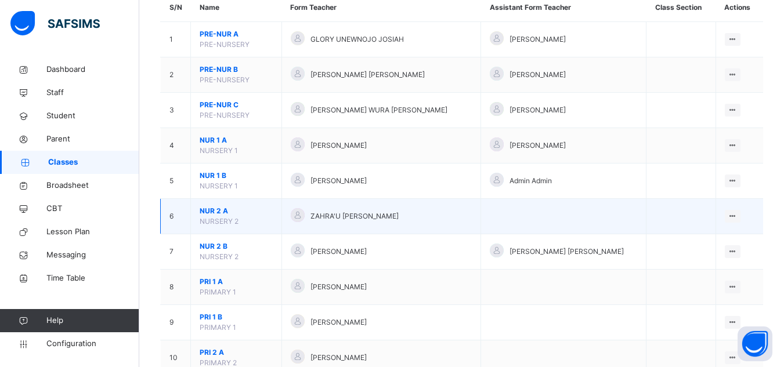
click at [216, 212] on span "NUR 2 A" at bounding box center [236, 211] width 73 height 10
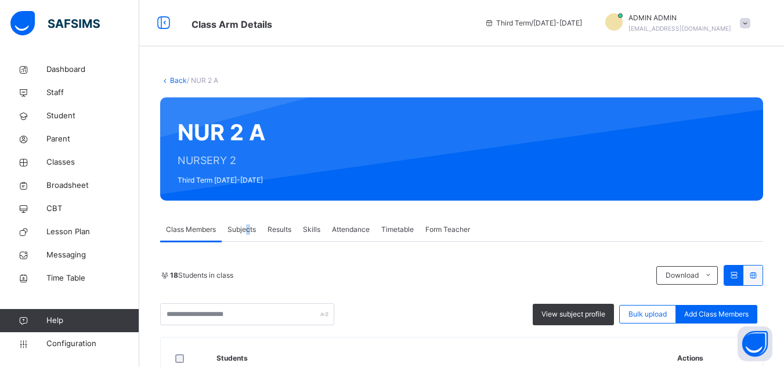
click at [248, 232] on span "Subjects" at bounding box center [241, 230] width 28 height 10
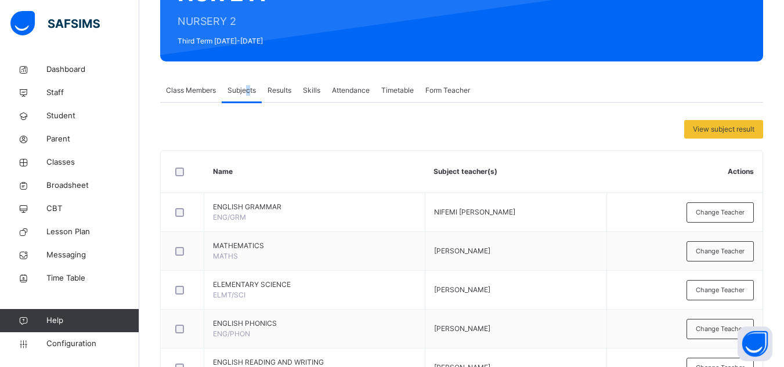
scroll to position [132, 0]
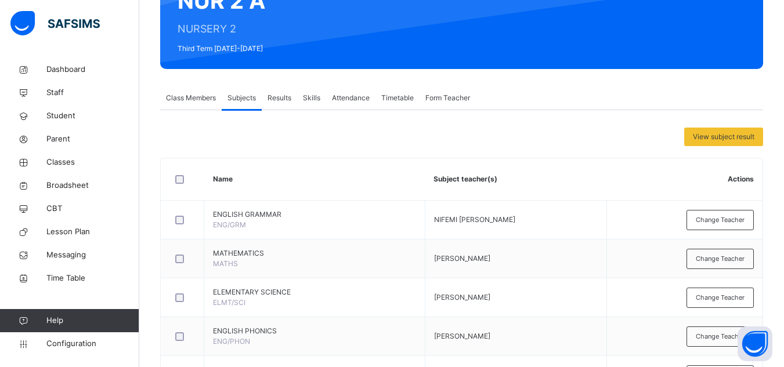
click at [520, 75] on div "Back / NUR 2 A NUR 2 A NURSERY 2 Third Term 2024-2025 Class Members Subjects Re…" at bounding box center [461, 291] width 645 height 731
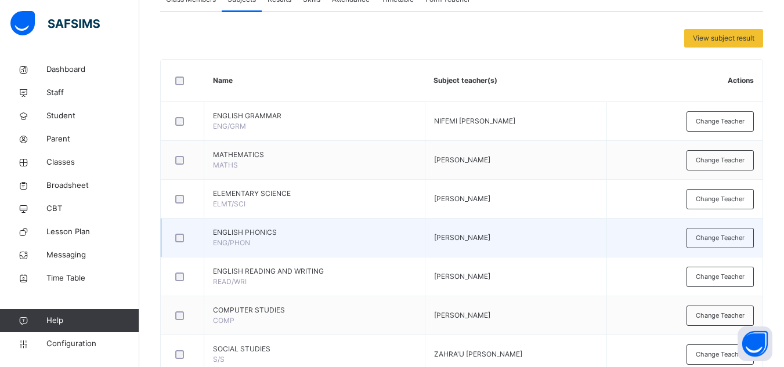
scroll to position [232, 0]
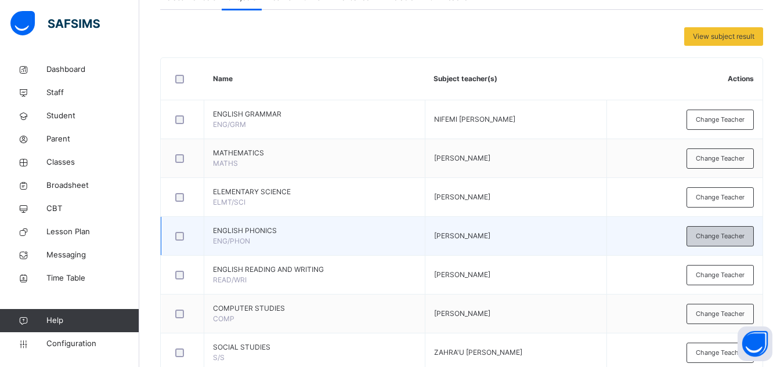
click at [754, 232] on div "Change Teacher" at bounding box center [719, 236] width 67 height 20
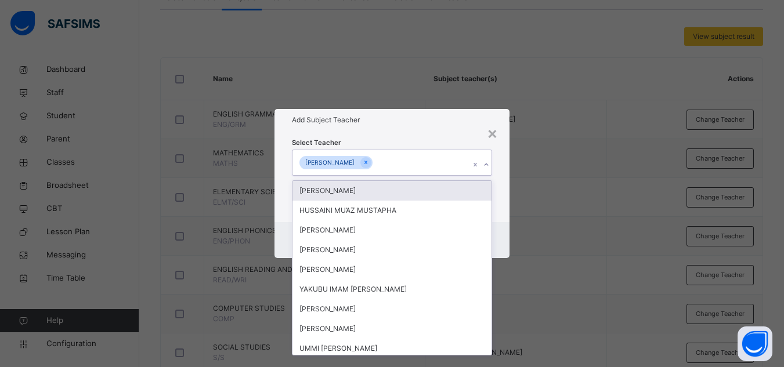
click at [372, 163] on div "[PERSON_NAME]" at bounding box center [335, 162] width 73 height 13
click at [369, 164] on icon at bounding box center [366, 162] width 6 height 8
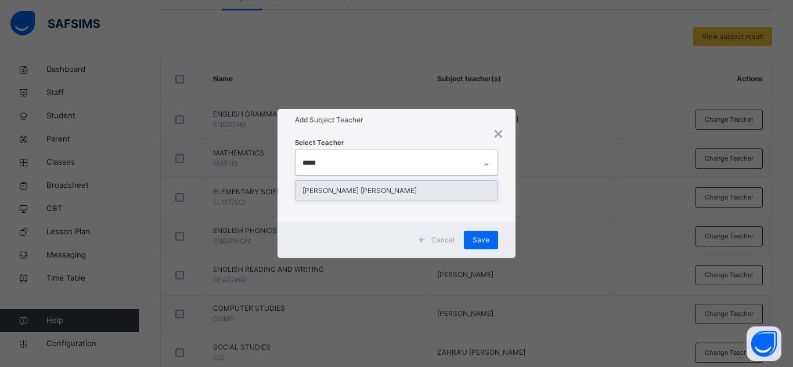
click at [379, 190] on div "[PERSON_NAME] [PERSON_NAME]" at bounding box center [396, 191] width 202 height 20
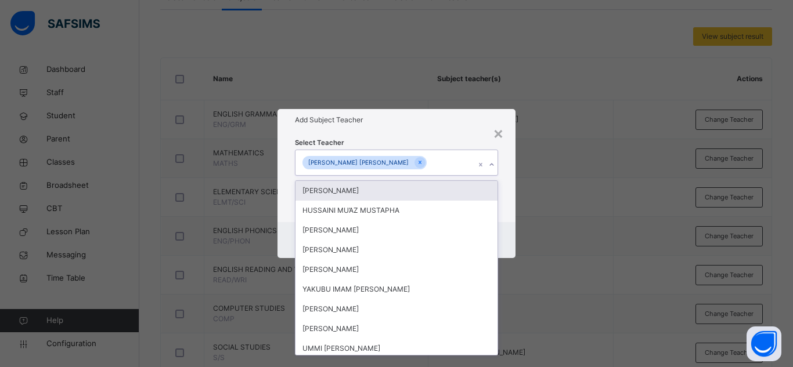
click at [413, 133] on div "Select Teacher option NIFEMI OWOLABI FEYI, selected. option ADAM ISHAQ focused,…" at bounding box center [396, 176] width 238 height 91
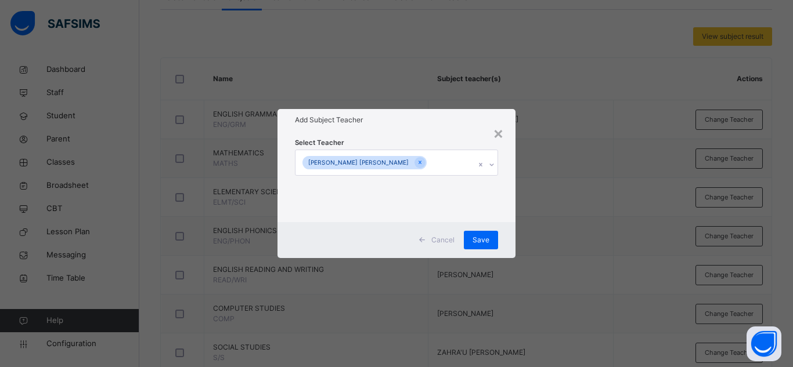
drag, startPoint x: 473, startPoint y: 241, endPoint x: 450, endPoint y: 238, distance: 23.9
click at [473, 241] on span "Save" at bounding box center [480, 240] width 17 height 10
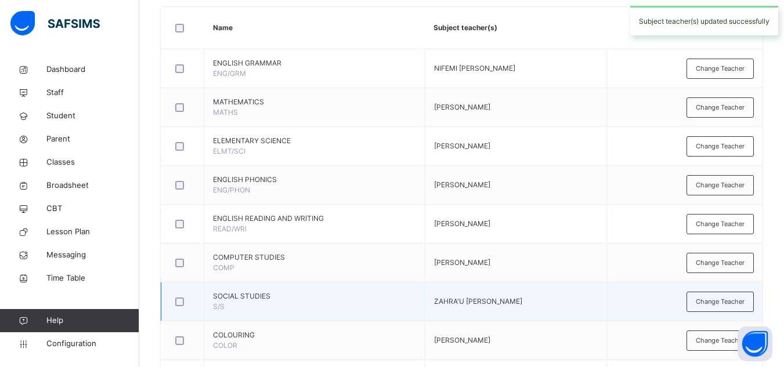
scroll to position [290, 0]
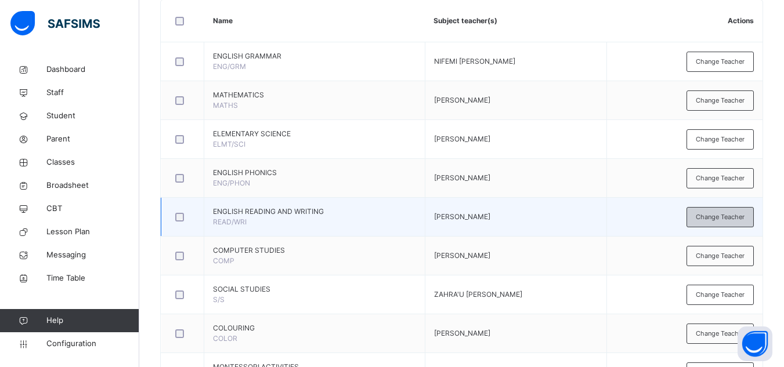
click at [695, 214] on div "Change Teacher" at bounding box center [719, 217] width 67 height 20
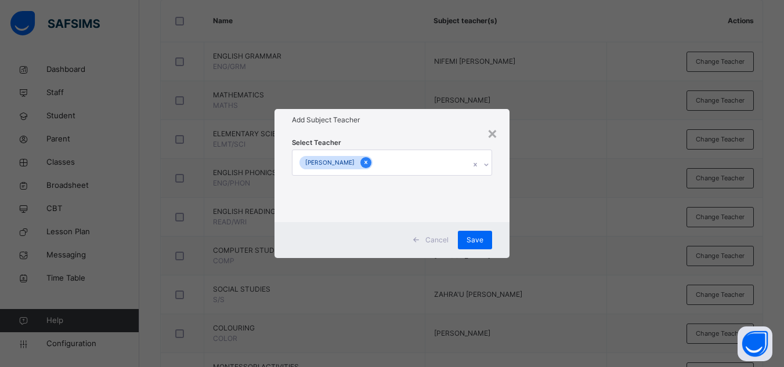
click at [369, 161] on icon at bounding box center [366, 162] width 6 height 8
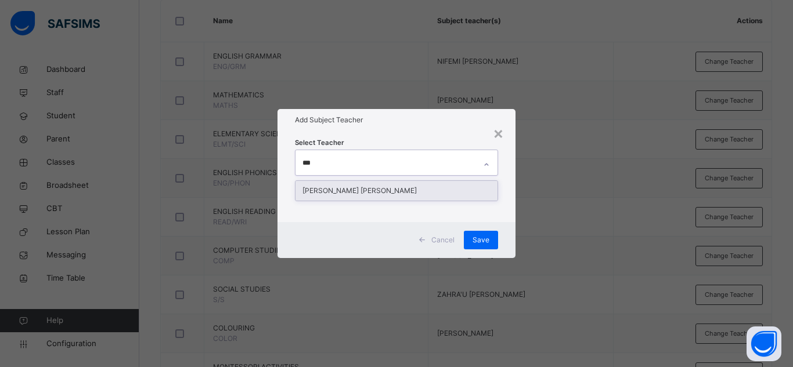
click at [370, 185] on div "[PERSON_NAME] [PERSON_NAME]" at bounding box center [396, 191] width 202 height 20
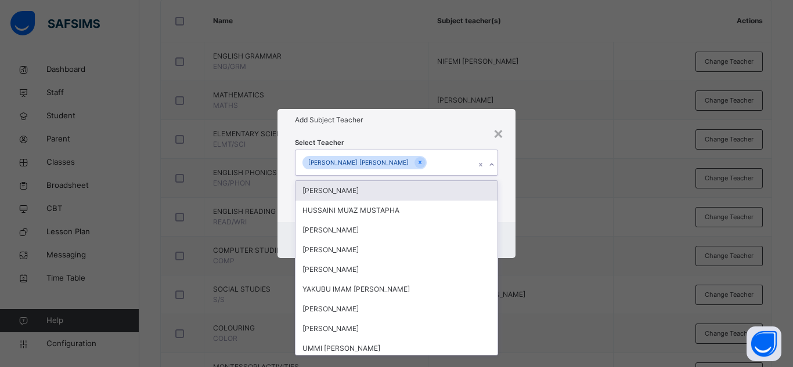
click at [398, 133] on div "Select Teacher option NIFEMI OWOLABI FEYI, selected. option ADAM ISHAQ focused,…" at bounding box center [396, 176] width 238 height 91
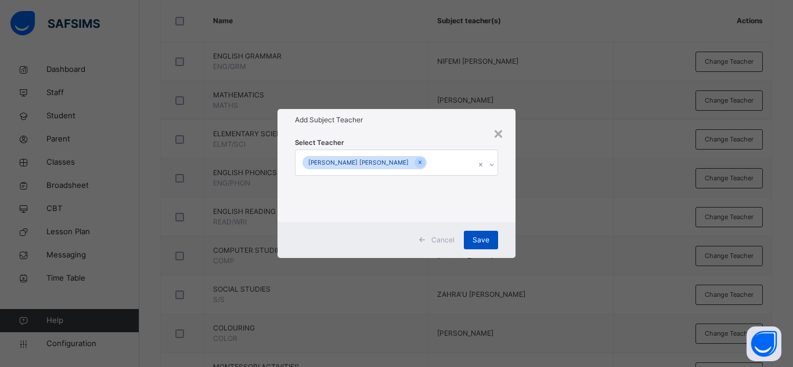
click at [472, 236] on div "Save" at bounding box center [481, 240] width 34 height 19
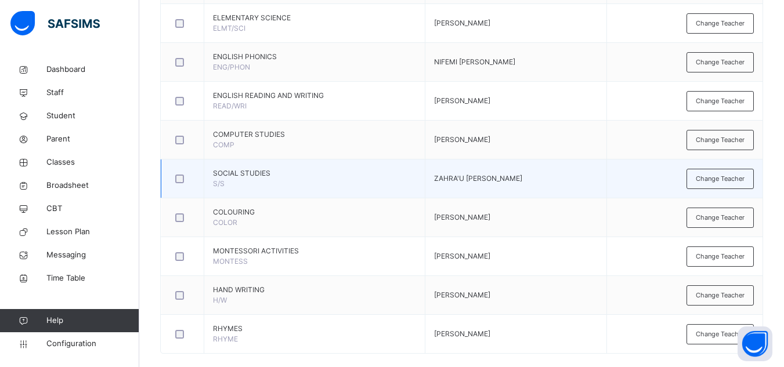
scroll to position [422, 0]
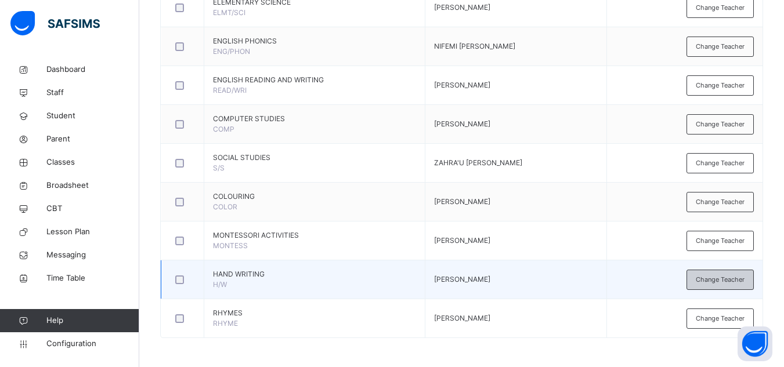
click at [719, 274] on div "Change Teacher" at bounding box center [719, 280] width 67 height 20
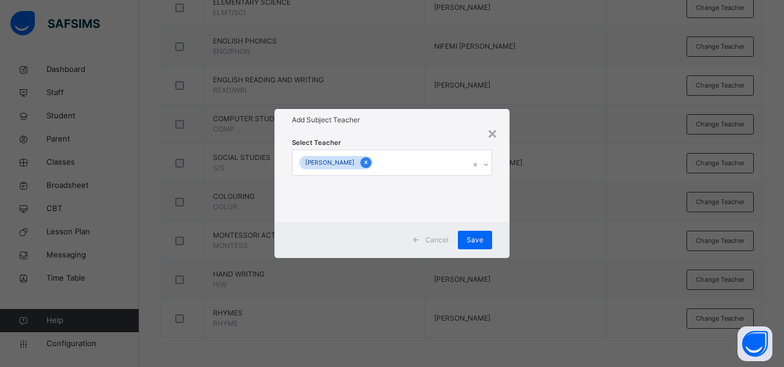
click at [367, 164] on icon at bounding box center [365, 162] width 3 height 3
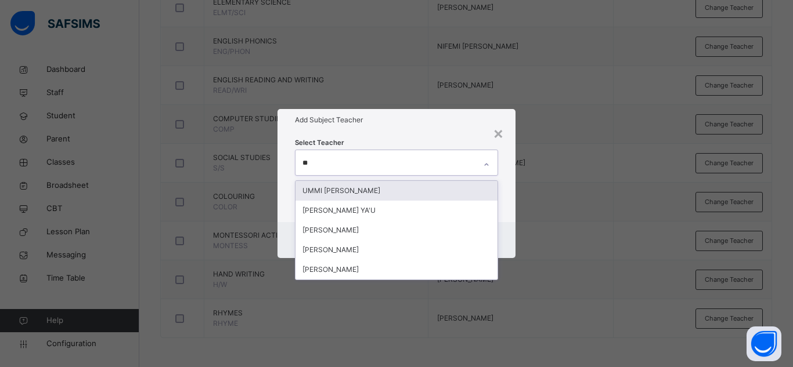
click at [342, 190] on div "UMMI [PERSON_NAME]" at bounding box center [396, 191] width 202 height 20
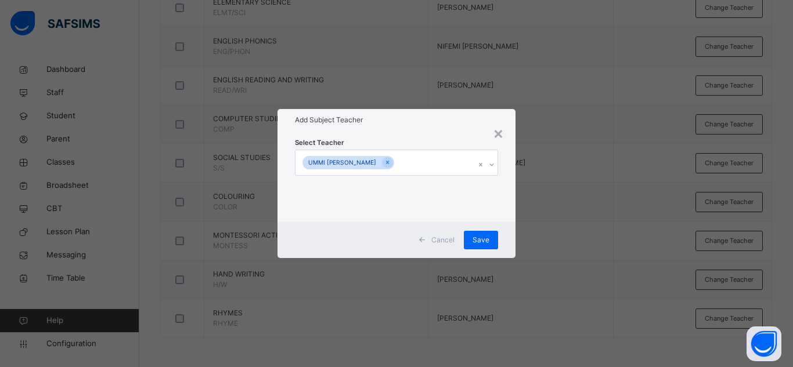
drag, startPoint x: 390, startPoint y: 143, endPoint x: 418, endPoint y: 183, distance: 48.4
click at [391, 144] on div "Select Teacher UMMI MUHD IBRAHIM" at bounding box center [396, 176] width 203 height 79
click at [479, 247] on div "Save" at bounding box center [481, 240] width 34 height 19
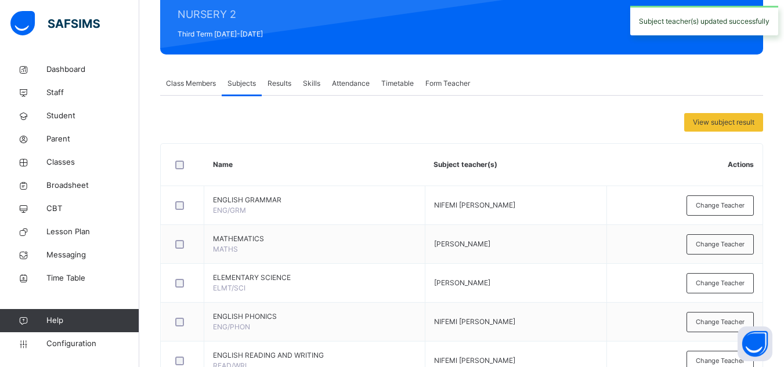
scroll to position [0, 0]
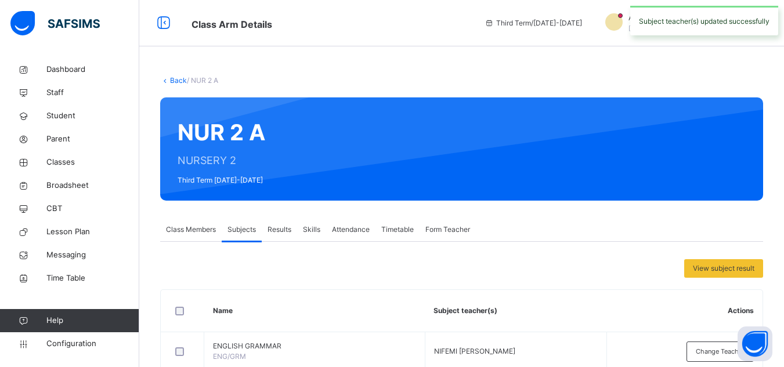
click at [175, 80] on link "Back" at bounding box center [178, 80] width 17 height 9
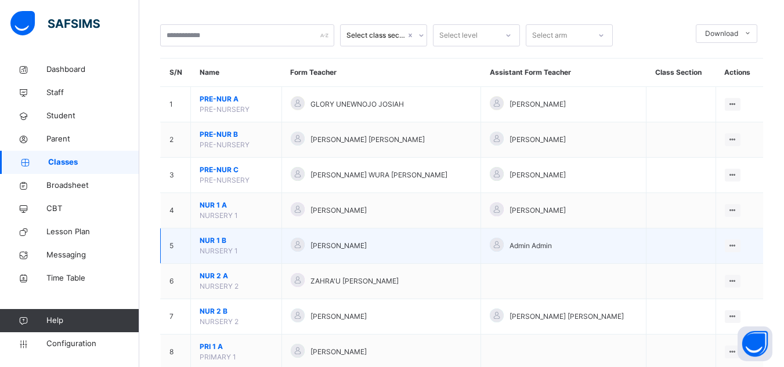
scroll to position [58, 0]
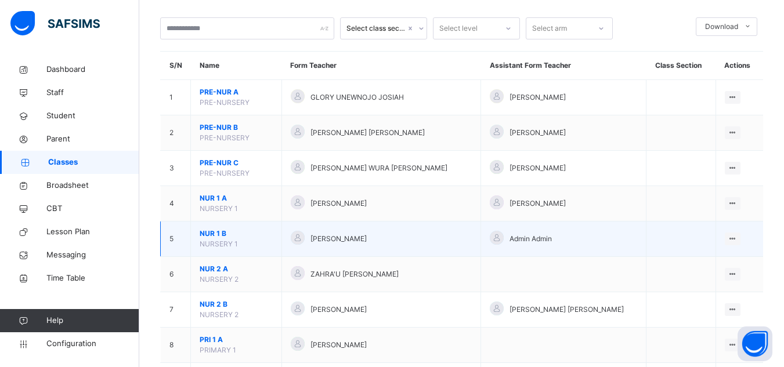
click at [220, 233] on span "NUR 1 B" at bounding box center [236, 234] width 73 height 10
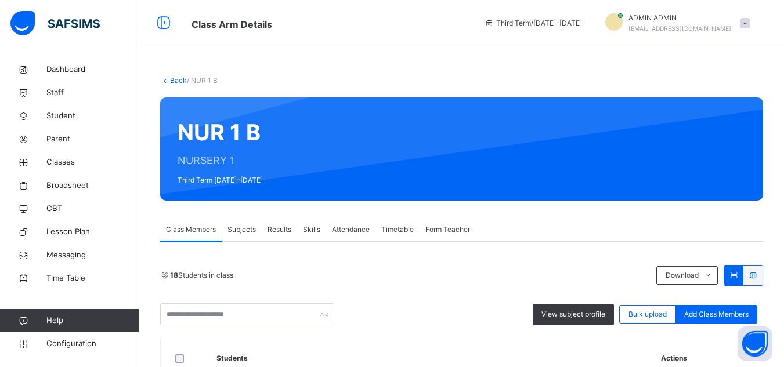
click at [240, 230] on span "Subjects" at bounding box center [241, 230] width 28 height 10
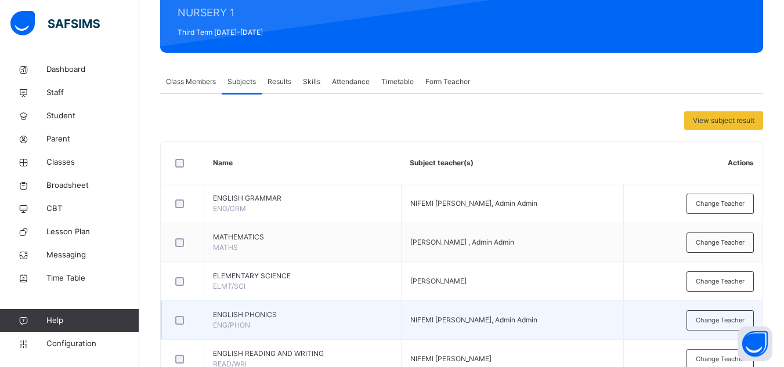
scroll to position [174, 0]
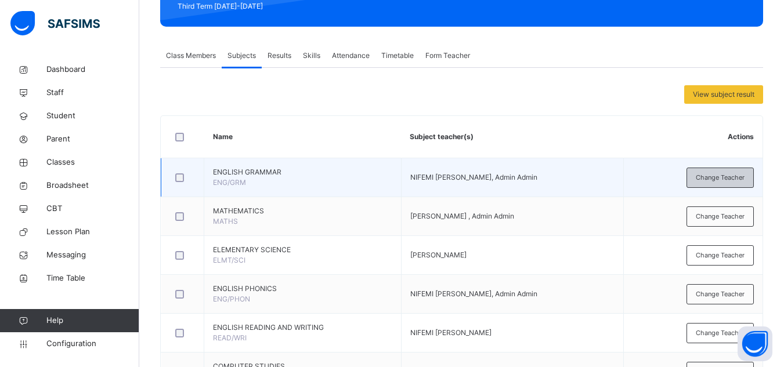
click at [743, 183] on div "Change Teacher" at bounding box center [719, 178] width 67 height 20
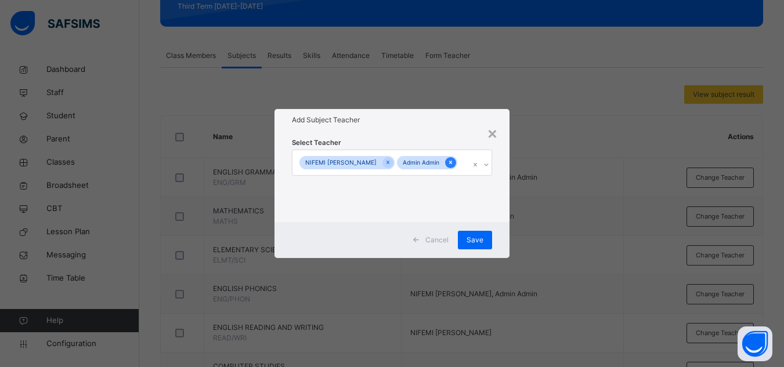
click at [449, 162] on icon at bounding box center [450, 162] width 3 height 3
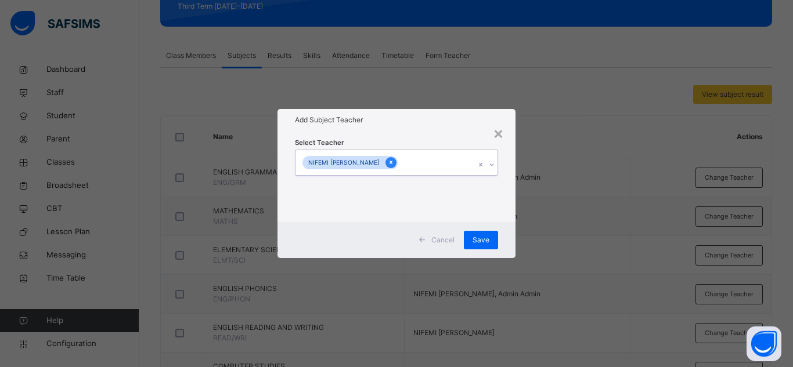
click at [388, 161] on icon at bounding box center [391, 162] width 6 height 8
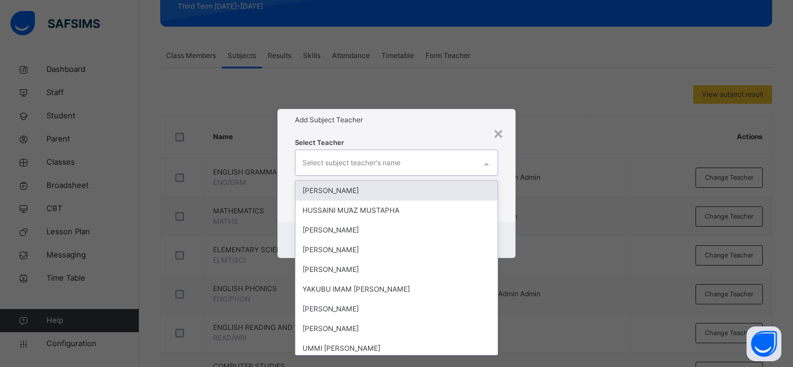
click at [385, 161] on div "Select subject teacher's name" at bounding box center [351, 163] width 98 height 22
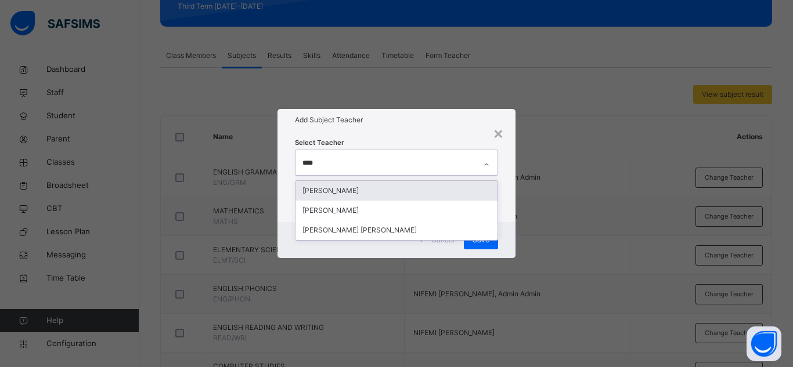
click at [366, 190] on div "[PERSON_NAME]" at bounding box center [396, 191] width 202 height 20
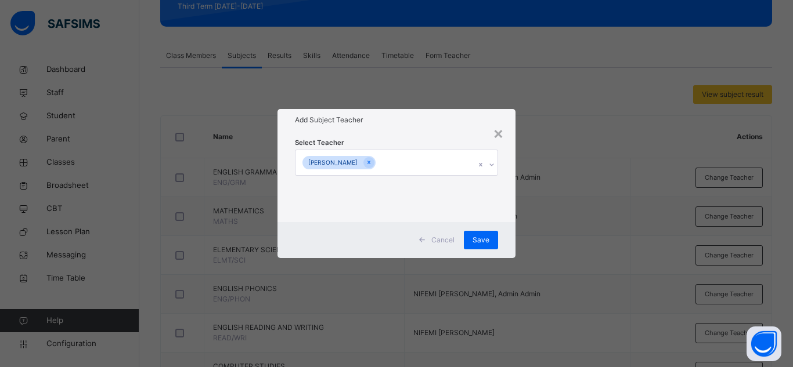
click at [425, 129] on div "Add Subject Teacher" at bounding box center [396, 120] width 238 height 22
click at [476, 238] on span "Save" at bounding box center [480, 240] width 17 height 10
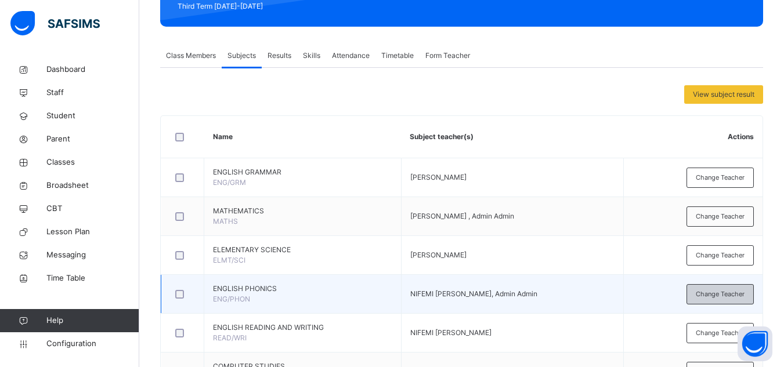
click at [708, 296] on span "Change Teacher" at bounding box center [720, 295] width 49 height 10
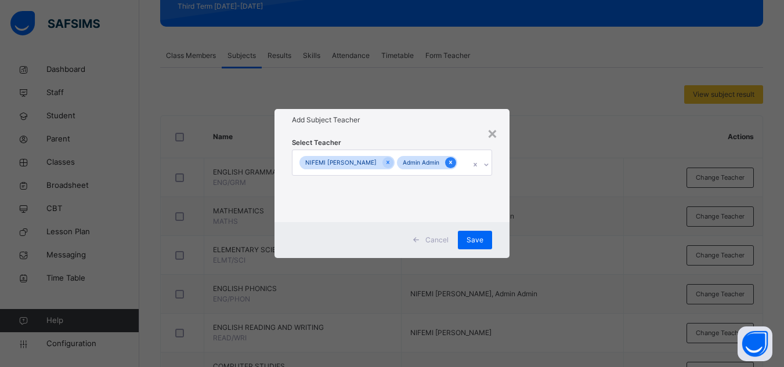
click at [449, 162] on icon at bounding box center [450, 162] width 3 height 3
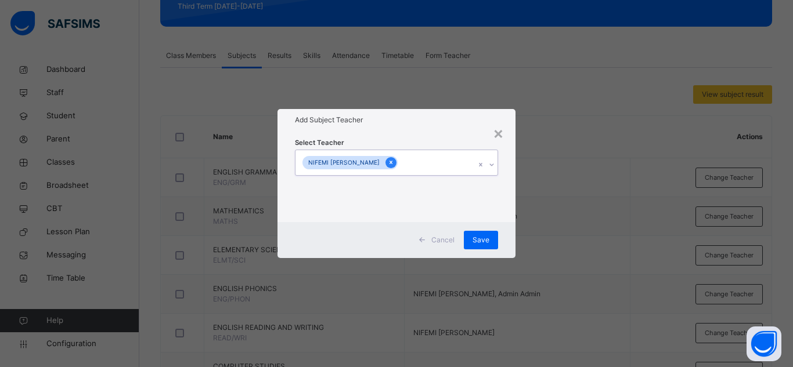
click at [388, 162] on icon at bounding box center [391, 162] width 6 height 8
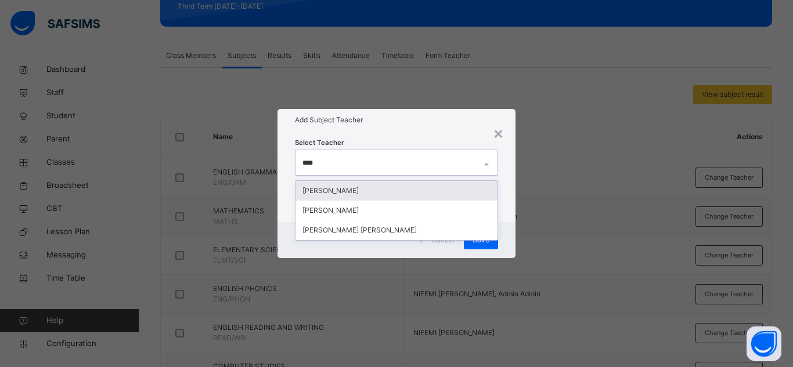
click at [383, 190] on div "[PERSON_NAME]" at bounding box center [396, 191] width 202 height 20
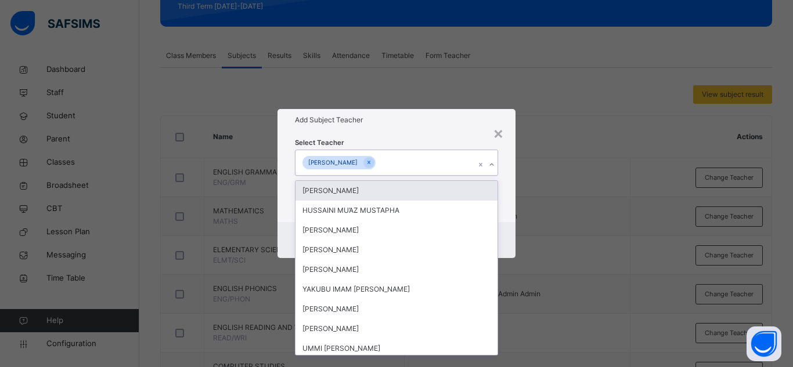
click at [386, 136] on div "Select Teacher option AISHA ABUBAKAR ALIYU , selected. option ADAM ISHAQ focuse…" at bounding box center [396, 176] width 238 height 91
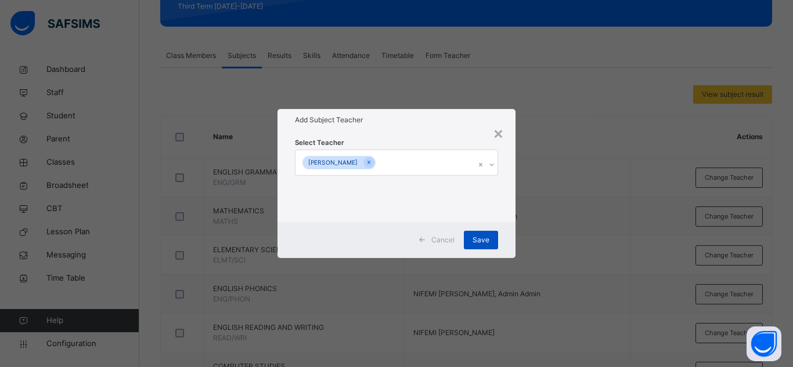
click at [475, 243] on span "Save" at bounding box center [480, 240] width 17 height 10
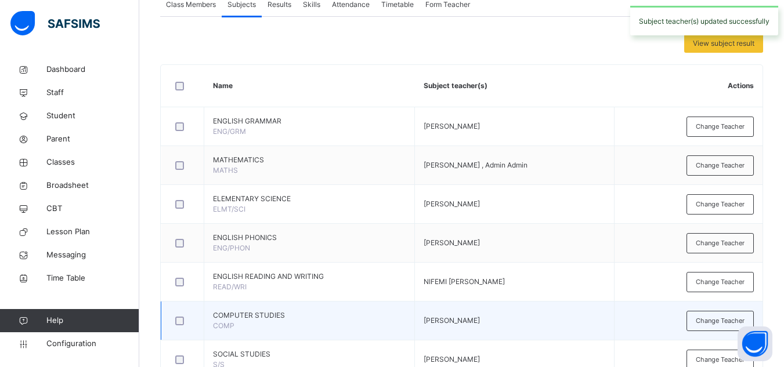
scroll to position [232, 0]
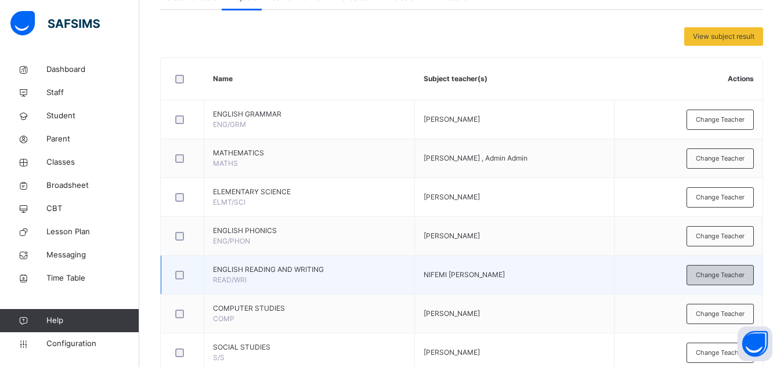
click at [722, 275] on span "Change Teacher" at bounding box center [720, 275] width 49 height 10
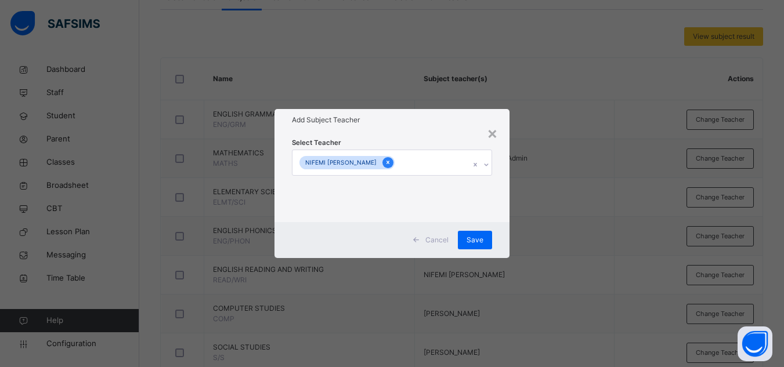
click at [385, 164] on icon at bounding box center [388, 162] width 6 height 8
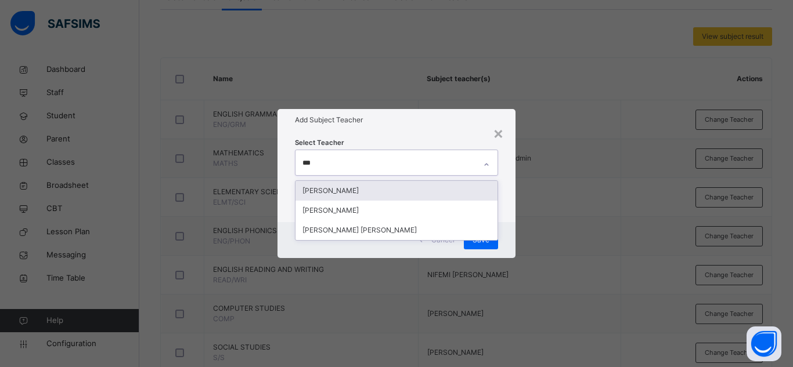
click at [372, 191] on div "[PERSON_NAME]" at bounding box center [396, 191] width 202 height 20
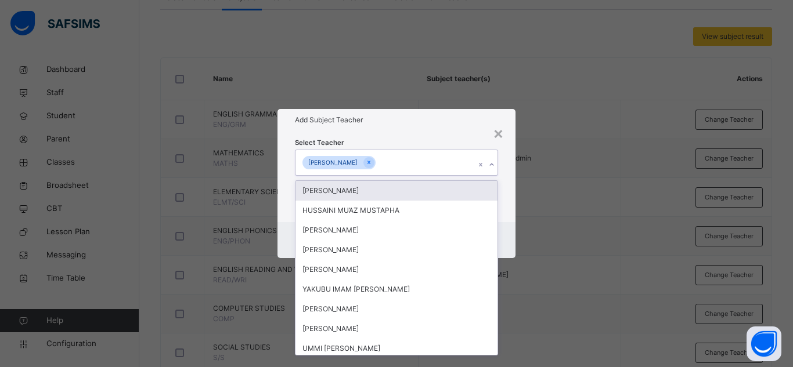
click at [407, 130] on div "Add Subject Teacher" at bounding box center [396, 120] width 238 height 22
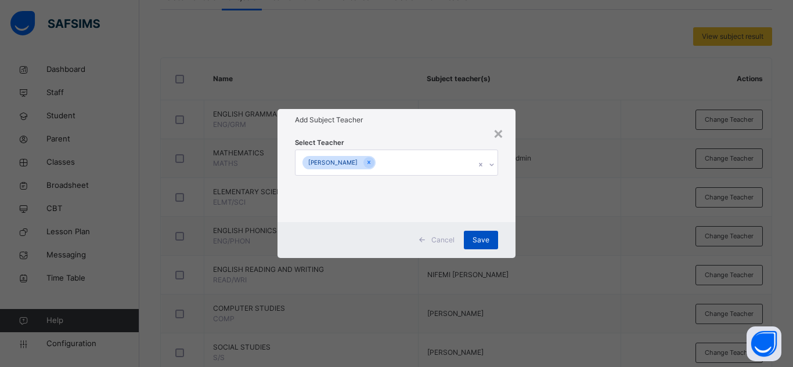
click at [473, 237] on span "Save" at bounding box center [480, 240] width 17 height 10
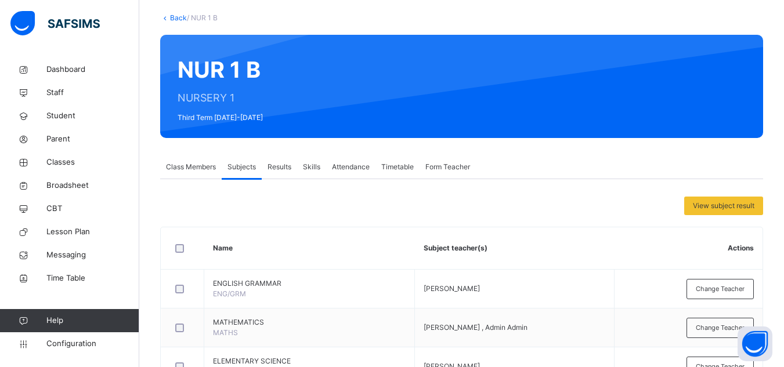
scroll to position [0, 0]
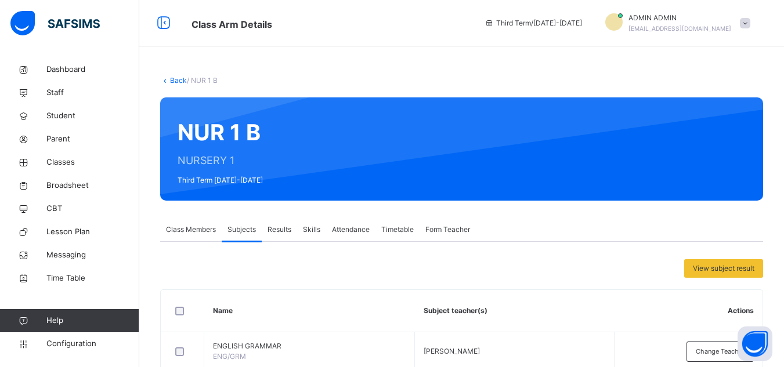
click at [168, 79] on icon at bounding box center [165, 80] width 10 height 9
click at [176, 80] on link "Back" at bounding box center [178, 80] width 17 height 9
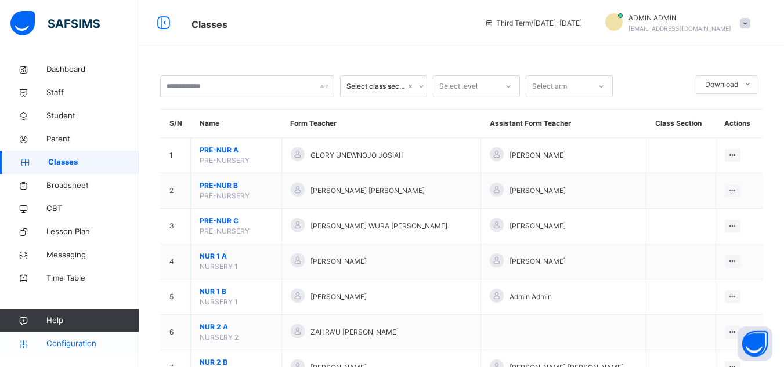
click at [70, 343] on span "Configuration" at bounding box center [92, 344] width 92 height 12
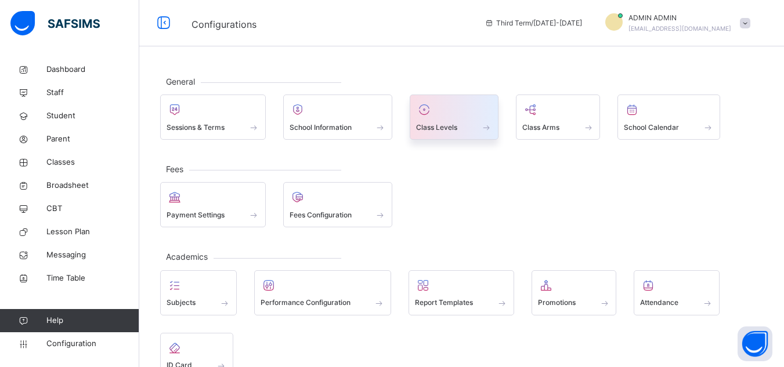
click at [460, 124] on div "Class Levels" at bounding box center [454, 127] width 76 height 12
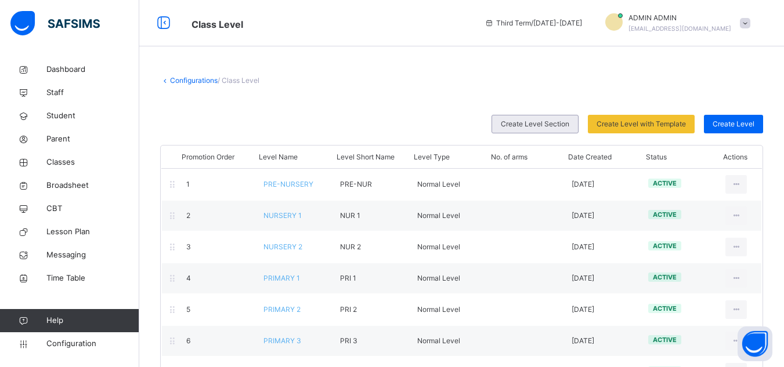
click at [531, 121] on span "Create Level Section" at bounding box center [535, 124] width 68 height 10
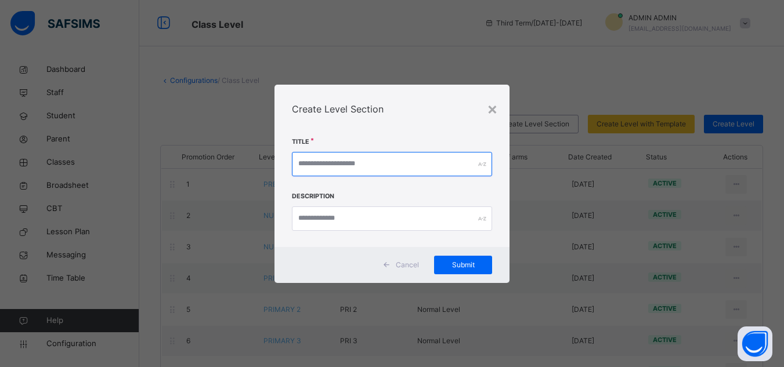
click at [414, 173] on input "text" at bounding box center [392, 164] width 200 height 24
click at [429, 152] on input "text" at bounding box center [392, 164] width 200 height 24
click at [429, 153] on input "text" at bounding box center [392, 164] width 200 height 24
click at [425, 159] on input "text" at bounding box center [392, 164] width 200 height 24
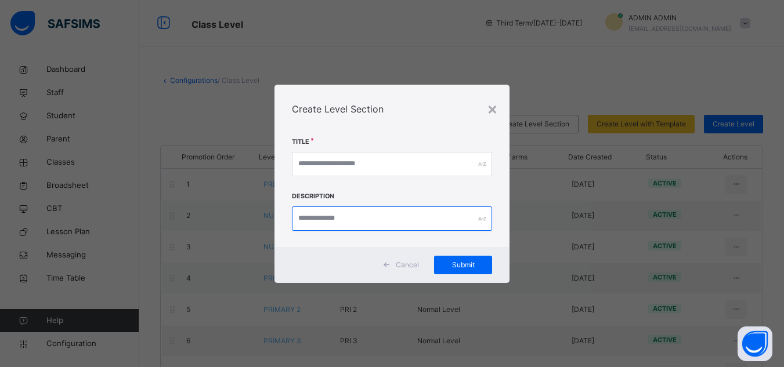
click at [344, 222] on input "text" at bounding box center [392, 219] width 200 height 24
drag, startPoint x: 345, startPoint y: 222, endPoint x: 356, endPoint y: 222, distance: 11.0
click at [345, 222] on input "text" at bounding box center [392, 219] width 200 height 24
click at [494, 108] on div "×" at bounding box center [492, 108] width 11 height 24
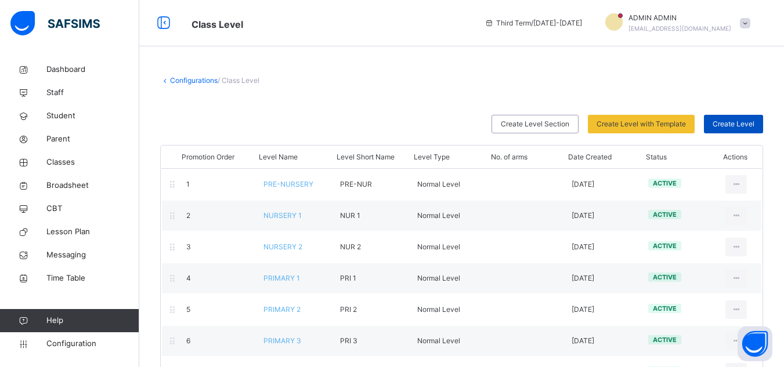
click at [754, 124] on span "Create Level" at bounding box center [733, 124] width 42 height 10
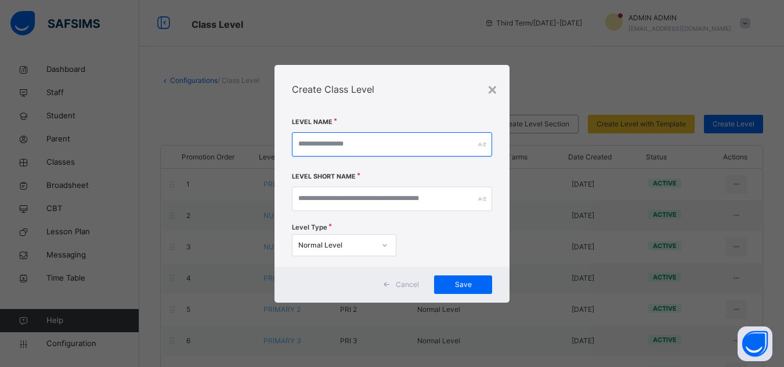
click at [379, 146] on input "text" at bounding box center [392, 144] width 200 height 24
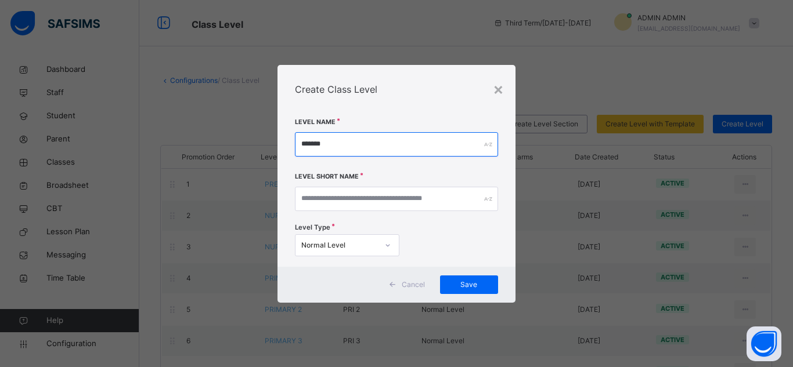
click at [357, 153] on input "*******" at bounding box center [396, 144] width 203 height 24
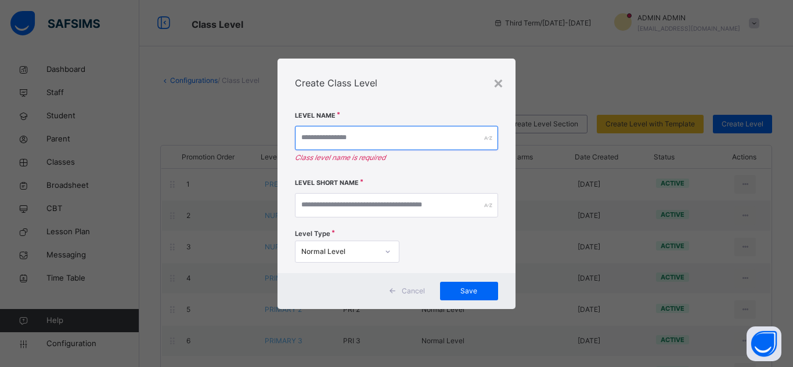
click at [358, 138] on input "text" at bounding box center [396, 138] width 203 height 24
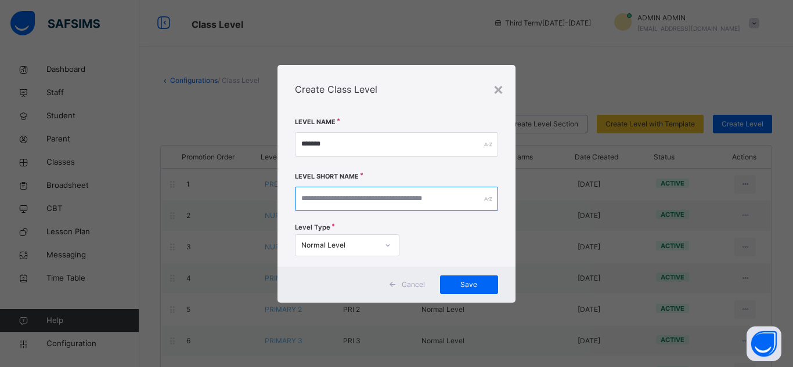
click at [366, 208] on input "text" at bounding box center [396, 199] width 203 height 24
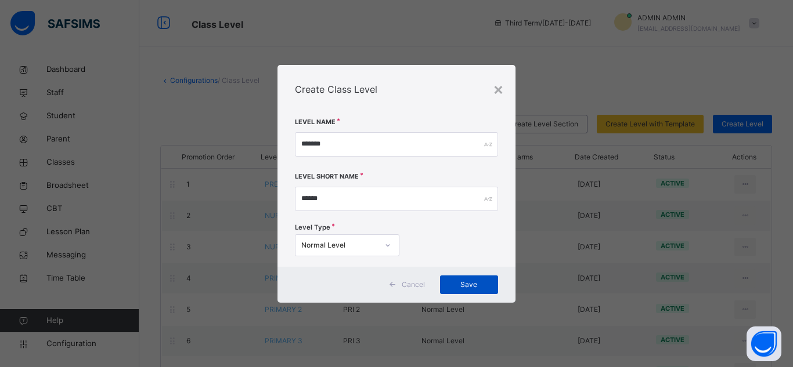
click at [456, 281] on span "Save" at bounding box center [469, 285] width 41 height 10
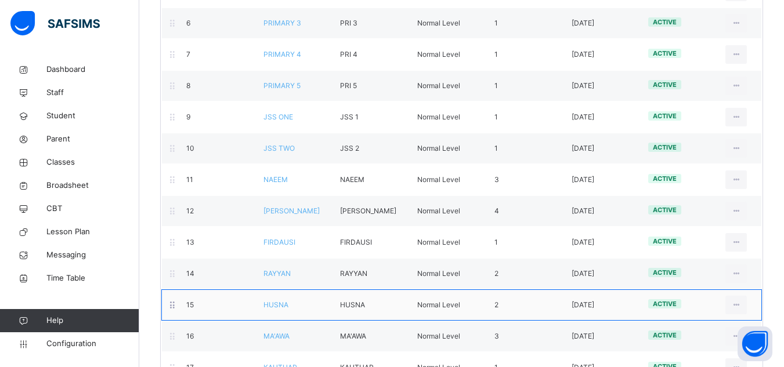
scroll to position [330, 0]
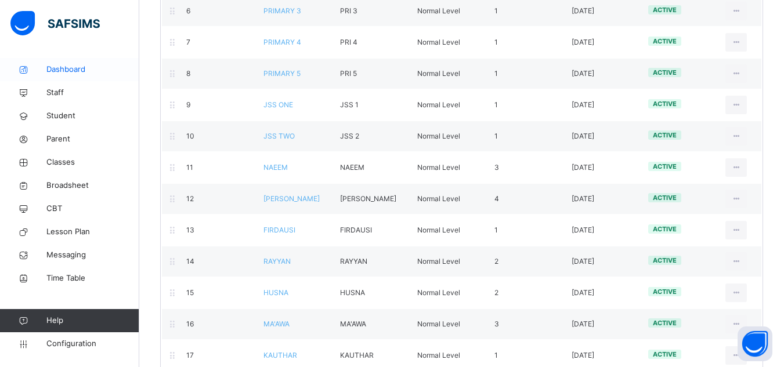
click at [73, 71] on span "Dashboard" at bounding box center [92, 70] width 93 height 12
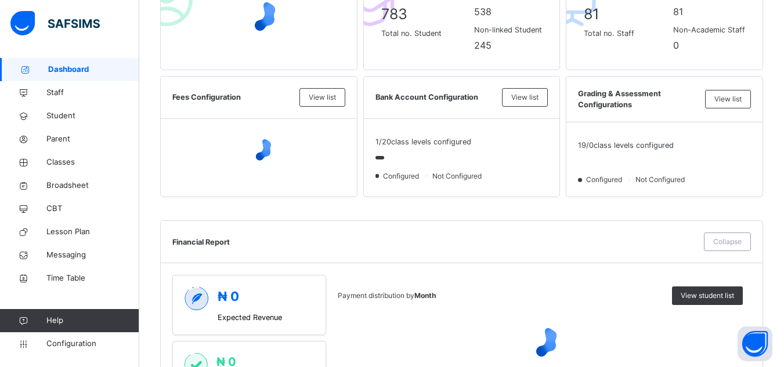
click at [107, 68] on span "Dashboard" at bounding box center [93, 70] width 91 height 12
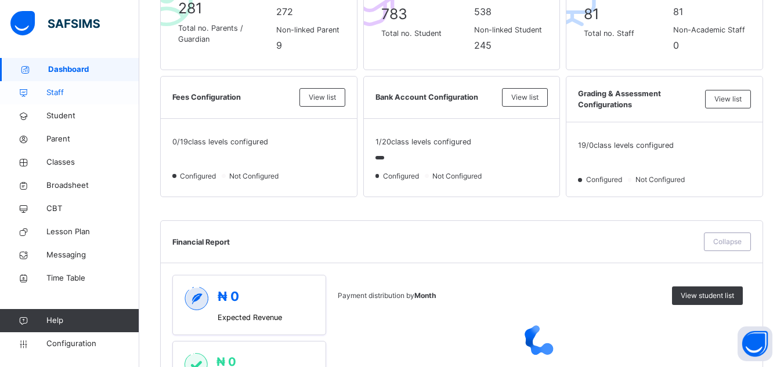
click at [69, 90] on span "Staff" at bounding box center [92, 93] width 93 height 12
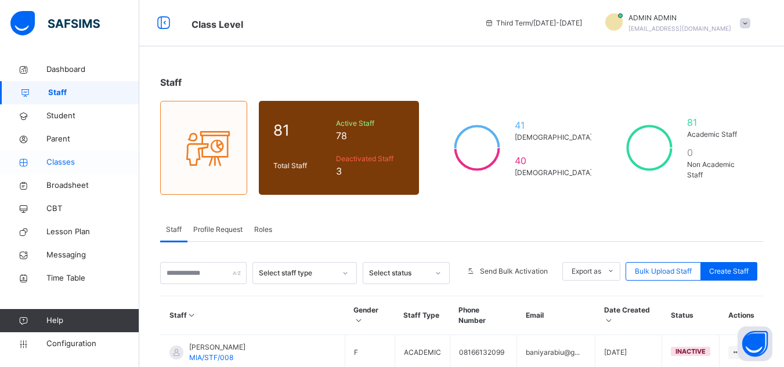
click at [71, 161] on span "Classes" at bounding box center [92, 163] width 93 height 12
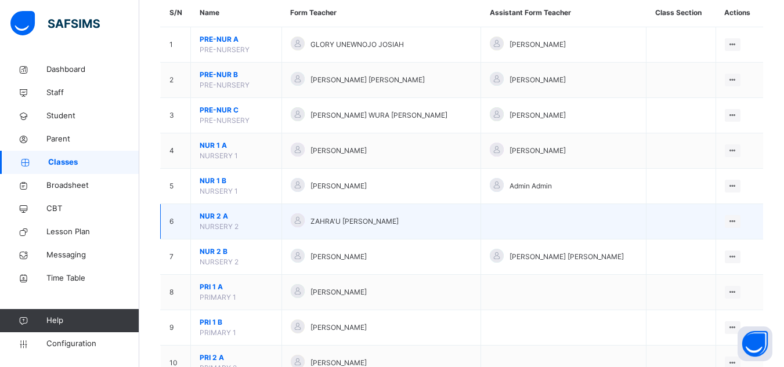
scroll to position [88, 0]
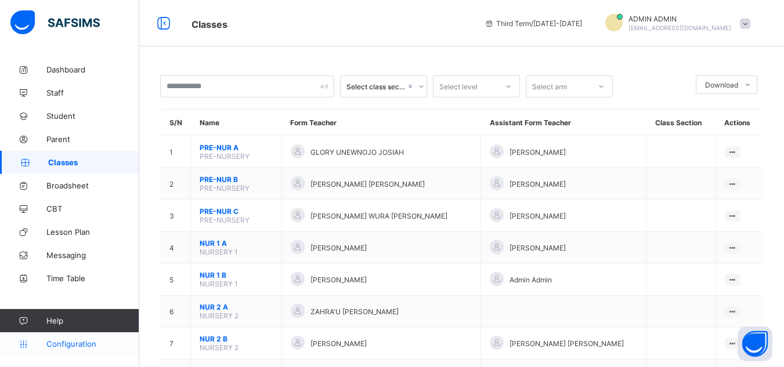
click at [60, 342] on span "Configuration" at bounding box center [92, 343] width 92 height 9
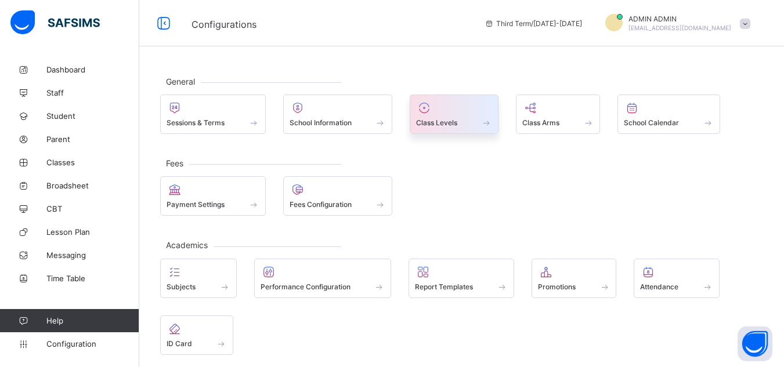
click at [462, 122] on div "Class Levels" at bounding box center [454, 123] width 76 height 10
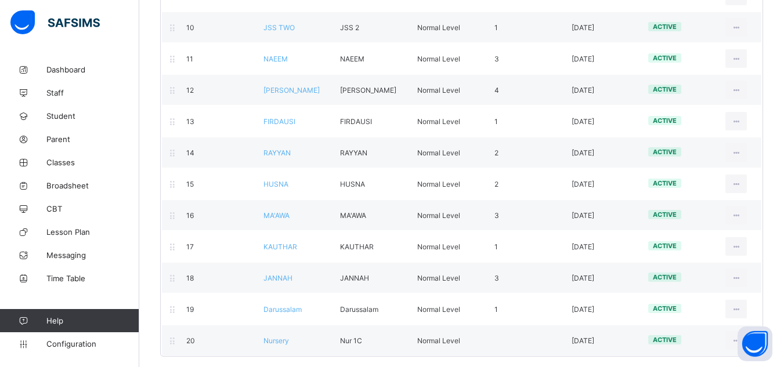
scroll to position [443, 0]
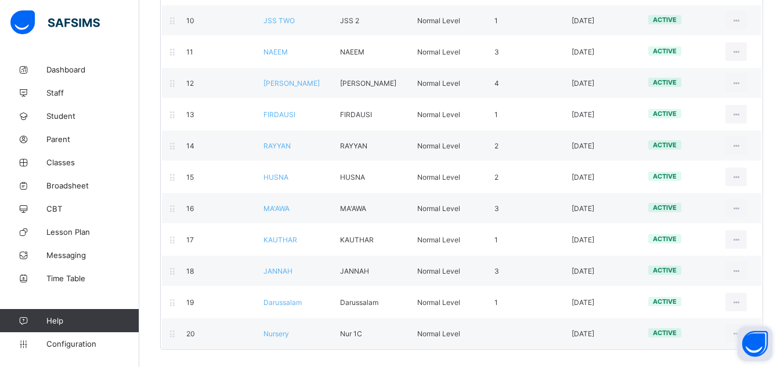
click at [750, 341] on button "Open asap" at bounding box center [754, 344] width 35 height 35
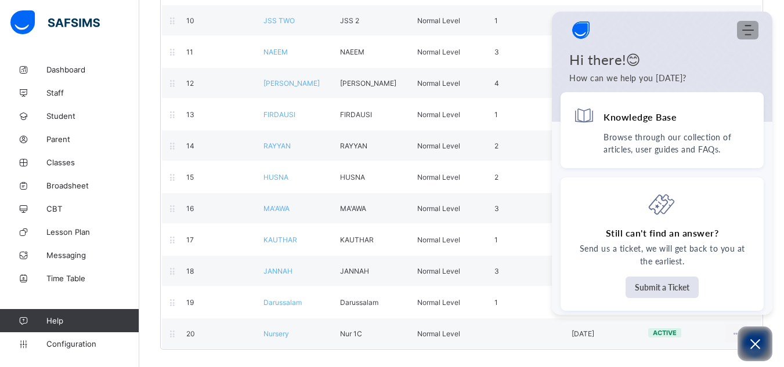
click at [746, 32] on icon "Modules Menu" at bounding box center [748, 30] width 12 height 12
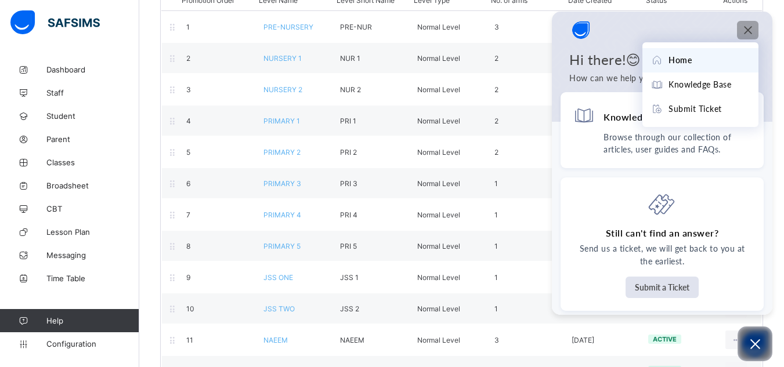
scroll to position [122, 0]
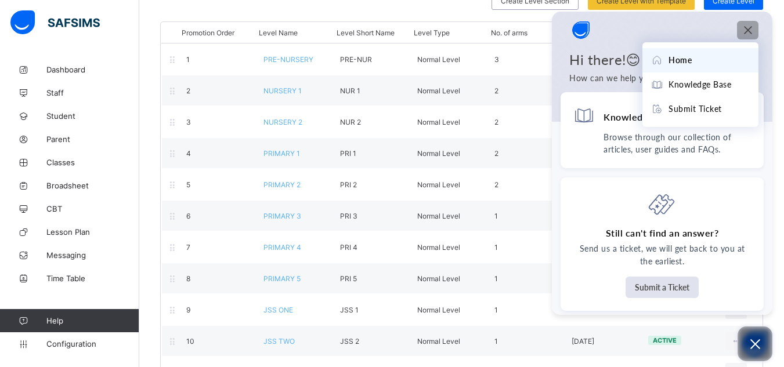
click at [752, 345] on icon "Open asap" at bounding box center [755, 344] width 15 height 15
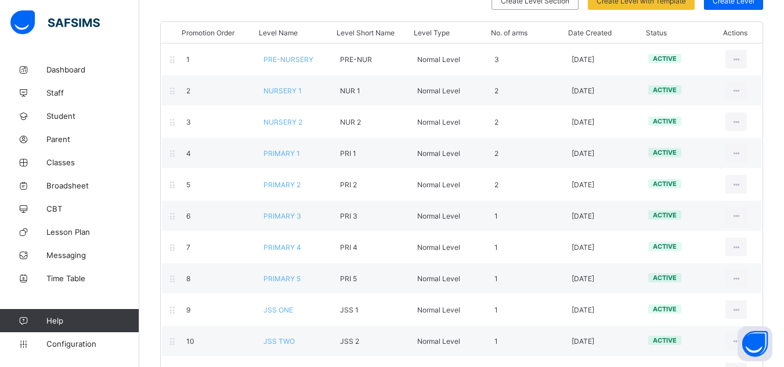
drag, startPoint x: 758, startPoint y: 346, endPoint x: 786, endPoint y: 263, distance: 87.7
click at [783, 263] on html "Class Level Third Term / 2024-2025 ADMIN ADMIN ismailaabdulmalik2023@gmail.com …" at bounding box center [392, 283] width 784 height 810
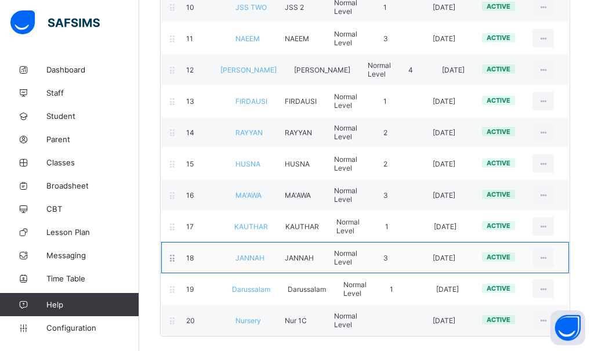
scroll to position [476, 0]
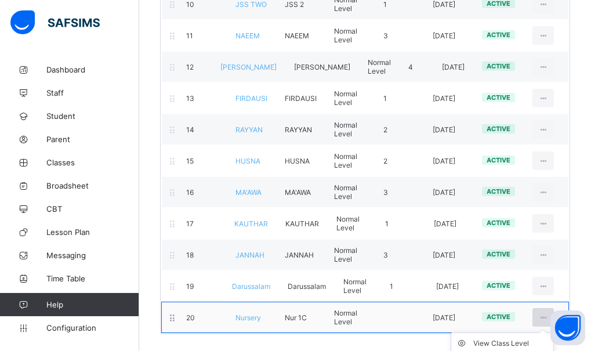
click at [546, 315] on div at bounding box center [543, 317] width 21 height 19
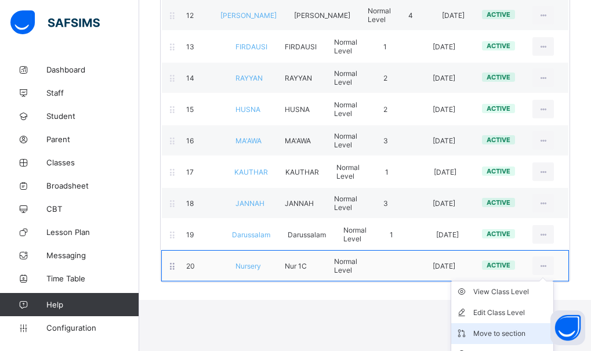
scroll to position [542, 0]
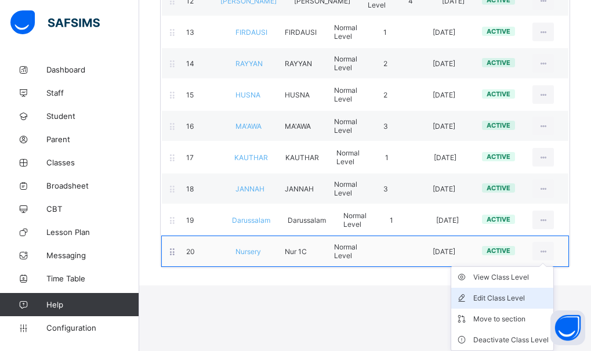
click at [526, 299] on div "Edit Class Level" at bounding box center [510, 298] width 75 height 12
type input "*******"
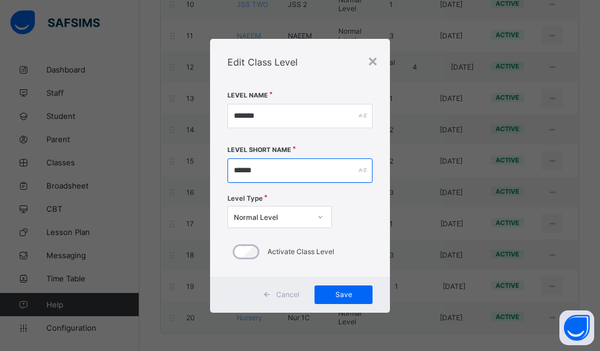
click at [245, 172] on input "******" at bounding box center [299, 170] width 145 height 24
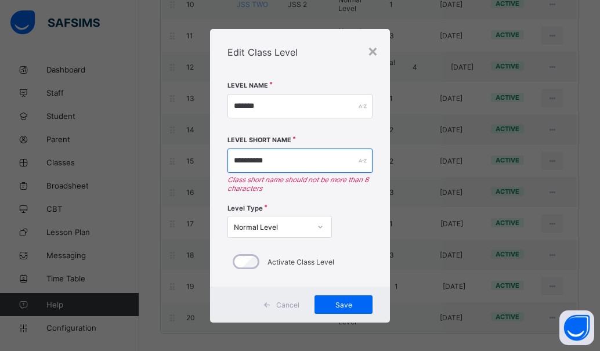
click at [265, 166] on input "**********" at bounding box center [299, 161] width 145 height 24
click at [260, 229] on div "Normal Level" at bounding box center [272, 227] width 77 height 9
click at [338, 219] on div "Level Type Normal Level" at bounding box center [299, 222] width 145 height 39
click at [258, 162] on input "**********" at bounding box center [299, 161] width 145 height 24
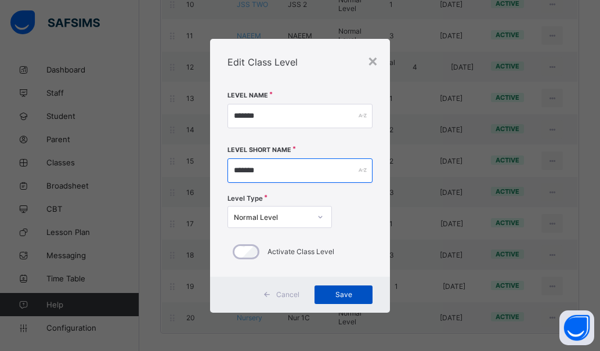
type input "*******"
click at [342, 298] on span "Save" at bounding box center [343, 294] width 41 height 9
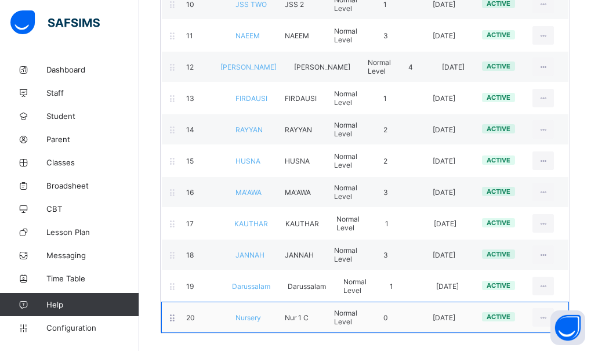
click at [252, 319] on span "Nursery" at bounding box center [249, 317] width 26 height 9
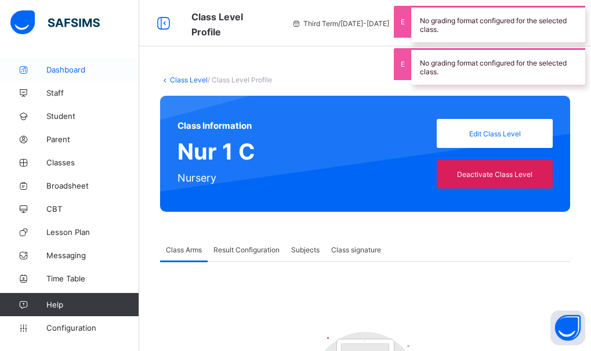
click at [77, 71] on span "Dashboard" at bounding box center [92, 69] width 93 height 9
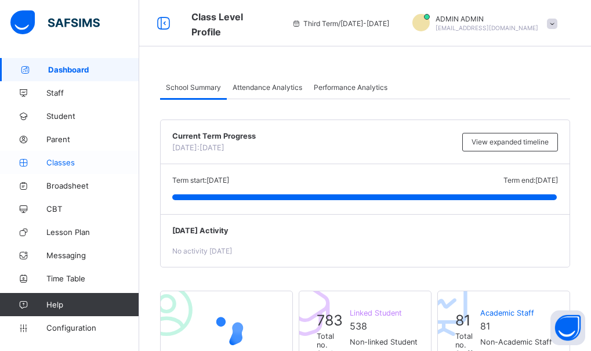
click at [68, 165] on span "Classes" at bounding box center [92, 162] width 93 height 9
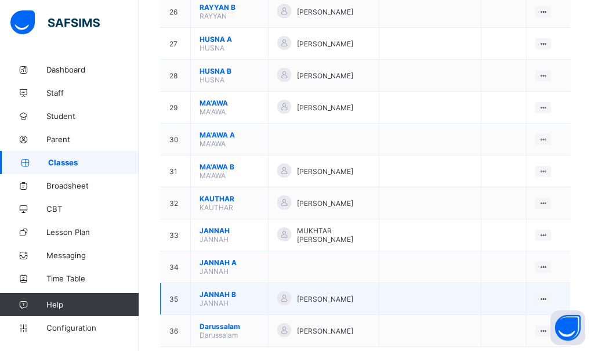
scroll to position [998, 0]
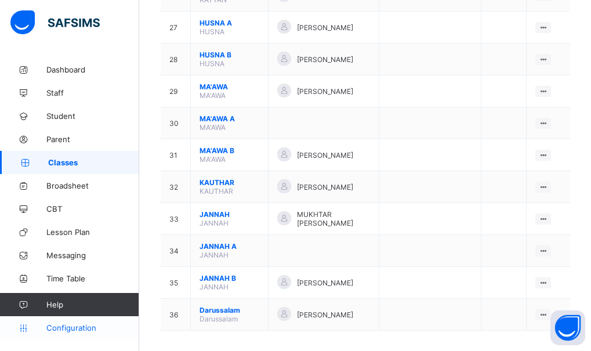
click at [86, 319] on link "Configuration" at bounding box center [69, 327] width 139 height 23
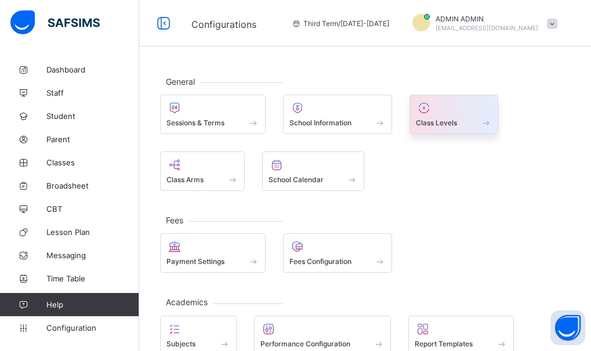
click at [428, 126] on span "Class Levels" at bounding box center [436, 122] width 41 height 9
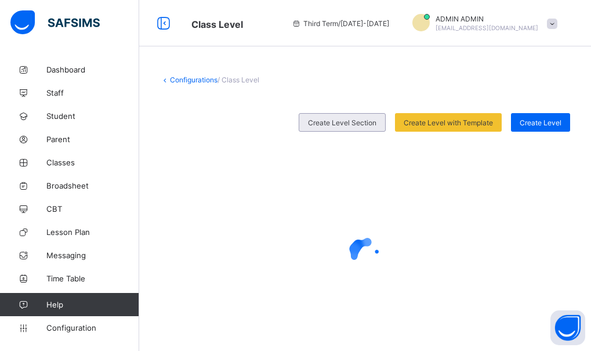
click at [355, 127] on div "Create Level Section" at bounding box center [342, 122] width 87 height 19
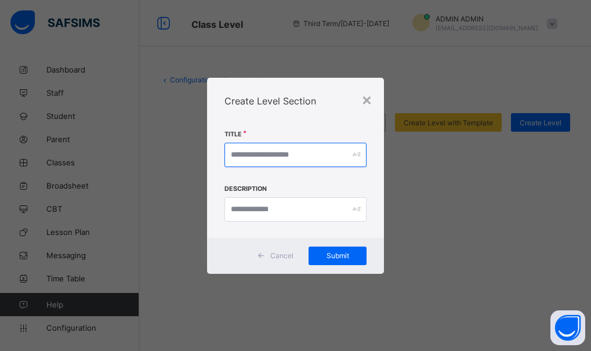
click at [319, 161] on input "text" at bounding box center [296, 155] width 143 height 24
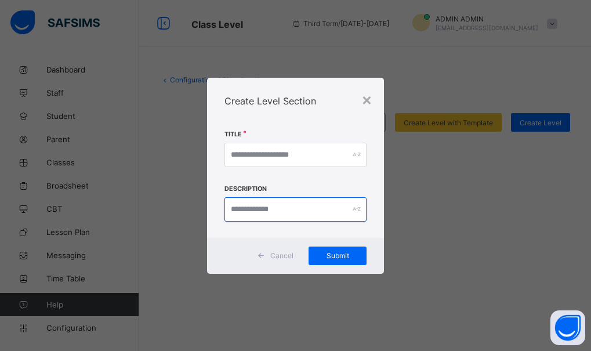
click at [274, 211] on input "text" at bounding box center [296, 209] width 143 height 24
click at [371, 100] on div "×" at bounding box center [366, 99] width 11 height 20
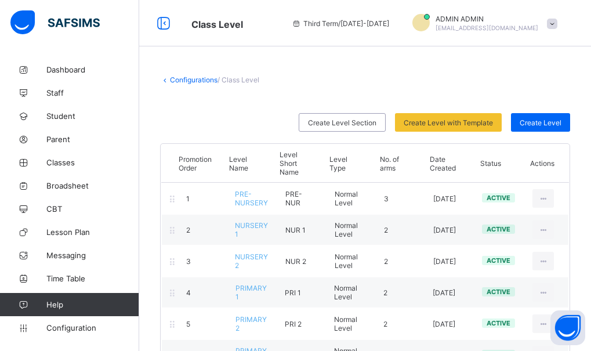
click at [502, 124] on div "Create Level with Template" at bounding box center [448, 122] width 107 height 19
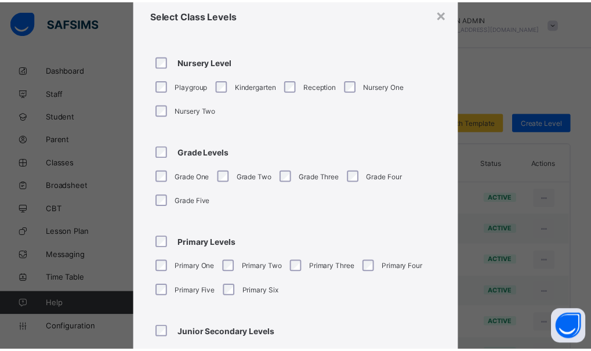
scroll to position [33, 0]
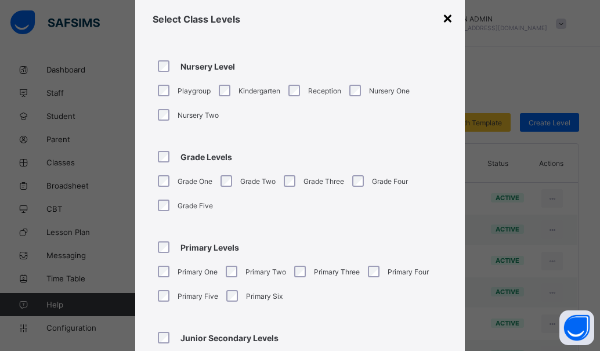
click at [443, 22] on div "×" at bounding box center [447, 18] width 11 height 20
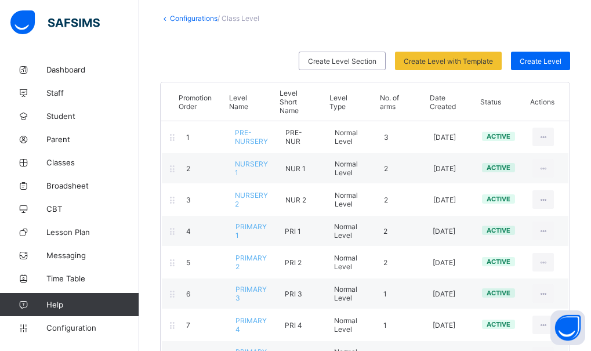
scroll to position [0, 0]
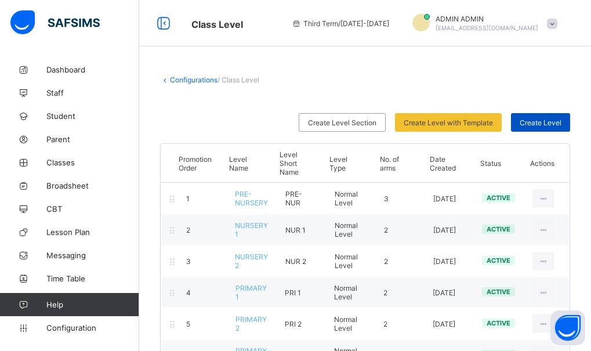
click at [547, 117] on div "Create Level" at bounding box center [540, 122] width 59 height 19
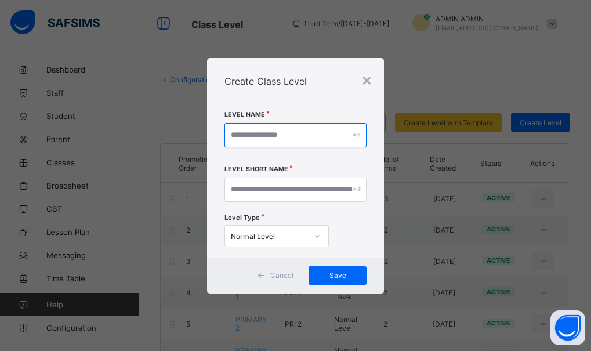
click at [306, 135] on input "text" at bounding box center [296, 135] width 143 height 24
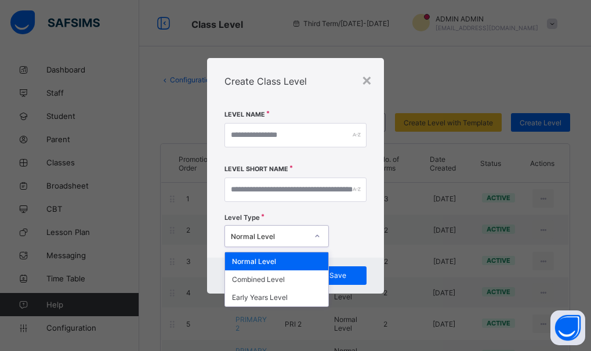
click at [285, 233] on div "Normal Level" at bounding box center [269, 236] width 77 height 9
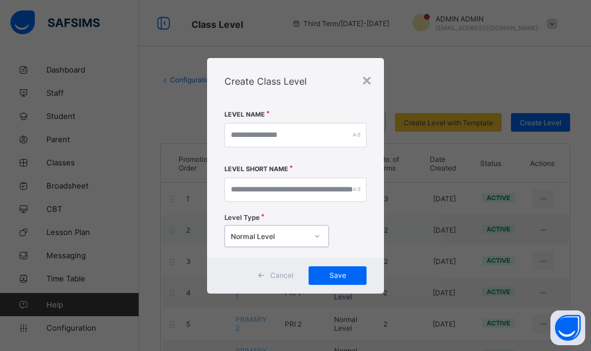
click at [287, 233] on div "Normal Level" at bounding box center [269, 236] width 77 height 9
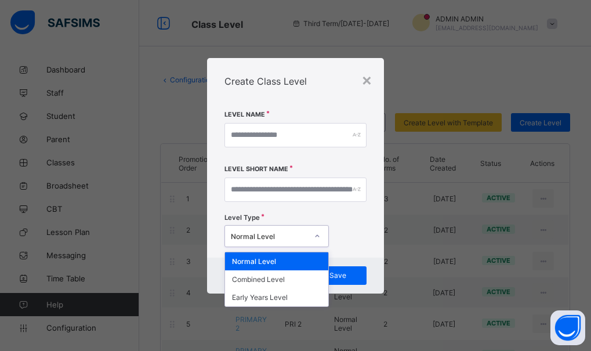
click at [288, 234] on div "Normal Level" at bounding box center [269, 236] width 77 height 9
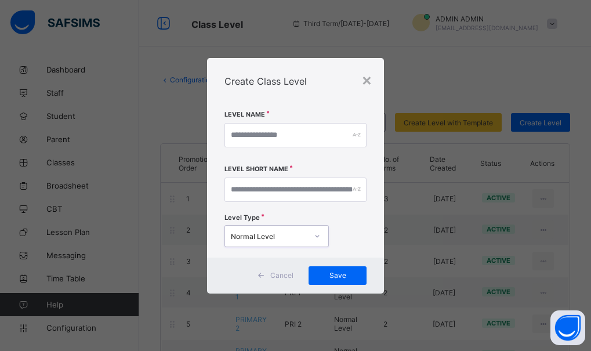
drag, startPoint x: 288, startPoint y: 171, endPoint x: 295, endPoint y: 164, distance: 10.3
click at [295, 164] on div "Level Name Level Short Name Level Type 0 results available. Select is focused ,…" at bounding box center [296, 181] width 143 height 142
click at [314, 135] on input "text" at bounding box center [296, 135] width 143 height 24
click at [314, 133] on input "text" at bounding box center [296, 135] width 143 height 24
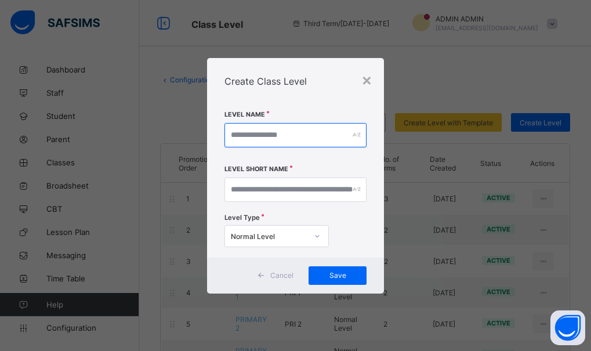
click at [272, 147] on input "text" at bounding box center [296, 135] width 143 height 24
